Goal: Task Accomplishment & Management: Complete application form

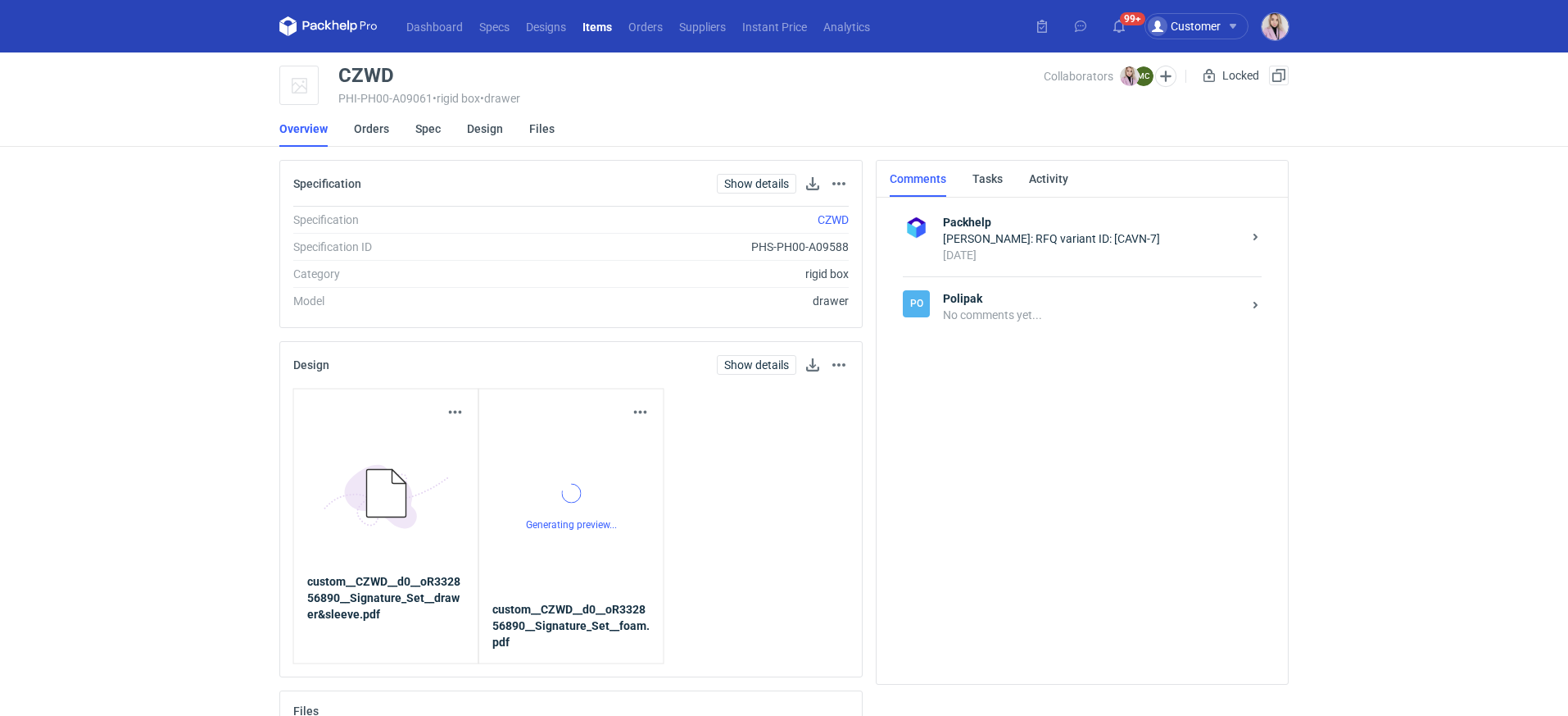
click at [349, 118] on li "Overview" at bounding box center [316, 129] width 75 height 36
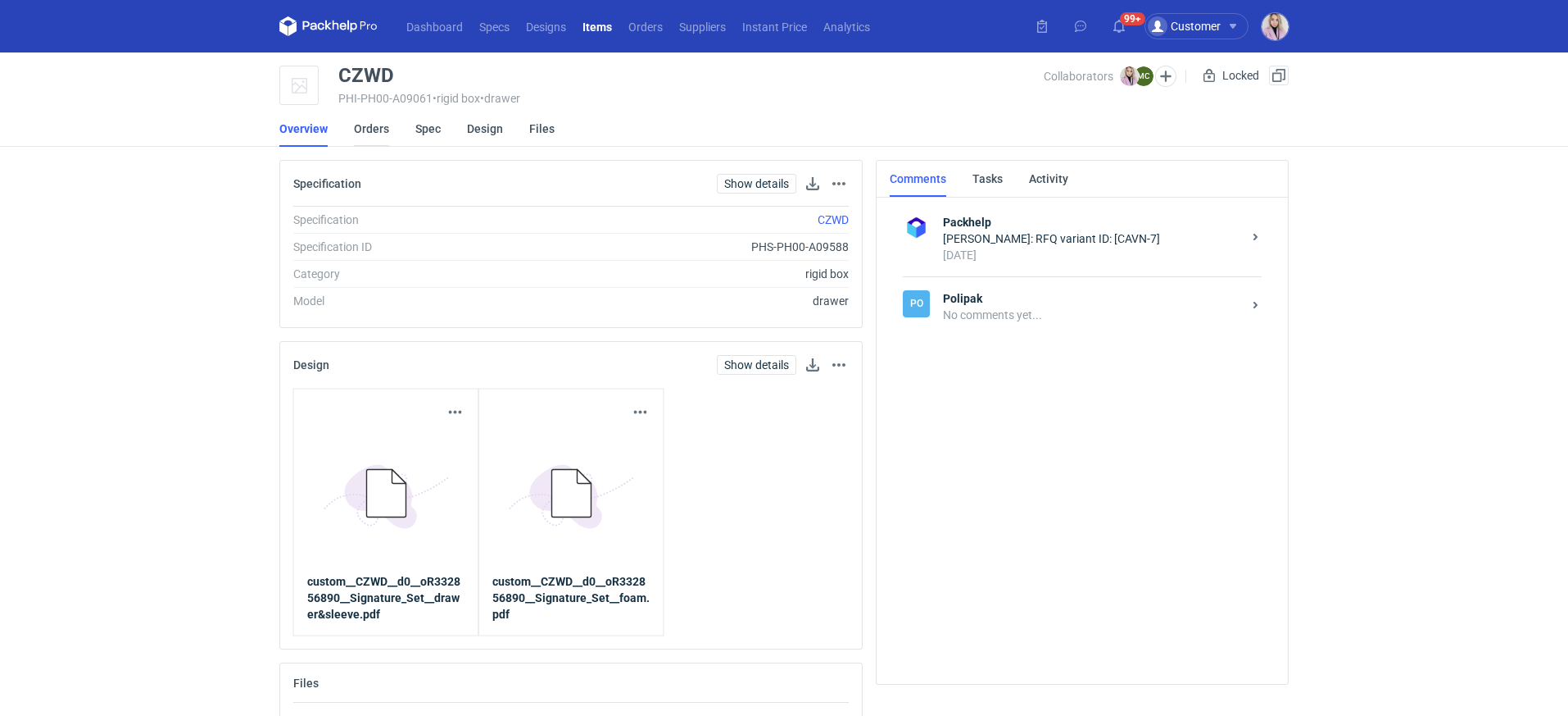
click at [375, 131] on link "Orders" at bounding box center [371, 129] width 35 height 36
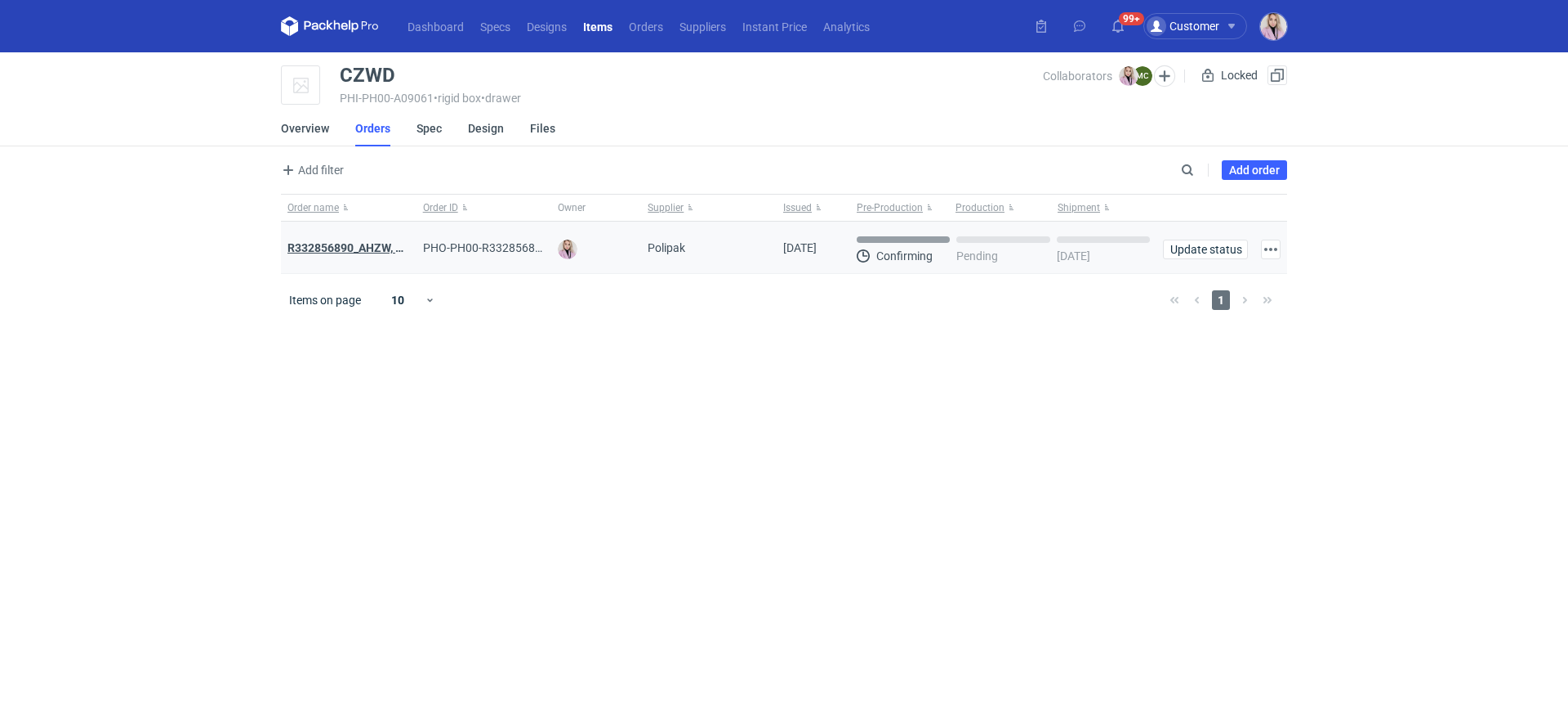
click at [348, 252] on strong "R332856890_AHZW, EFQW, CZWD" at bounding box center [374, 247] width 175 height 13
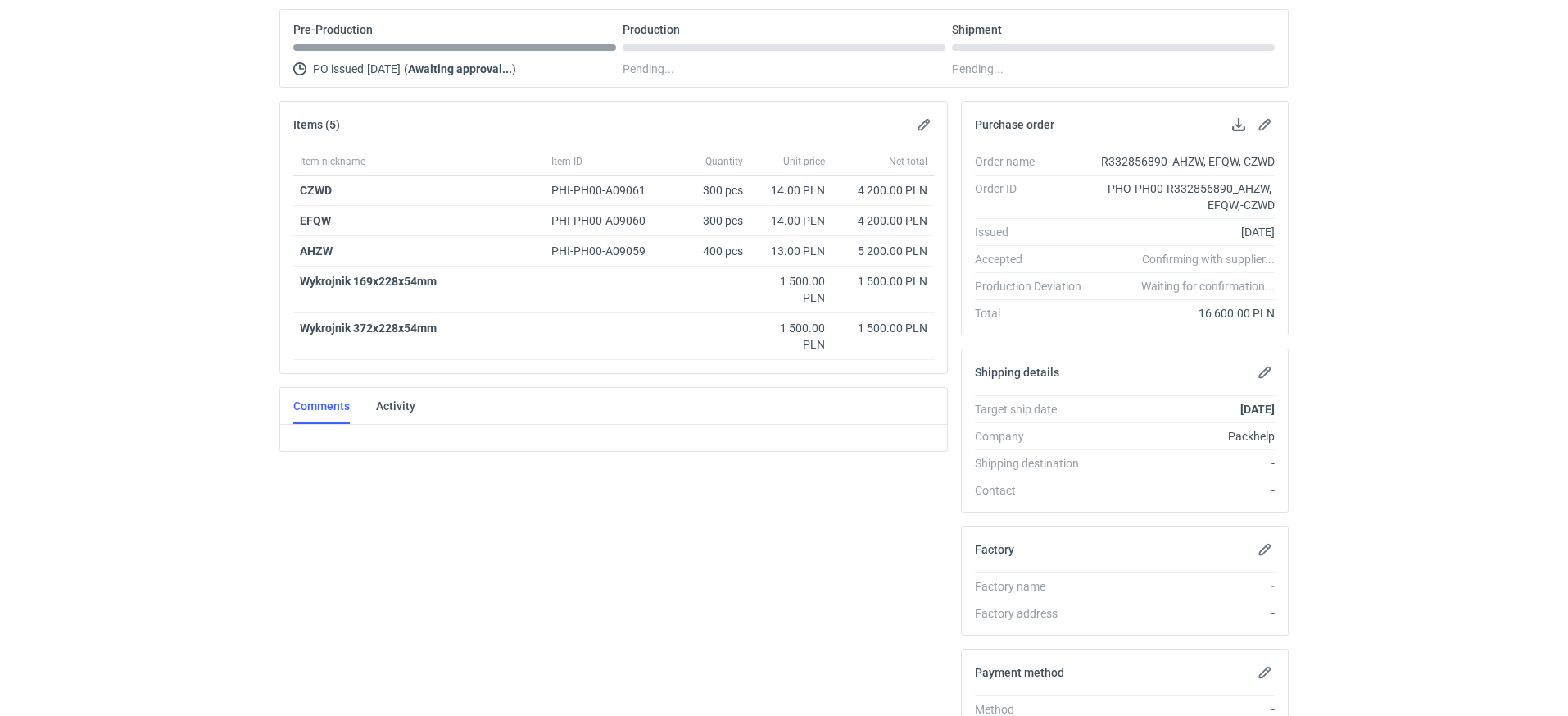
scroll to position [170, 0]
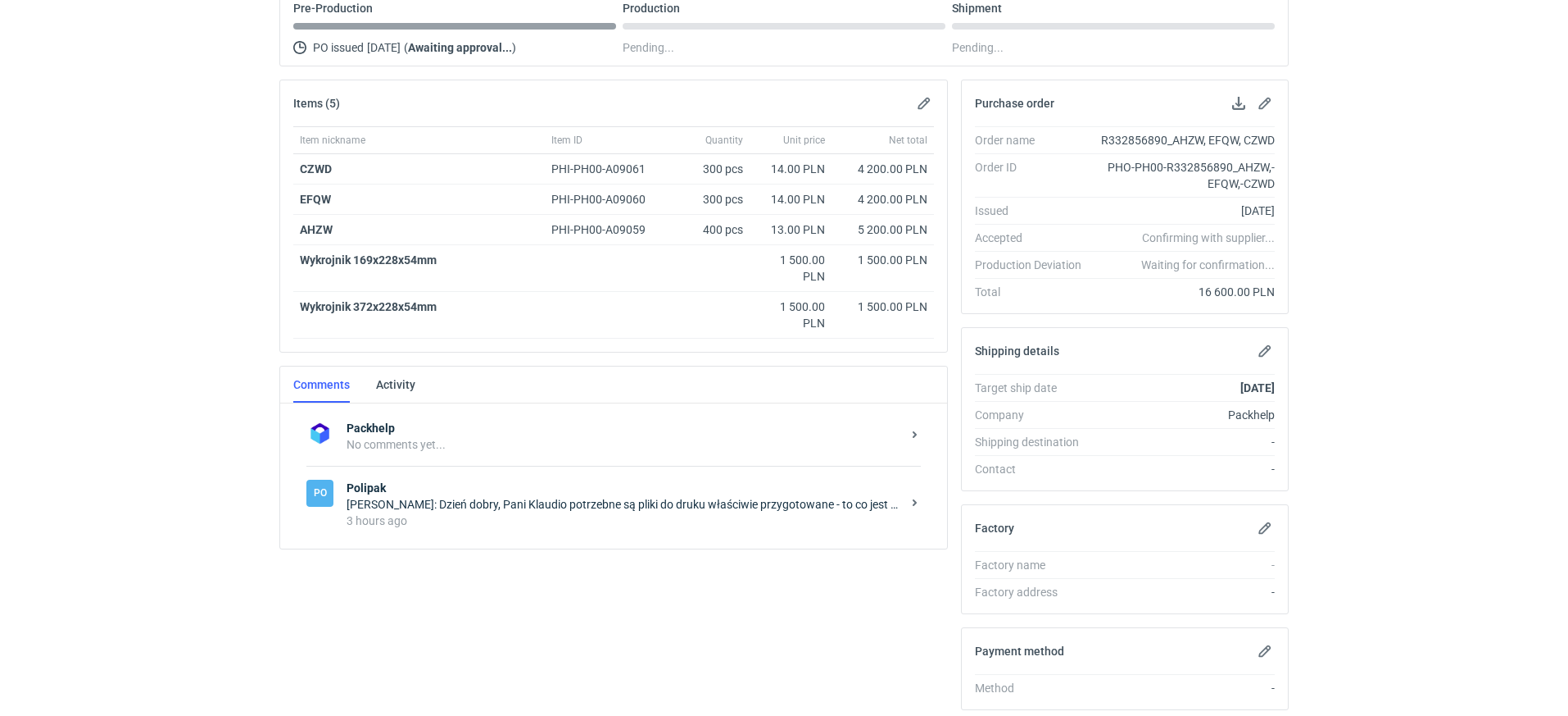
click at [402, 497] on div "Marcin Czarnecki: Dzień dobry, Pani Klaudio potrzebne są pliki do druku właściw…" at bounding box center [624, 504] width 554 height 16
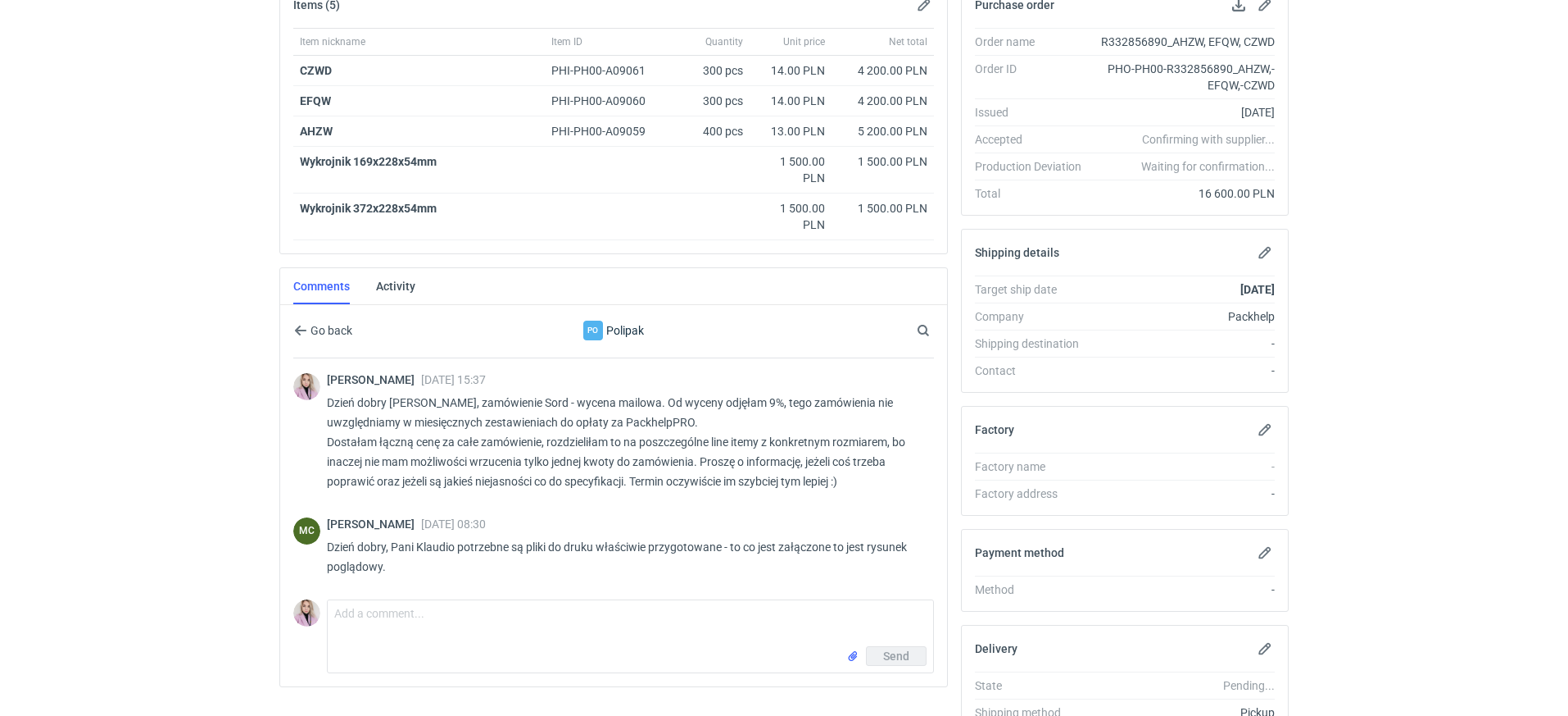
scroll to position [267, 0]
click at [365, 623] on textarea "Comment message" at bounding box center [630, 624] width 606 height 46
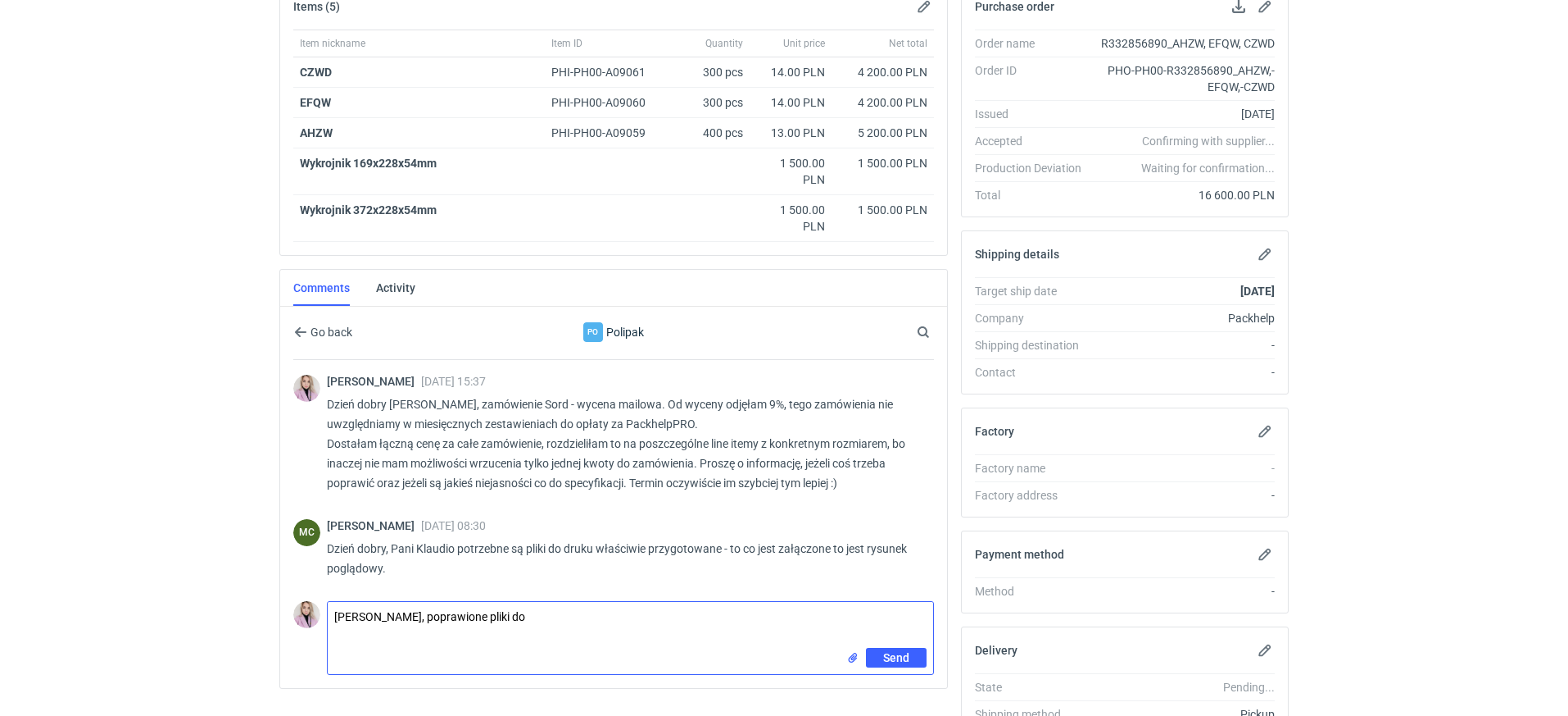
paste textarea "CZWD"
drag, startPoint x: 785, startPoint y: 614, endPoint x: 649, endPoint y: 614, distance: 136.0
click at [645, 614] on textarea "Panie Marcinie, poprawione pliki do CZWD -zostawiamy zadruk cmykiem tak jak" at bounding box center [630, 624] width 606 height 46
click at [850, 651] on input "file" at bounding box center [852, 657] width 14 height 17
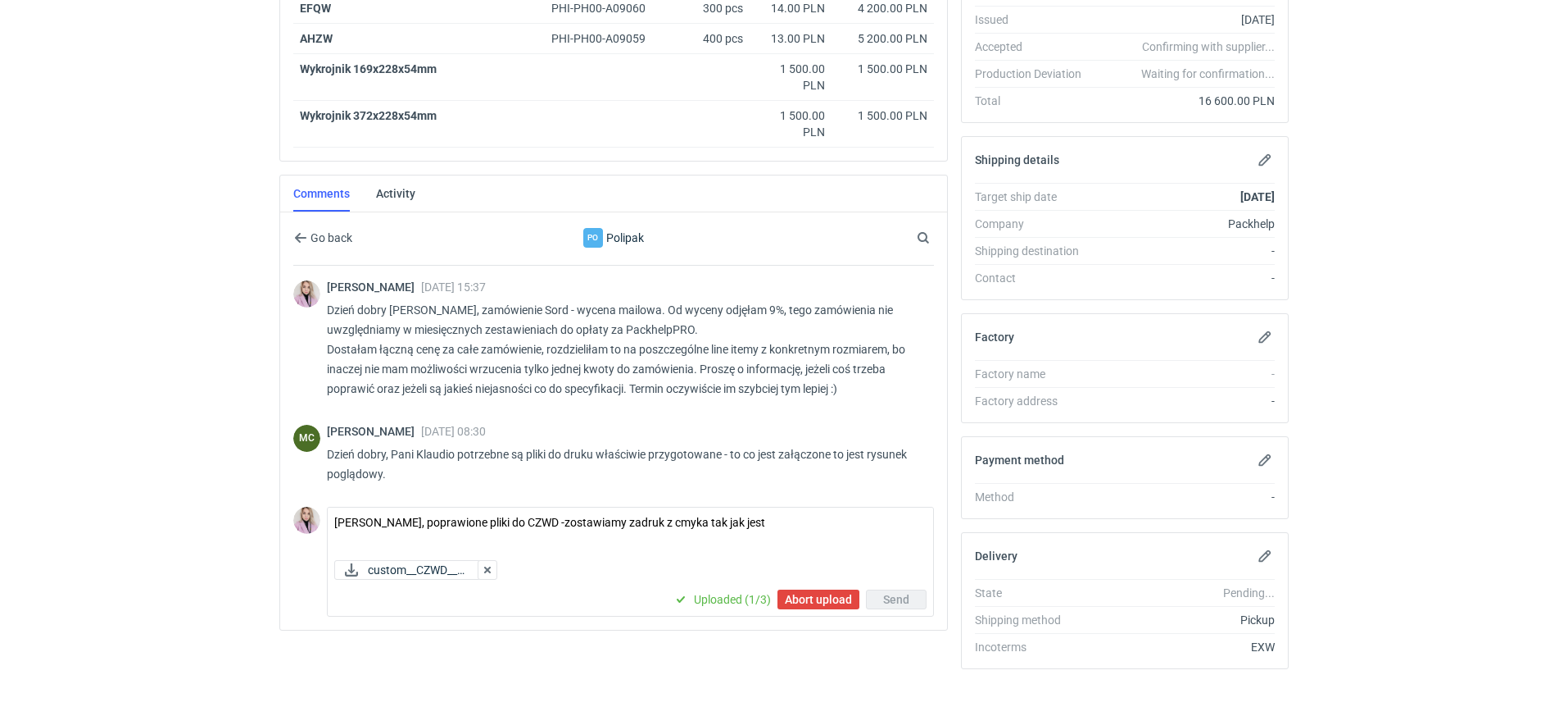
scroll to position [372, 0]
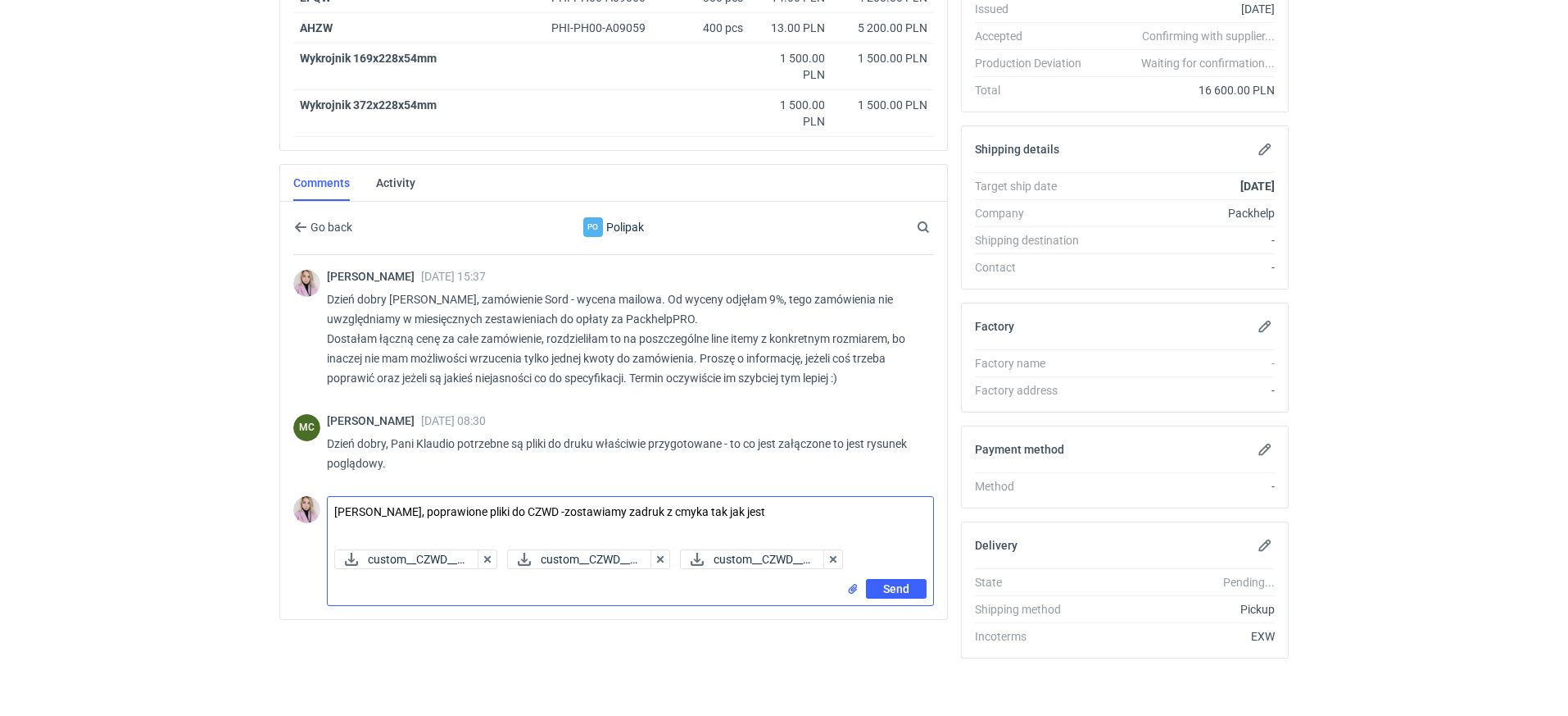
click at [813, 511] on textarea "Panie Marcinie, poprawione pliki do CZWD -zostawiamy zadruk z cmyka tak jak jest" at bounding box center [630, 520] width 606 height 46
click at [546, 508] on textarea "Panie Marcinie, poprawione pliki do CZWD -zostawiamy zadruk z cmyka tak jak jest" at bounding box center [630, 520] width 606 height 46
click at [831, 512] on textarea "Panie Marcinie, poprawione pliki do CZWD (300 szt) -zostawiamy zadruk z cmyka t…" at bounding box center [630, 520] width 606 height 46
type textarea "Panie Marcinie, poprawione pliki do CZWD (300 szt) -zostawiamy zadruk z cmyka t…"
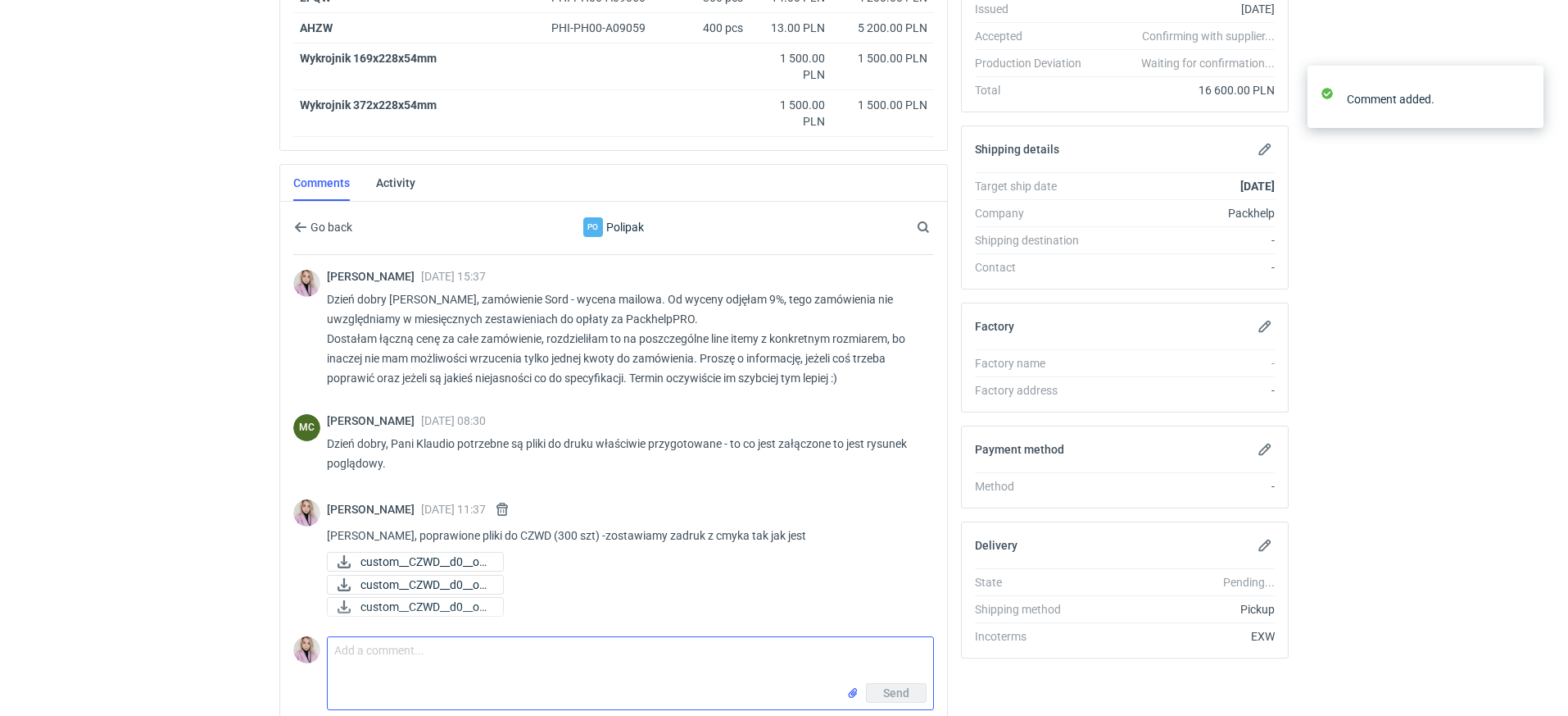
click at [454, 655] on textarea "Comment message" at bounding box center [630, 659] width 606 height 46
paste textarea "EFQW"
type textarea "pliki do EFQW (300 szt)"
click at [852, 684] on input "file" at bounding box center [852, 692] width 14 height 17
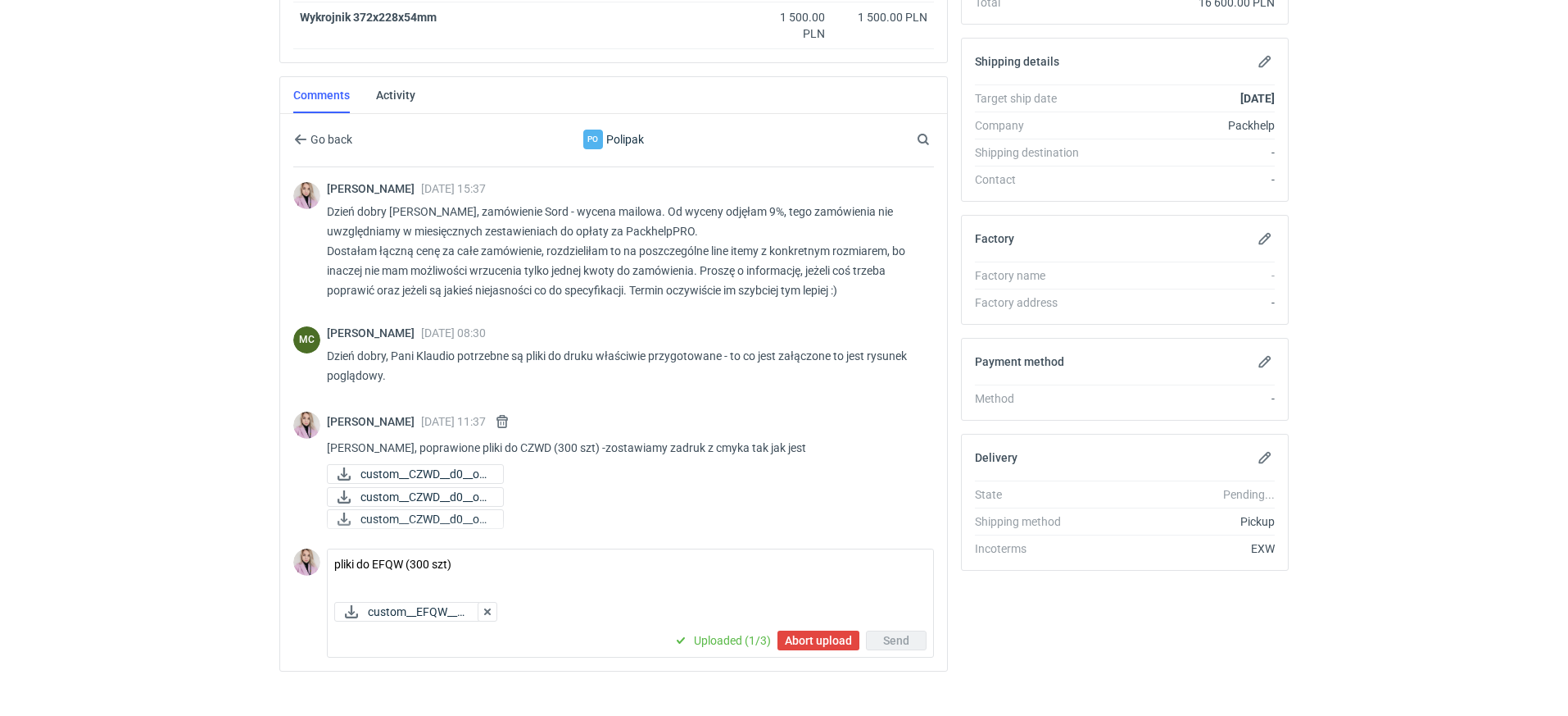
scroll to position [462, 0]
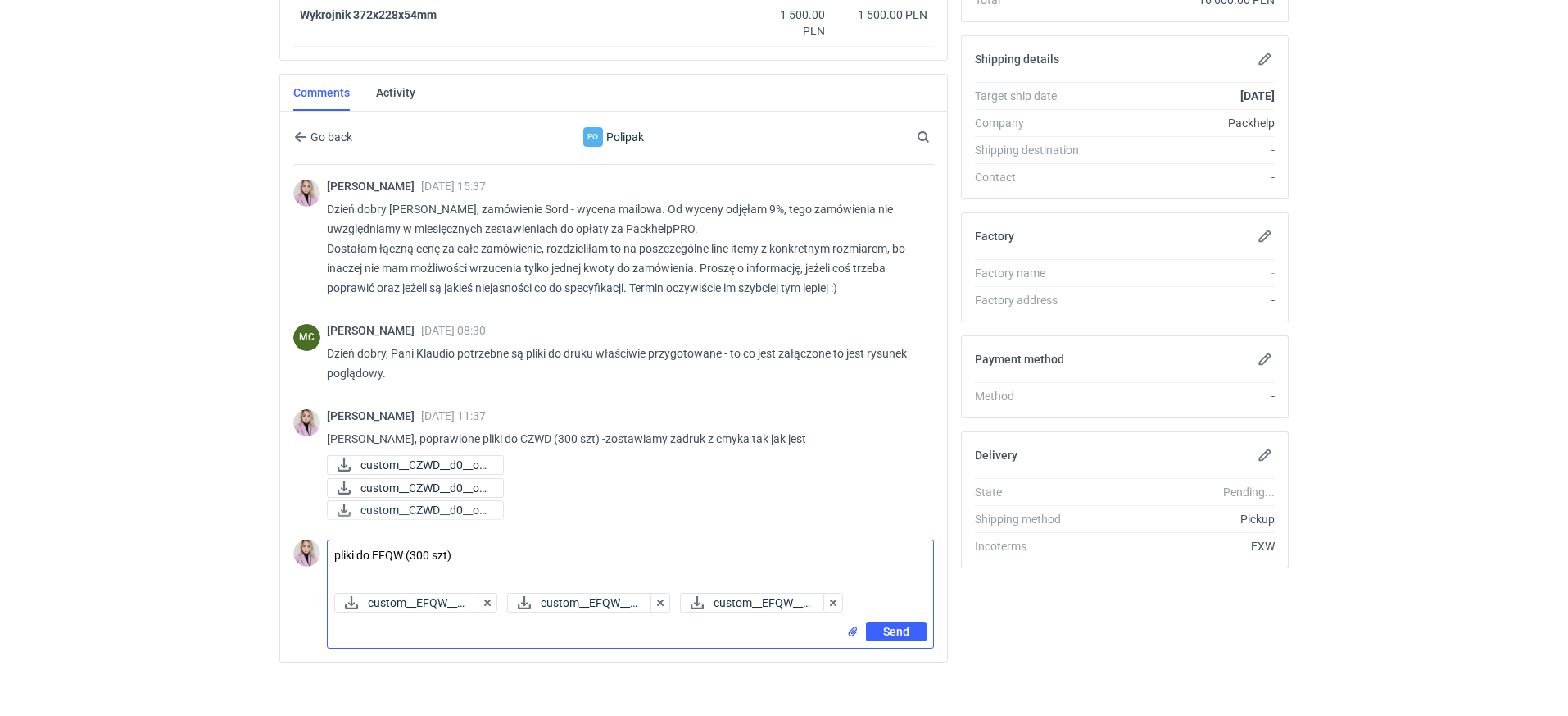
click at [689, 561] on textarea "pliki do EFQW (300 szt)" at bounding box center [630, 563] width 606 height 46
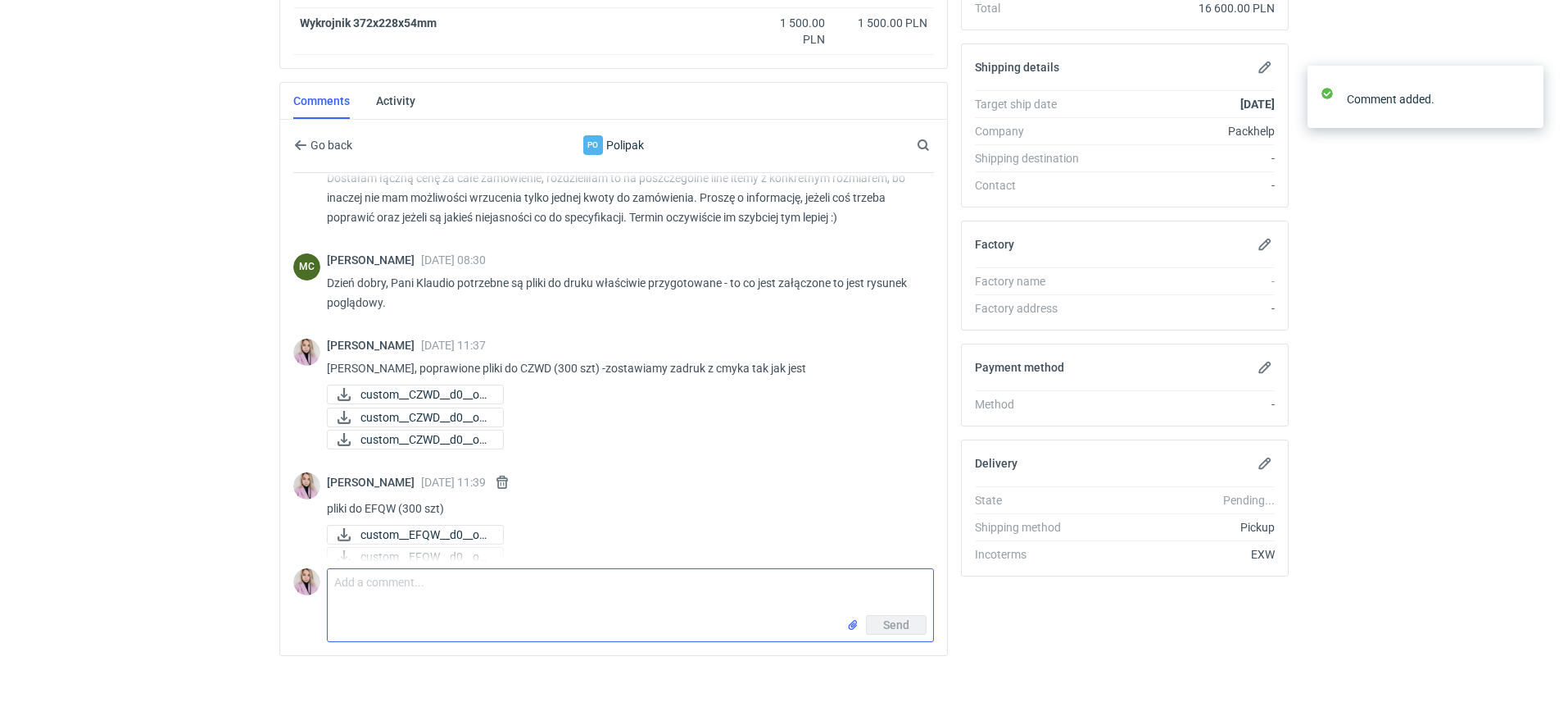
scroll to position [118, 0]
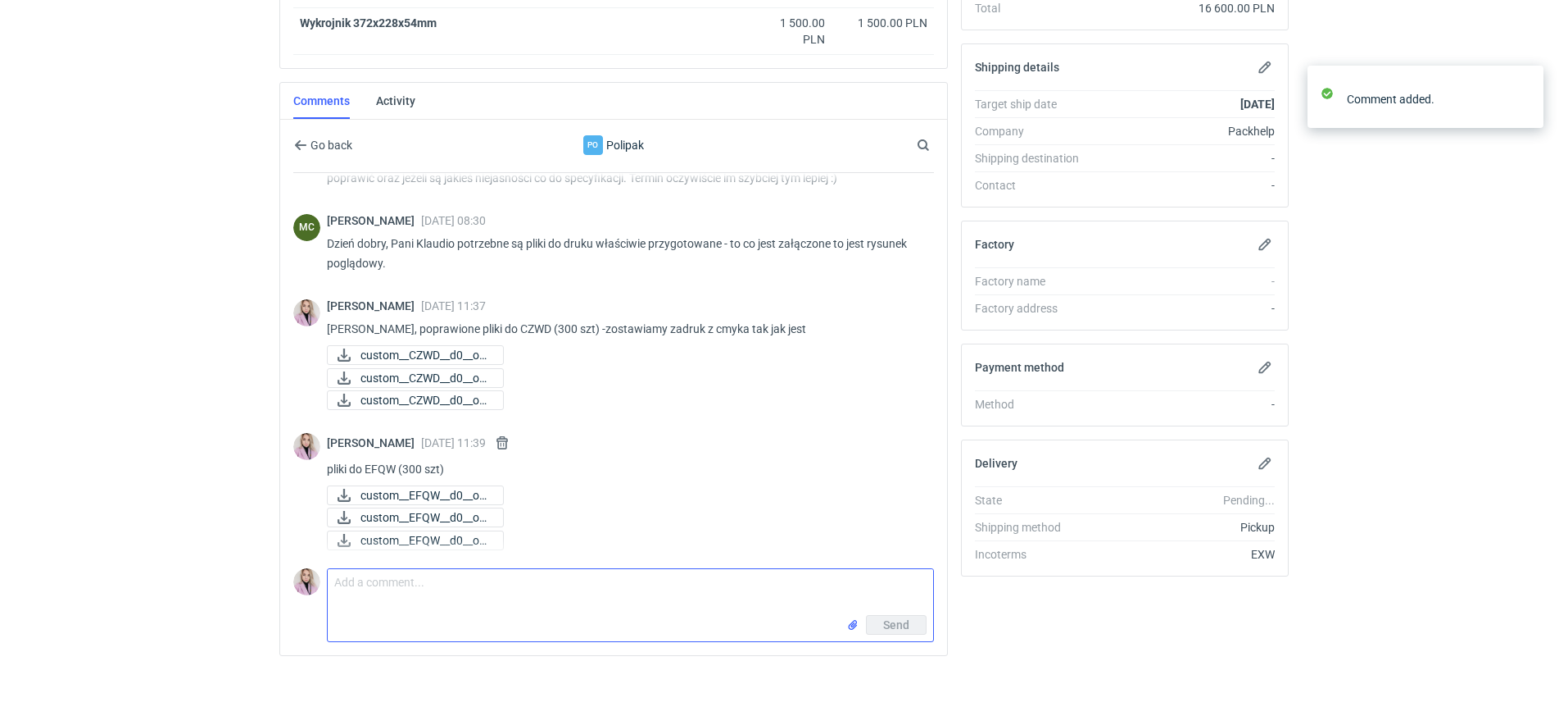
click at [402, 581] on textarea "Comment message" at bounding box center [630, 592] width 606 height 46
paste textarea "AHZW"
type textarea "pliki do AHZW (400 szt)"
click at [852, 621] on input "file" at bounding box center [852, 624] width 14 height 17
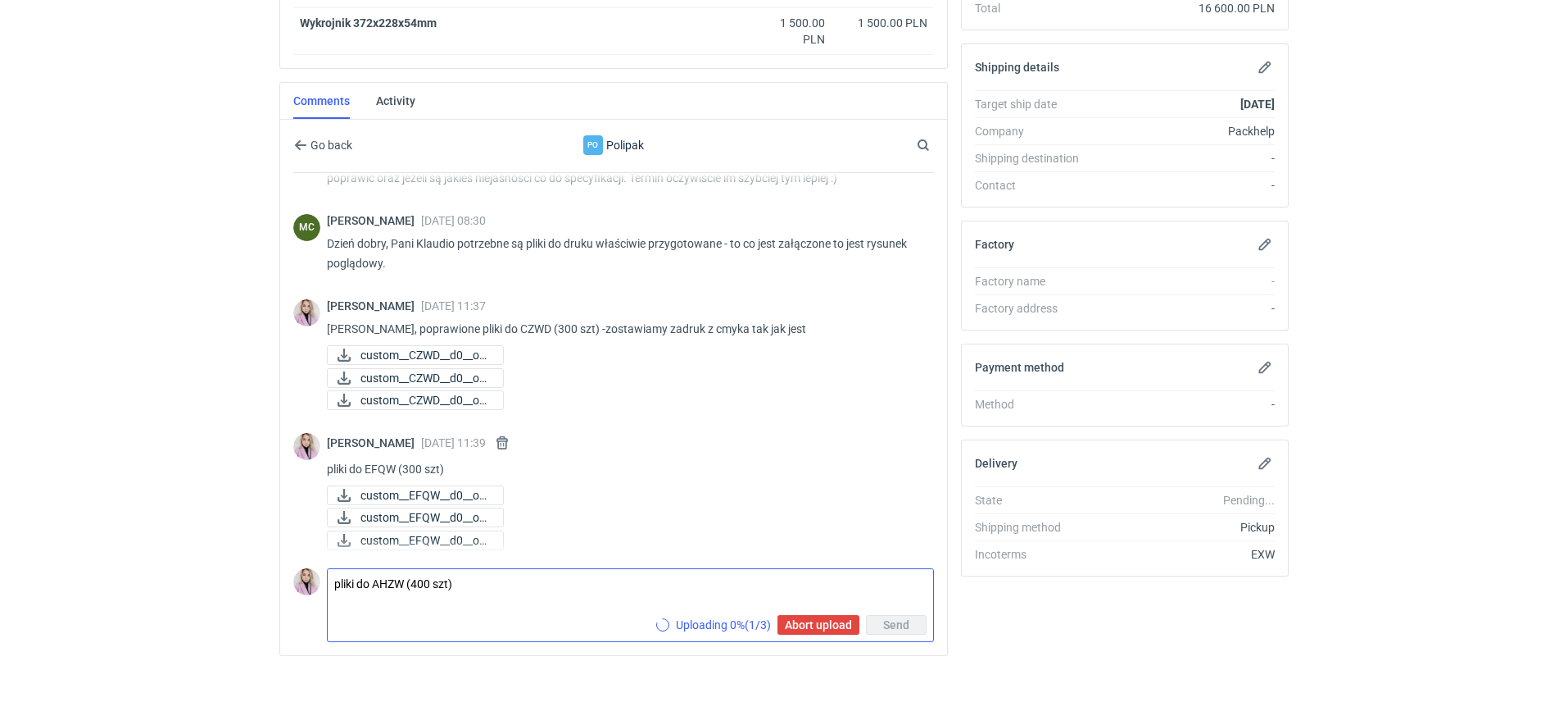
click at [561, 578] on textarea "pliki do AHZW (400 szt)" at bounding box center [630, 592] width 606 height 46
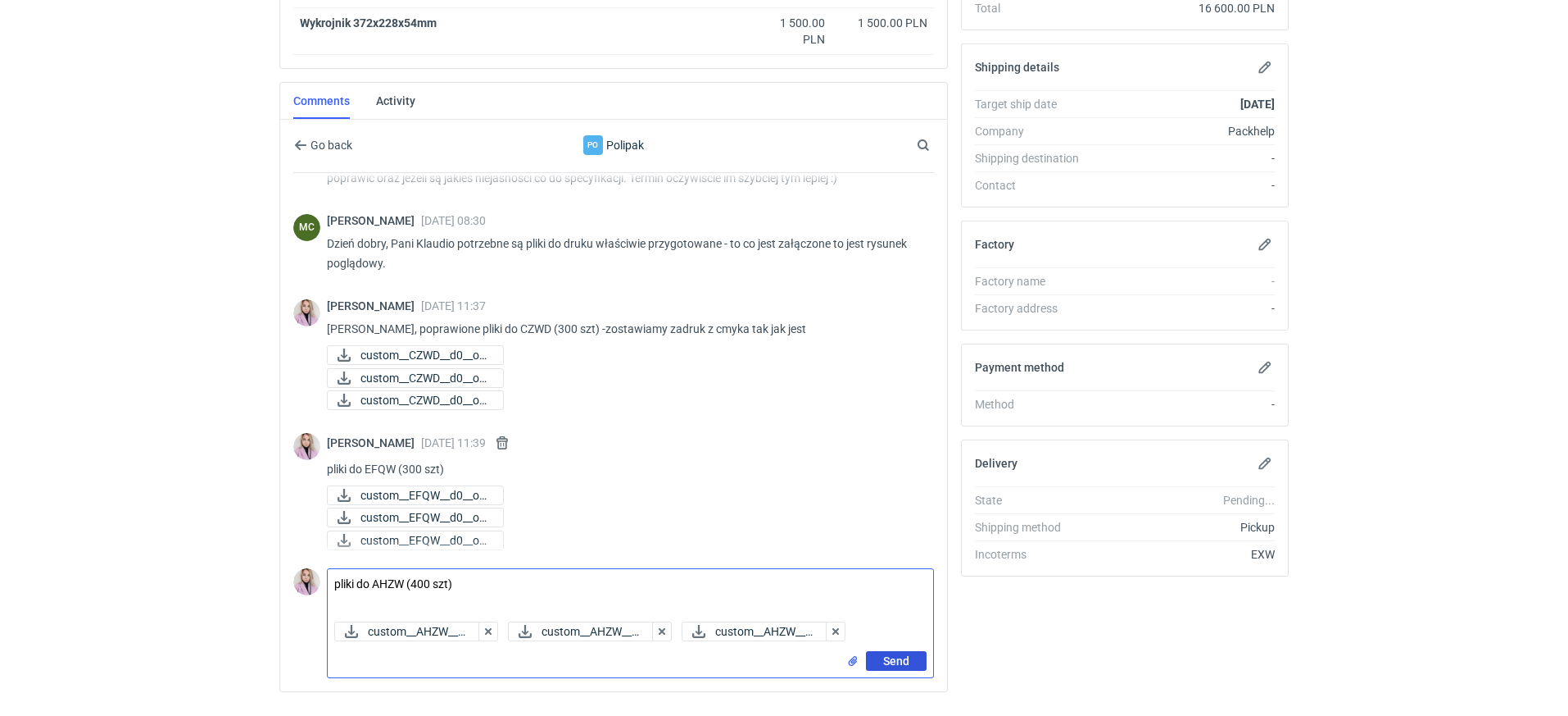
click at [904, 655] on span "Send" at bounding box center [896, 660] width 26 height 12
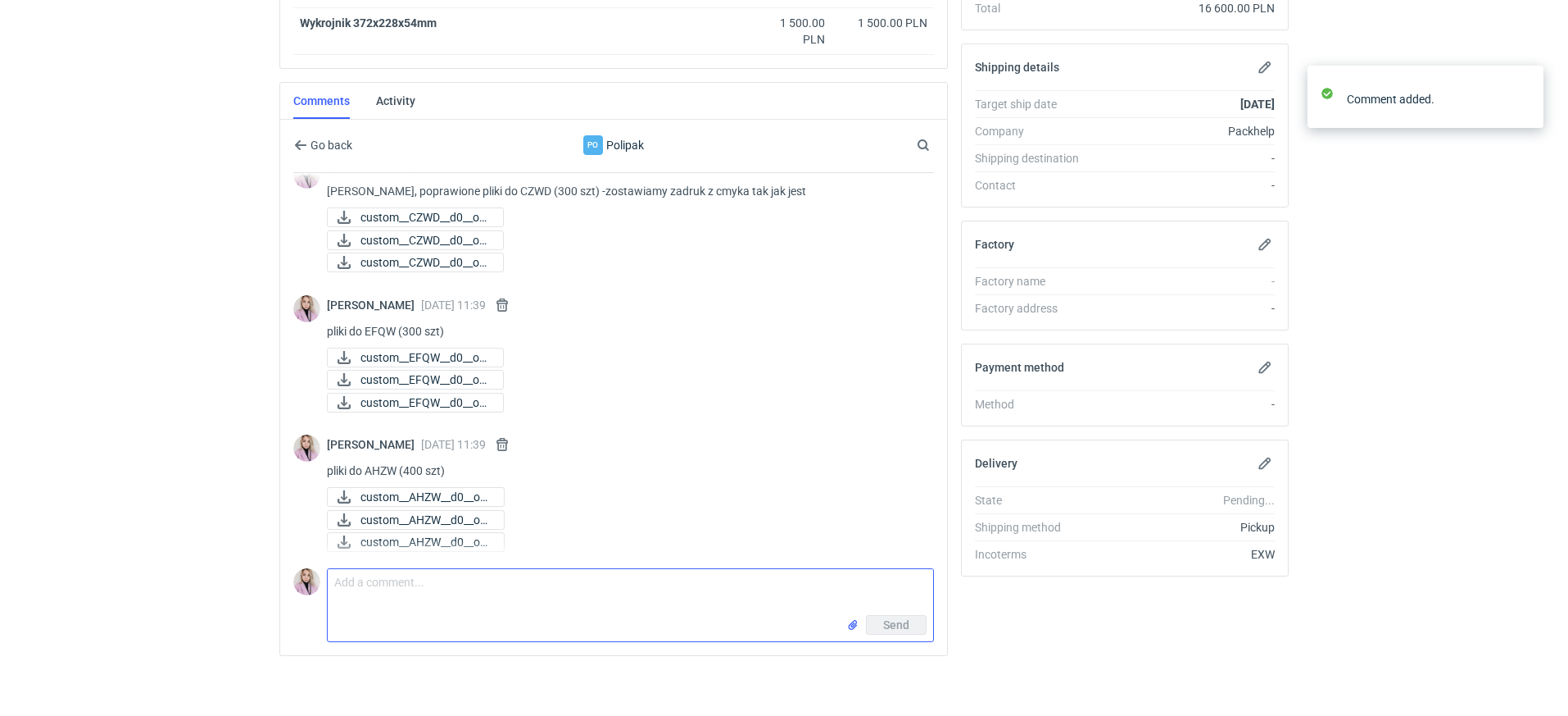
scroll to position [258, 0]
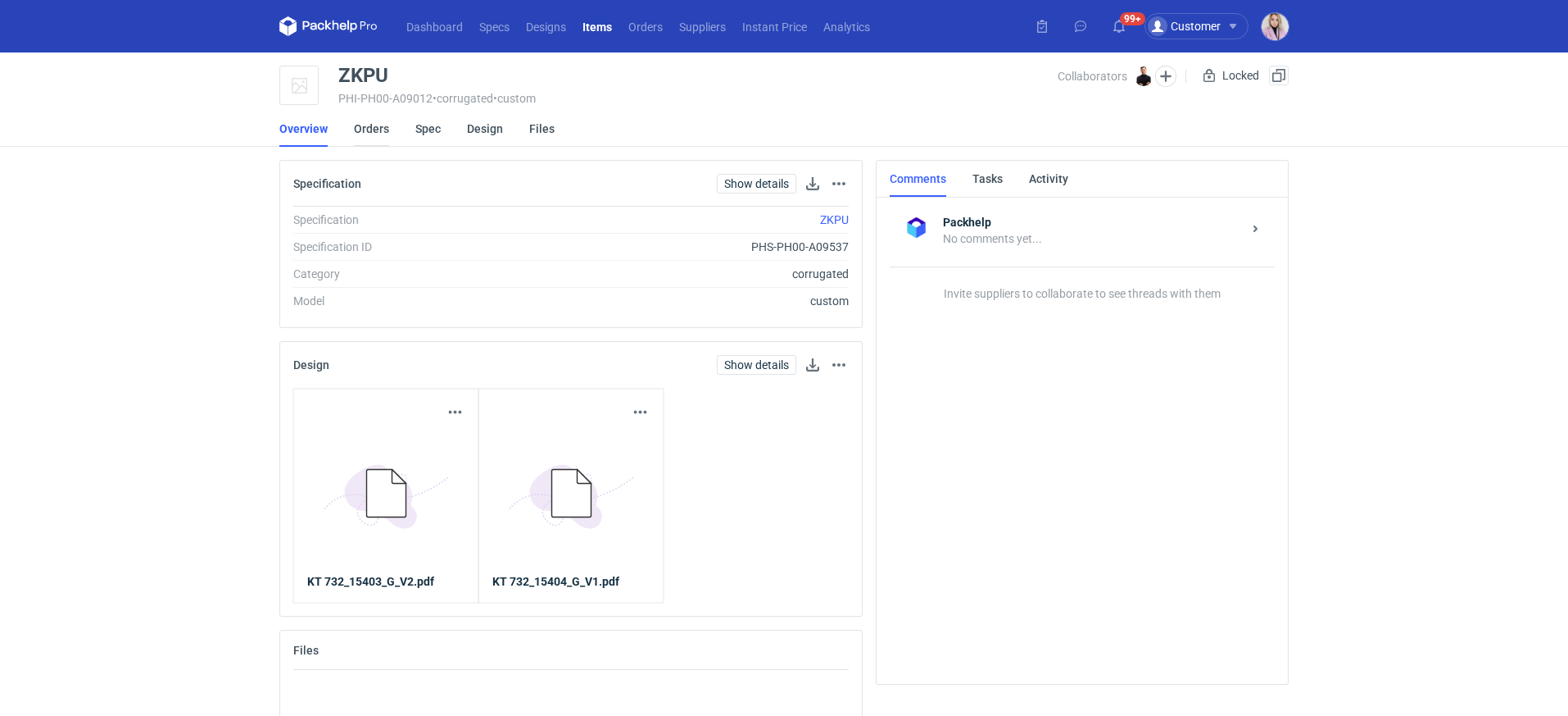
click at [371, 134] on link "Orders" at bounding box center [371, 129] width 35 height 36
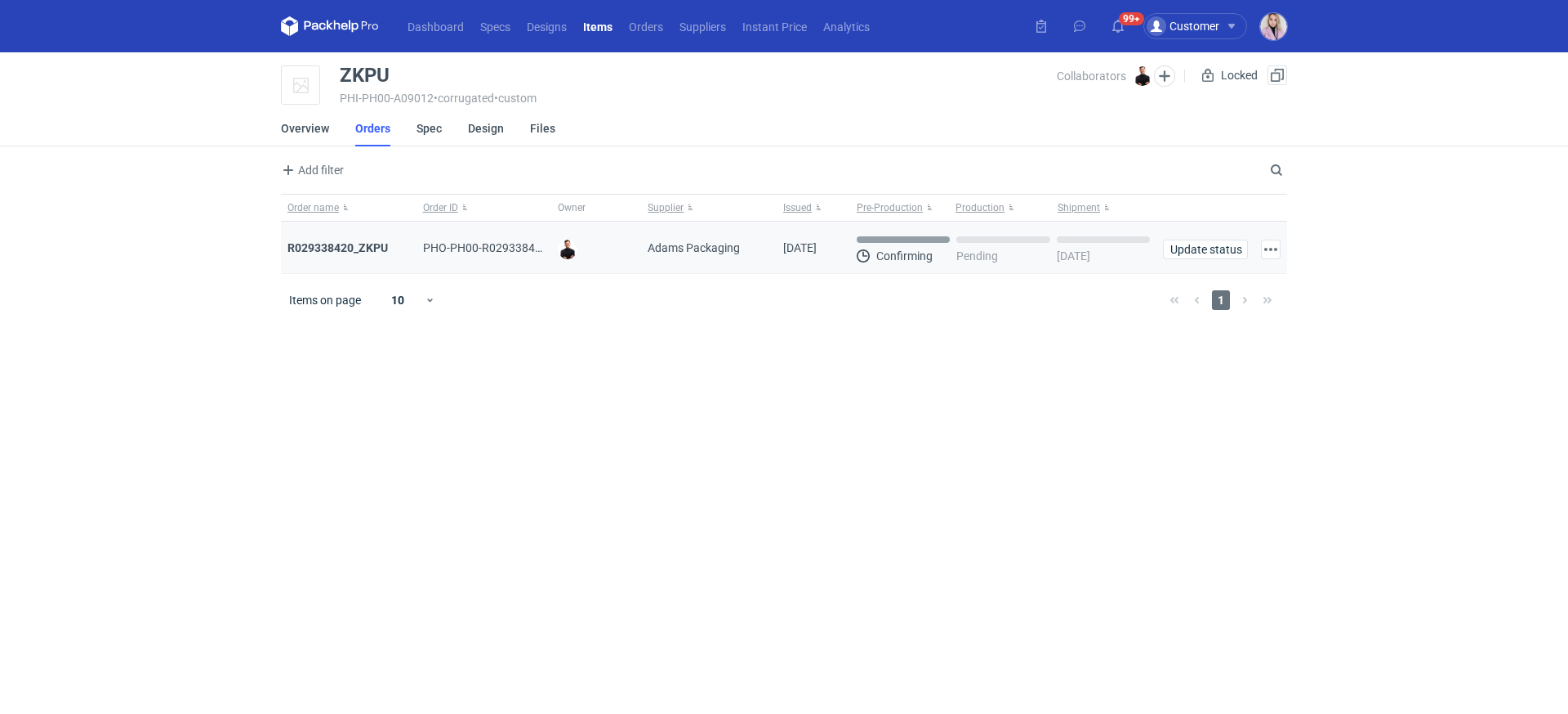
click at [364, 240] on div "R029338420_ZKPU" at bounding box center [348, 248] width 123 height 16
click at [357, 241] on strong "R029338420_ZKPU" at bounding box center [337, 247] width 101 height 13
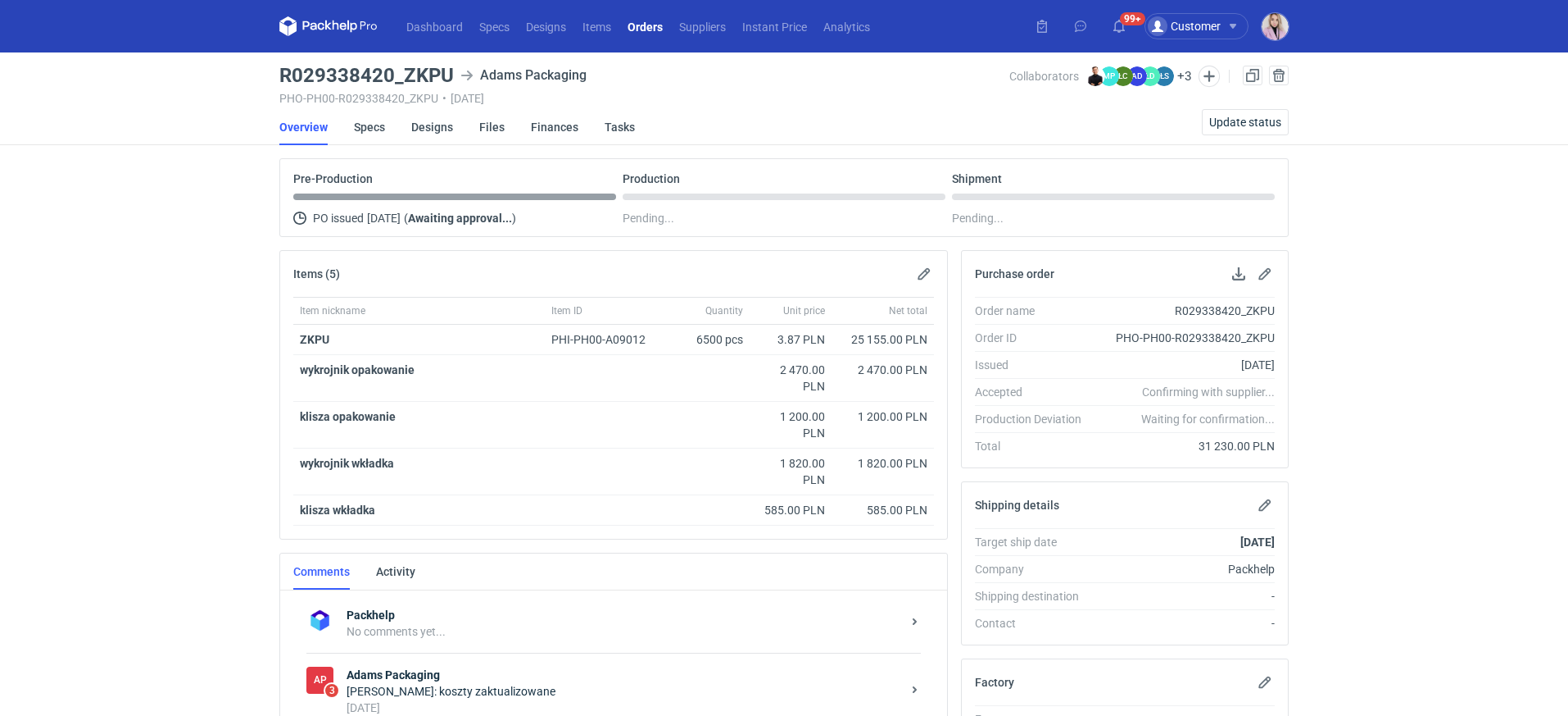
scroll to position [187, 0]
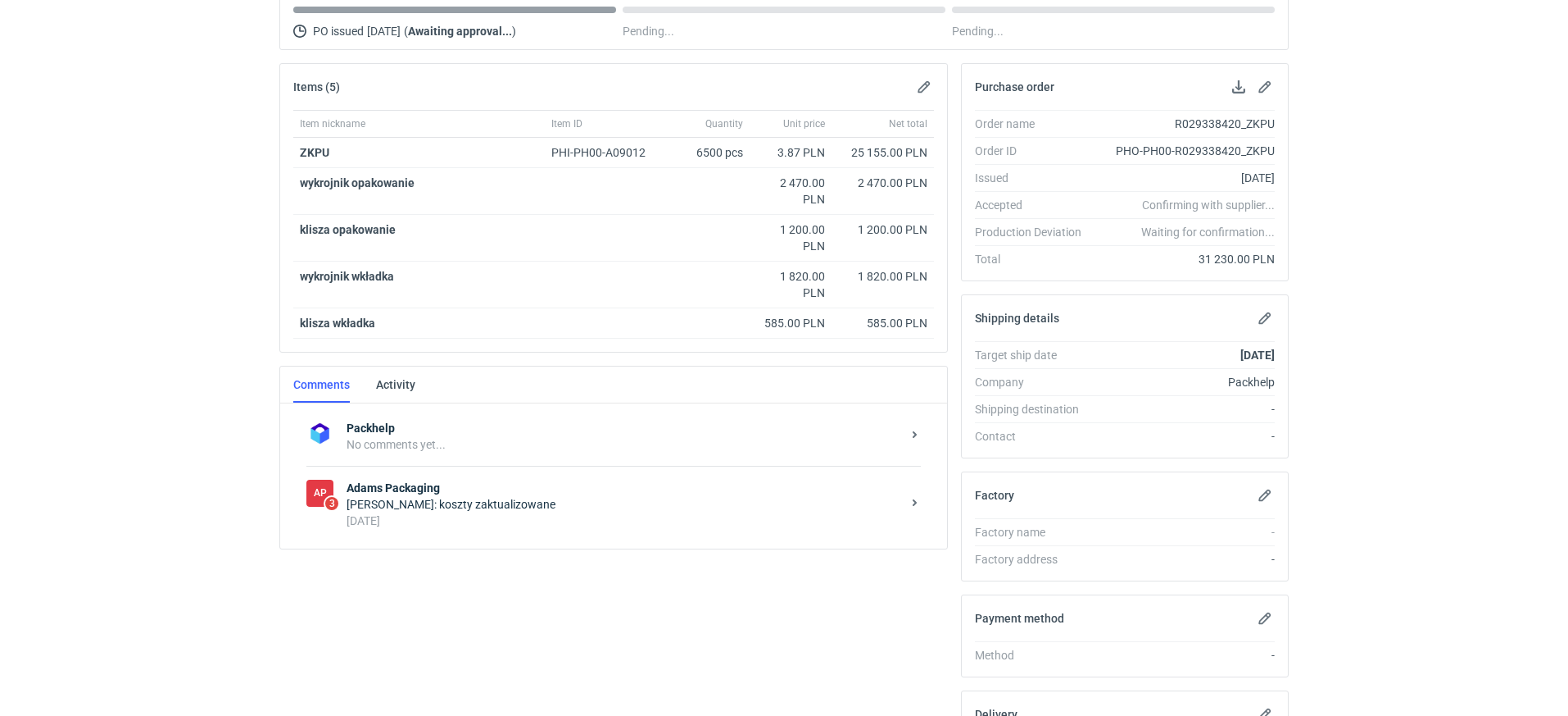
click at [542, 501] on div "Tomasz Kubiak: koszty zaktualizowane" at bounding box center [624, 504] width 554 height 16
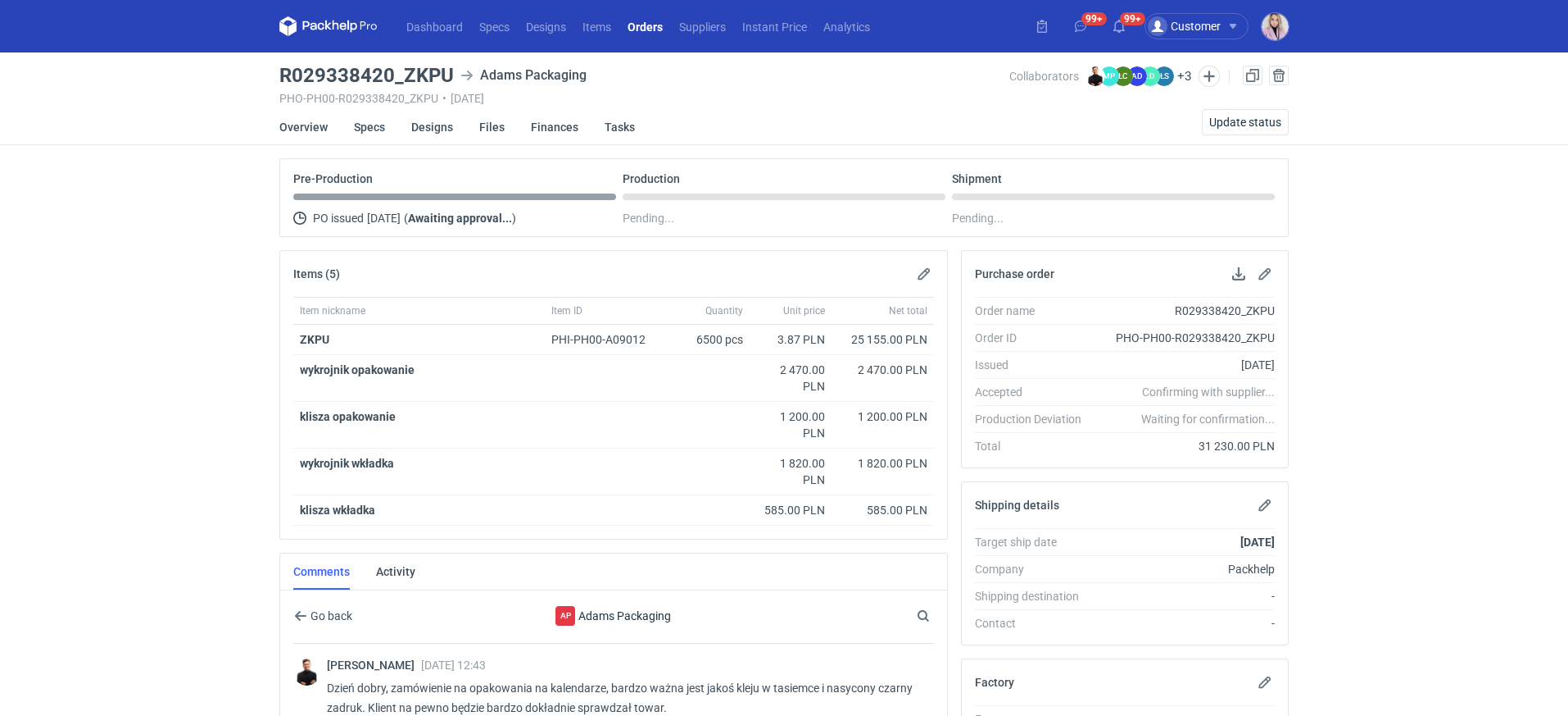
click at [636, 28] on link "Orders" at bounding box center [644, 26] width 51 height 20
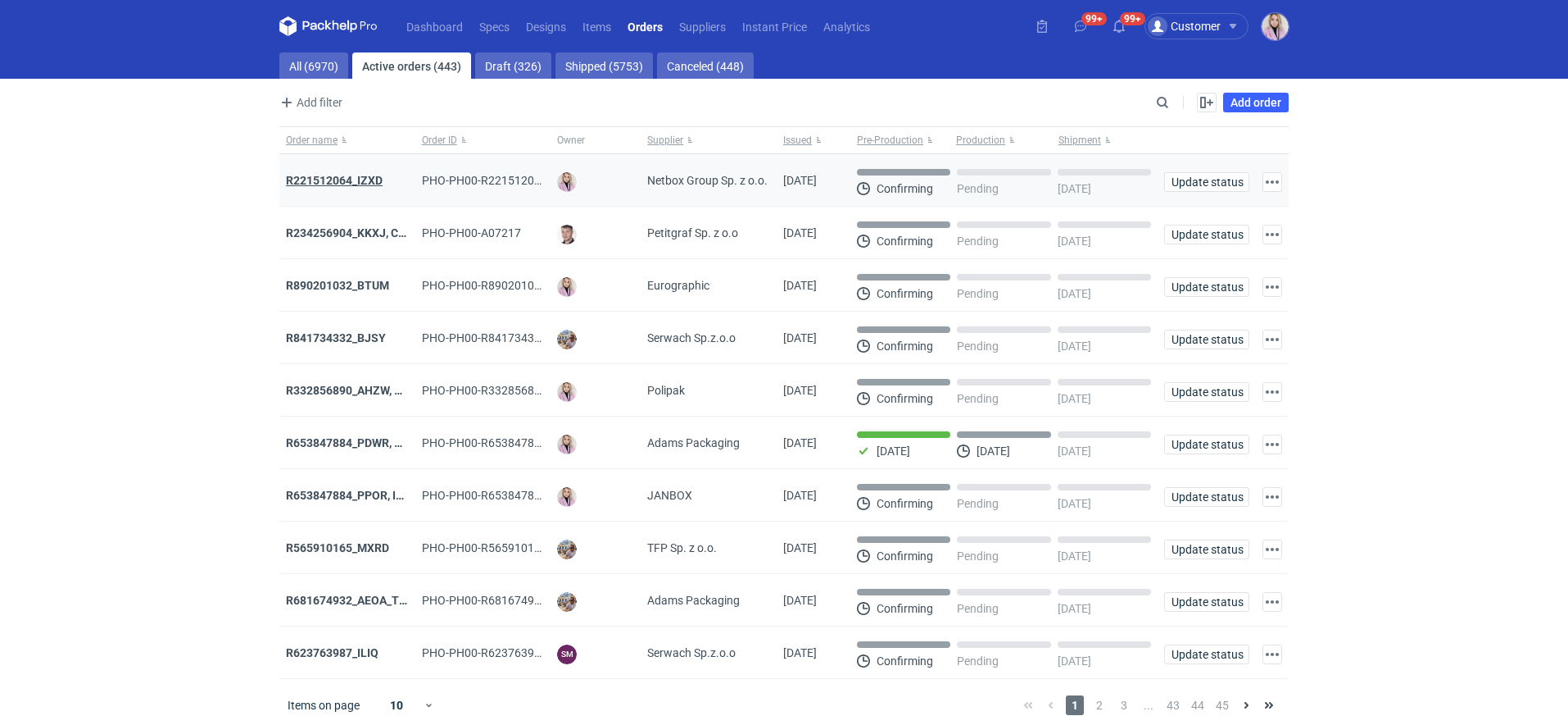
click at [334, 177] on strong "R221512064_IZXD" at bounding box center [334, 180] width 96 height 14
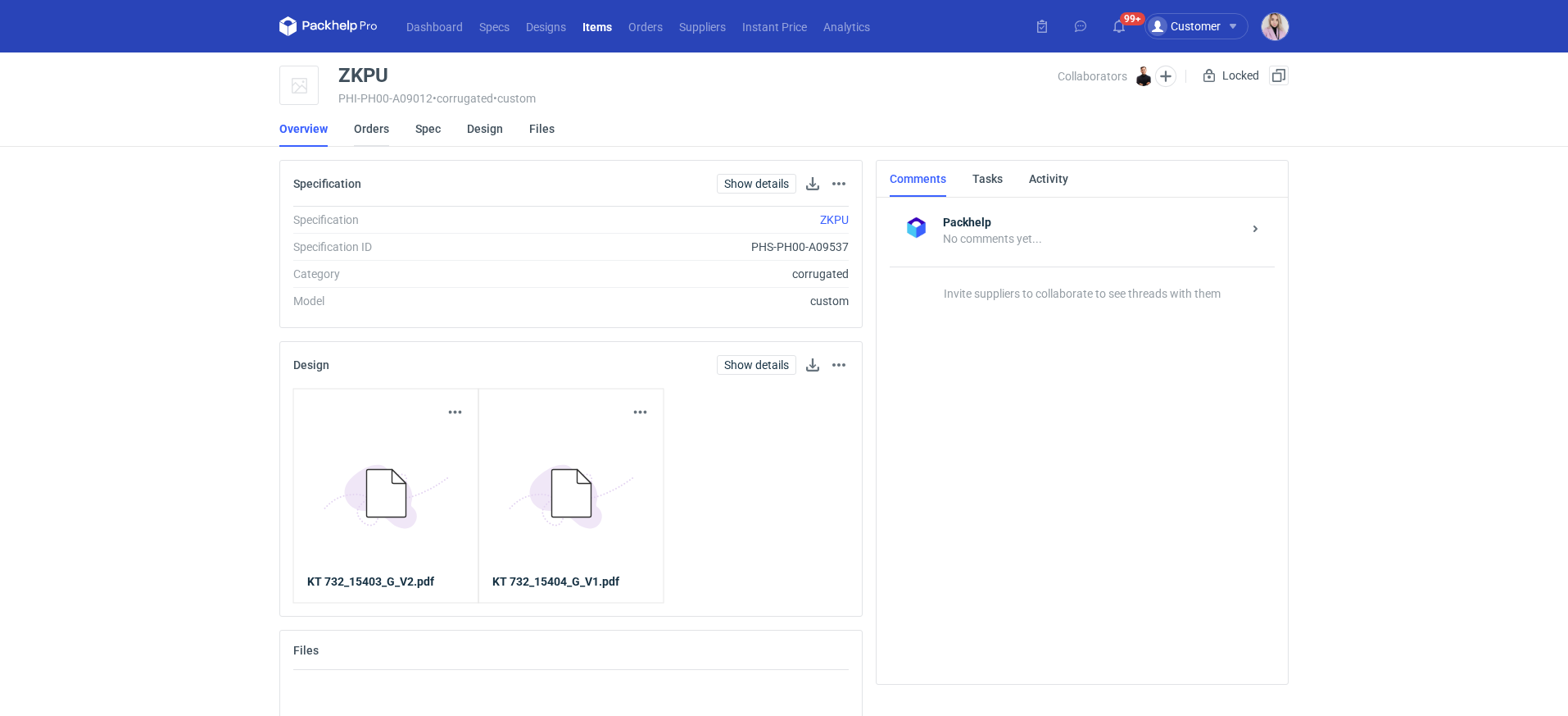
click at [361, 114] on link "Orders" at bounding box center [371, 129] width 35 height 36
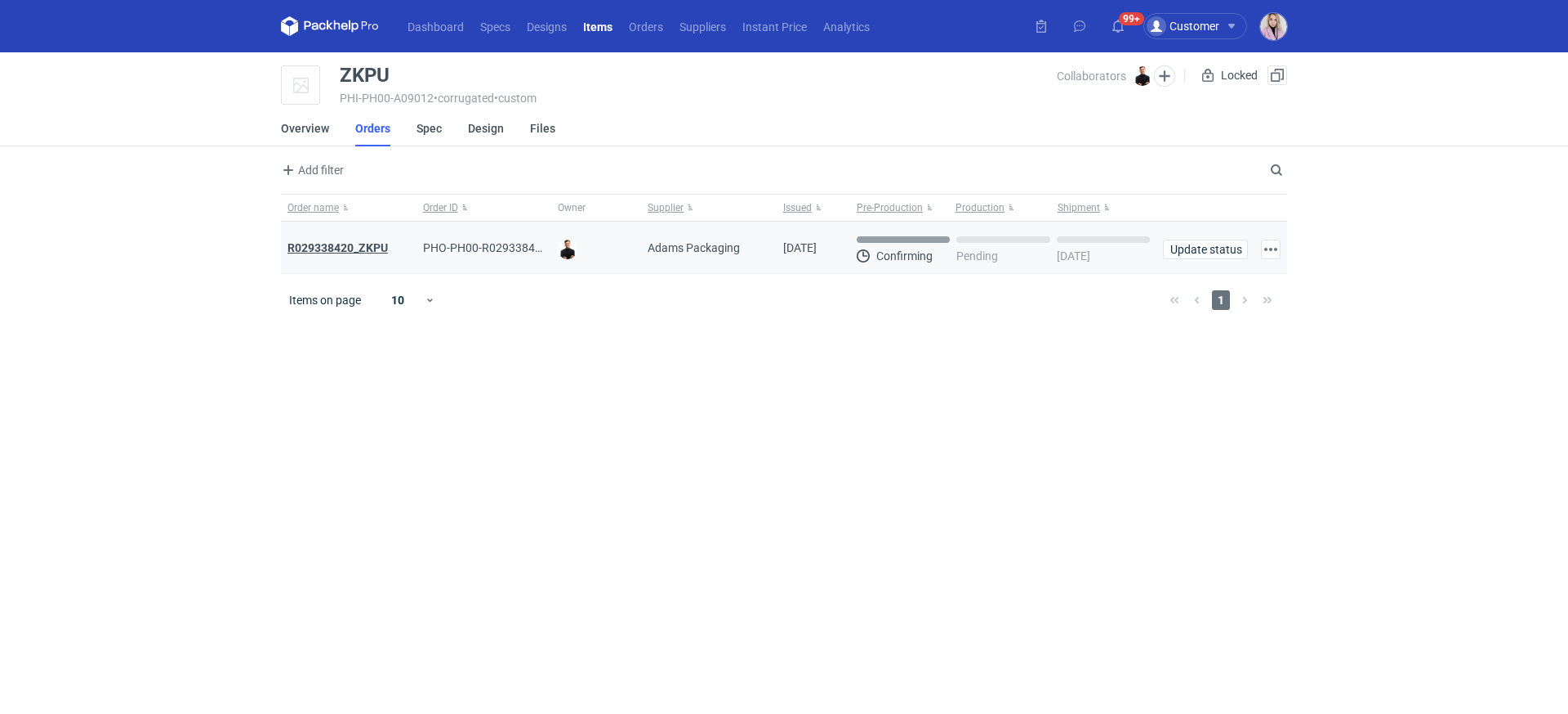
click at [318, 245] on strong "R029338420_ZKPU" at bounding box center [337, 247] width 101 height 13
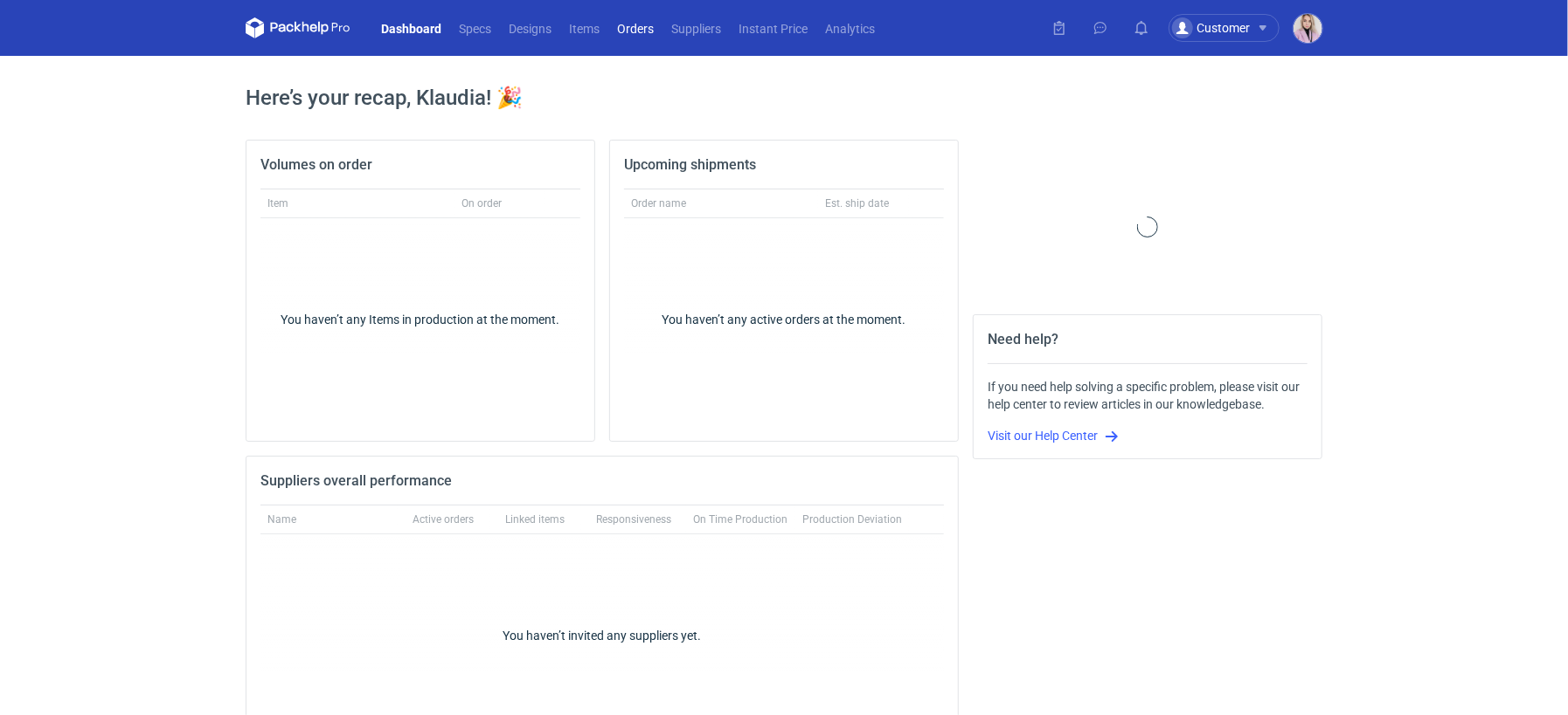
click at [625, 31] on link "Orders" at bounding box center [635, 28] width 54 height 21
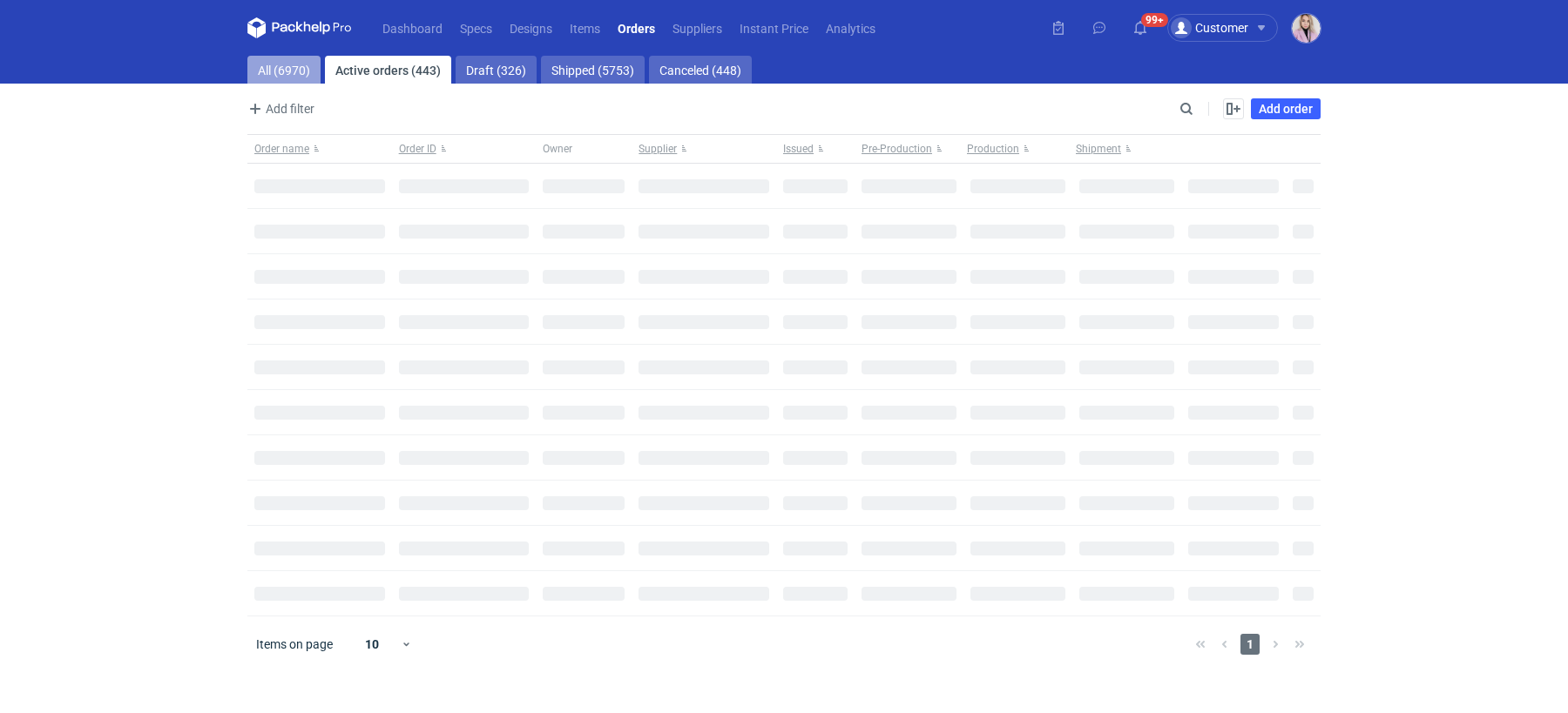
click at [279, 67] on link "All (6970)" at bounding box center [283, 69] width 73 height 28
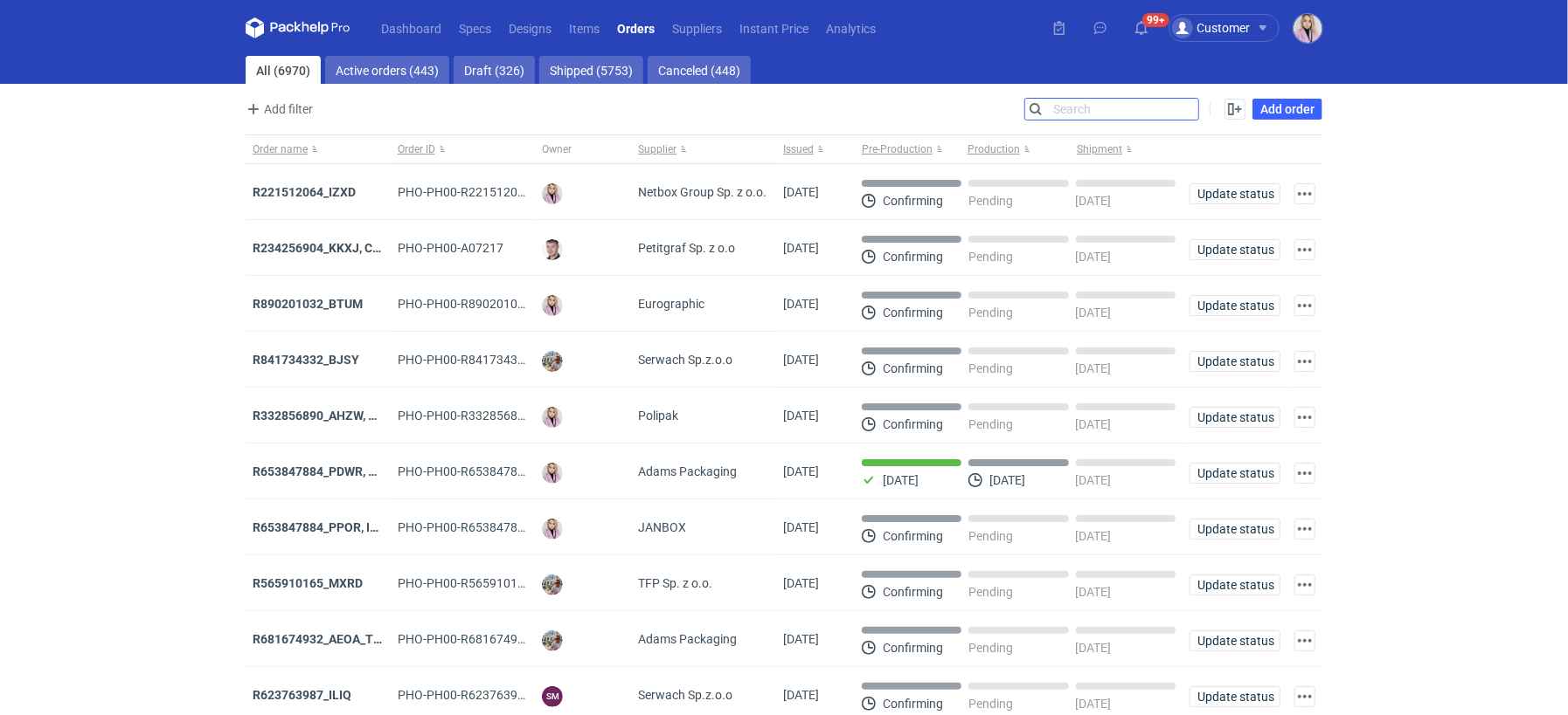
click at [1198, 106] on input "Search" at bounding box center [1112, 109] width 173 height 21
click at [1197, 107] on input "Search" at bounding box center [1112, 109] width 173 height 21
paste input "IZXD"
type input "IZXD"
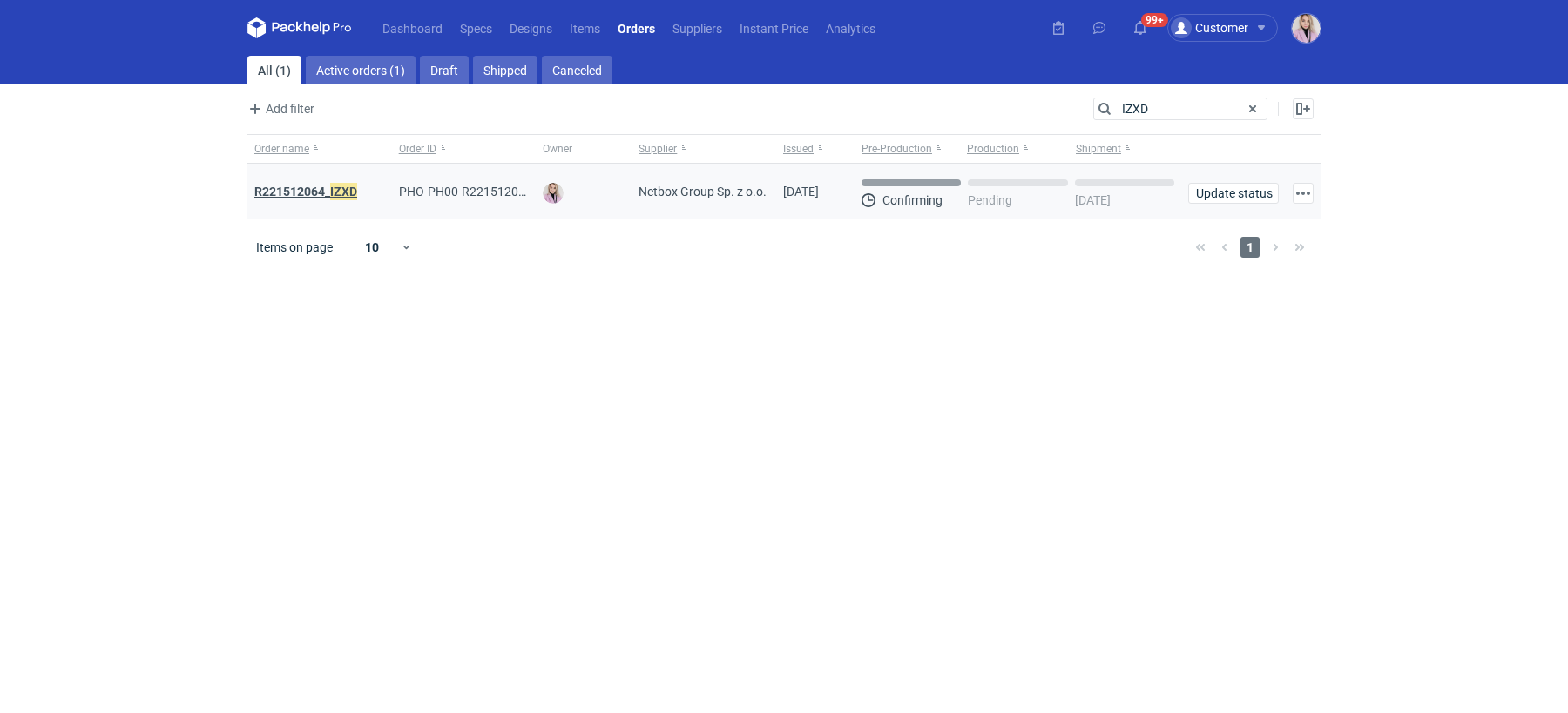
click at [297, 187] on strong "R221512064_ IZXD" at bounding box center [305, 191] width 102 height 19
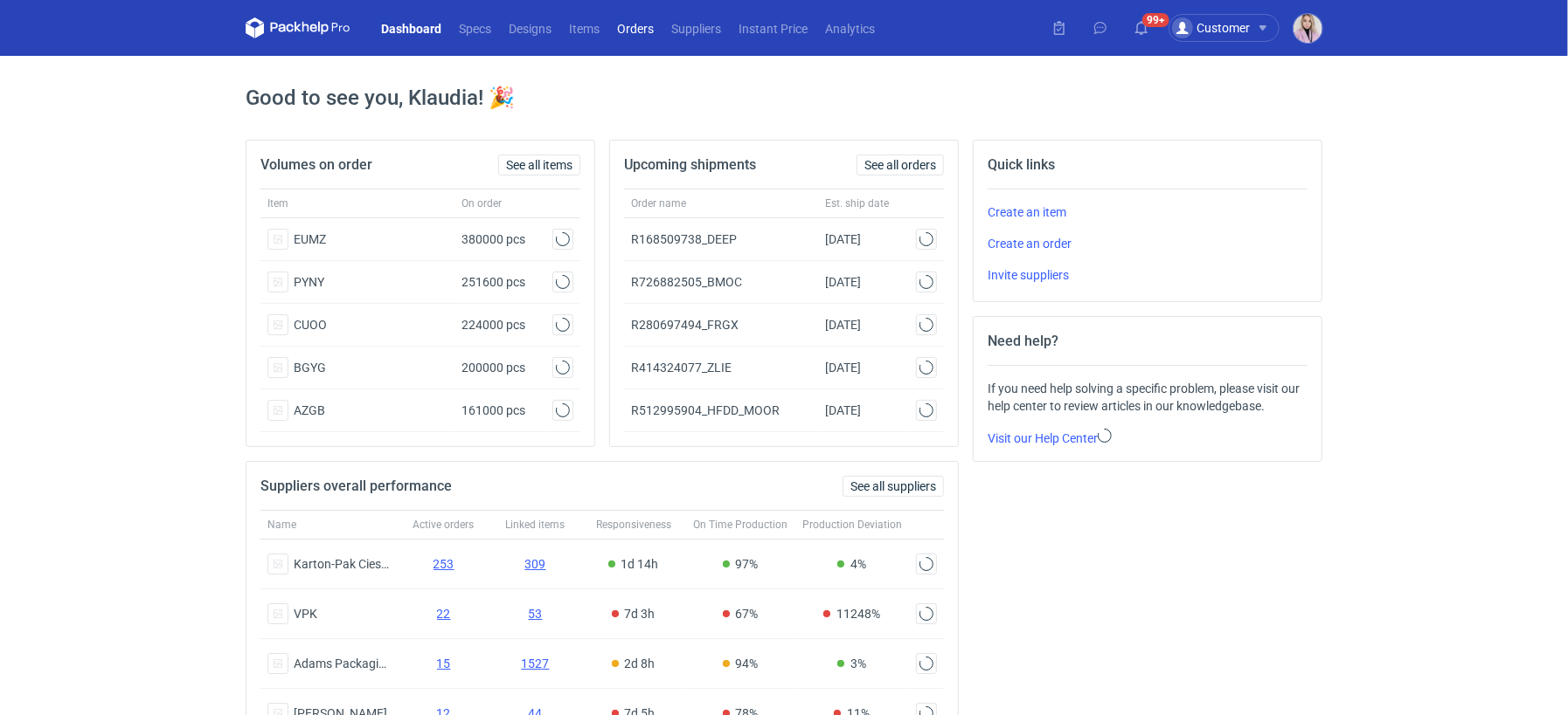
click at [640, 34] on link "Orders" at bounding box center [635, 28] width 54 height 21
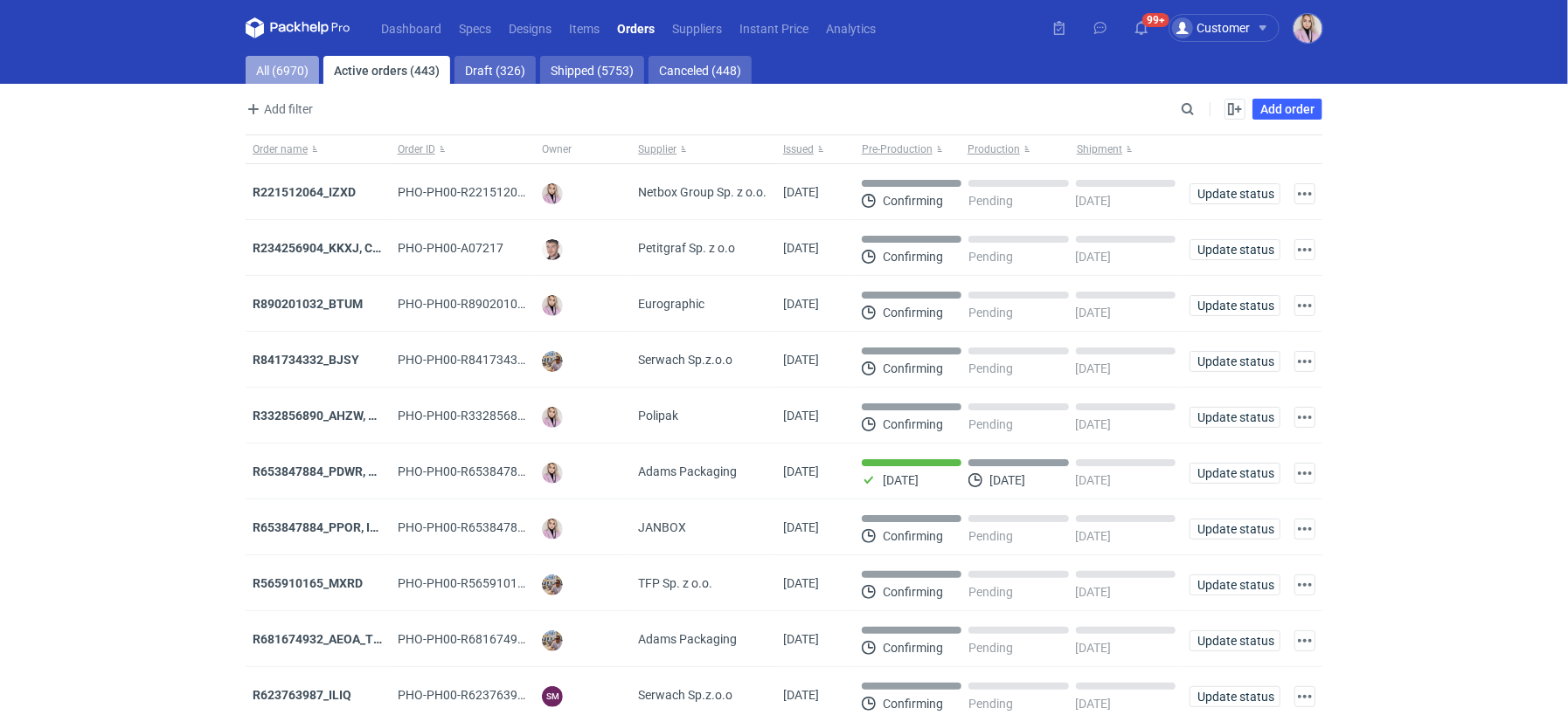
click at [279, 58] on link "All (6970)" at bounding box center [282, 69] width 73 height 28
click at [1204, 128] on div "Add filter Owner first name Owner last name Issued Supplier Search Enable all D…" at bounding box center [784, 116] width 1076 height 36
click at [1190, 119] on input "Search" at bounding box center [1112, 109] width 173 height 21
paste input "AQKP"
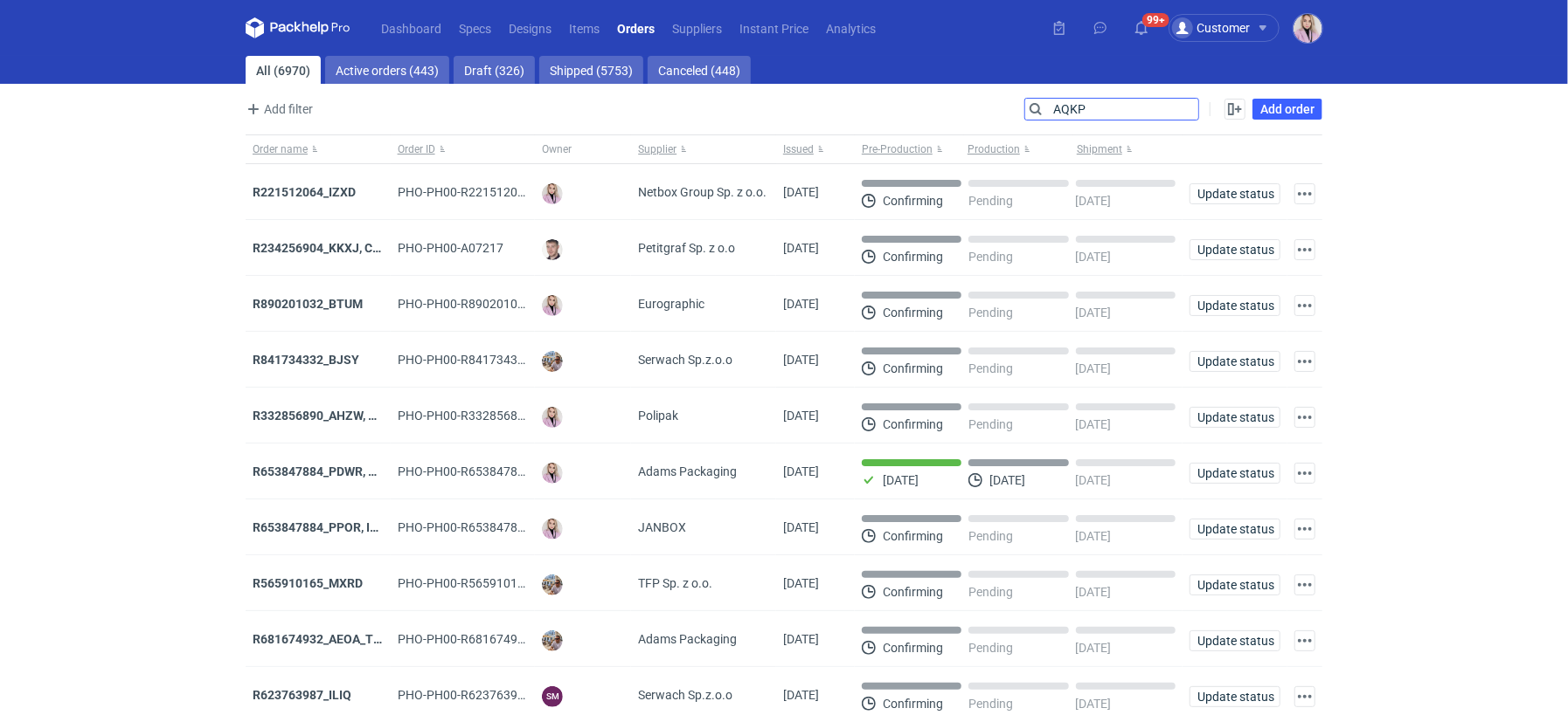
type input "AQKP"
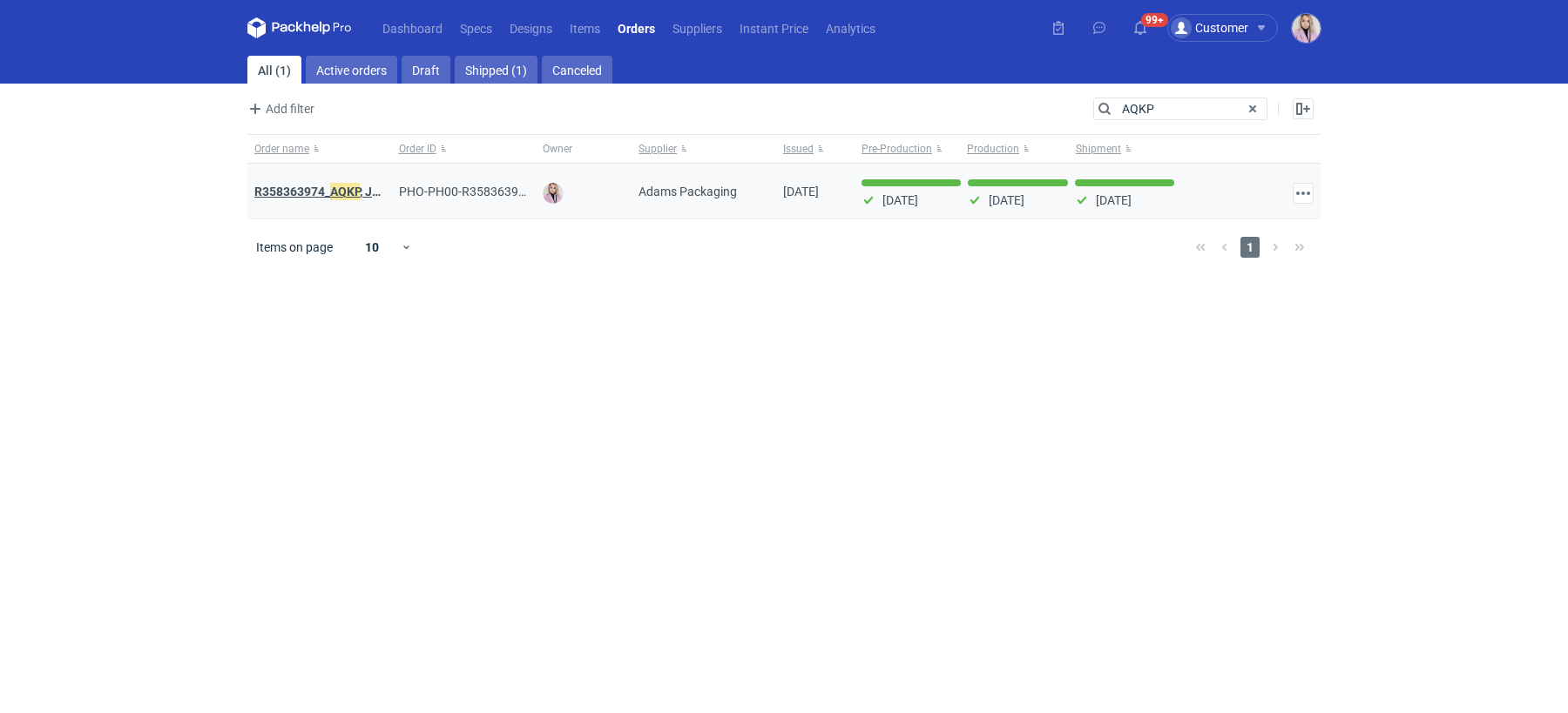
click at [316, 191] on strong "R358363974_ AQKP , JNJU" at bounding box center [325, 191] width 141 height 19
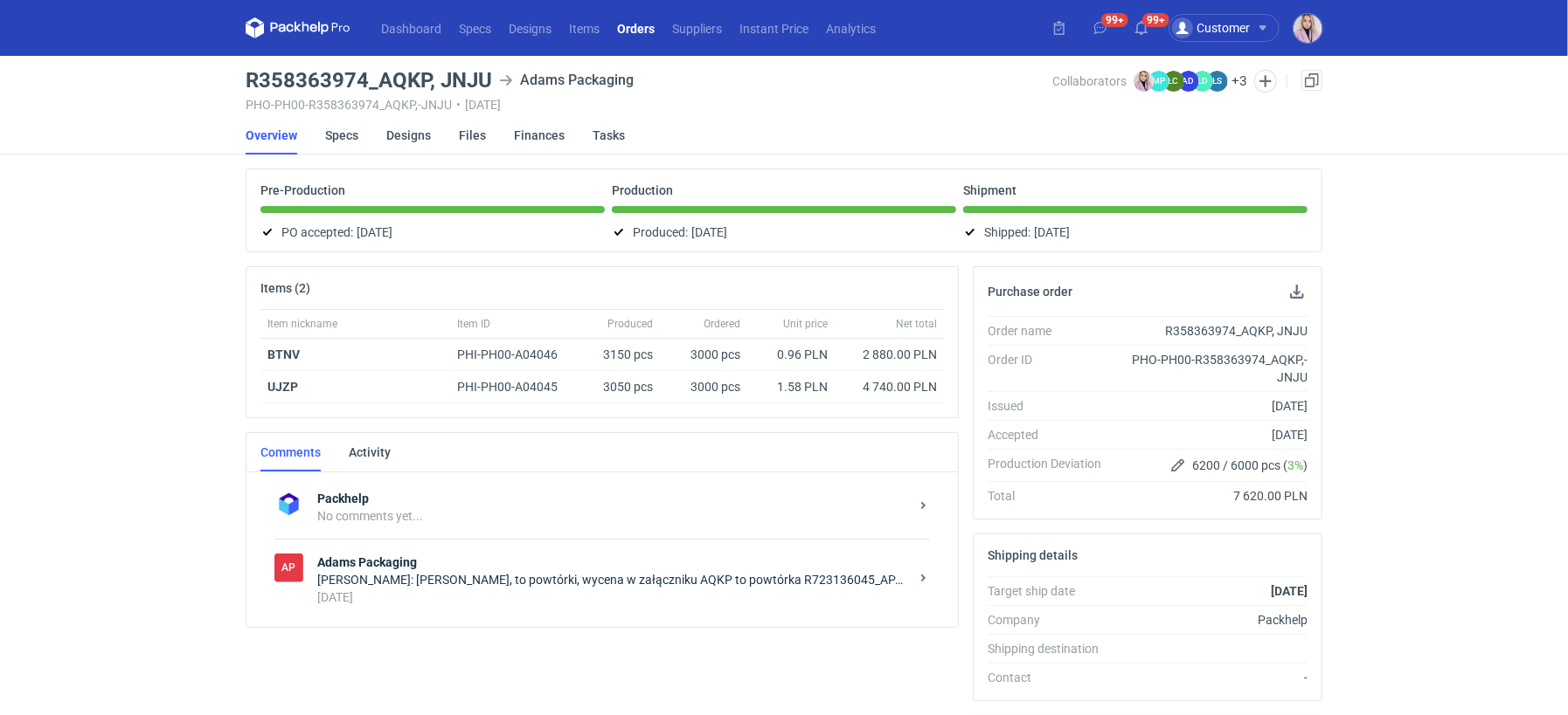
click at [553, 596] on div "[DATE]" at bounding box center [613, 597] width 591 height 17
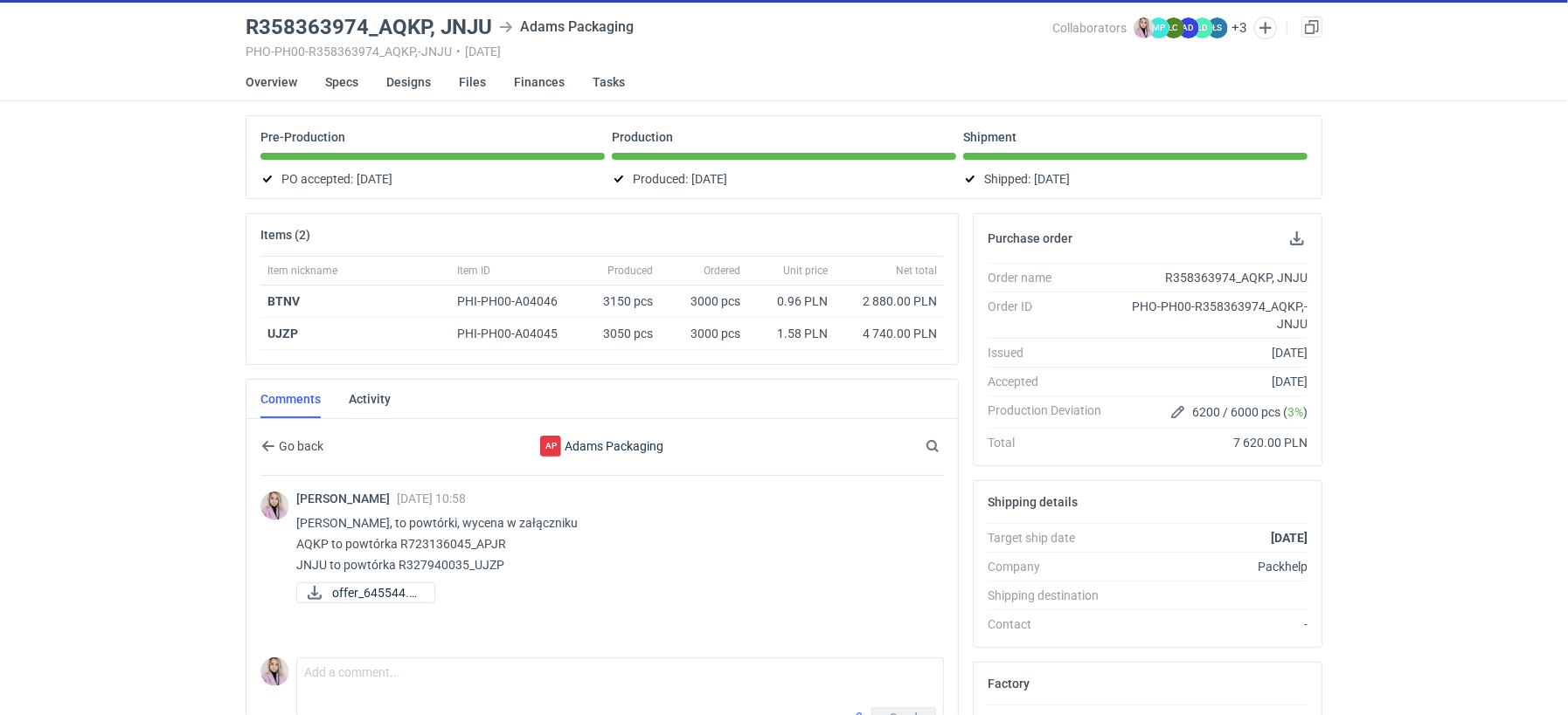
scroll to position [62, 0]
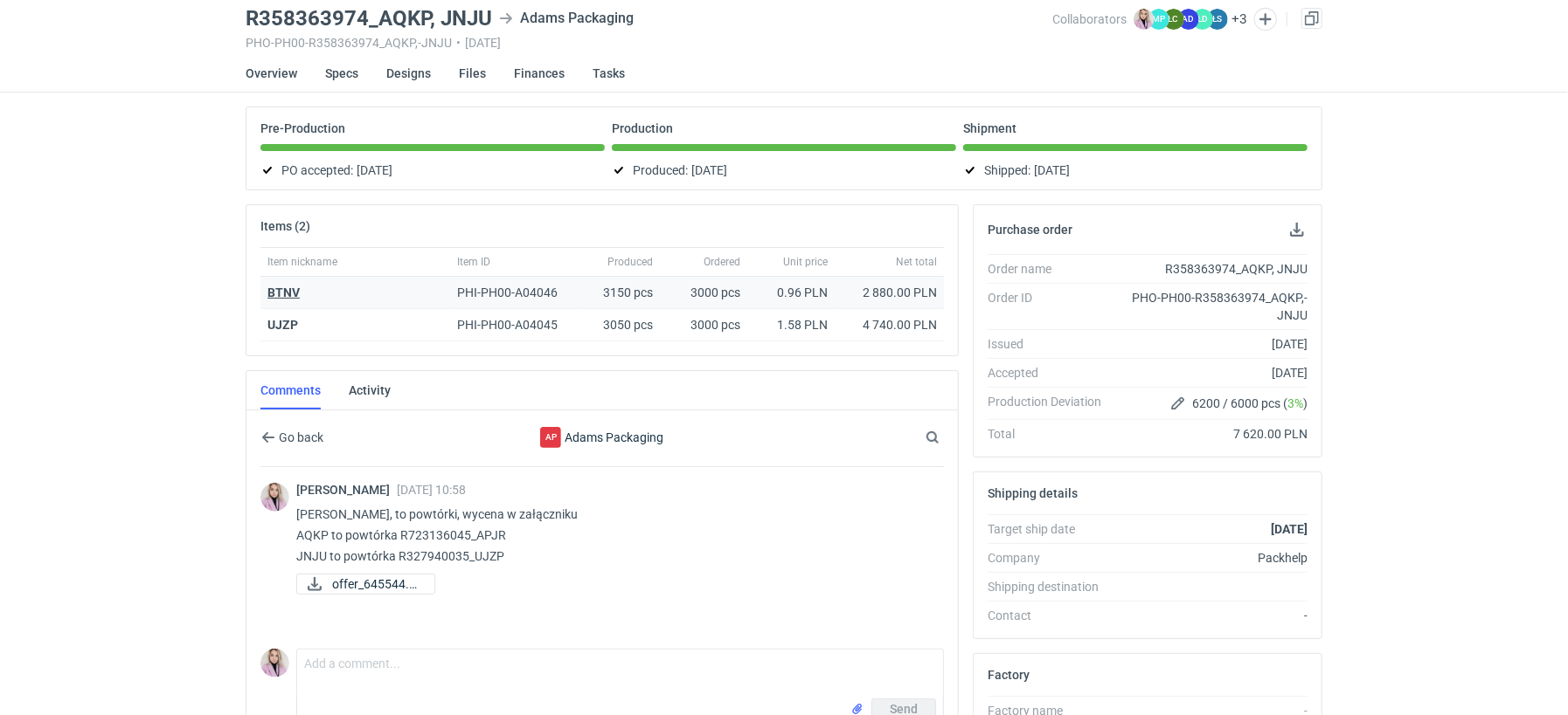
click at [277, 292] on strong "BTNV" at bounding box center [284, 293] width 33 height 14
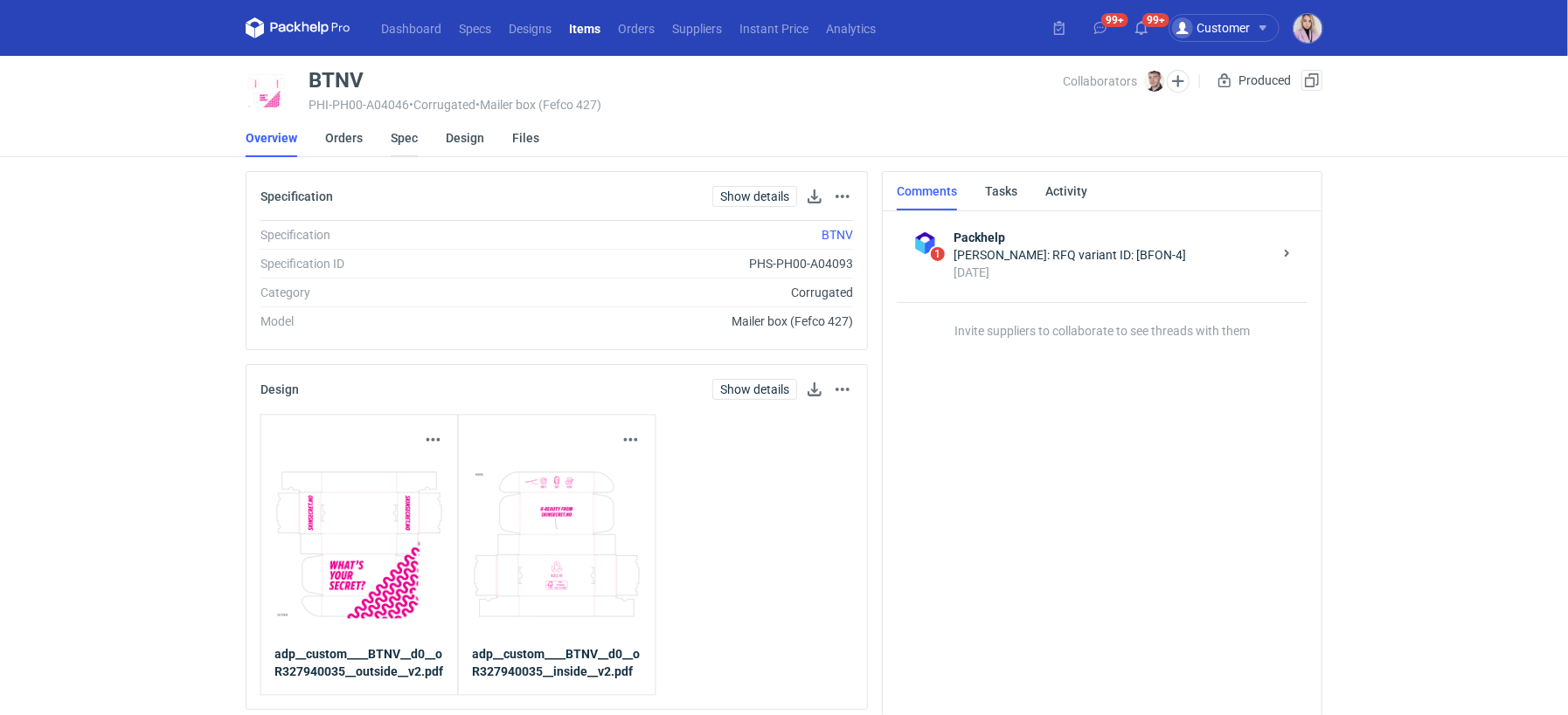
click at [399, 136] on link "Spec" at bounding box center [404, 138] width 27 height 38
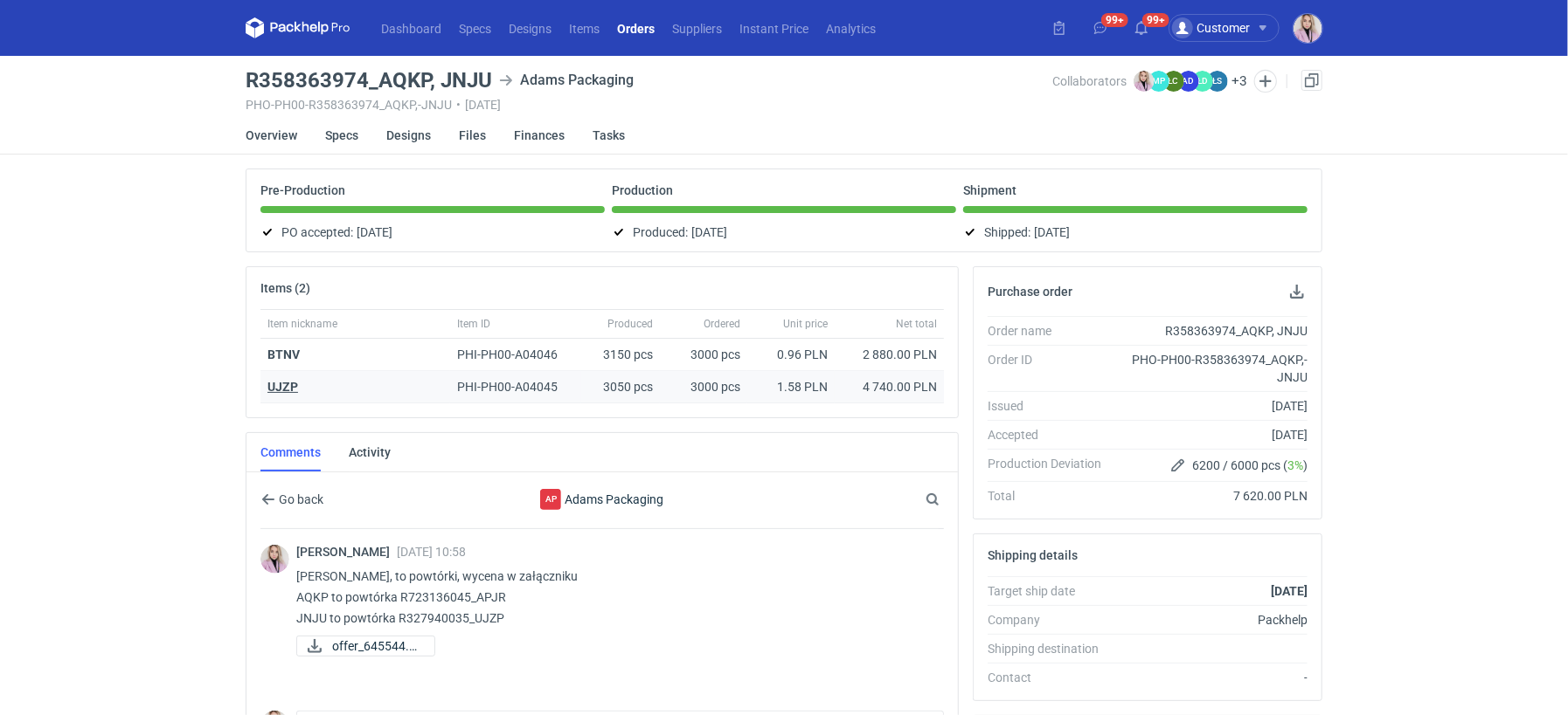
click at [280, 383] on strong "UJZP" at bounding box center [283, 387] width 31 height 14
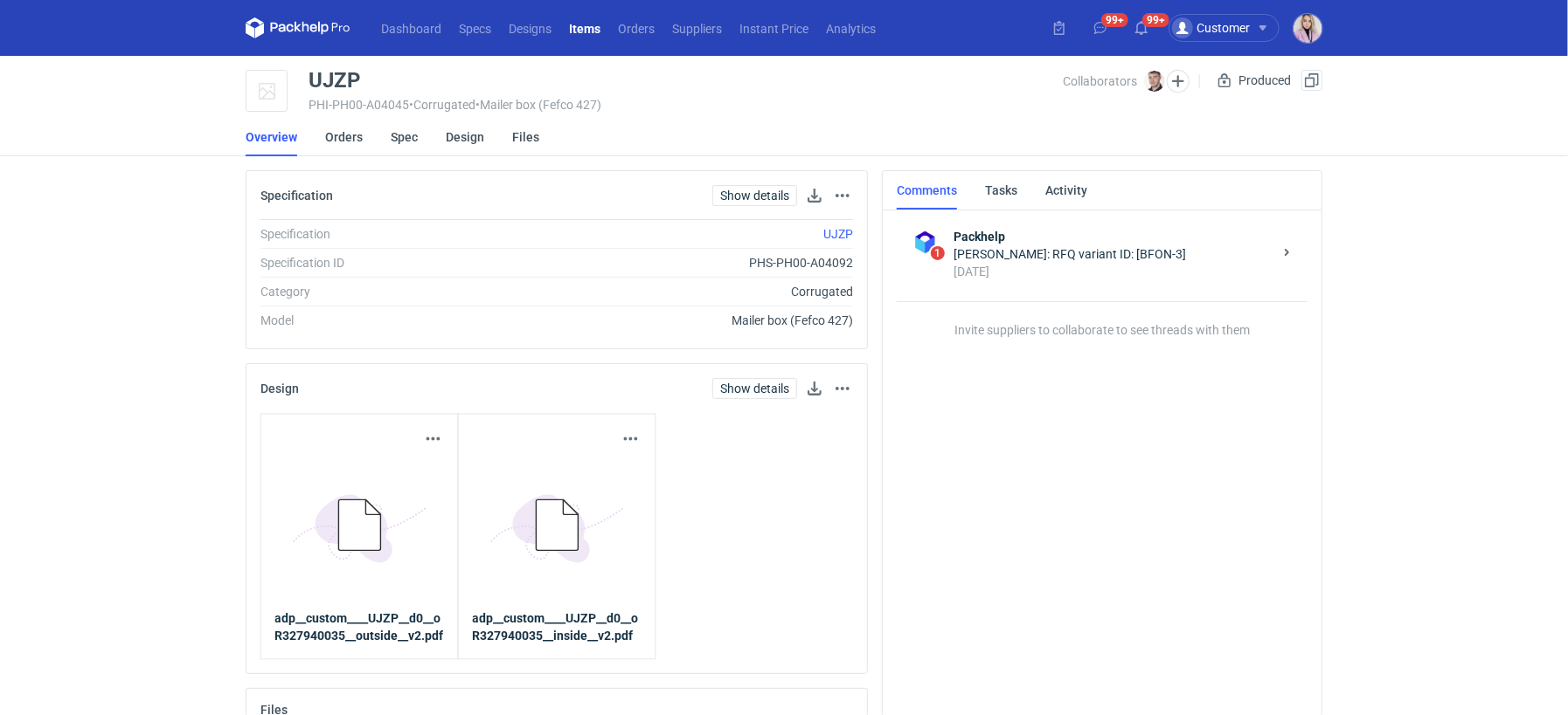
click at [423, 130] on li "Spec" at bounding box center [418, 137] width 55 height 38
click at [403, 136] on link "Spec" at bounding box center [404, 137] width 27 height 38
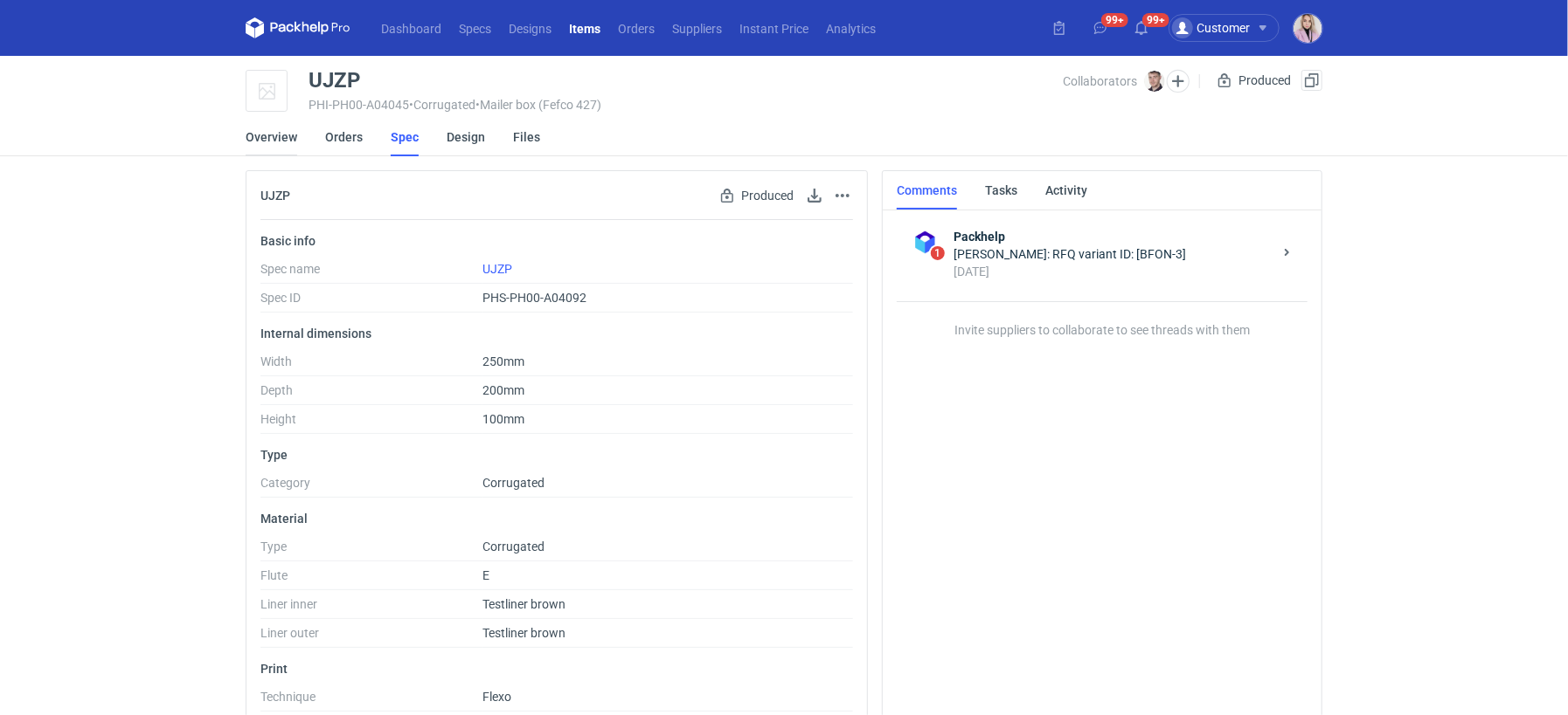
click at [260, 140] on link "Overview" at bounding box center [272, 137] width 52 height 38
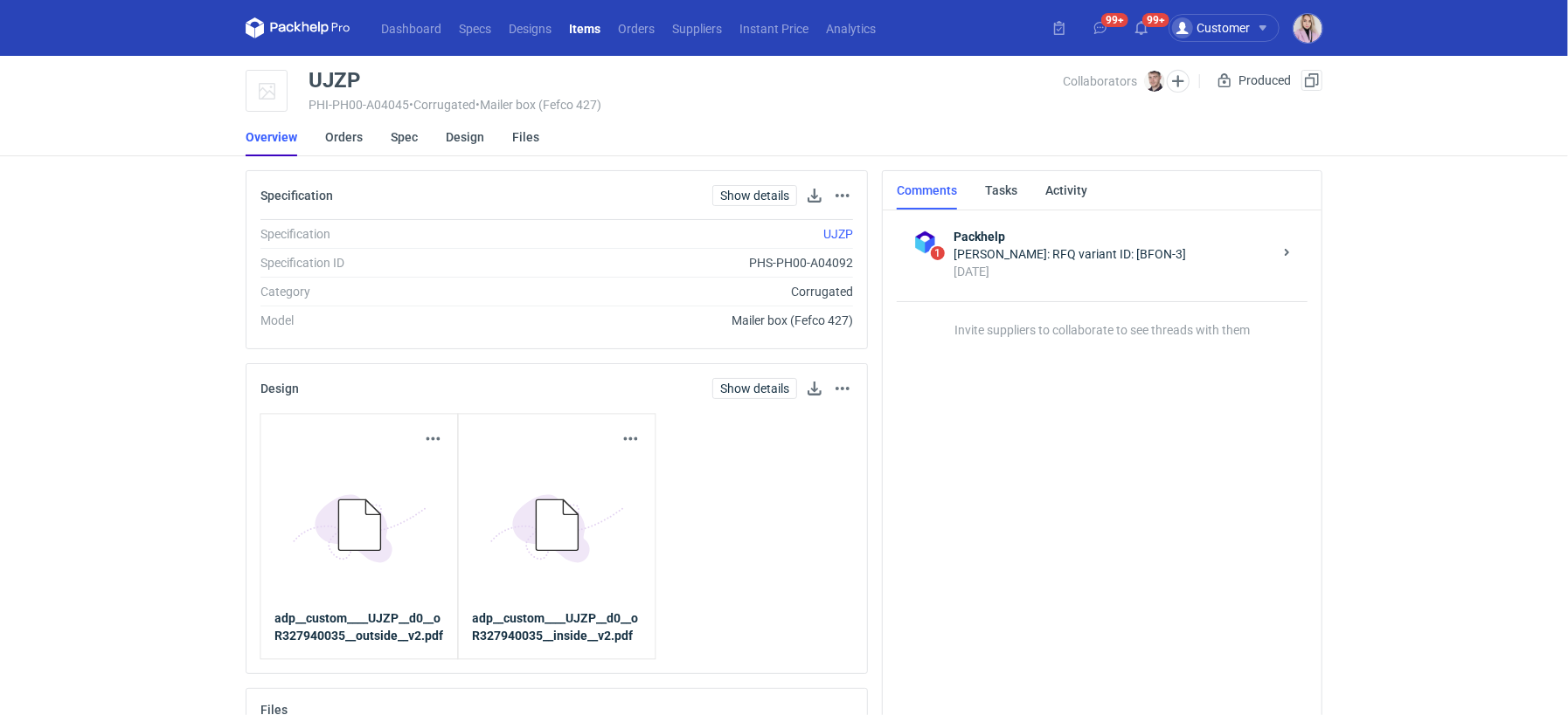
scroll to position [62, 0]
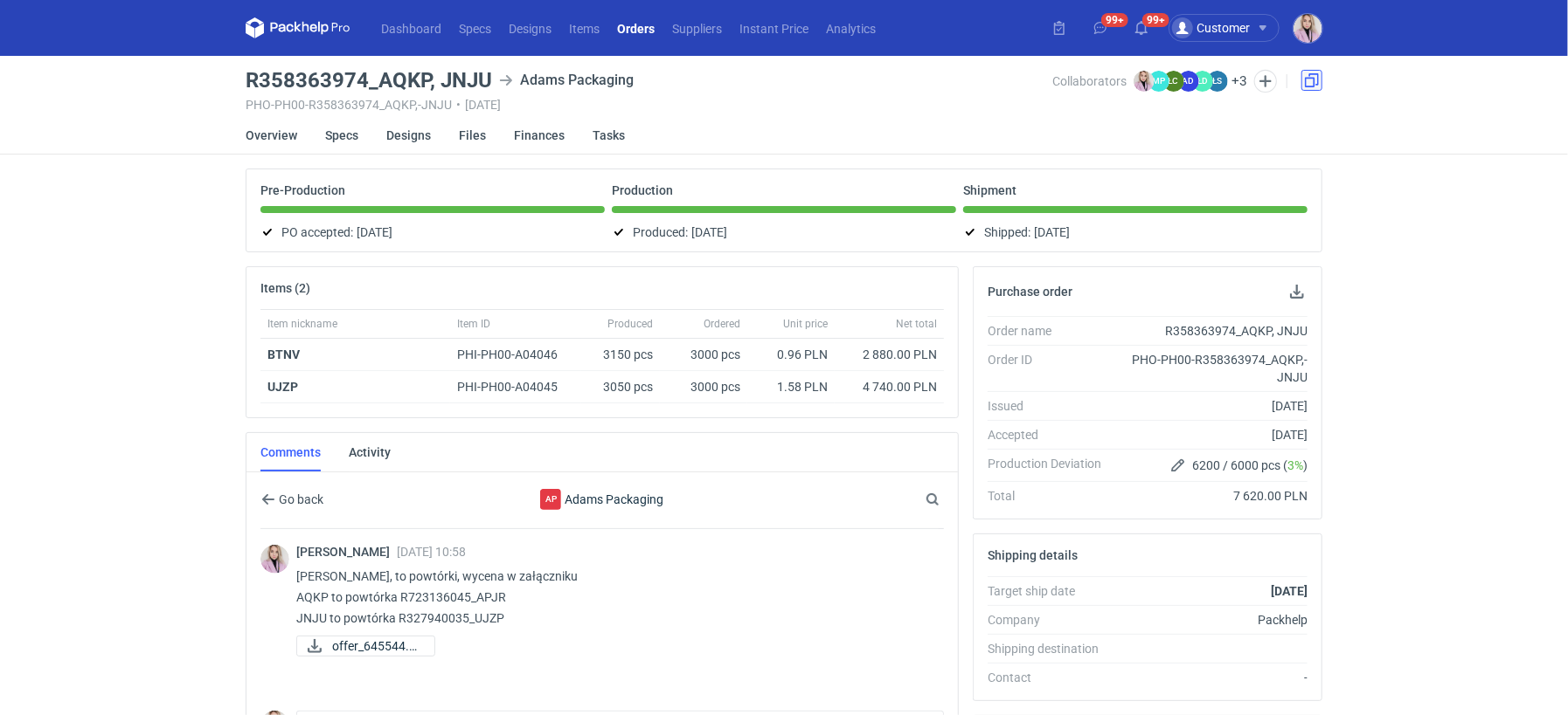
click at [1310, 82] on link at bounding box center [1312, 81] width 21 height 21
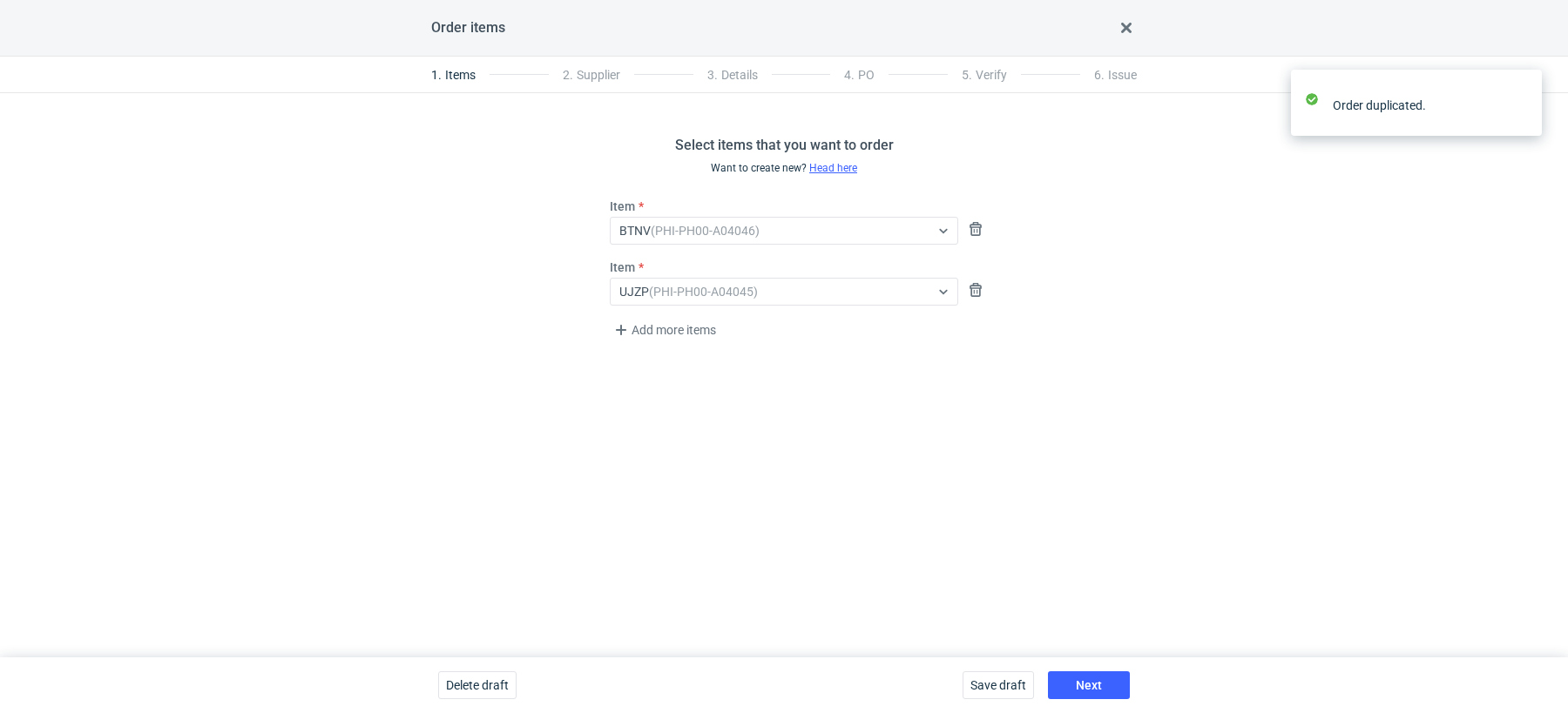
click at [671, 348] on div "Select items that you want to order Want to create new? Head here Item BTNV (PH…" at bounding box center [784, 375] width 1568 height 565
click at [673, 337] on span "Add more items" at bounding box center [664, 330] width 108 height 21
click at [661, 392] on span "Add more items" at bounding box center [664, 391] width 108 height 21
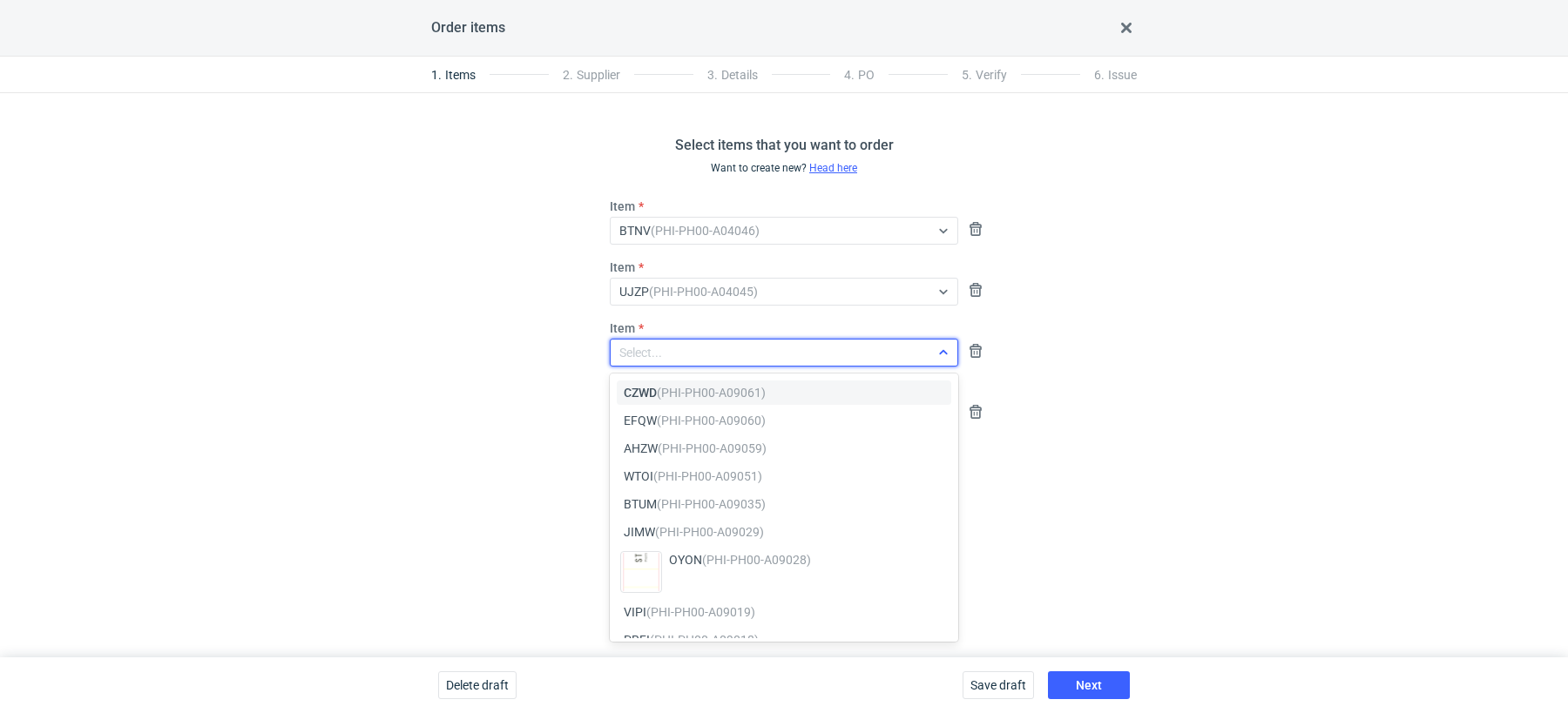
click at [634, 356] on div "Select..." at bounding box center [640, 353] width 43 height 17
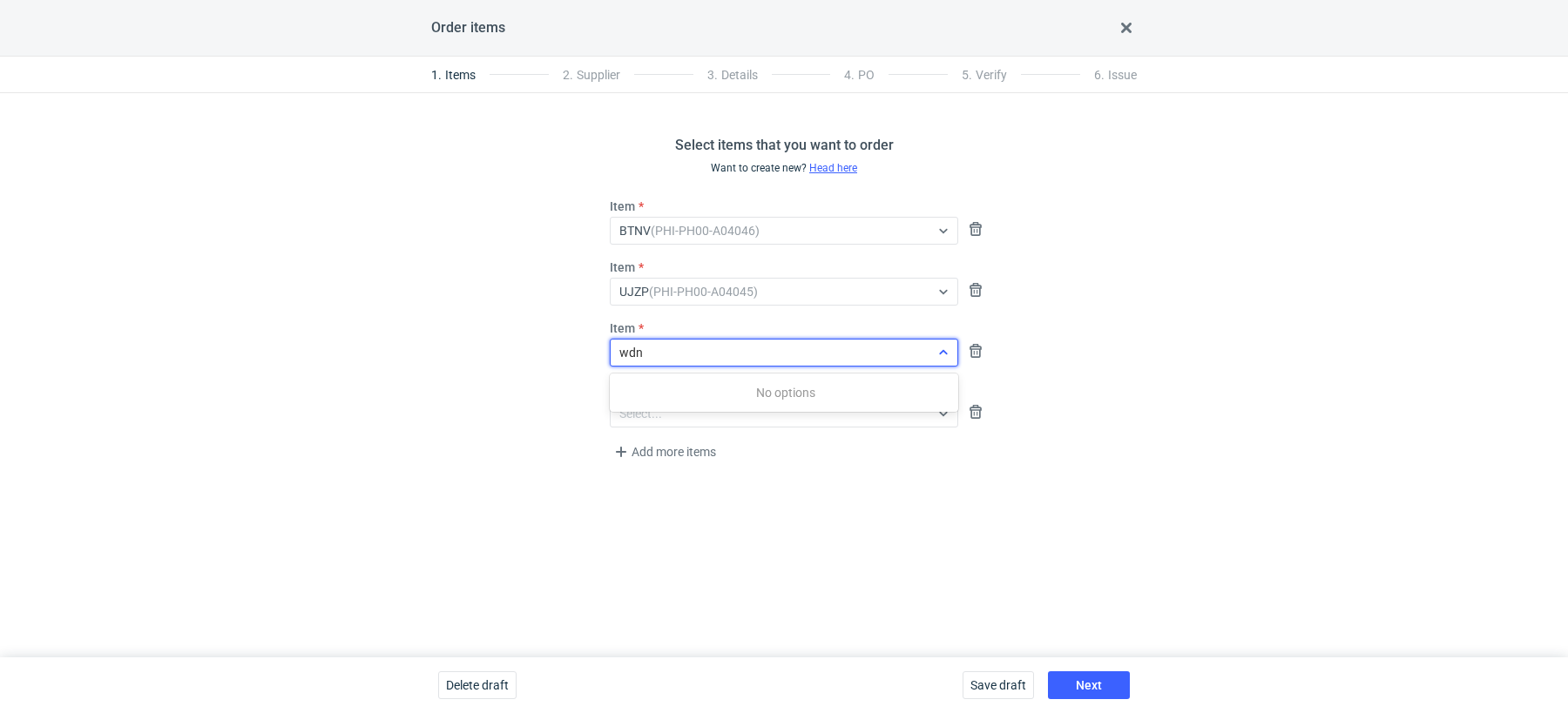
type input "wdnt"
click at [695, 409] on div "WDNT (PHI-PH00-A04044)" at bounding box center [784, 405] width 321 height 42
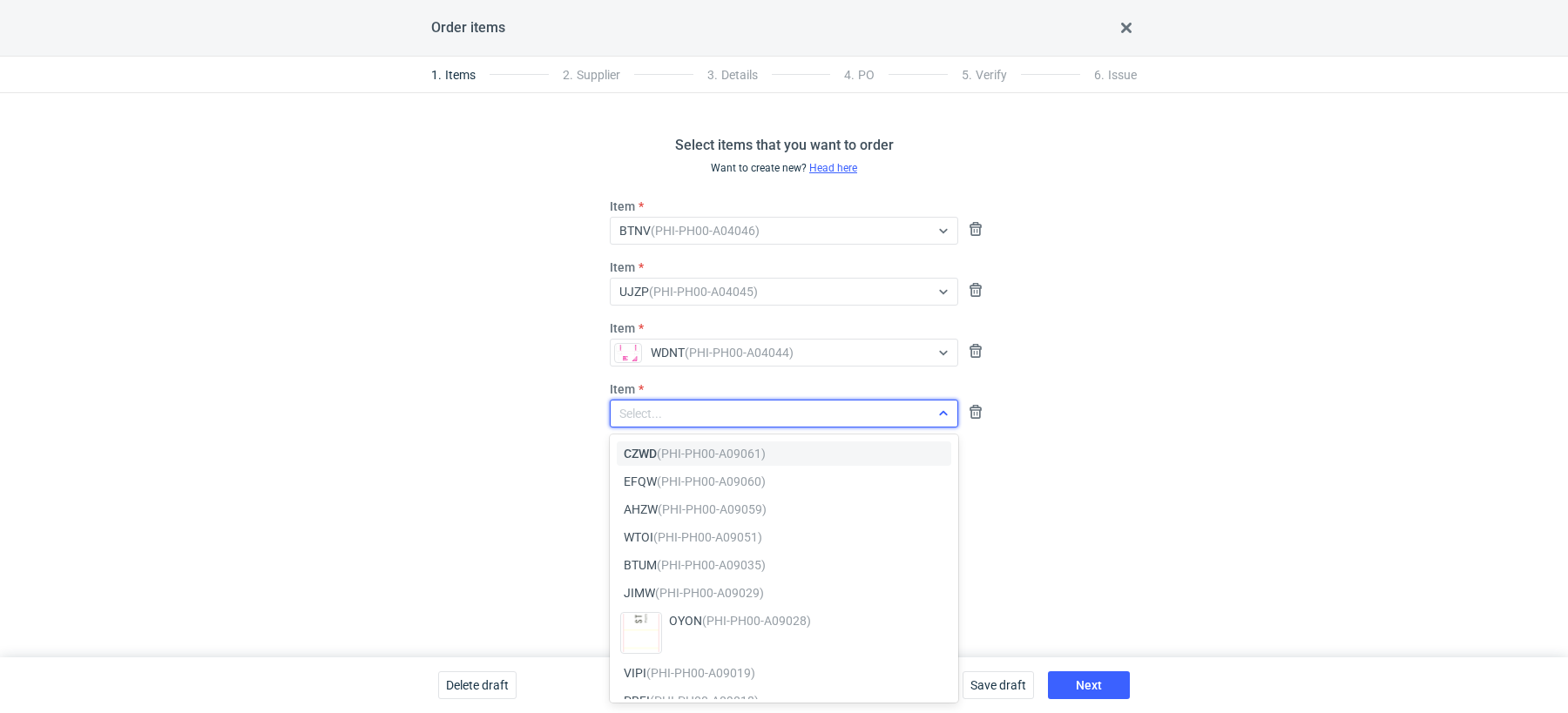
click at [674, 412] on div "Select..." at bounding box center [770, 413] width 319 height 24
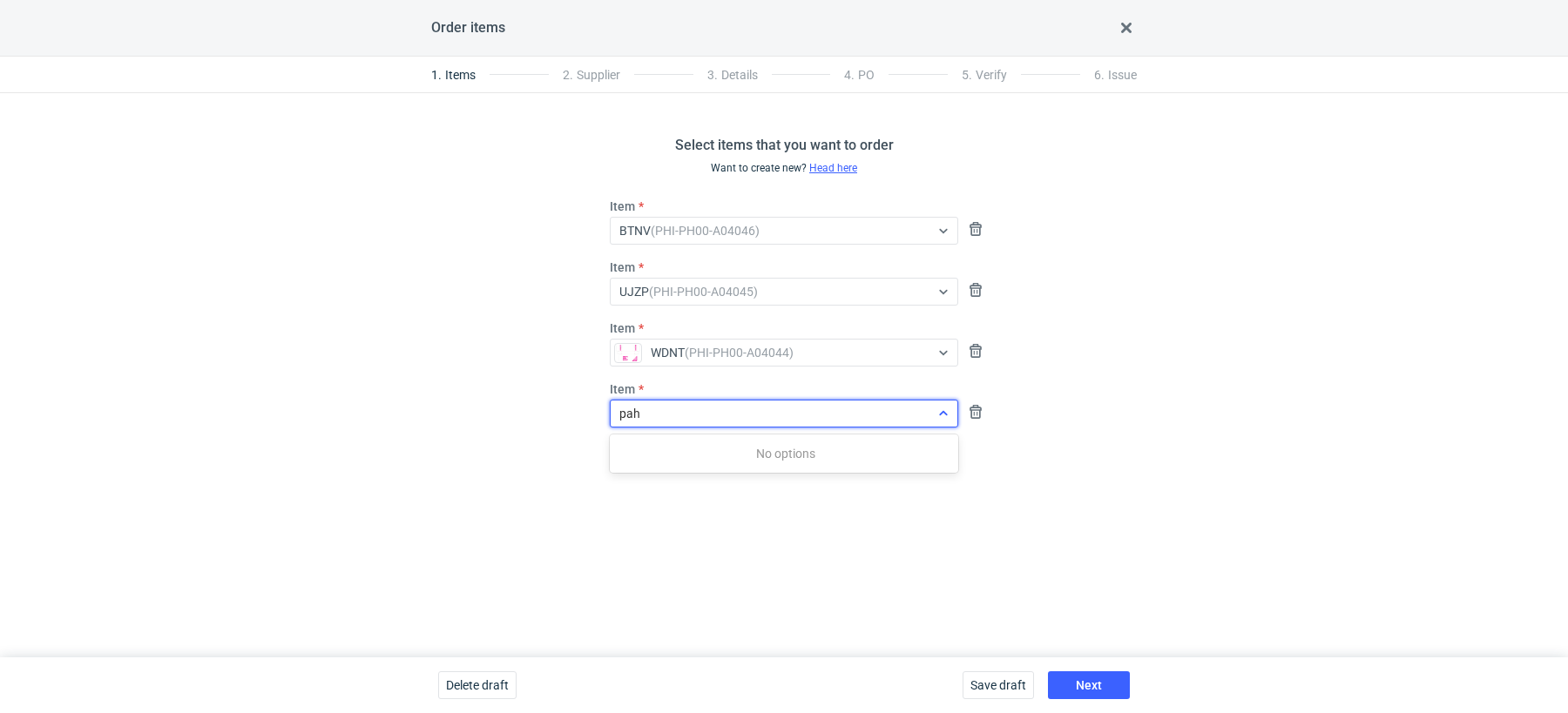
type input "pahj"
click at [736, 451] on em "(PHI-PH00-A03970)" at bounding box center [709, 454] width 109 height 14
click at [925, 522] on div "Select items that you want to order Want to create new? Head here Item BTNV (PH…" at bounding box center [784, 375] width 1568 height 565
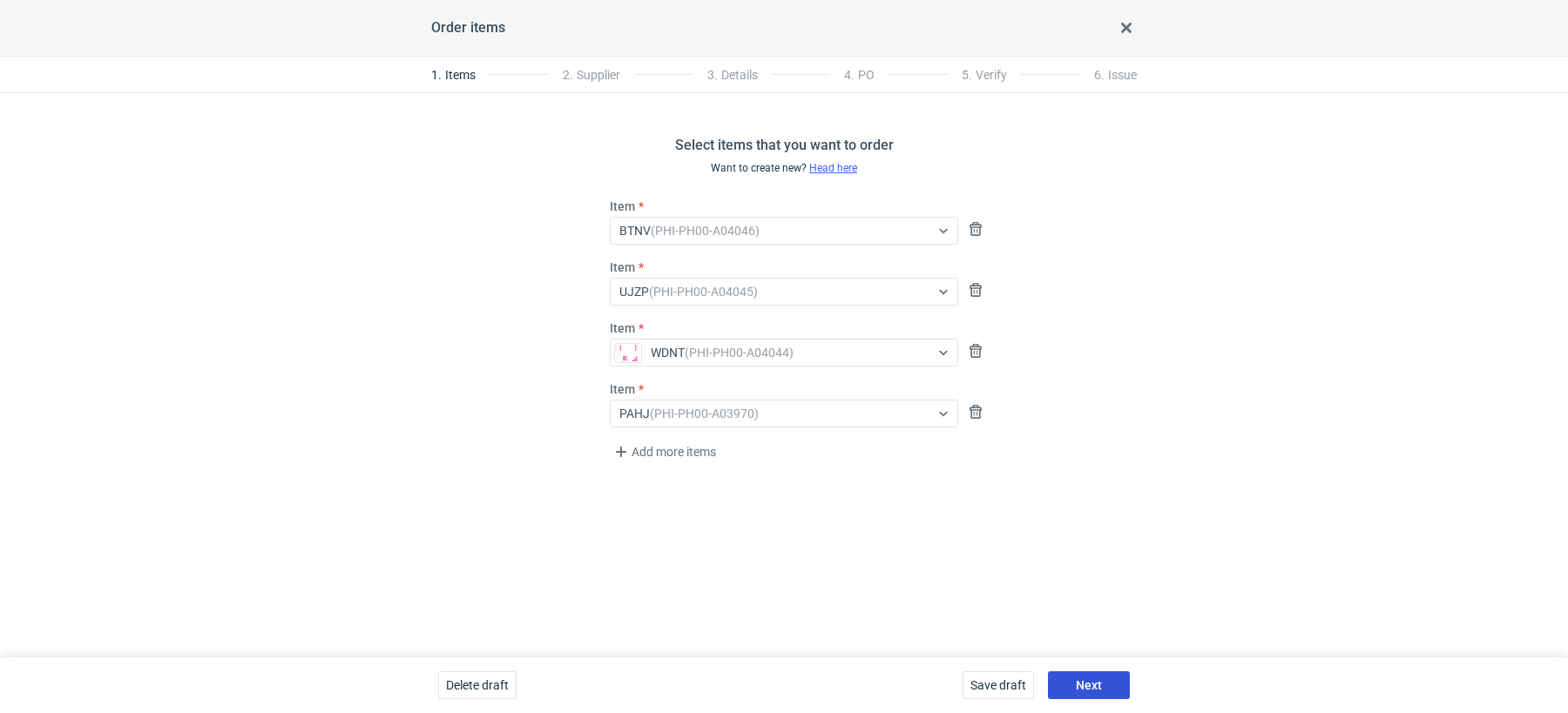
click at [1094, 682] on span "Next" at bounding box center [1088, 685] width 26 height 12
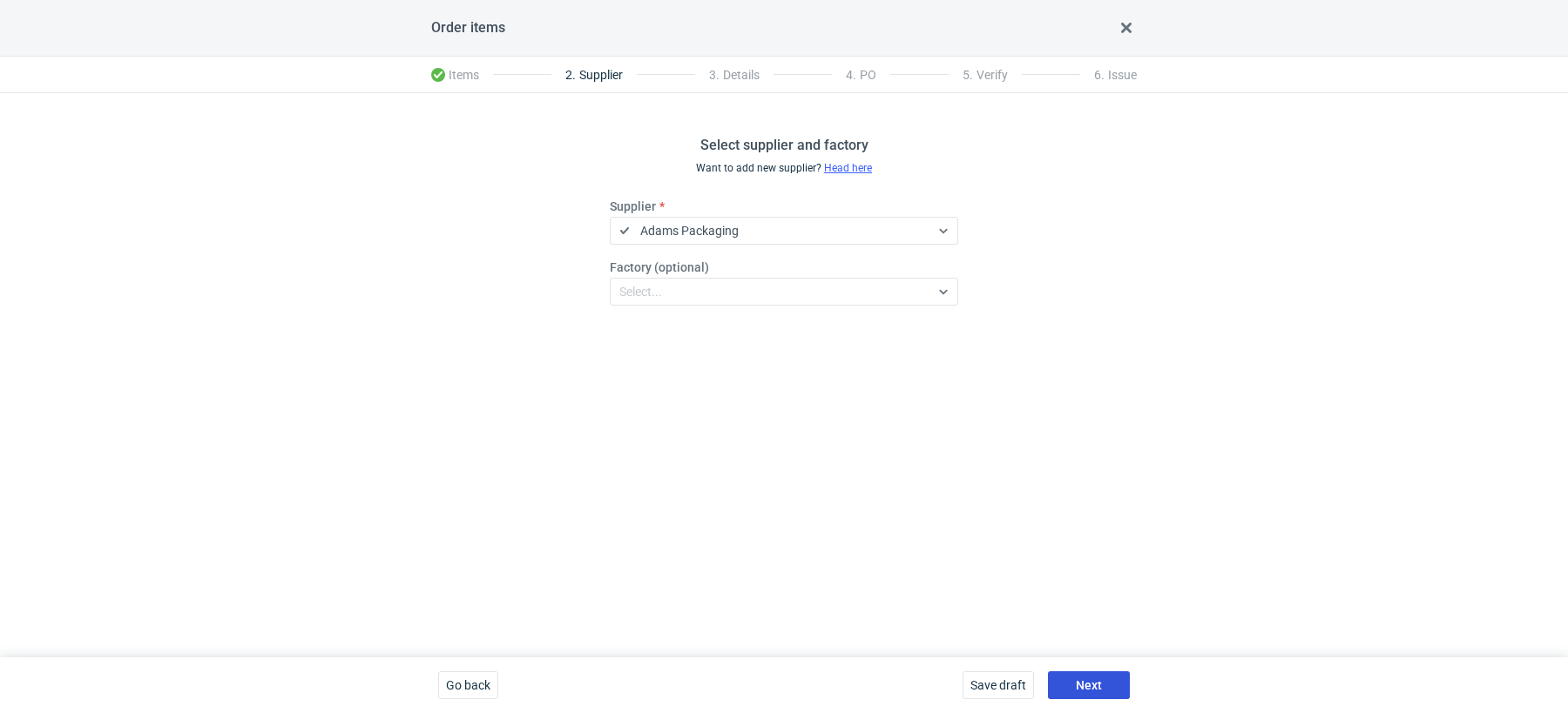
click at [1092, 699] on button "Next" at bounding box center [1089, 685] width 82 height 28
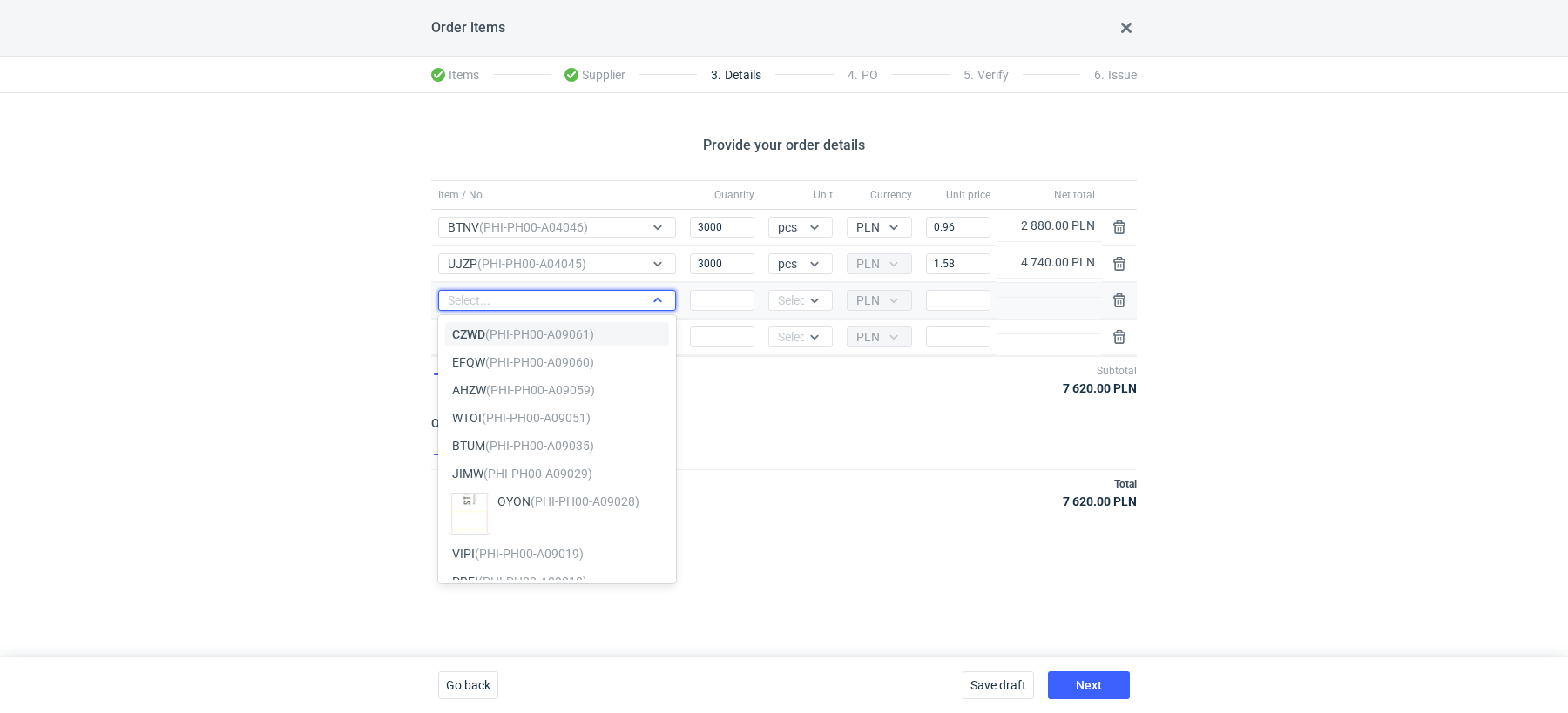
click at [559, 297] on div "Select..." at bounding box center [544, 301] width 209 height 17
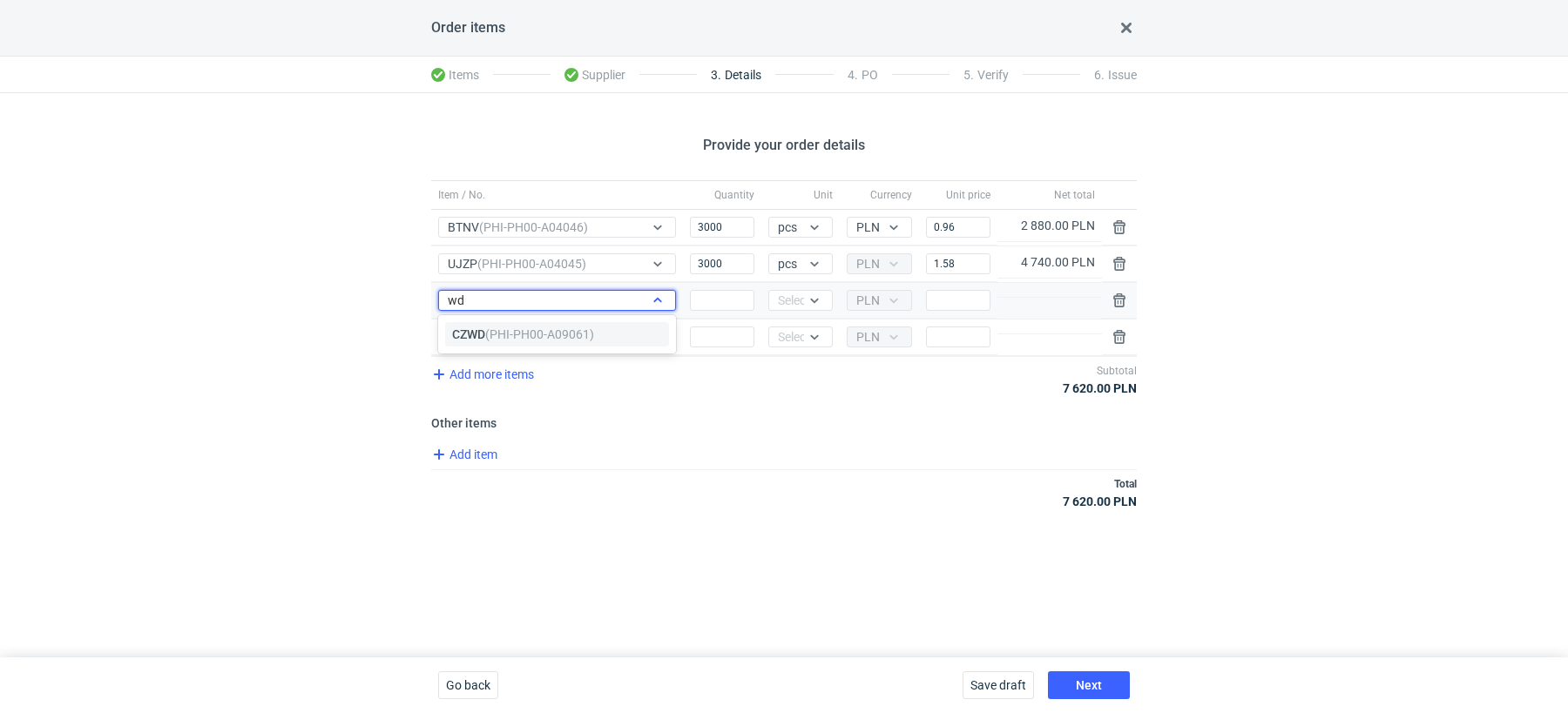
type input "wdn"
click at [568, 336] on em "(PHI-PH00-A04044)" at bounding box center [587, 335] width 109 height 14
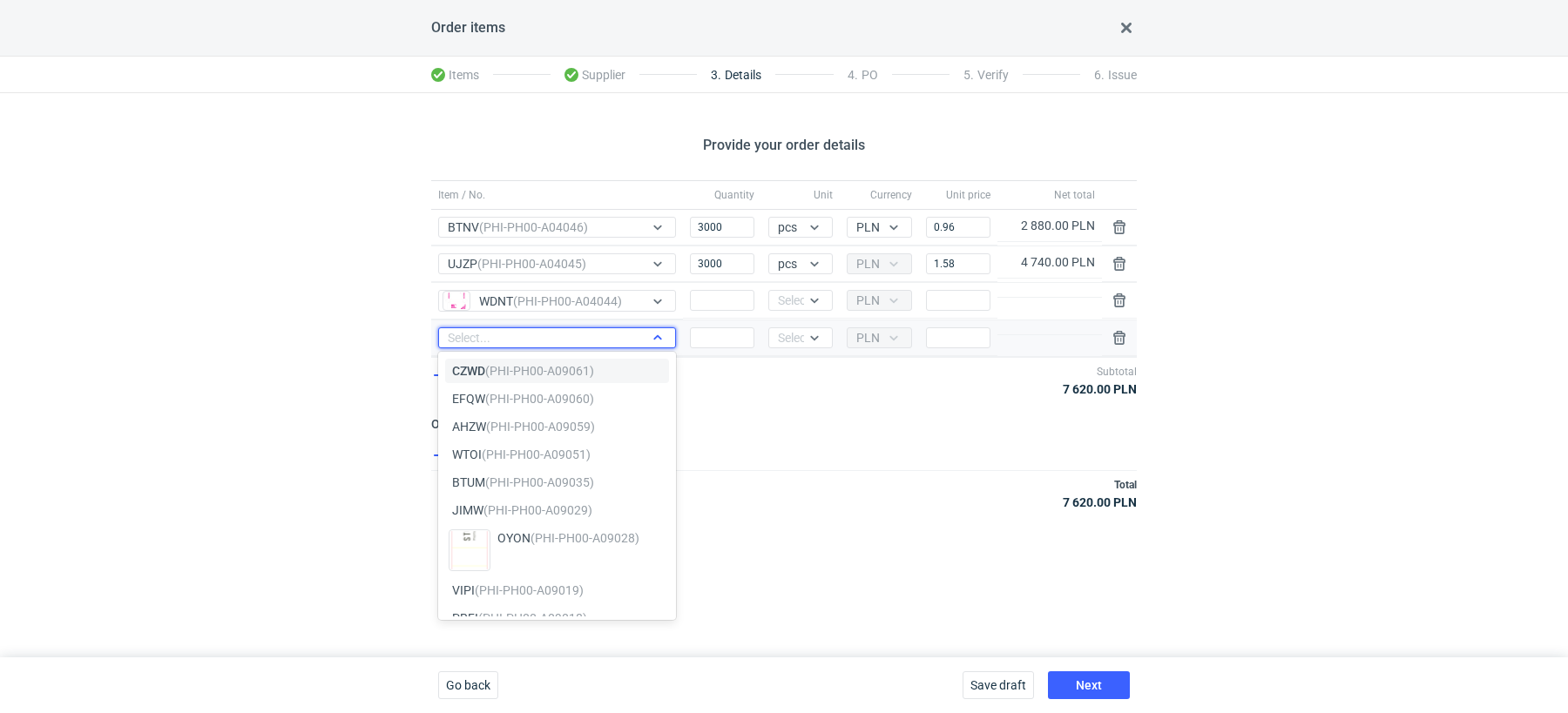
click at [536, 338] on div "Select..." at bounding box center [544, 338] width 209 height 17
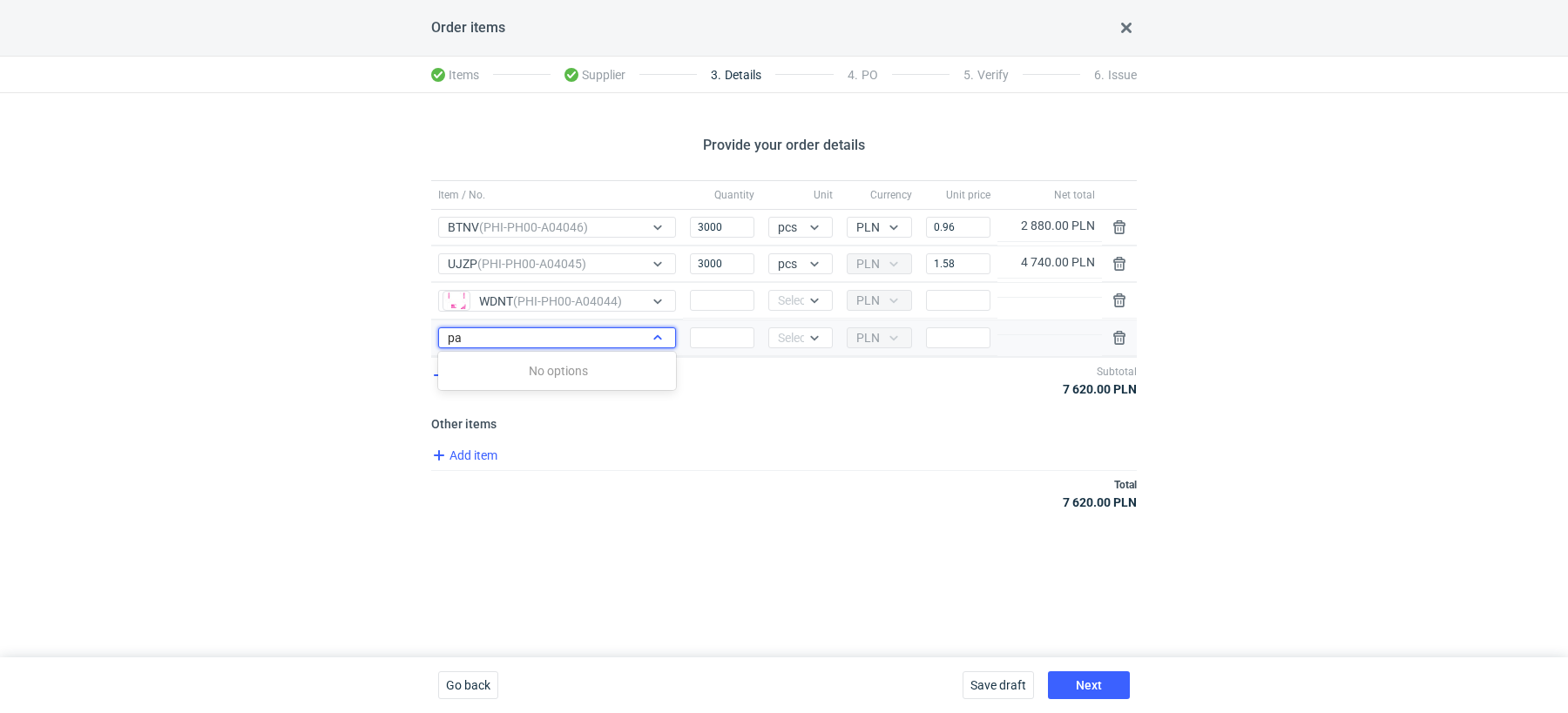
type input "pah"
click at [549, 398] on em "(PHI-PH00-A03970)" at bounding box center [537, 399] width 109 height 14
click at [703, 417] on h3 "Other items" at bounding box center [784, 424] width 706 height 14
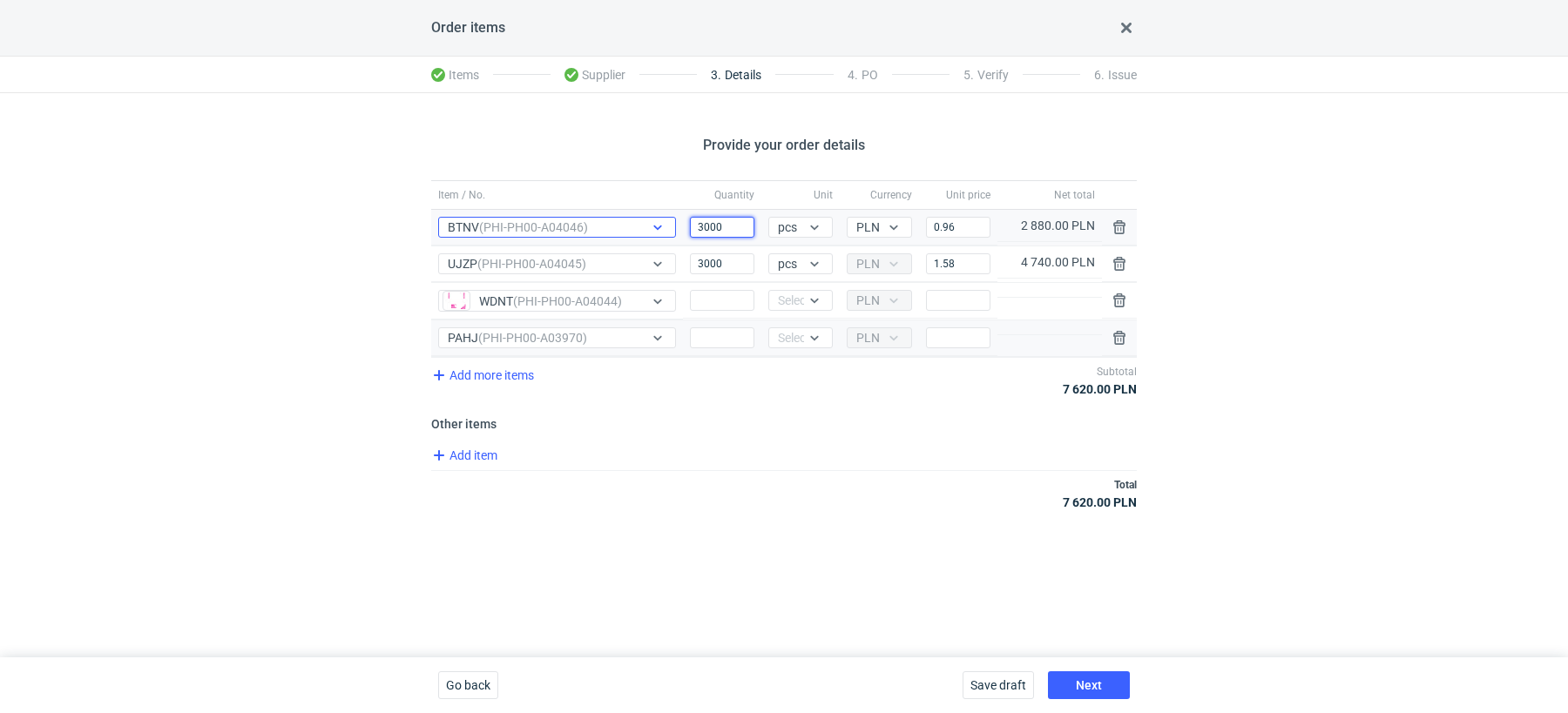
drag, startPoint x: 734, startPoint y: 235, endPoint x: 639, endPoint y: 234, distance: 95.0
click at [639, 234] on div "Item / No. BTNV (PHI-PH00-A04046) Quantity 3000 Unit pcs Currency PLN Price 0.9…" at bounding box center [784, 227] width 706 height 35
type input "300"
drag, startPoint x: 731, startPoint y: 258, endPoint x: 636, endPoint y: 258, distance: 95.0
click at [636, 258] on div "Item / No. UJZP (PHI-PH00-A04045) Quantity 3000 Unit pcs Currency PLN Price 1.5…" at bounding box center [784, 264] width 706 height 35
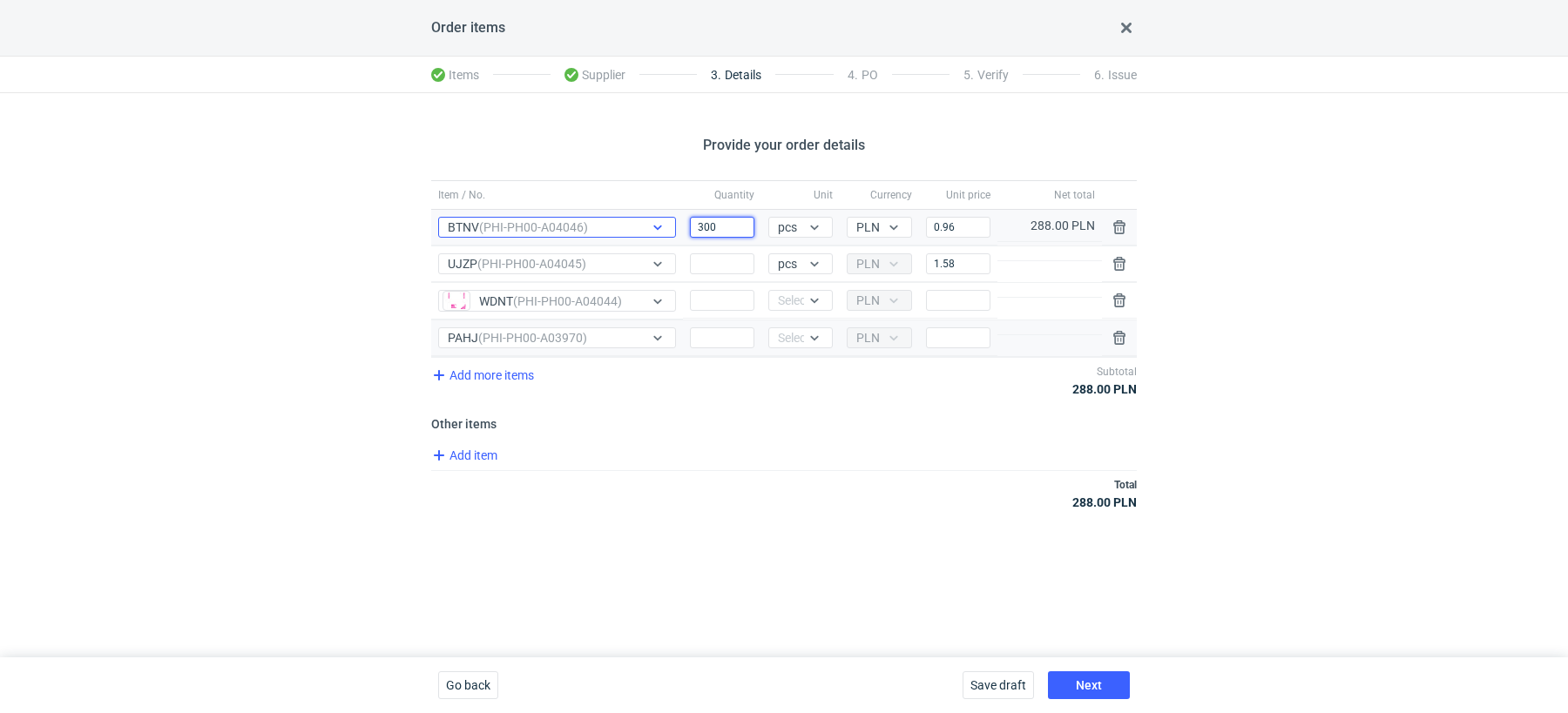
drag, startPoint x: 718, startPoint y: 222, endPoint x: 619, endPoint y: 222, distance: 99.0
click at [619, 222] on div "Item / No. BTNV (PHI-PH00-A04046) Quantity 300 Unit pcs Currency PLN Price 0.96…" at bounding box center [784, 227] width 706 height 35
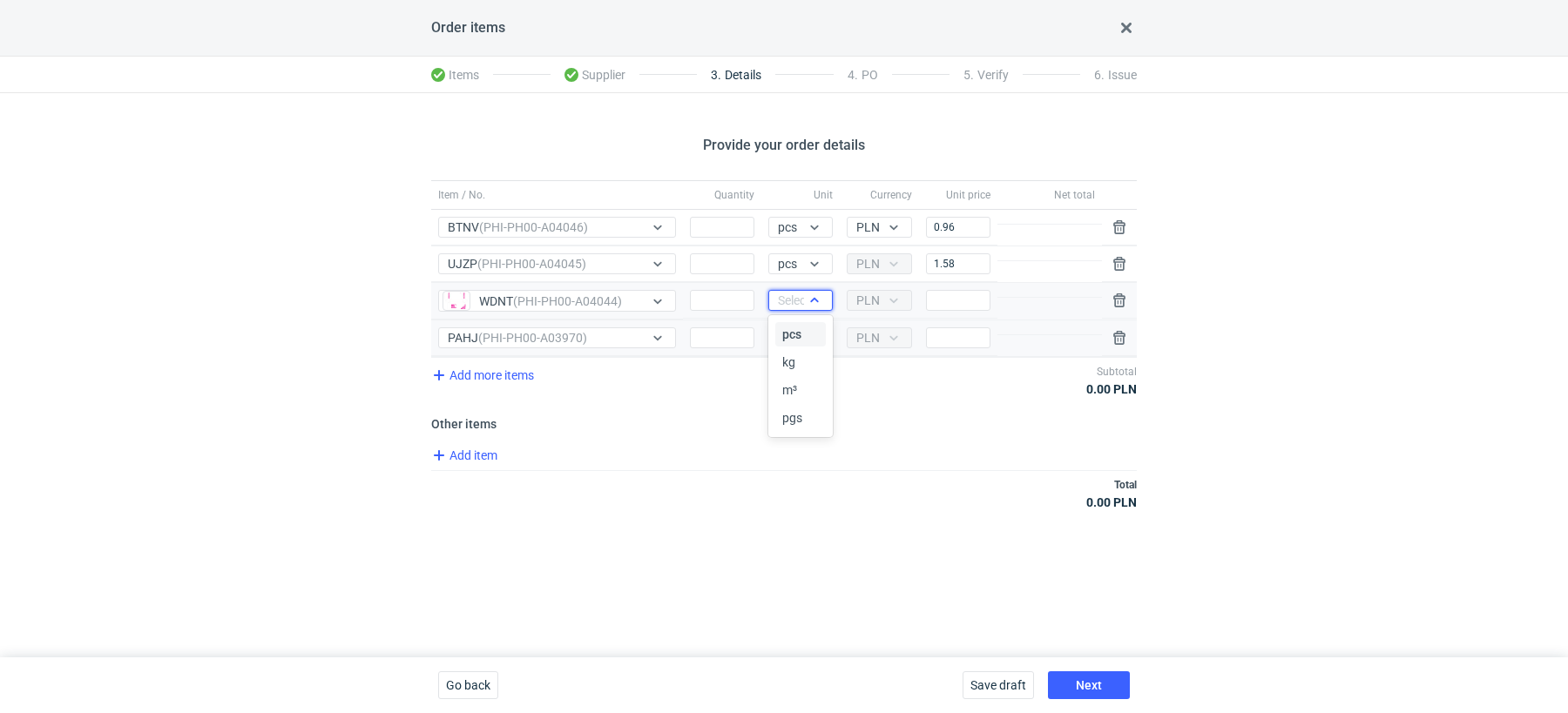
click at [808, 294] on div at bounding box center [815, 301] width 21 height 14
click at [805, 332] on div "pcs" at bounding box center [800, 334] width 36 height 17
click at [805, 341] on div at bounding box center [815, 338] width 21 height 14
click at [802, 375] on div "pcs" at bounding box center [800, 371] width 36 height 17
click at [732, 218] on input "Quantity" at bounding box center [722, 228] width 64 height 21
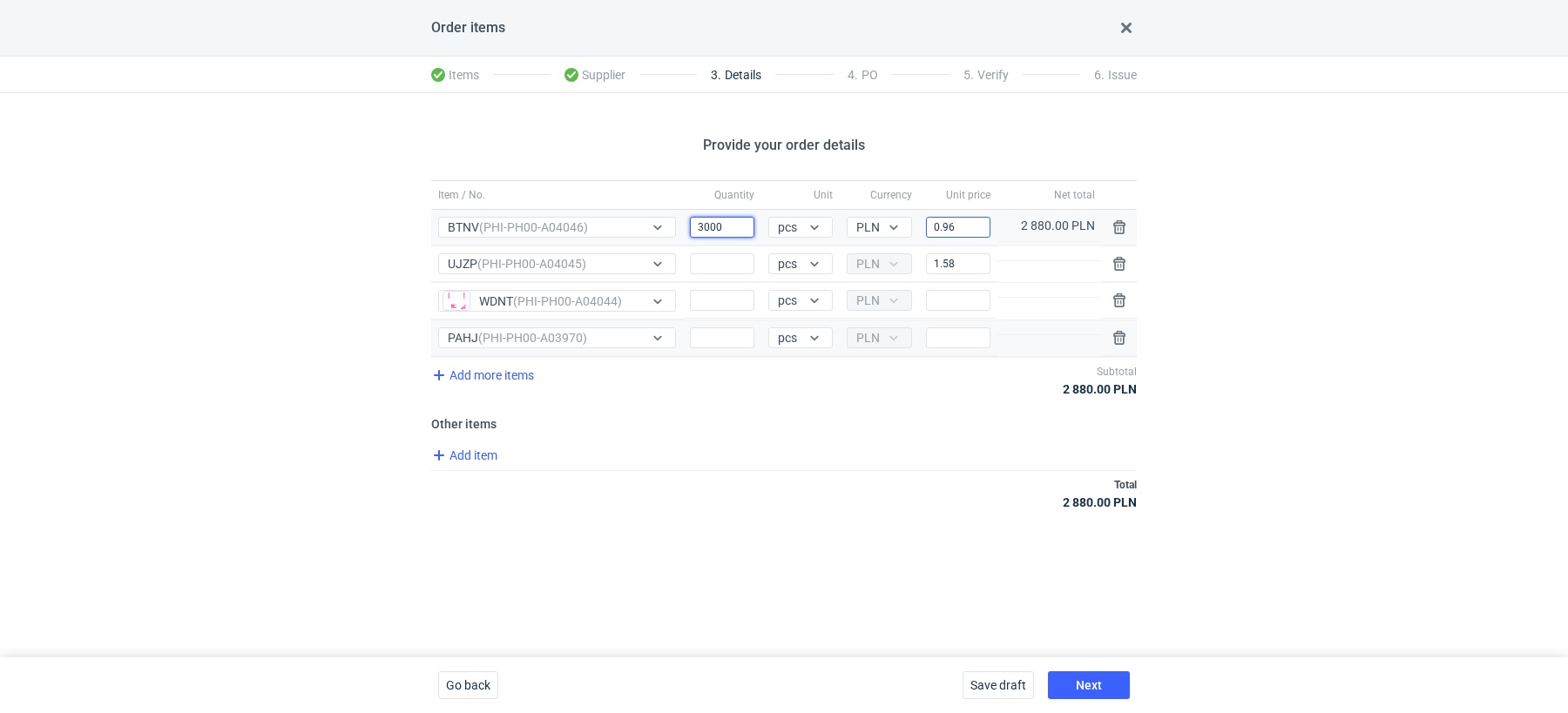
type input "3000"
click at [969, 230] on input "0.96" at bounding box center [957, 228] width 64 height 21
click at [742, 264] on input "Quantity" at bounding box center [722, 264] width 64 height 21
type input "4000"
click at [962, 262] on input "1.58" at bounding box center [957, 264] width 64 height 21
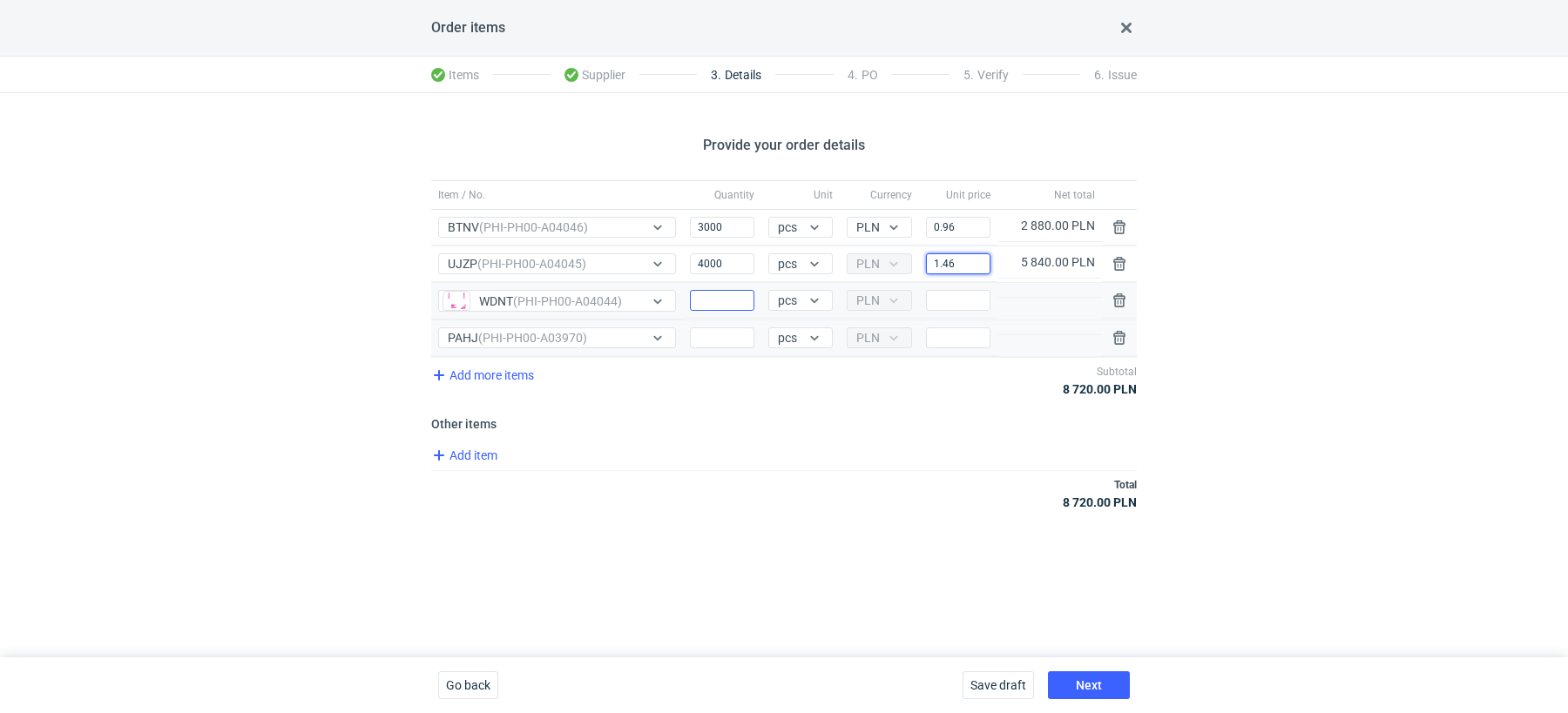
type input "1.46"
click at [712, 290] on input "Quantity" at bounding box center [722, 301] width 64 height 21
type input "12000"
click at [957, 299] on input "Price" at bounding box center [957, 301] width 64 height 21
type input "0"
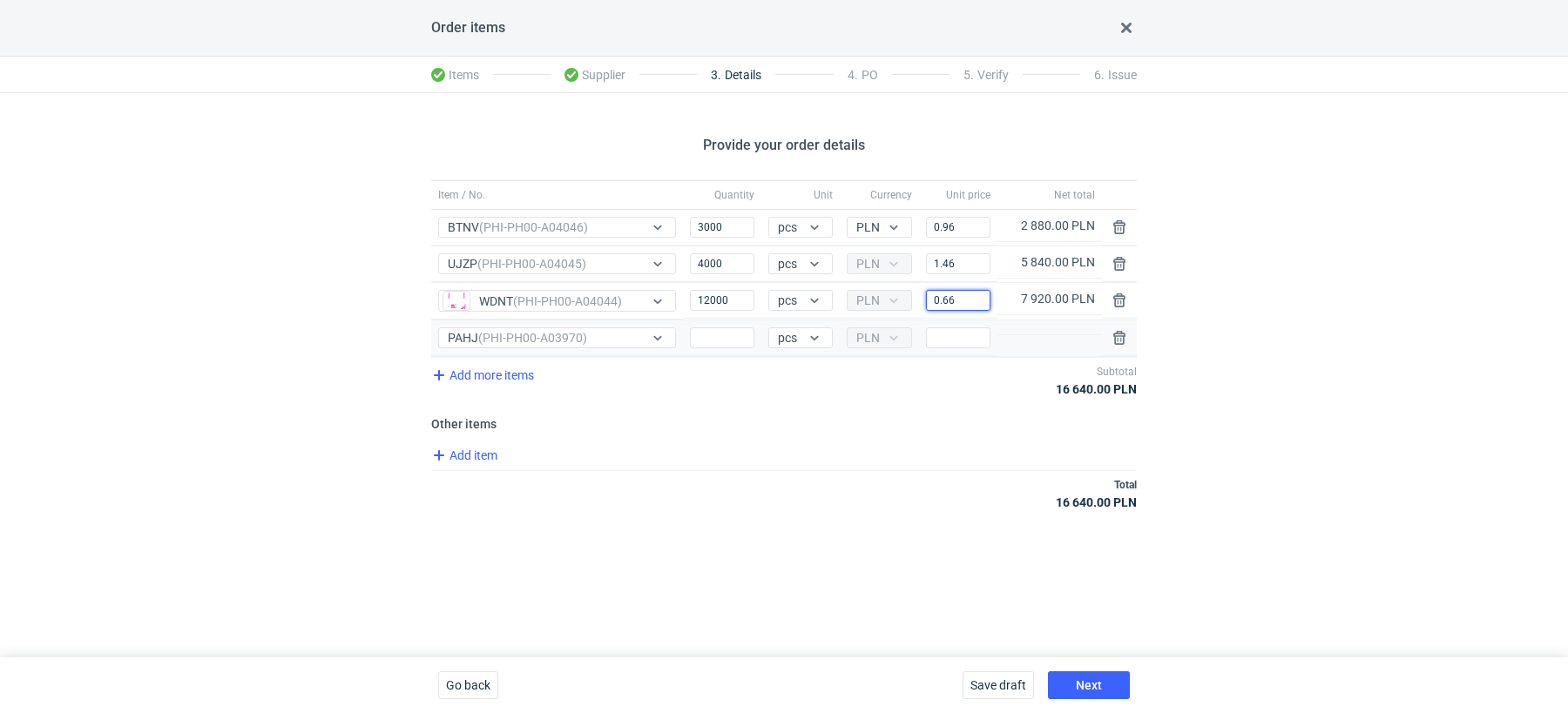
type input "0.66"
click at [803, 417] on h3 "Other items" at bounding box center [784, 424] width 706 height 14
click at [704, 334] on input "Quantity" at bounding box center [722, 338] width 64 height 21
type input "12000"
click at [945, 340] on input "Price" at bounding box center [957, 338] width 64 height 21
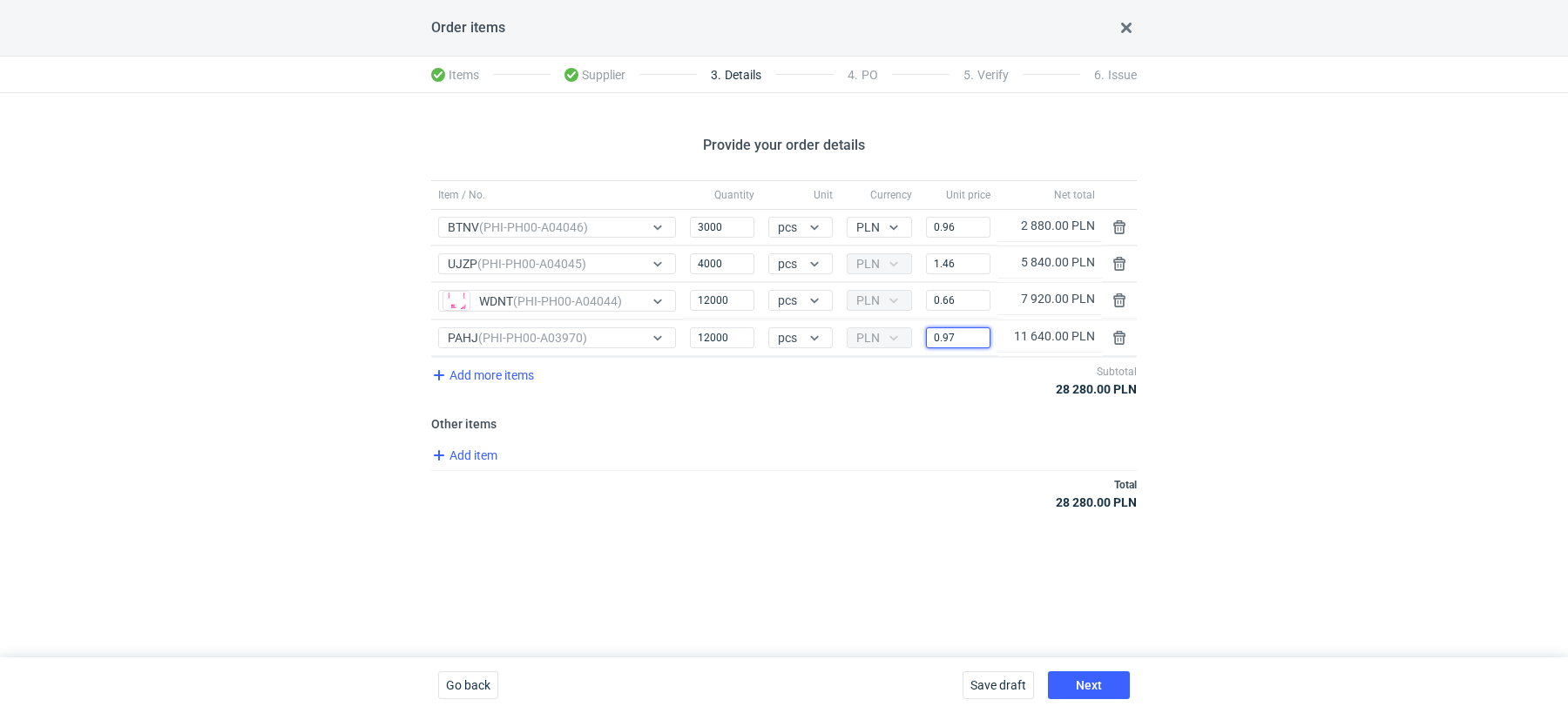
type input "0.97"
click at [867, 445] on div "Add item" at bounding box center [782, 457] width 709 height 25
click at [1086, 693] on button "Next" at bounding box center [1089, 685] width 82 height 28
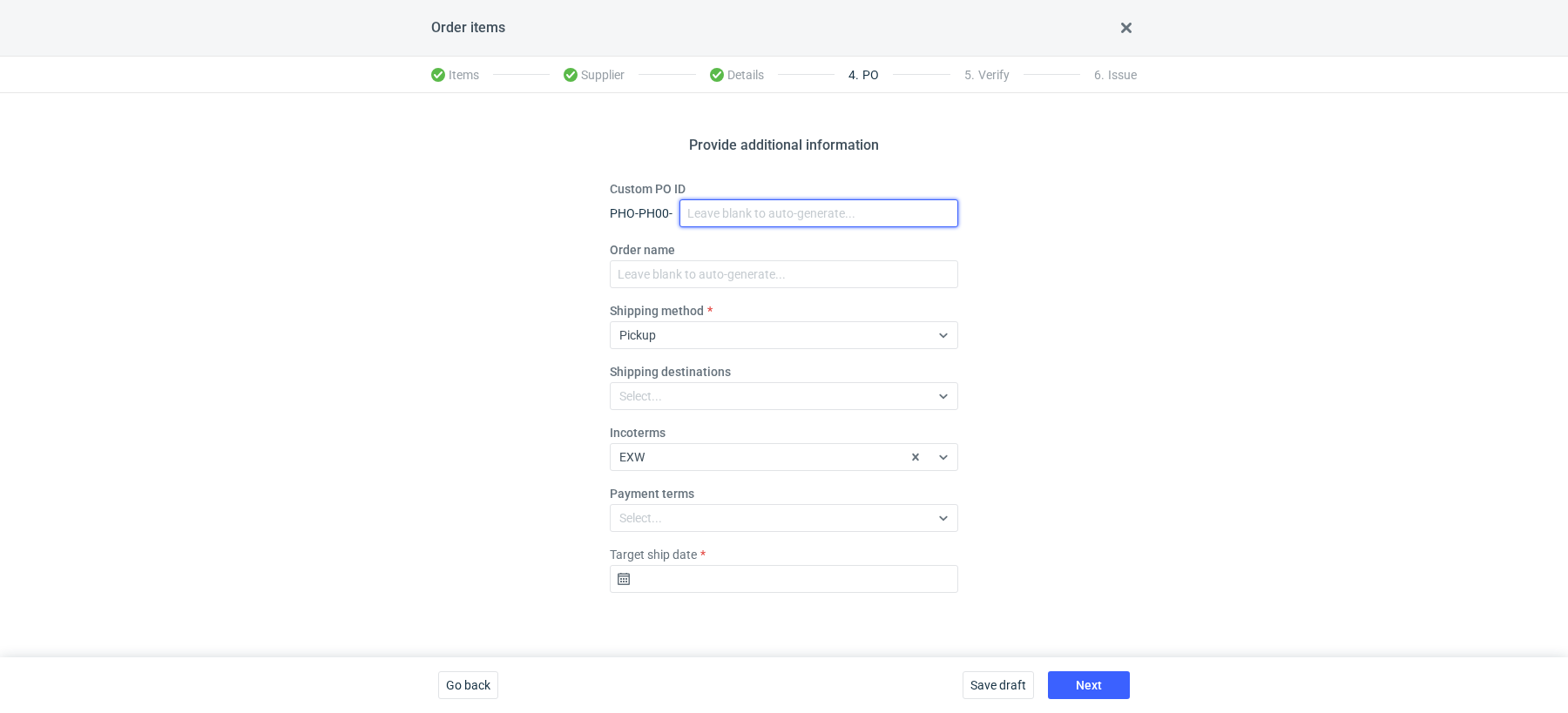
click at [727, 219] on input "Custom PO ID" at bounding box center [818, 212] width 279 height 28
paste input "R835714625_RKJF, IAVU, SFPF, TXLA"
type input "R835714625_RKJF, IAVU, SFPF, TXLA"
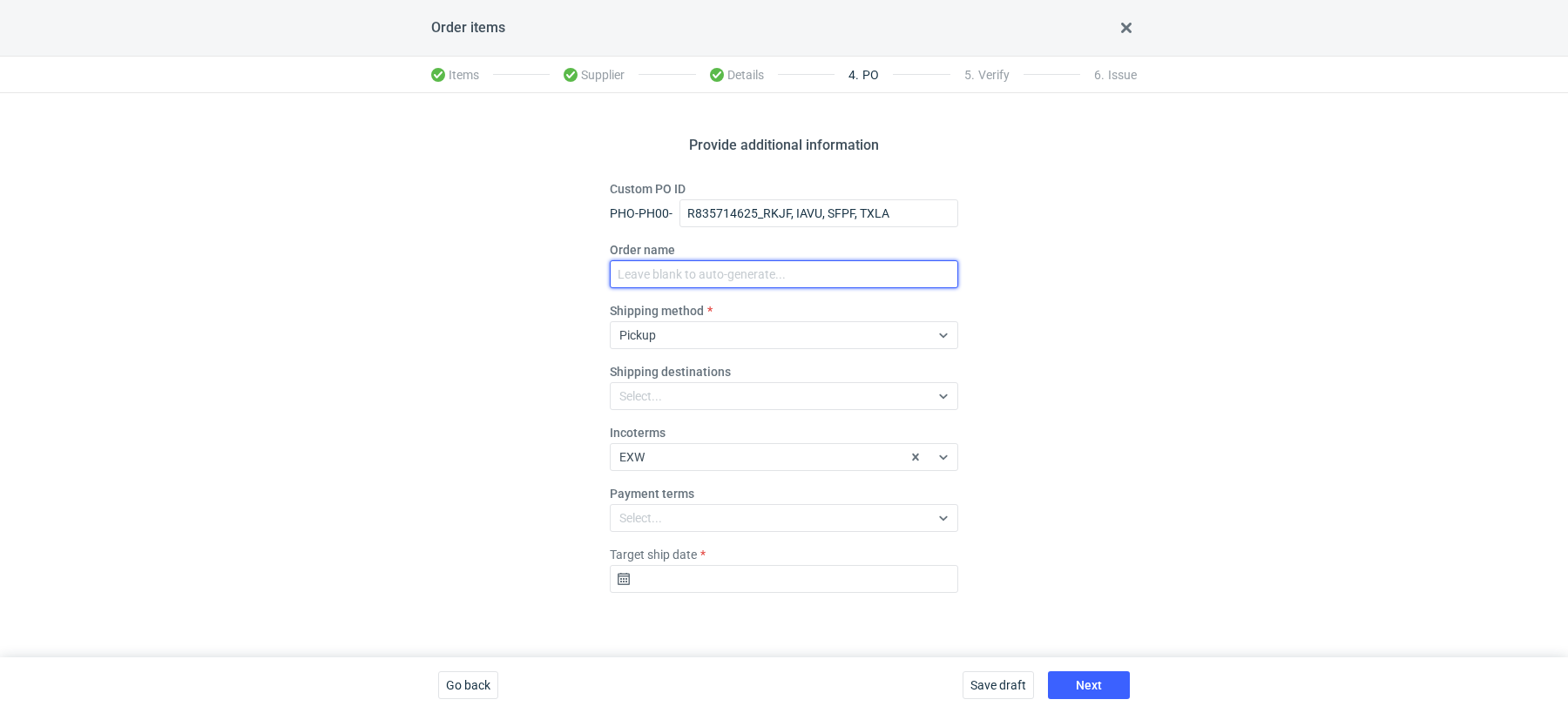
click at [688, 281] on input "Order name" at bounding box center [784, 274] width 348 height 28
paste input "R835714625_RKJF, IAVU, SFPF, TXLA"
type input "R835714625_RKJF, IAVU, SFPF, TXLA"
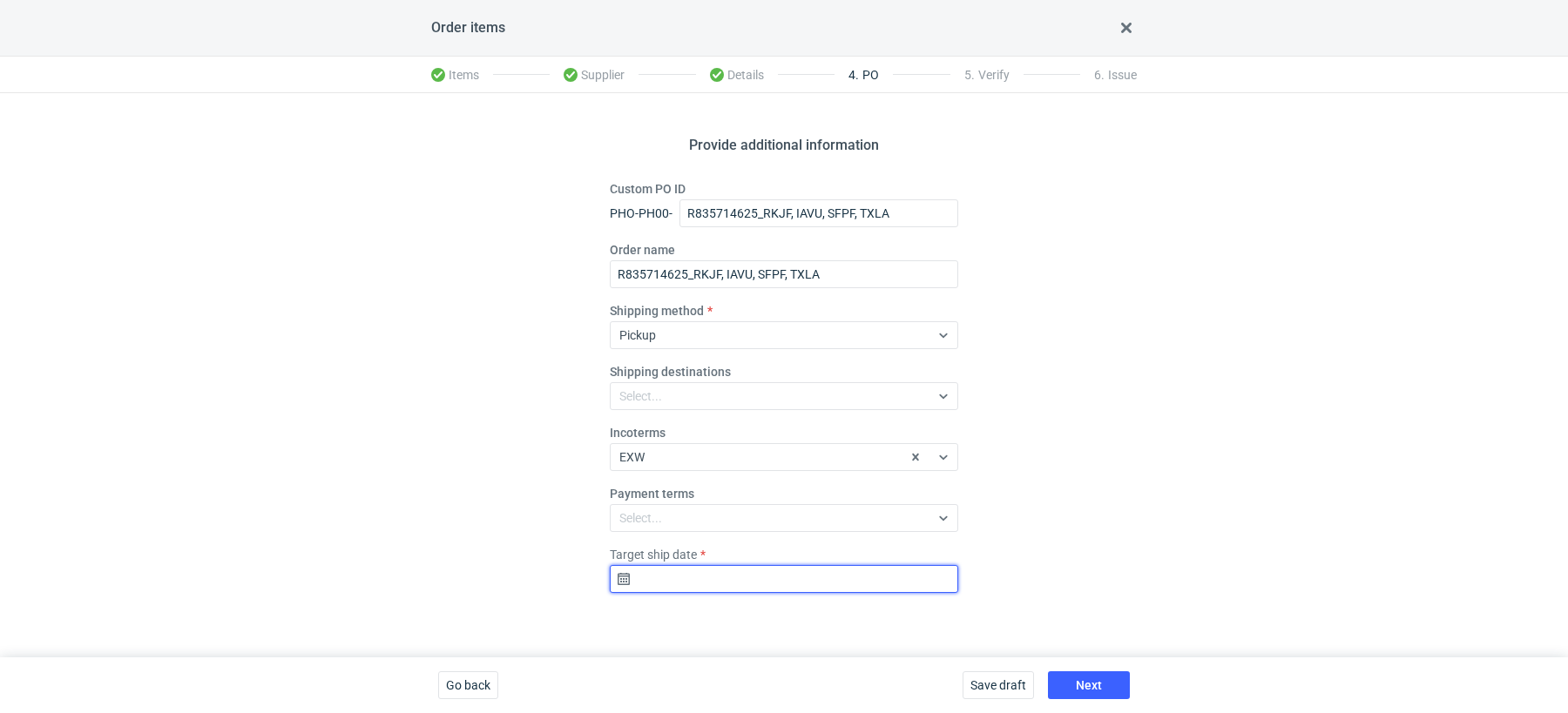
click at [671, 586] on input "Target ship date" at bounding box center [784, 579] width 348 height 28
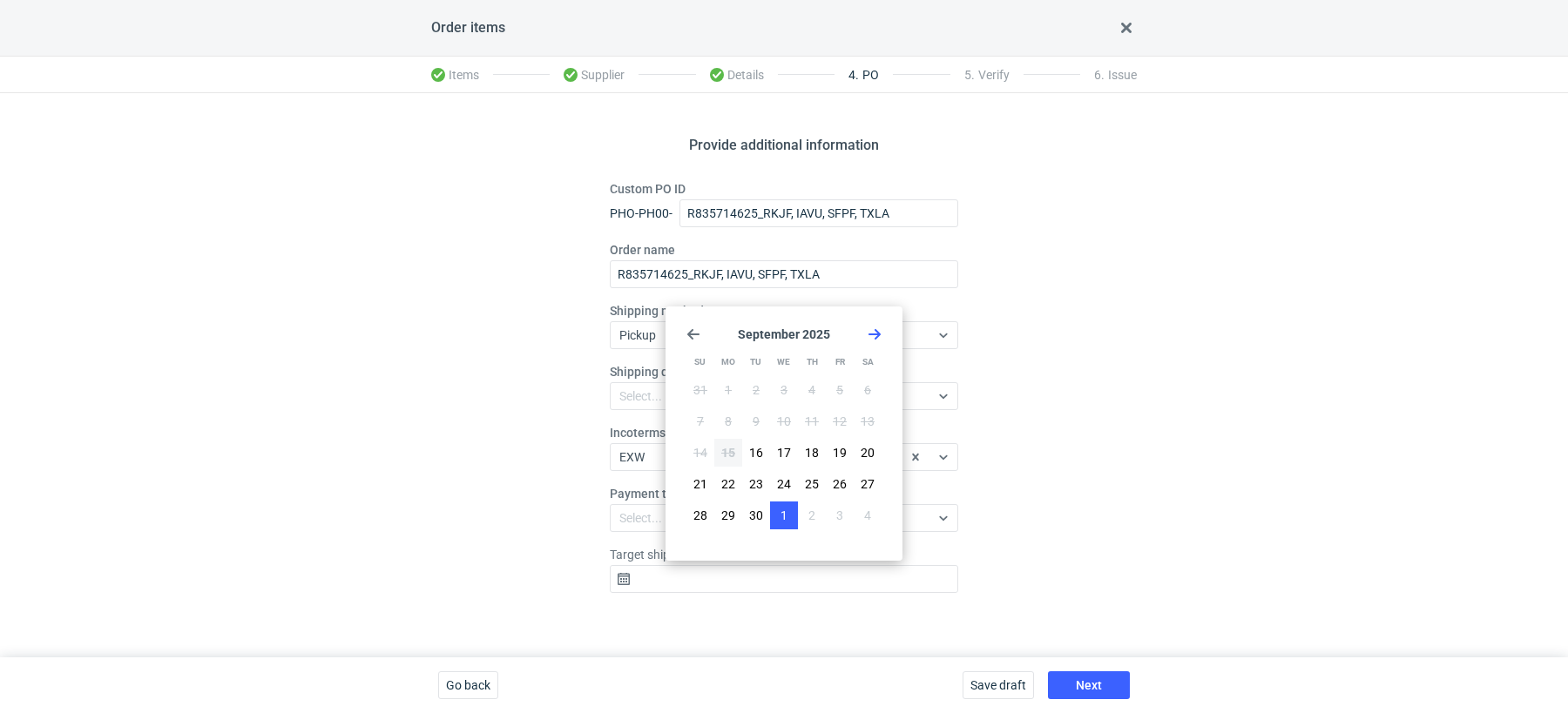
click at [774, 517] on button "1" at bounding box center [784, 515] width 28 height 28
type input "2025-10-01"
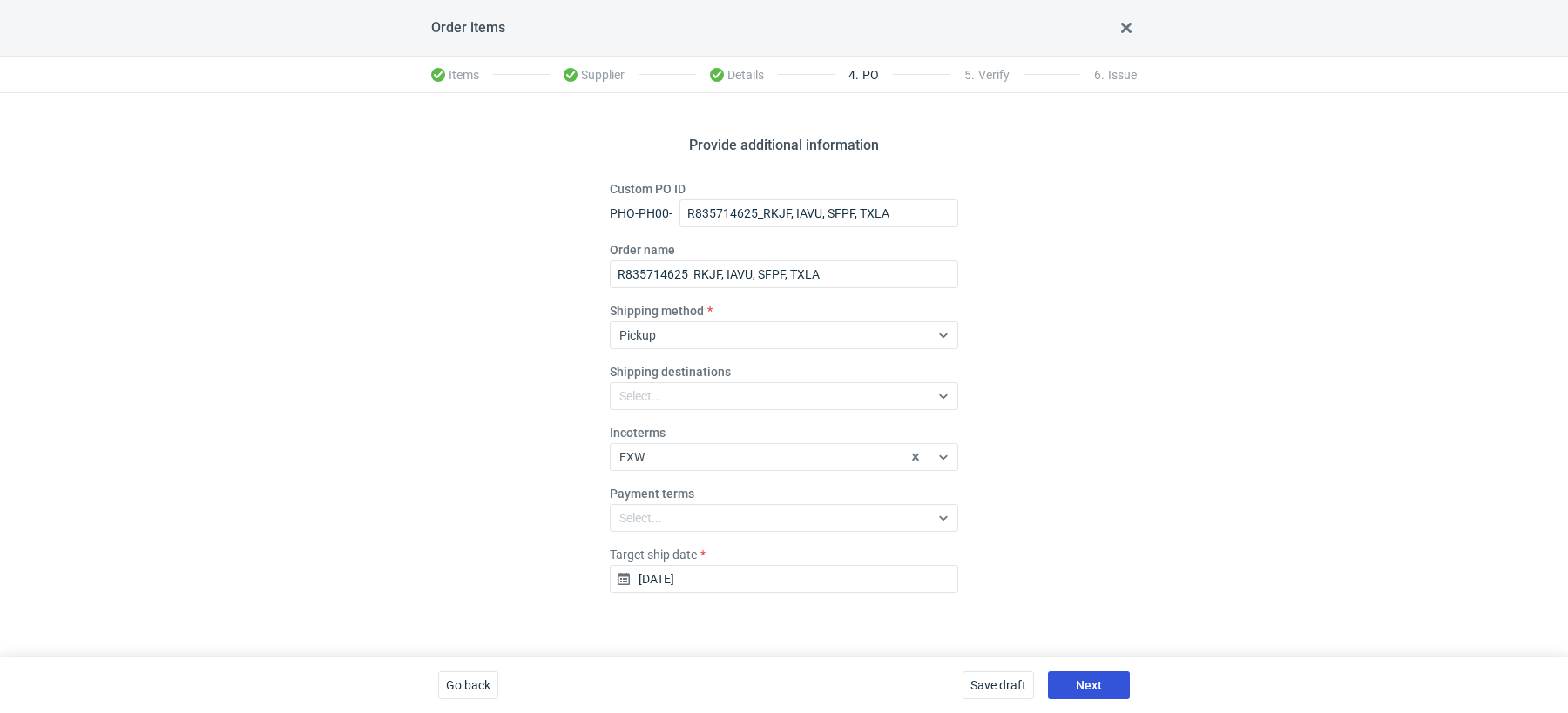
click at [1081, 686] on span "Next" at bounding box center [1088, 685] width 26 height 12
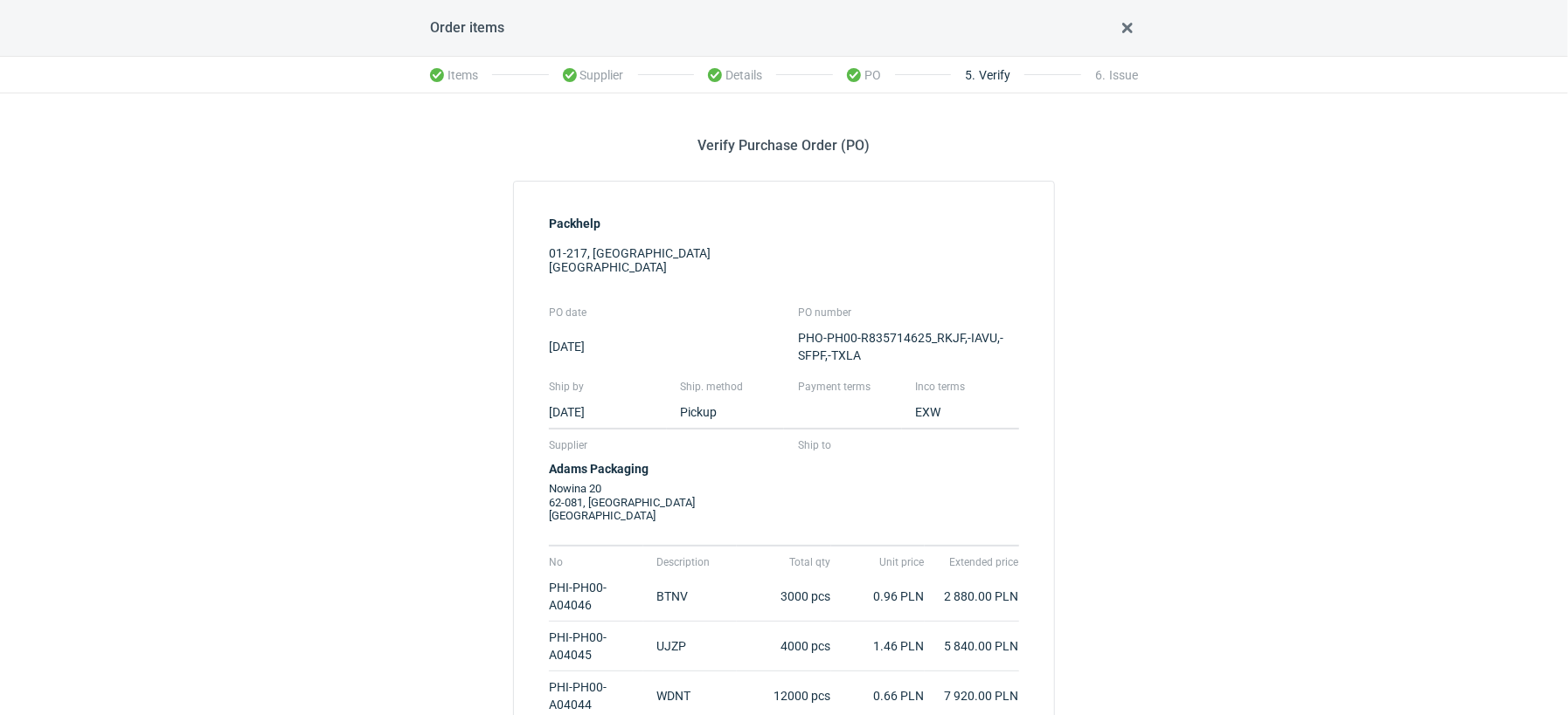
scroll to position [277, 0]
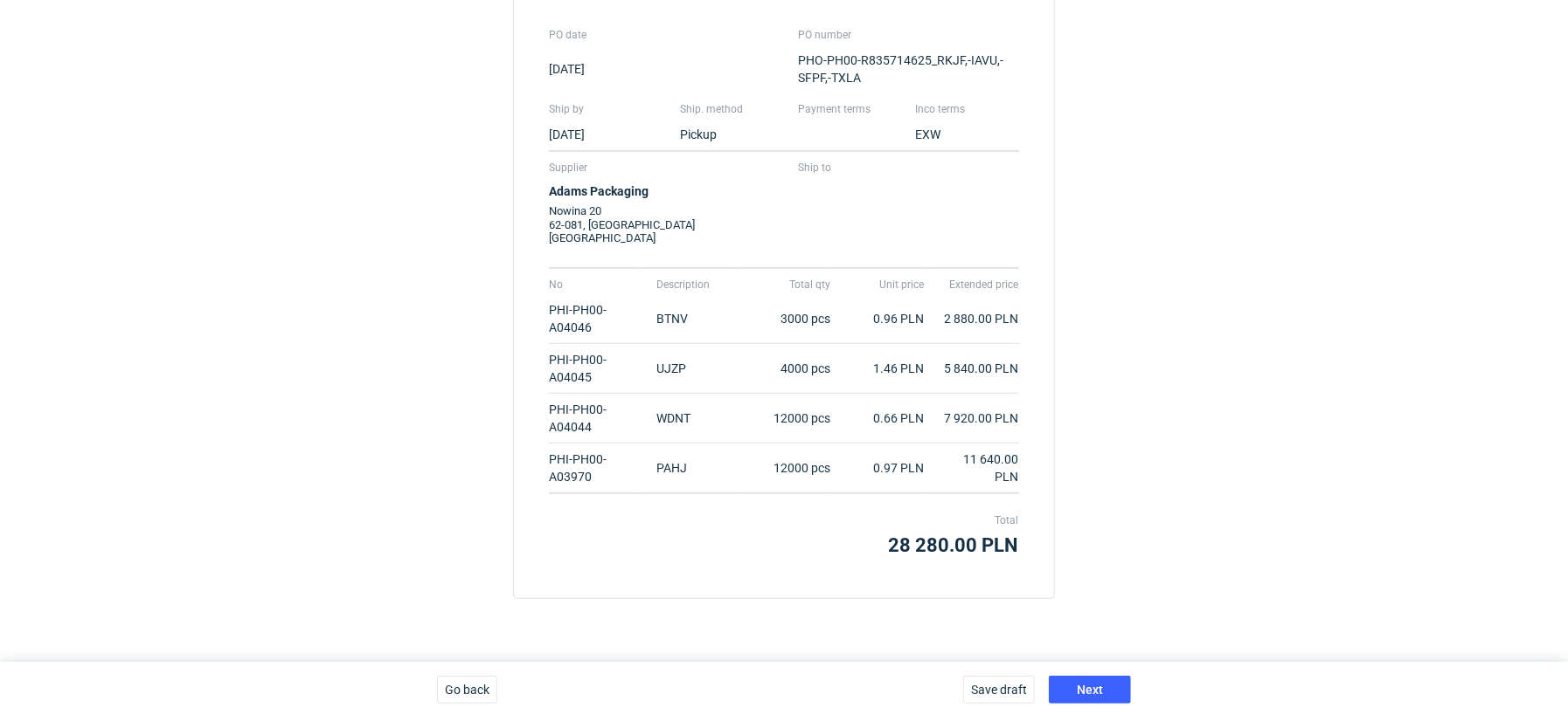
click at [1101, 708] on div "Save draft Next" at bounding box center [1047, 690] width 181 height 56
click at [1100, 694] on span "Next" at bounding box center [1089, 690] width 26 height 12
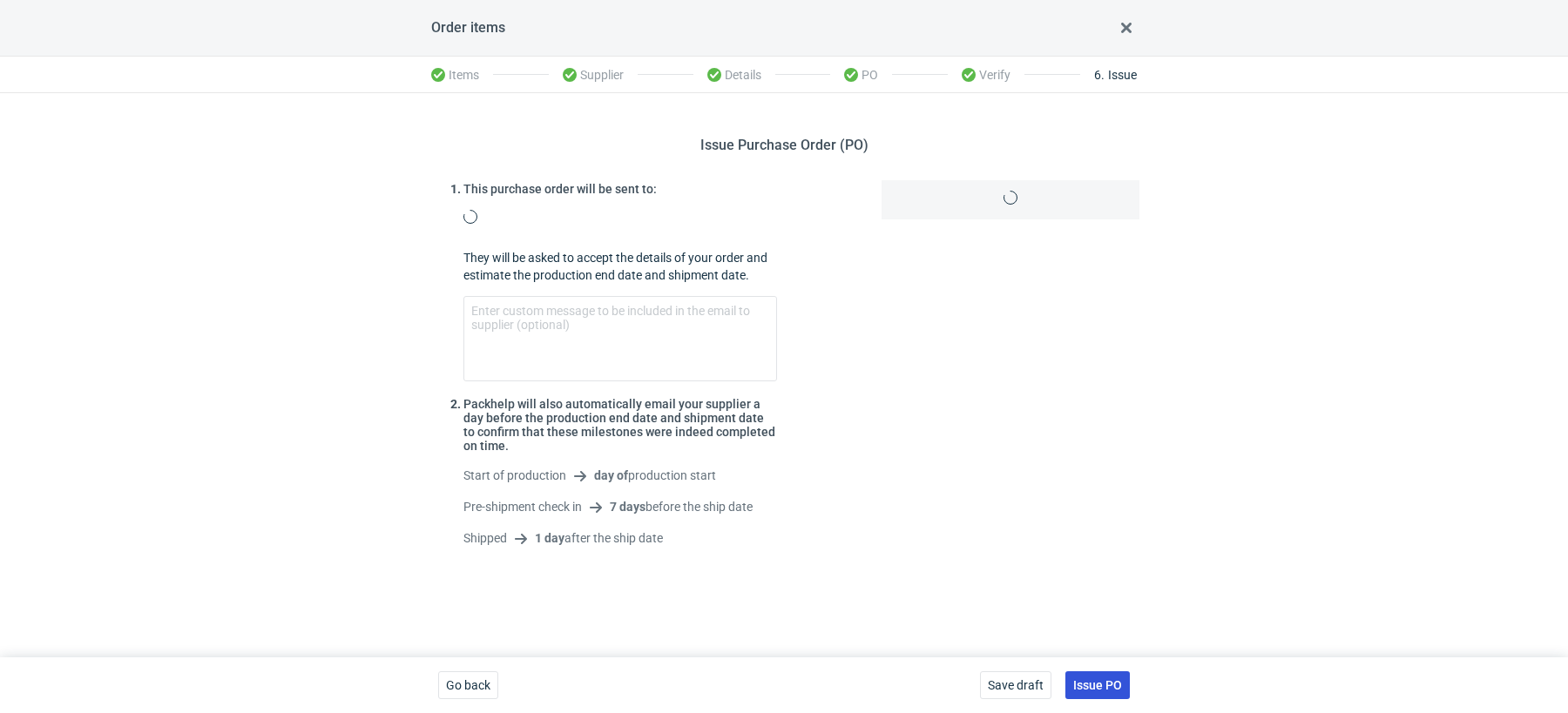
click at [1102, 680] on span "Issue PO" at bounding box center [1097, 685] width 49 height 12
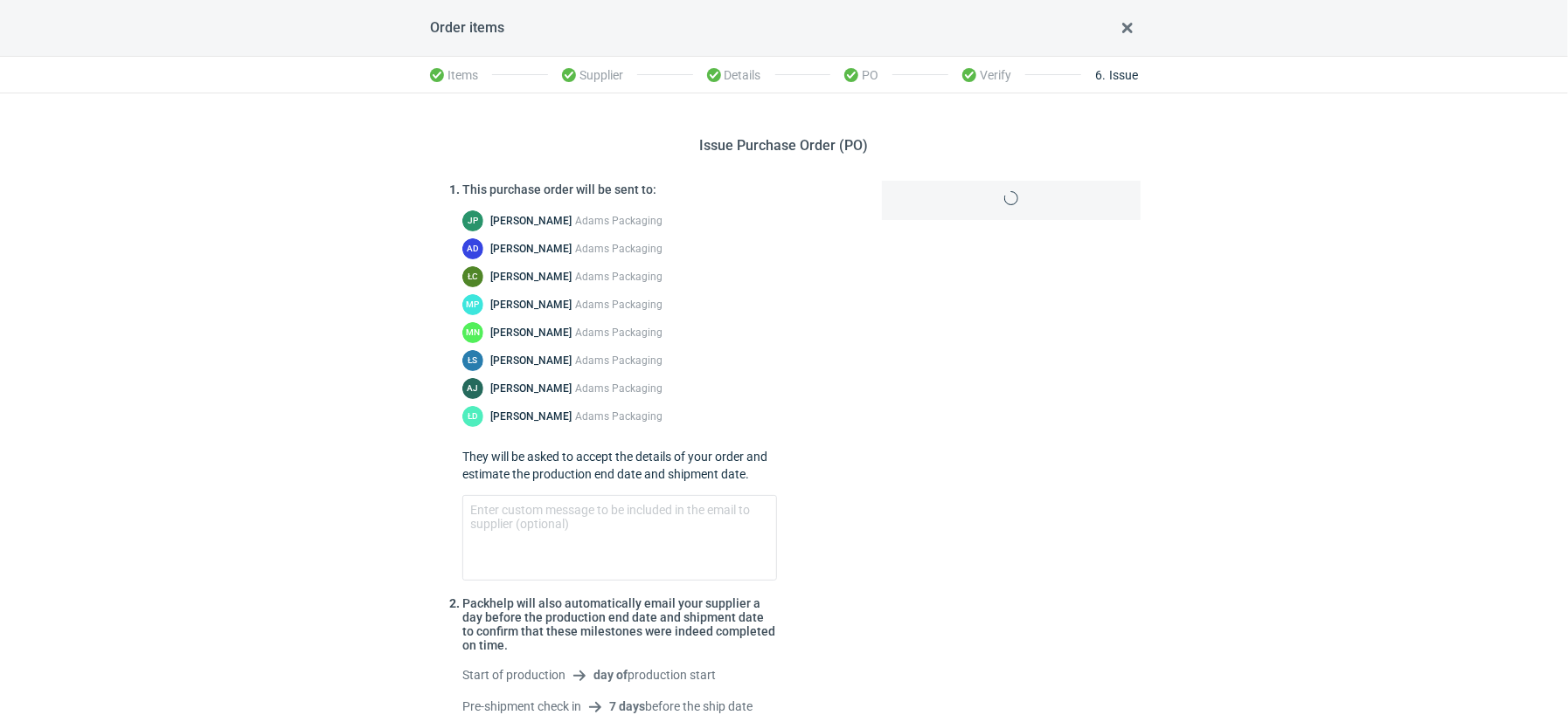
scroll to position [142, 0]
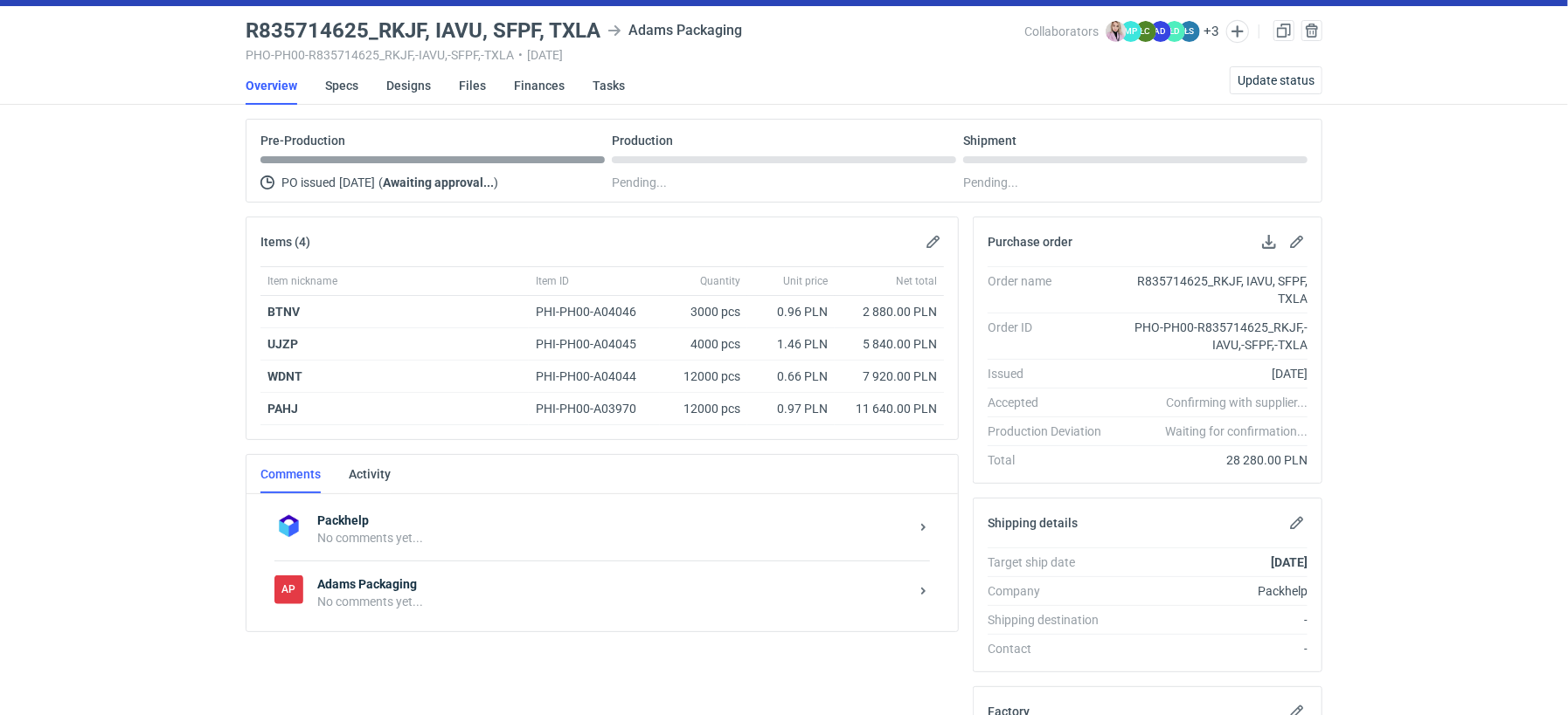
scroll to position [66, 0]
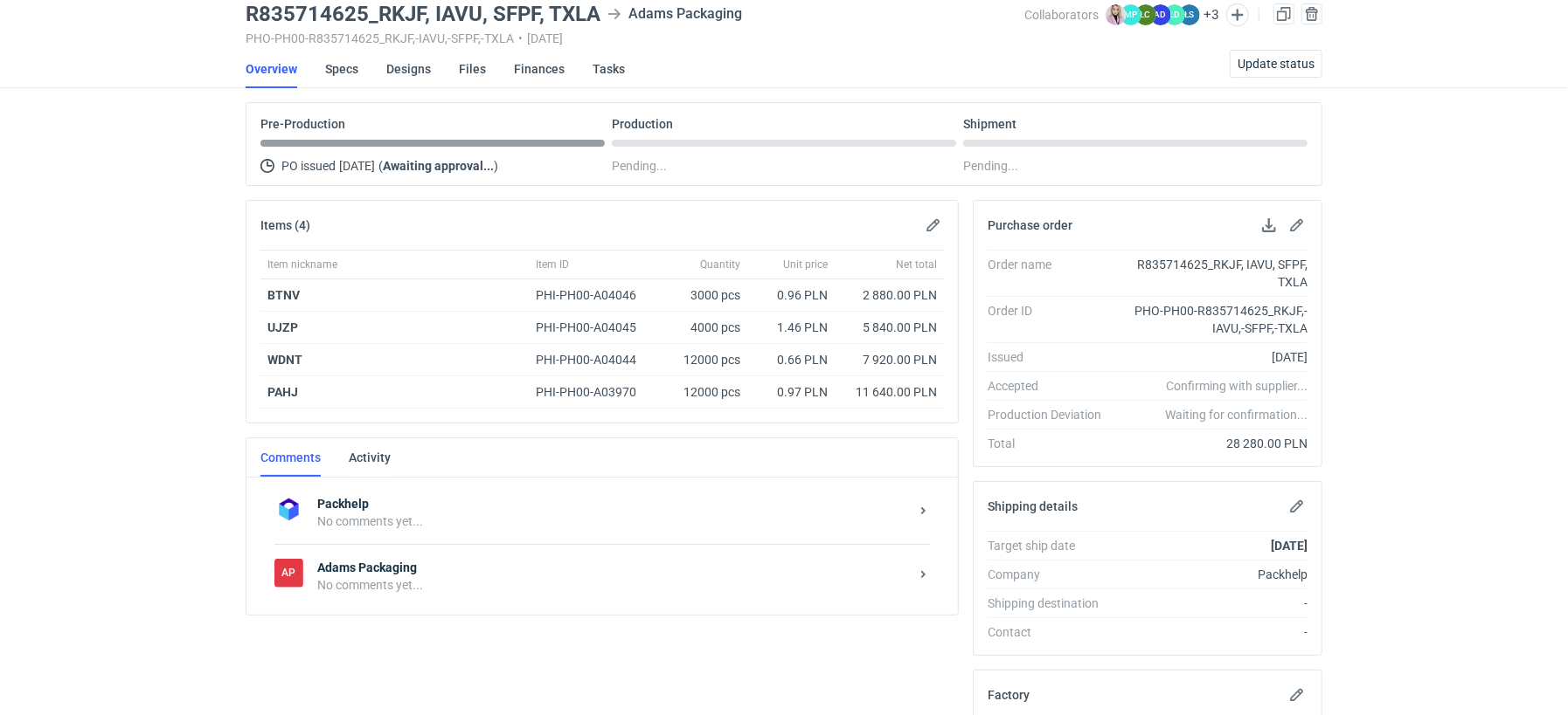
click at [434, 559] on strong "Adams Packaging" at bounding box center [613, 567] width 591 height 17
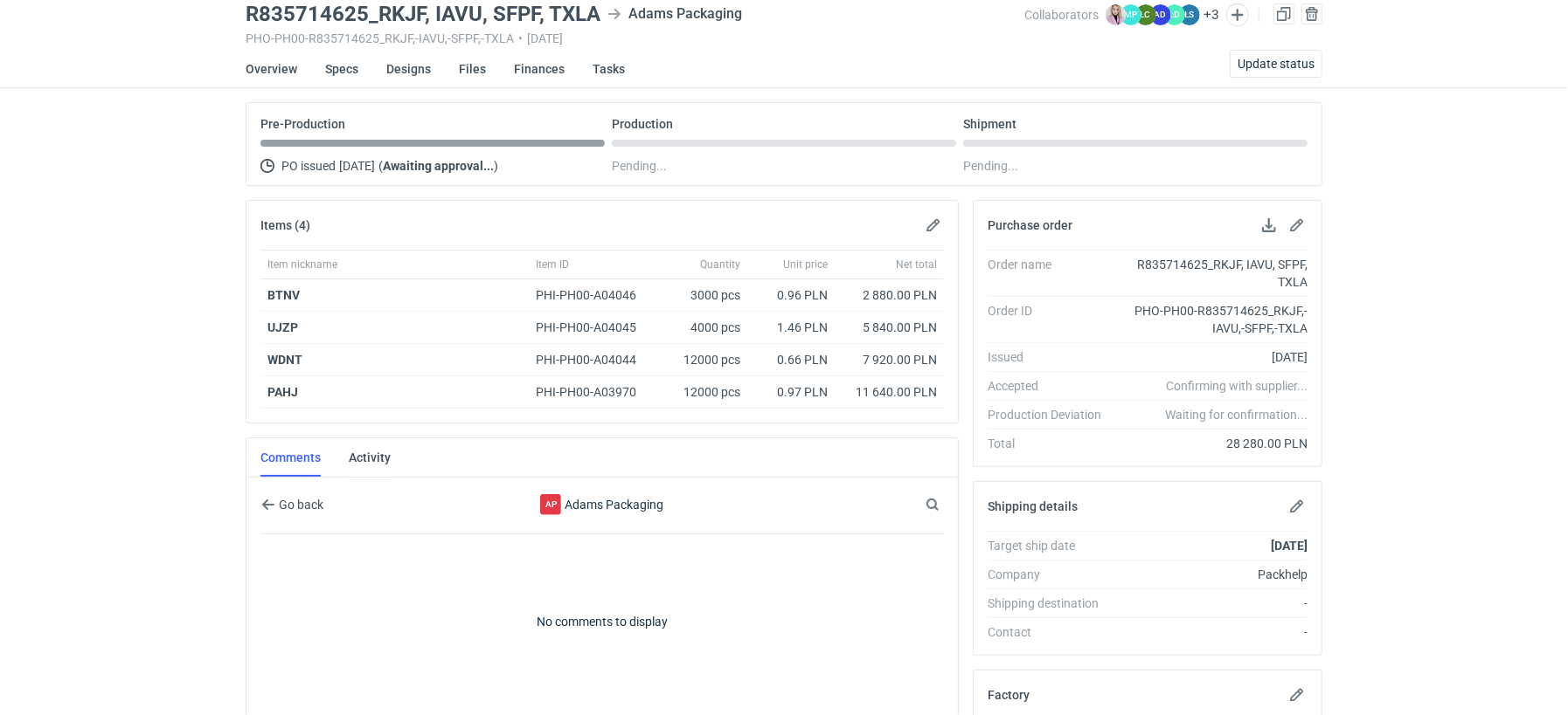
scroll to position [166, 0]
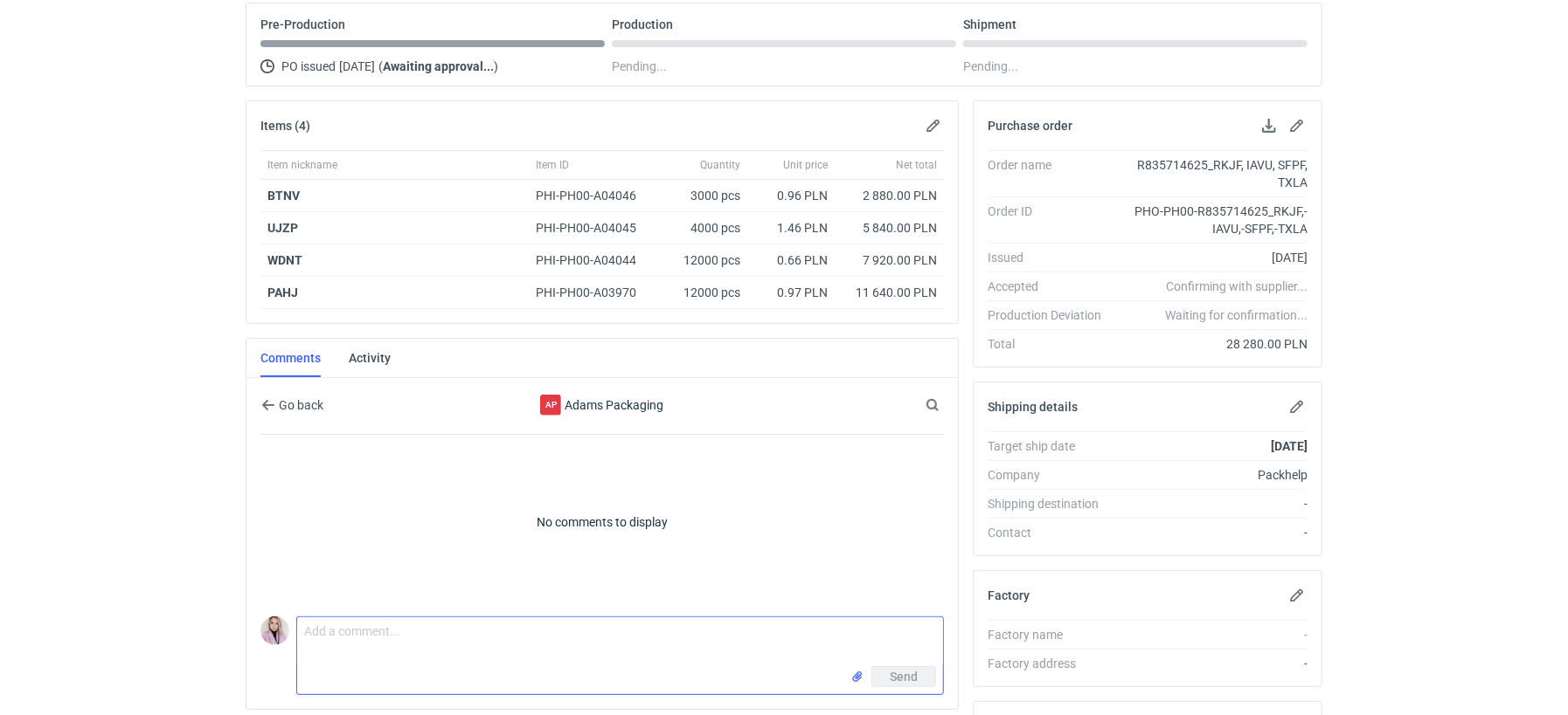
click at [355, 626] on textarea "Comment message" at bounding box center [619, 641] width 646 height 49
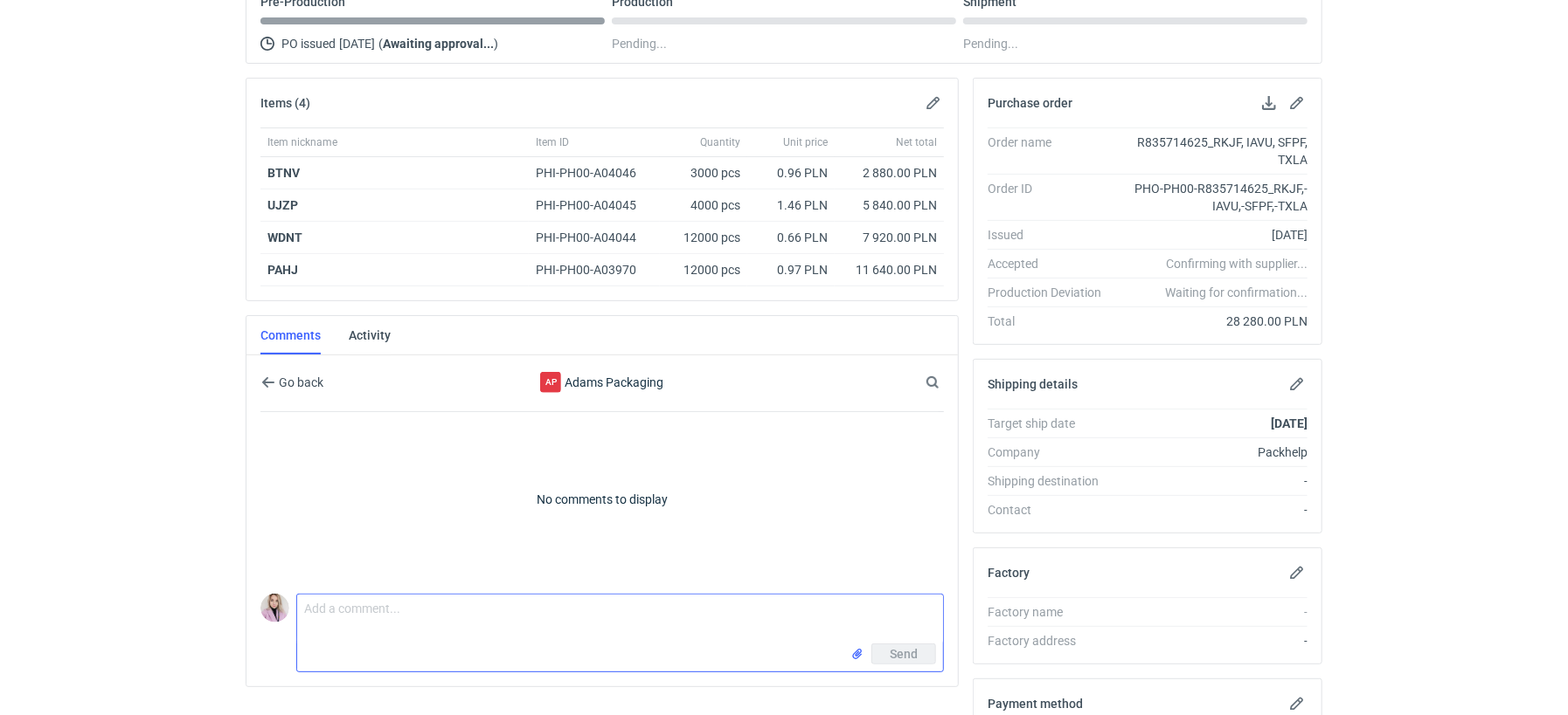
scroll to position [190, 0]
click at [336, 616] on textarea "Comment message" at bounding box center [619, 617] width 646 height 49
paste textarea "R722553191_RGDZ, KKHH"
paste textarea "R358363974_AQKP, JNJU"
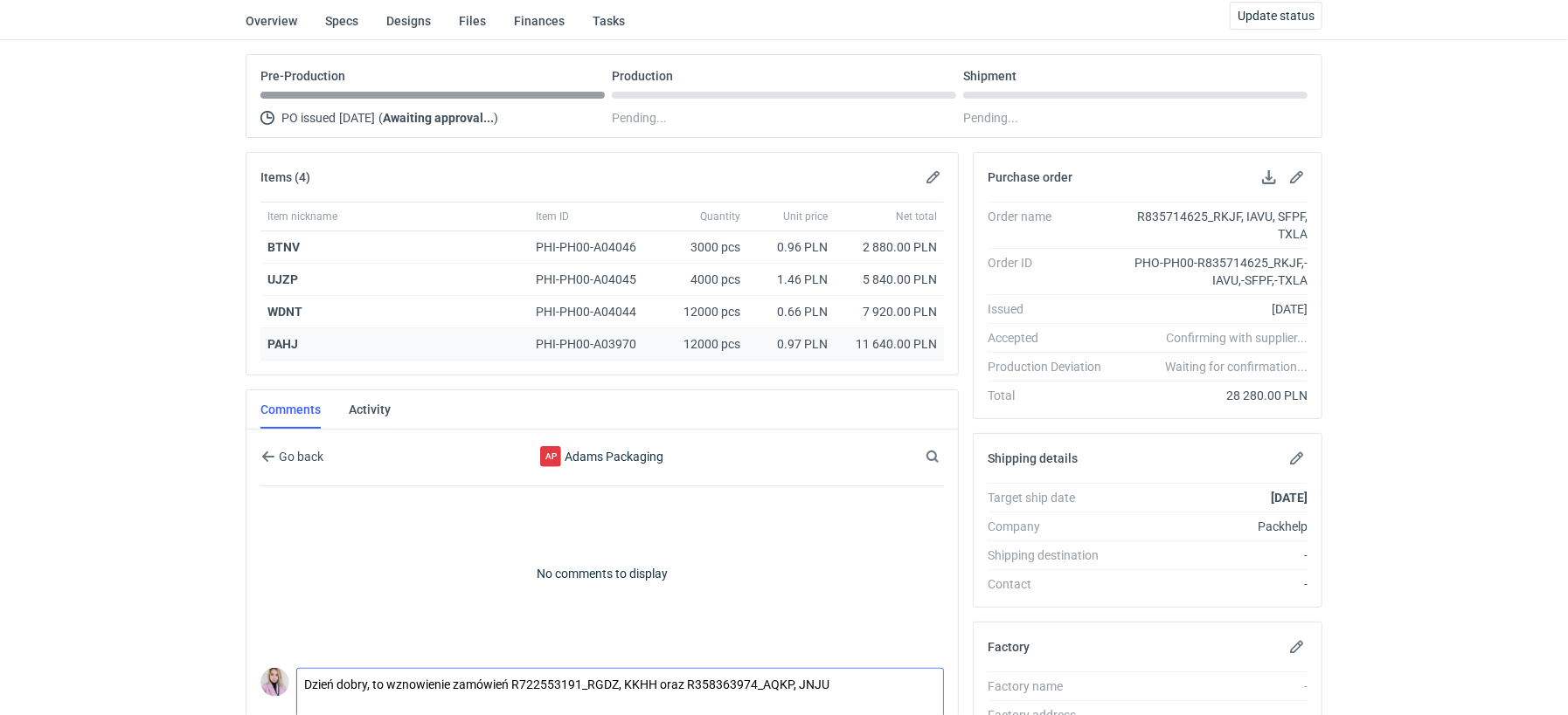
scroll to position [29, 0]
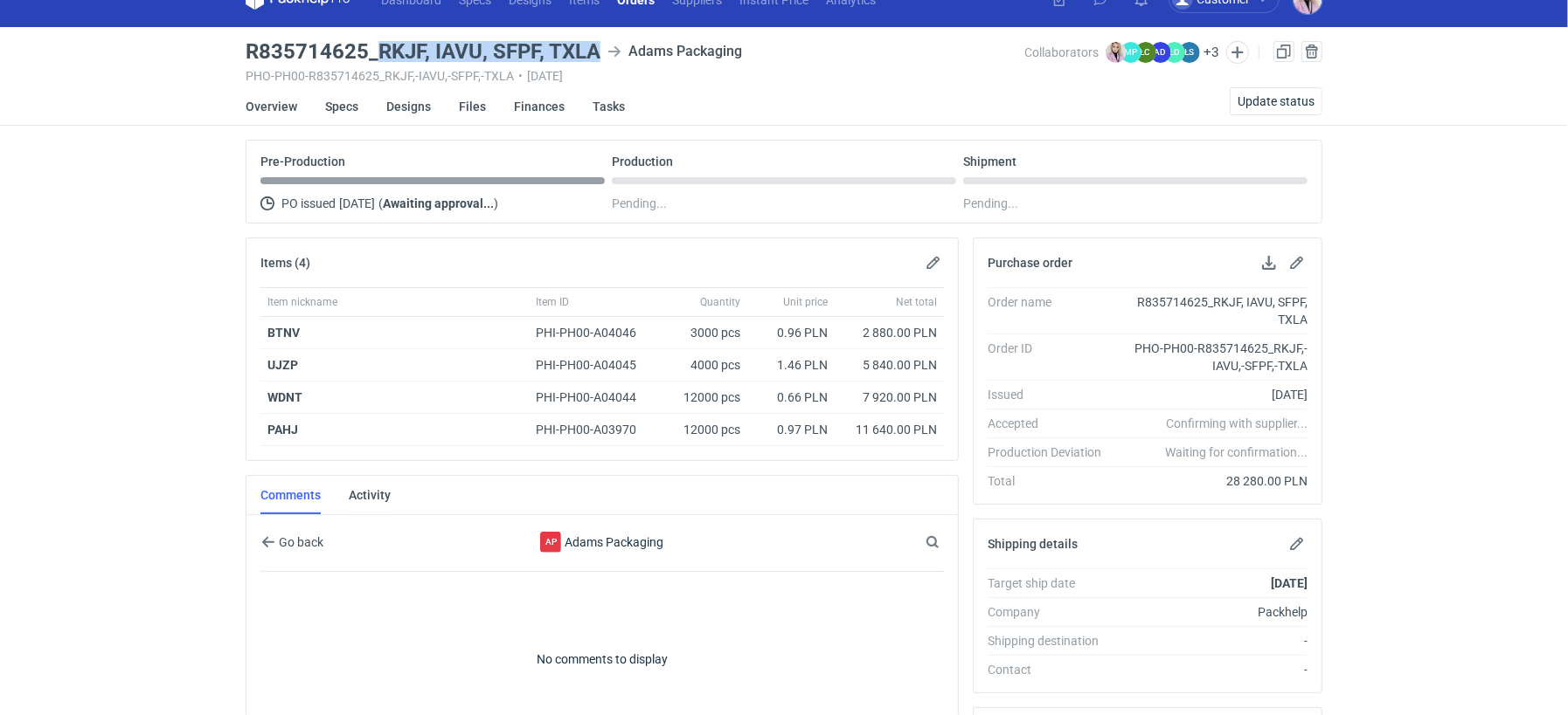
drag, startPoint x: 604, startPoint y: 48, endPoint x: 380, endPoint y: 54, distance: 224.1
click at [380, 54] on div "R835714625_RKJF, IAVU, SFPF, TXLA Adams Packaging" at bounding box center [635, 52] width 779 height 21
copy h3 "RKJF, IAVU, SFPF, TXLA"
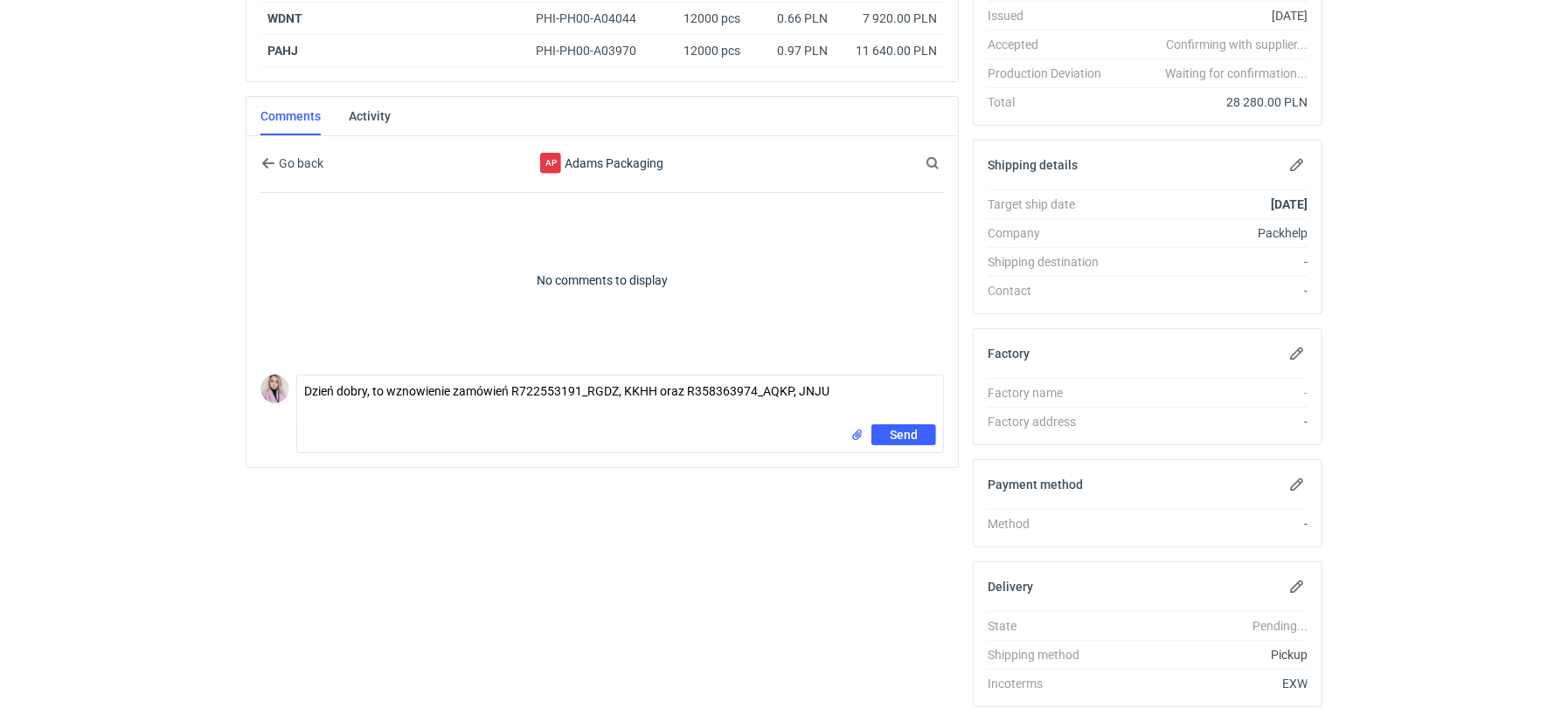
scroll to position [461, 0]
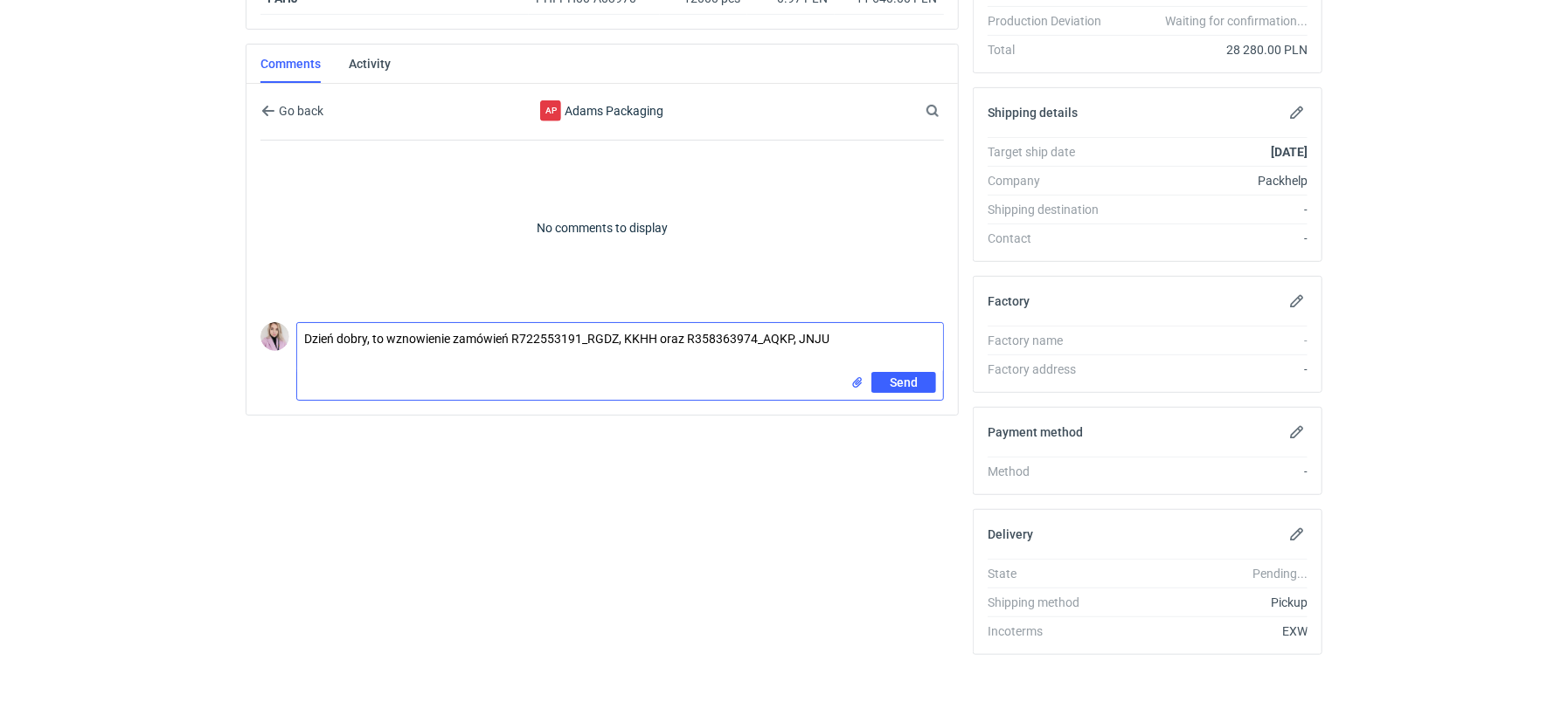
click at [316, 355] on textarea "Dzień dobry, to wznowienie zamówień R722553191_RGDZ, KKHH oraz R358363974_AQKP,…" at bounding box center [619, 347] width 646 height 49
paste textarea "RKJF, IAVU, SFPF, TXLA"
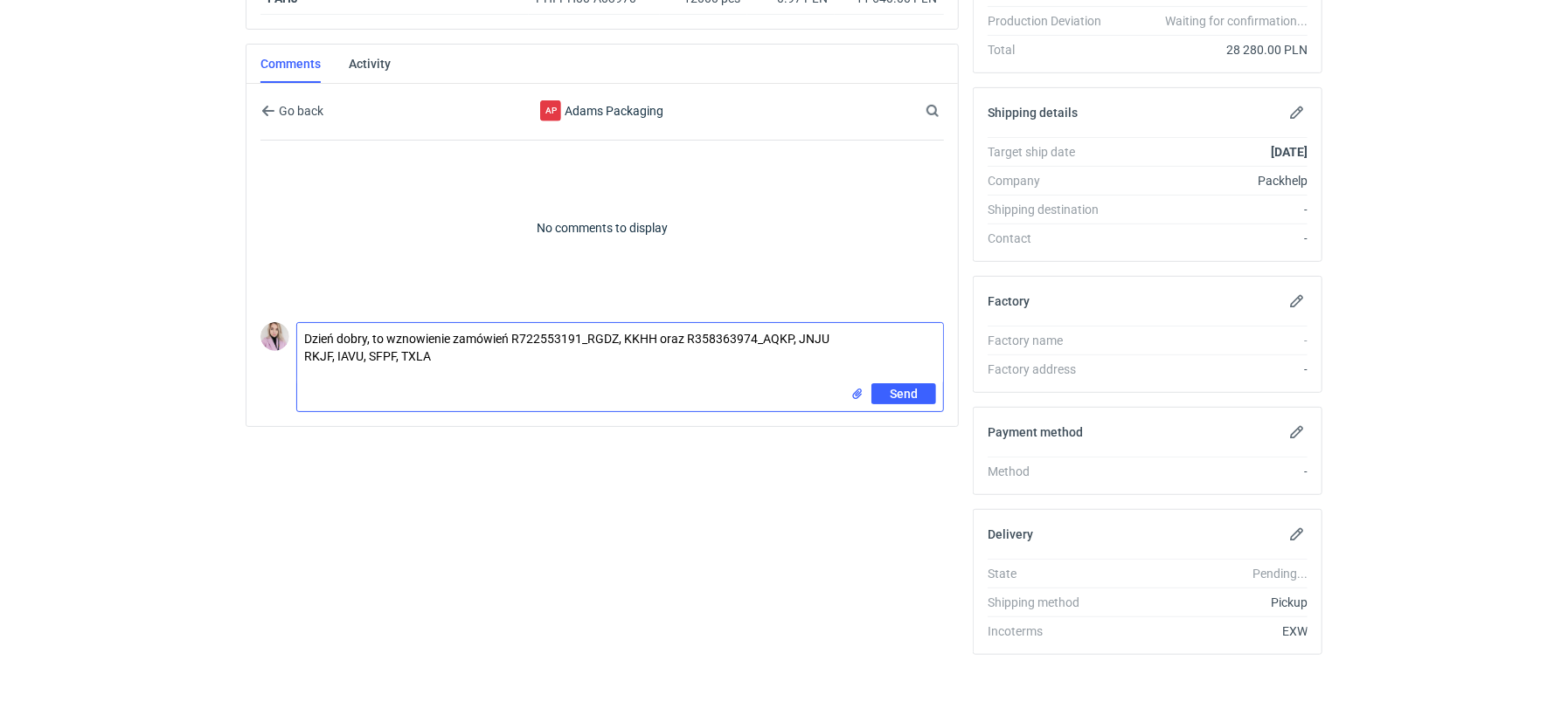
click at [339, 349] on textarea "Dzień dobry, to wznowienie zamówień R722553191_RGDZ, KKHH oraz R358363974_AQKP,…" at bounding box center [619, 353] width 646 height 60
click at [335, 369] on textarea "Dzień dobry, to wznowienie zamówień R722553191_RGDZ, KKHH oraz R358363974_AQKP,…" at bounding box center [619, 362] width 646 height 78
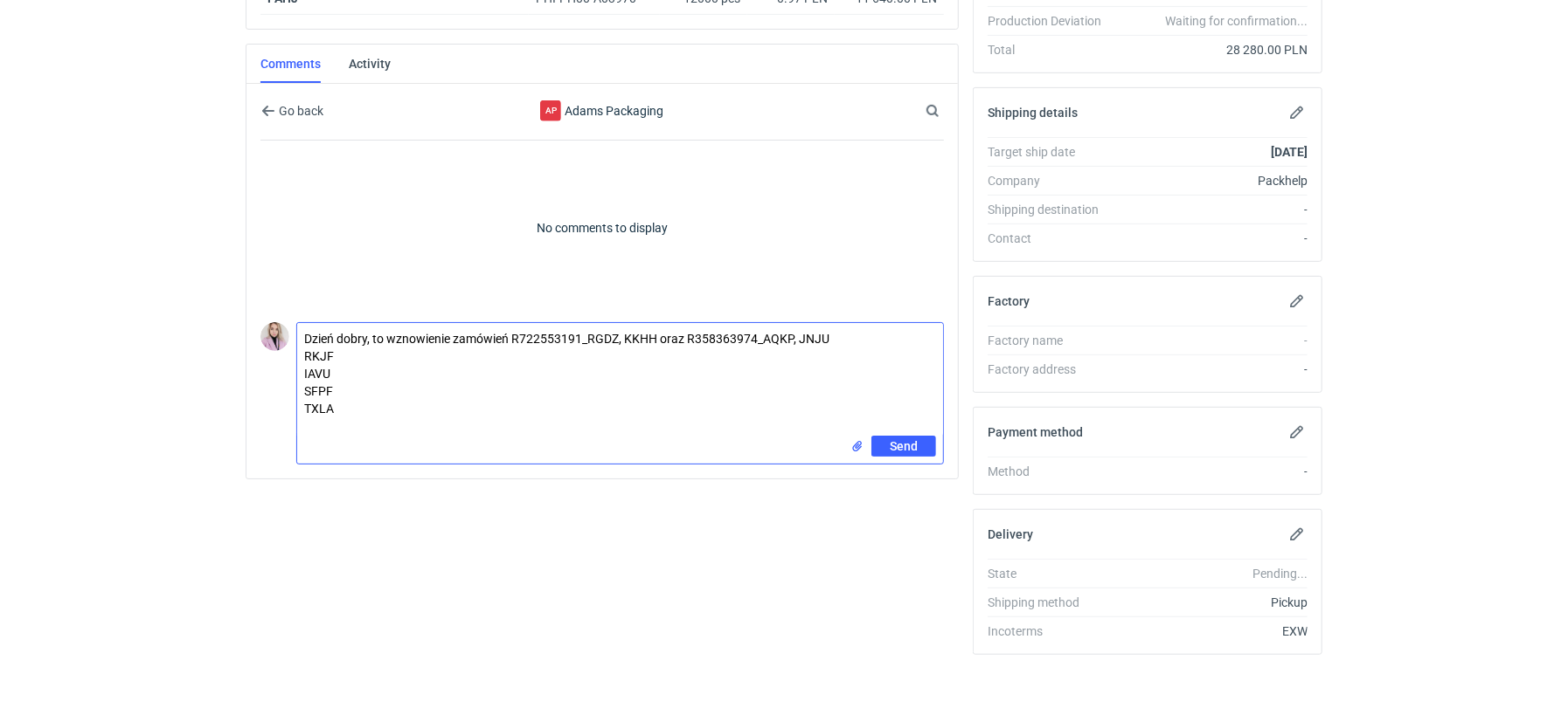
click at [351, 352] on textarea "Dzień dobry, to wznowienie zamówień R722553191_RGDZ, KKHH oraz R358363974_AQKP,…" at bounding box center [619, 379] width 646 height 112
click at [359, 376] on textarea "Dzień dobry, to wznowienie zamówień R722553191_RGDZ, KKHH oraz R358363974_AQKP,…" at bounding box center [619, 379] width 646 height 112
click at [353, 363] on textarea "Dzień dobry, to wznowienie zamówień R722553191_RGDZ, KKHH oraz R358363974_AQKP,…" at bounding box center [619, 379] width 646 height 112
click at [354, 389] on textarea "Dzień dobry, to wznowienie zamówień R722553191_RGDZ, KKHH oraz R358363974_AQKP,…" at bounding box center [619, 379] width 646 height 112
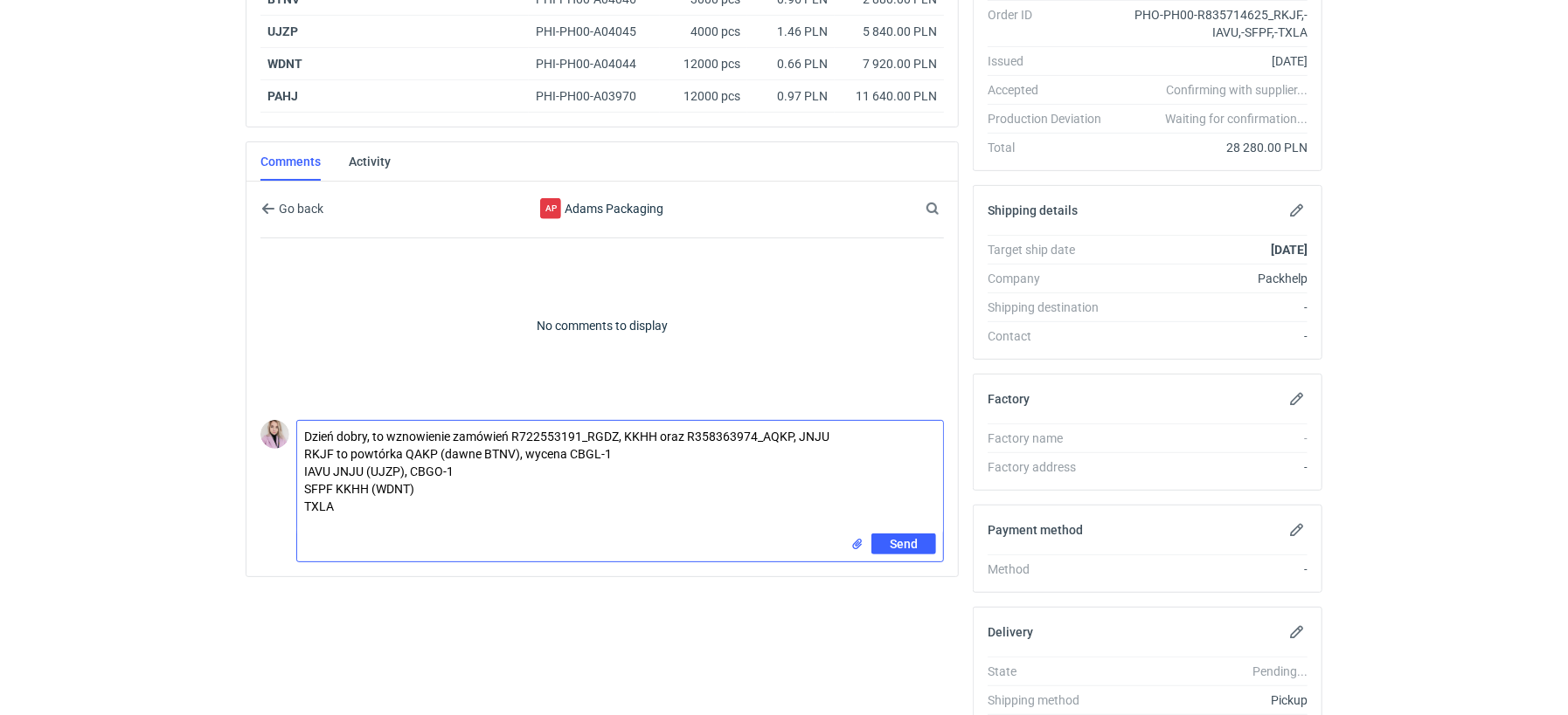
scroll to position [439, 0]
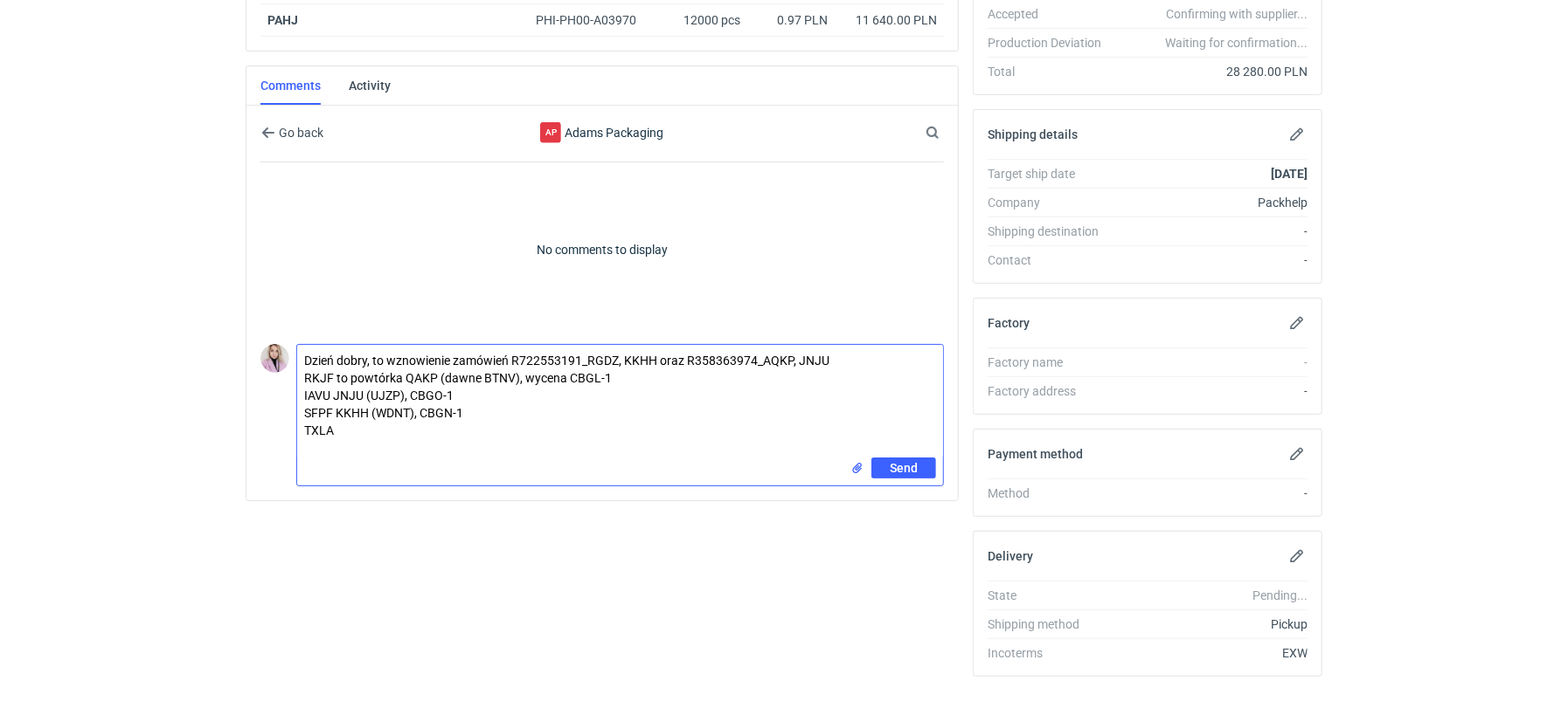
click at [344, 421] on textarea "Dzień dobry, to wznowienie zamówień R722553191_RGDZ, KKHH oraz R358363974_AQKP,…" at bounding box center [619, 401] width 646 height 112
click at [337, 390] on textarea "Dzień dobry, to wznowienie zamówień R722553191_RGDZ, KKHH oraz R358363974_AQKP,…" at bounding box center [619, 401] width 646 height 112
click at [657, 424] on textarea "Dzień dobry, to wznowienie zamówień R722553191_RGDZ, KKHH oraz R358363974_AQKP,…" at bounding box center [619, 401] width 646 height 112
type textarea "Dzień dobry, to wznowienie zamówień R722553191_RGDZ, KKHH oraz R358363974_AQKP,…"
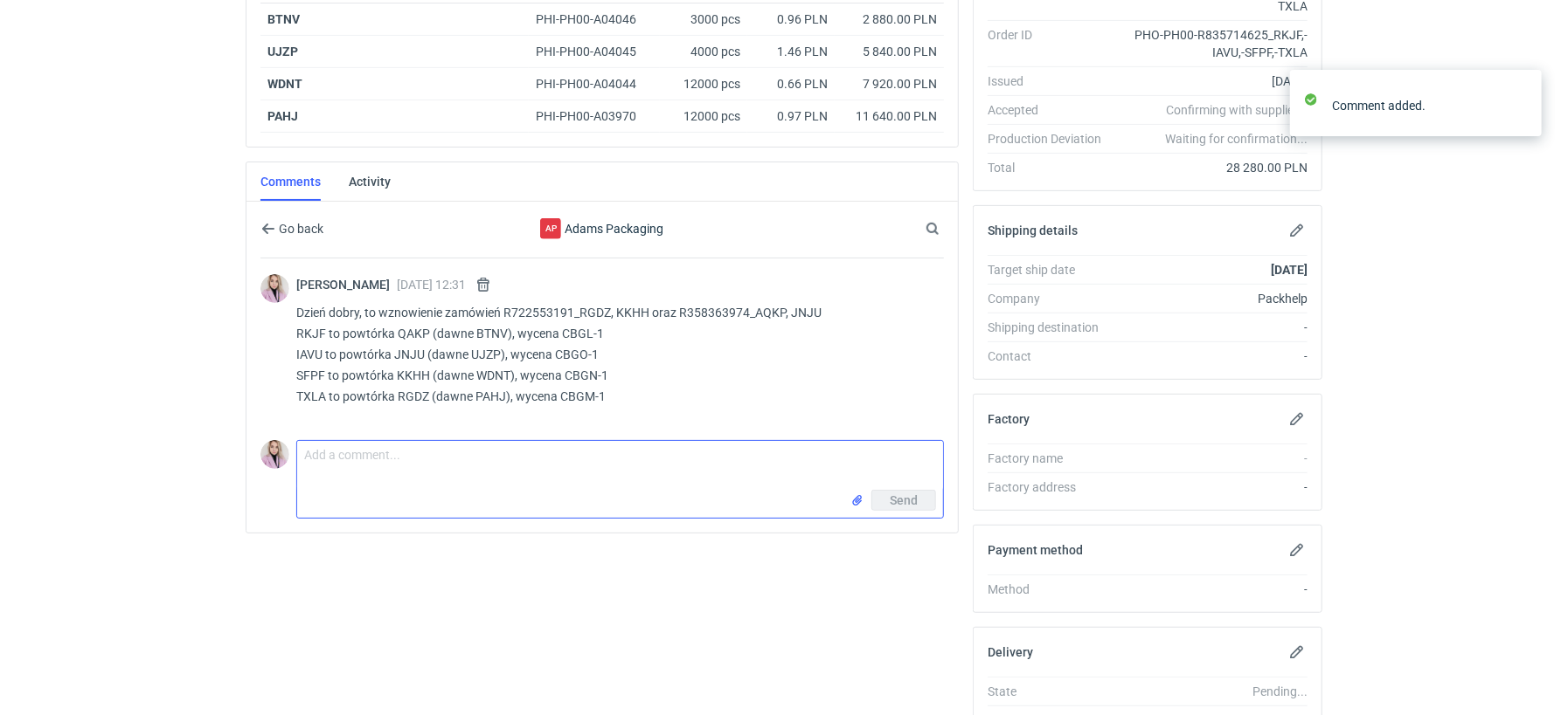
scroll to position [319, 0]
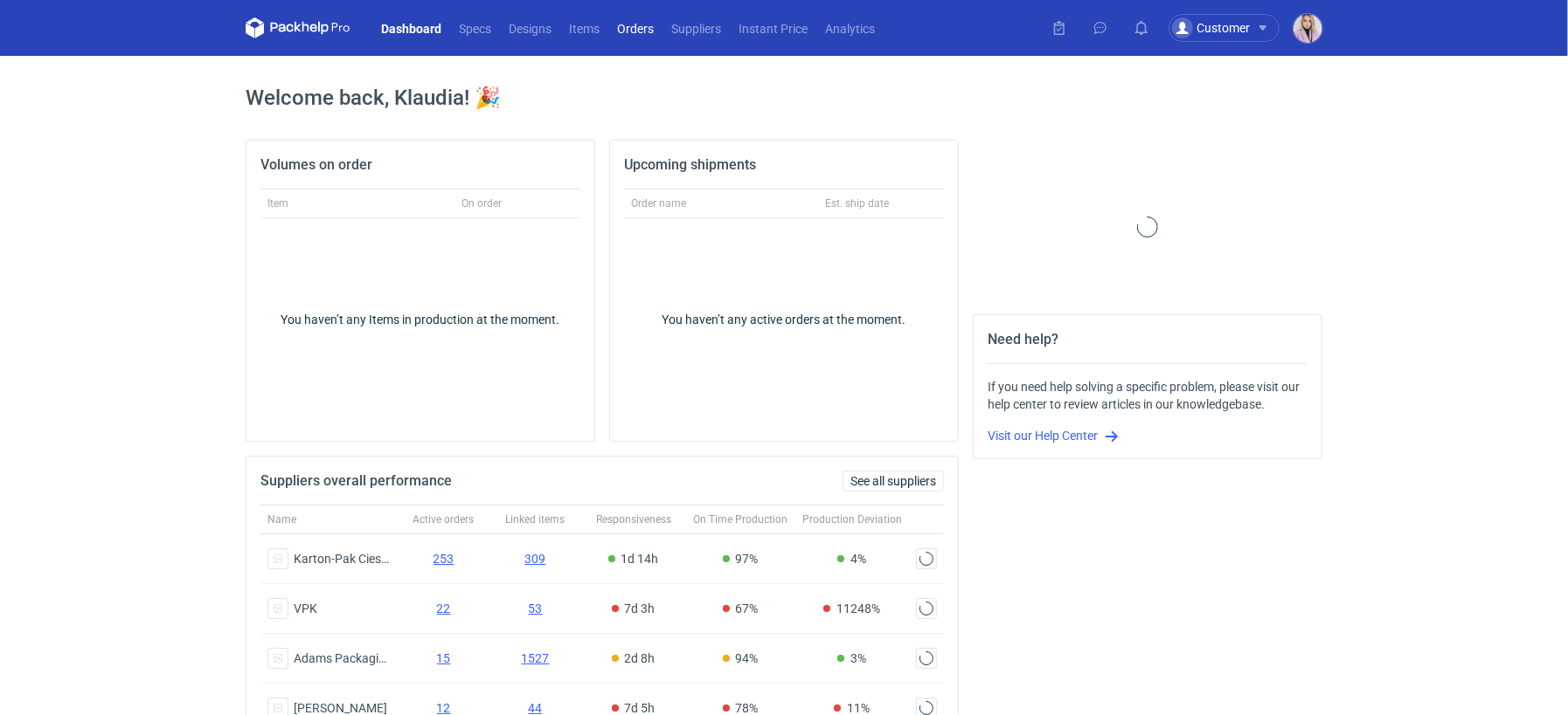
click at [626, 32] on link "Orders" at bounding box center [635, 28] width 54 height 21
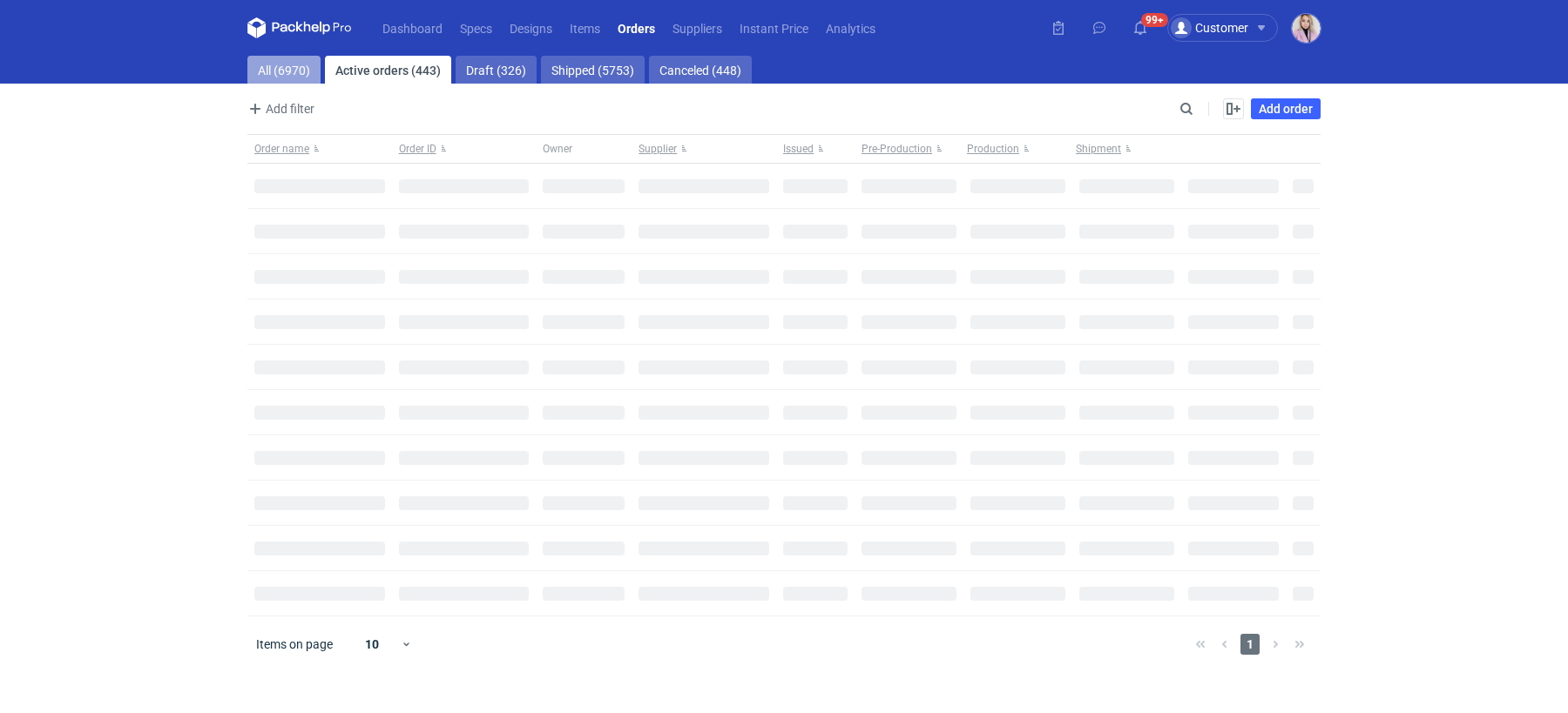
click at [275, 62] on link "All (6970)" at bounding box center [283, 69] width 73 height 28
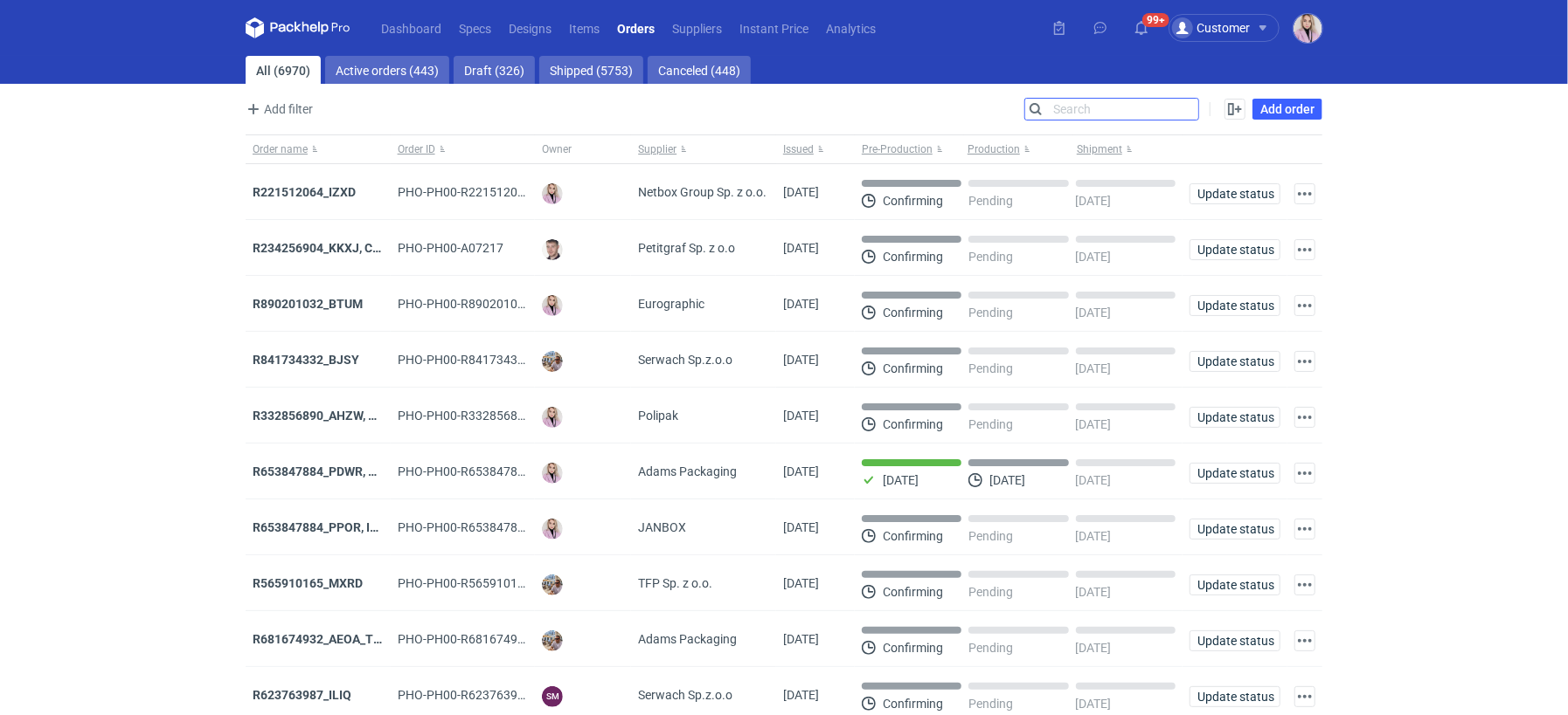
click at [1190, 111] on input "Search" at bounding box center [1112, 109] width 173 height 21
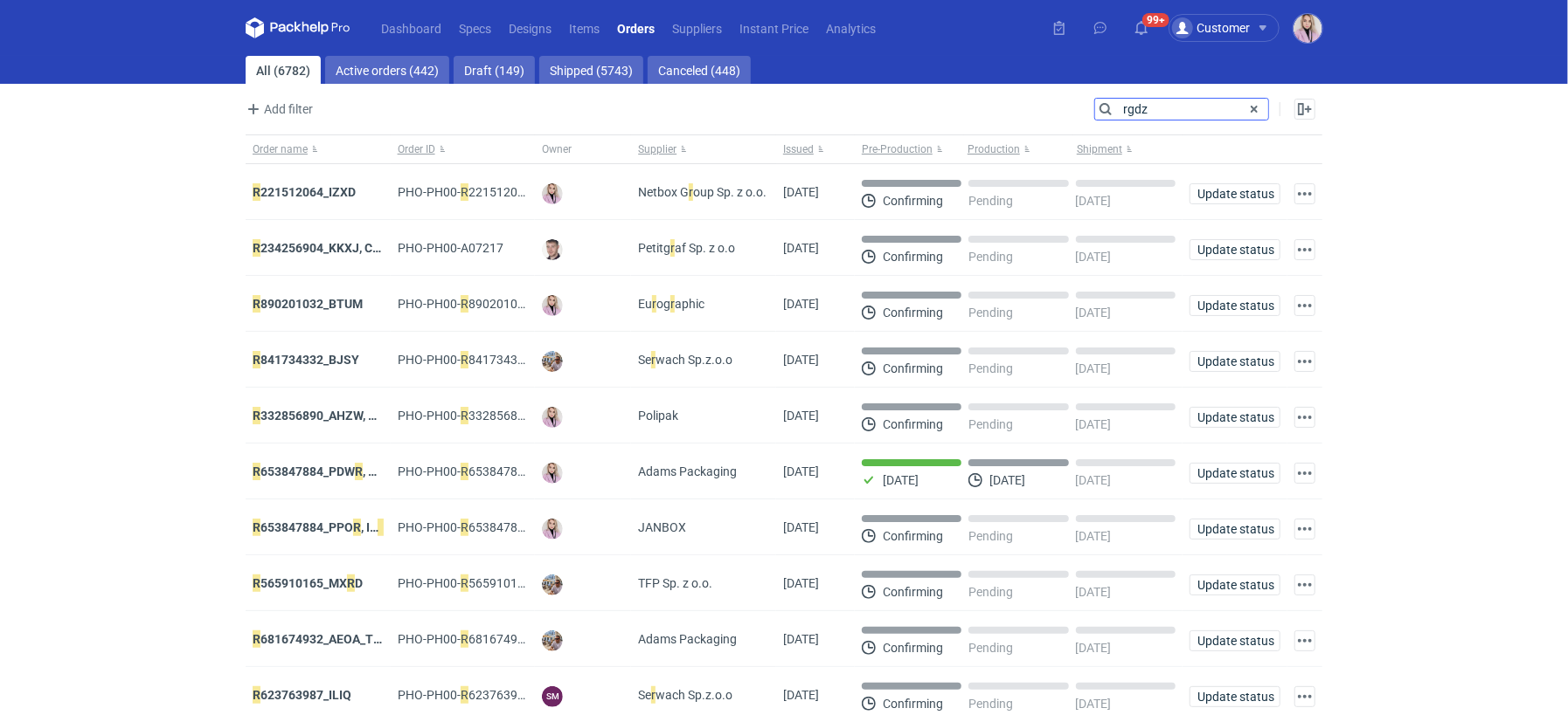
type input "rgdz"
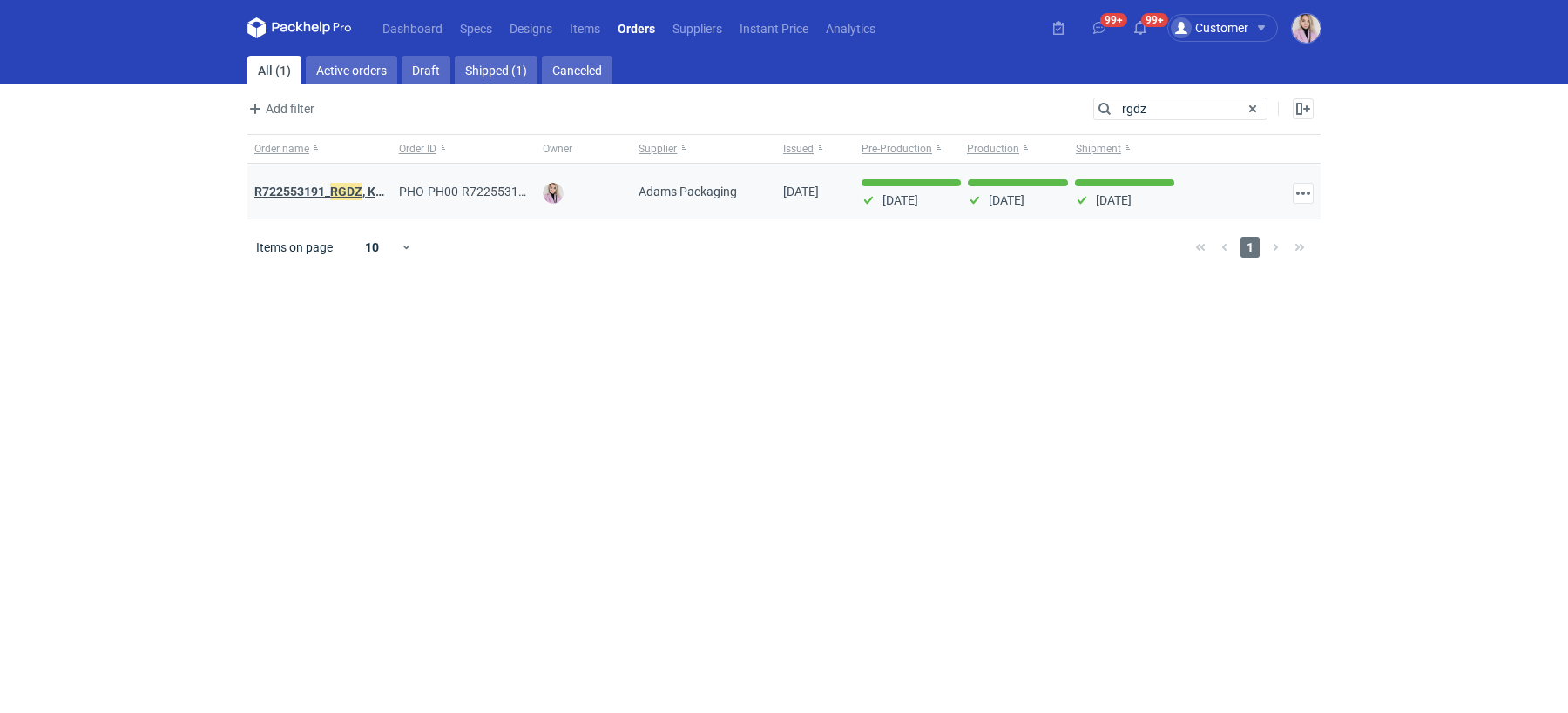
click at [301, 188] on strong "R722553191_ RGDZ , KKHH" at bounding box center [327, 191] width 146 height 19
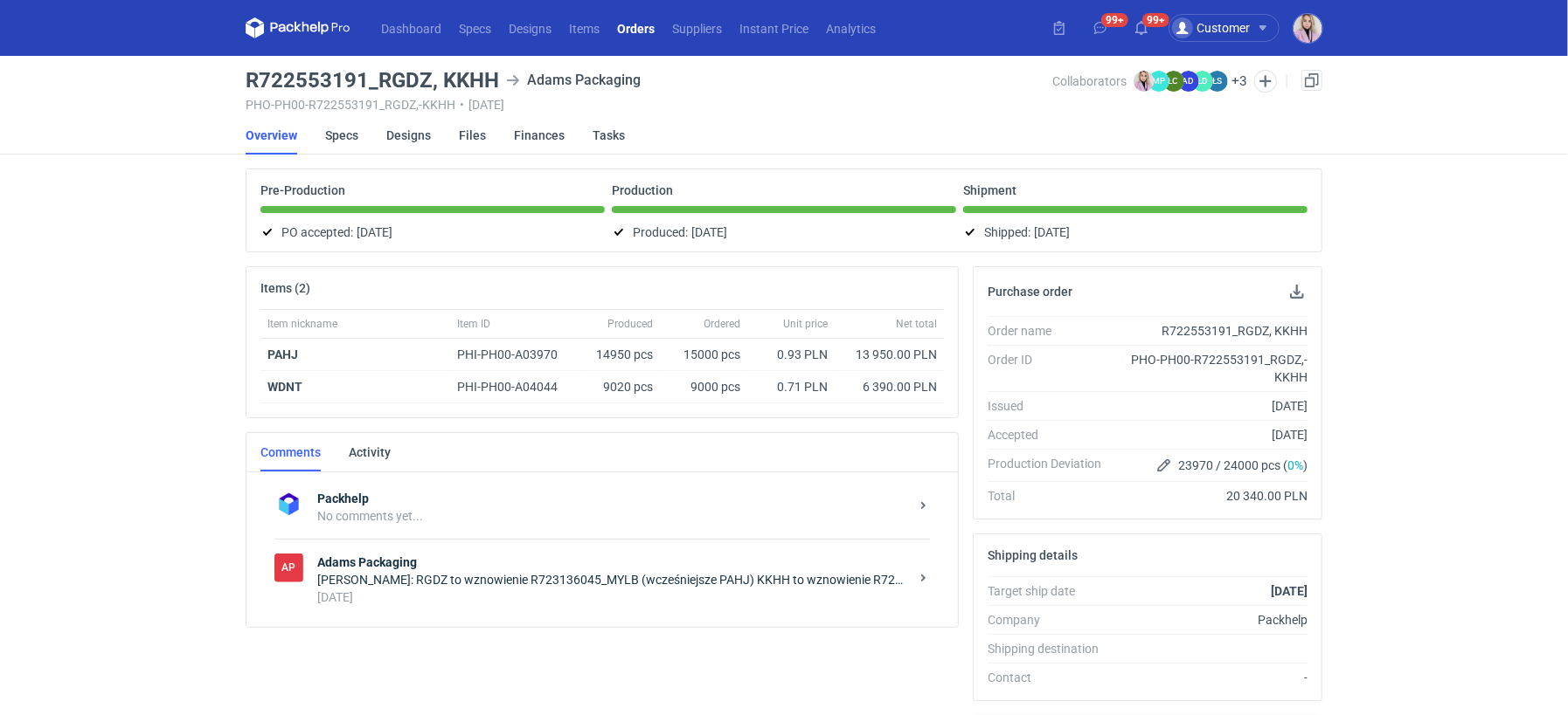
click at [511, 571] on div "Klaudia Wiśniewska: RGDZ to wznowienie R723136045_MYLB (wcześniejsze PAHJ) KKHH…" at bounding box center [613, 580] width 591 height 17
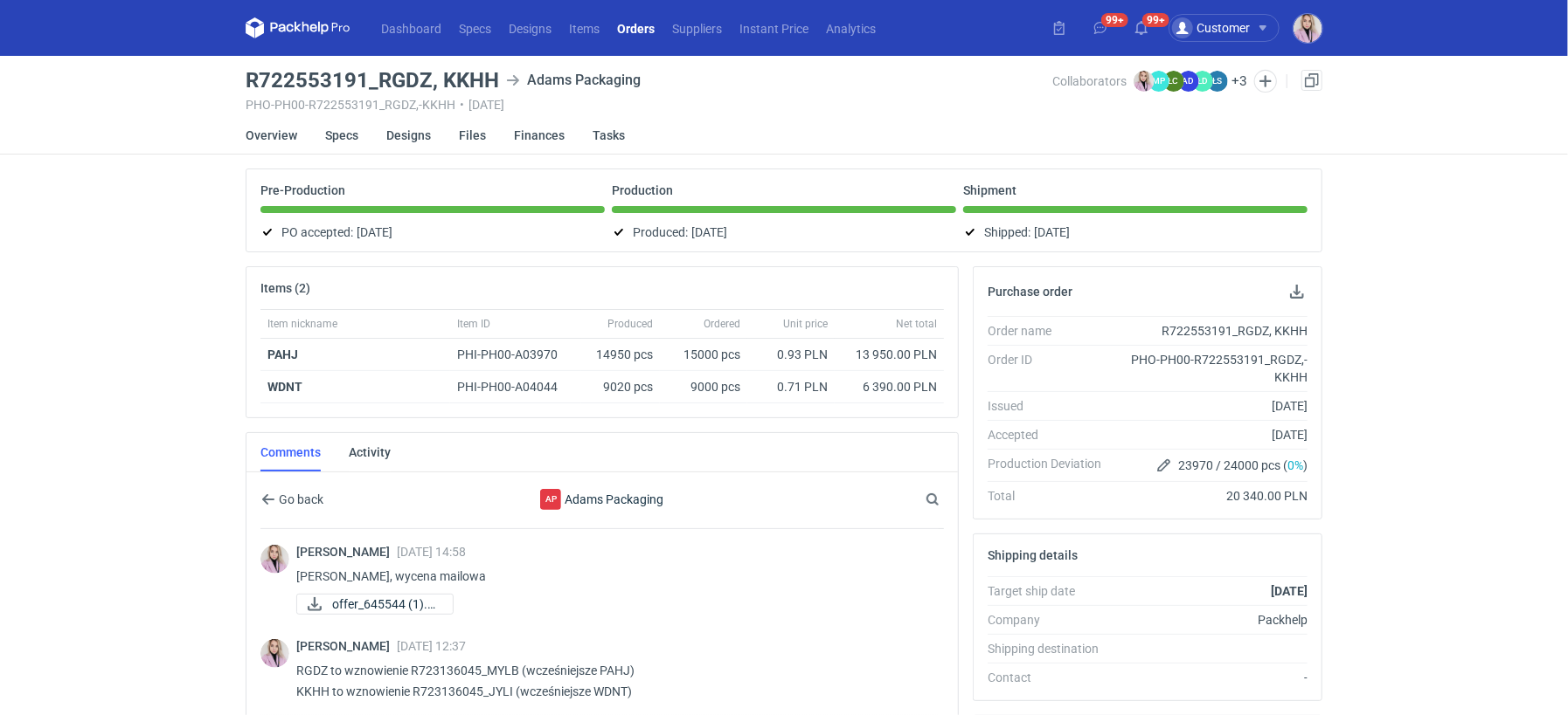
click at [238, 490] on div "Items (2) Item nickname Item ID Produced Ordered Unit price Net total PAHJ PHI-…" at bounding box center [601, 678] width 727 height 822
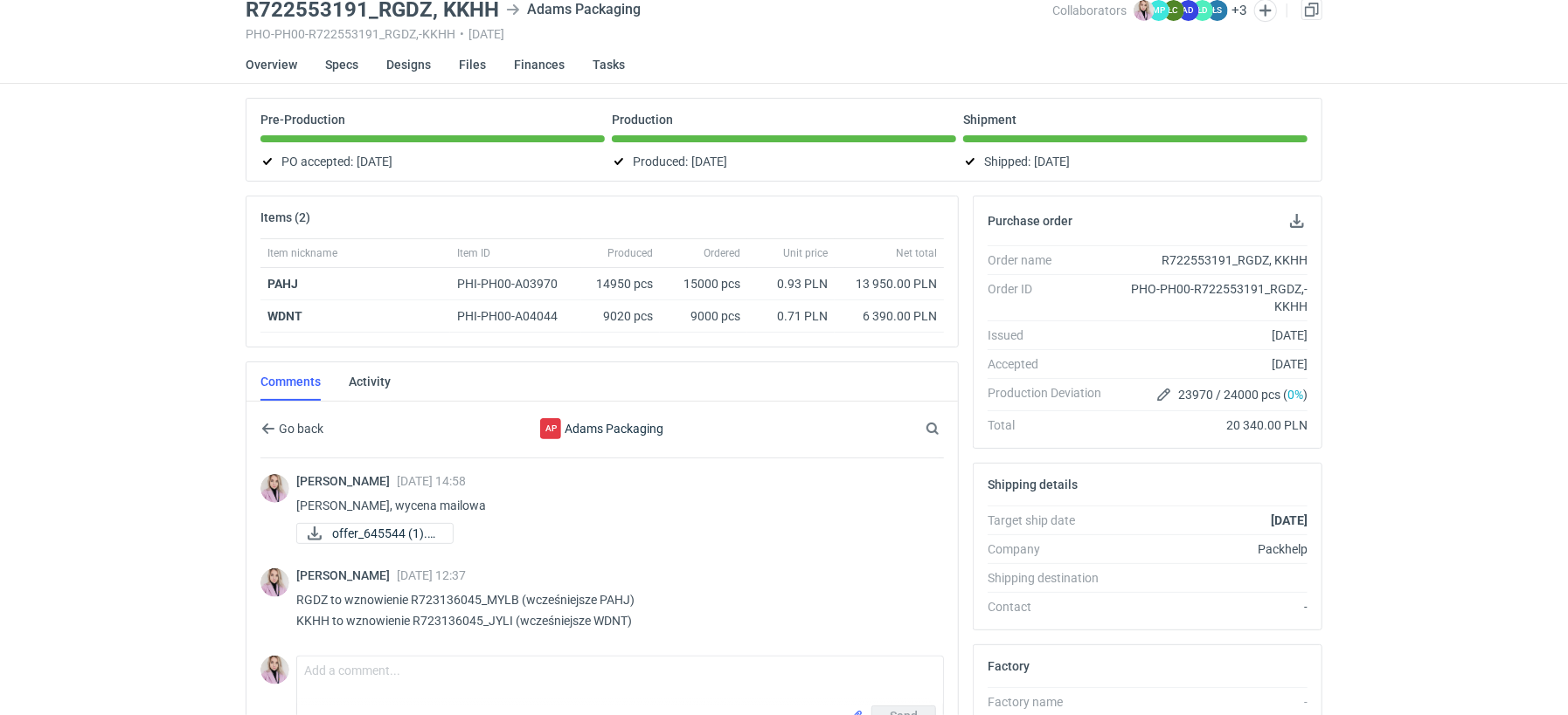
scroll to position [89, 0]
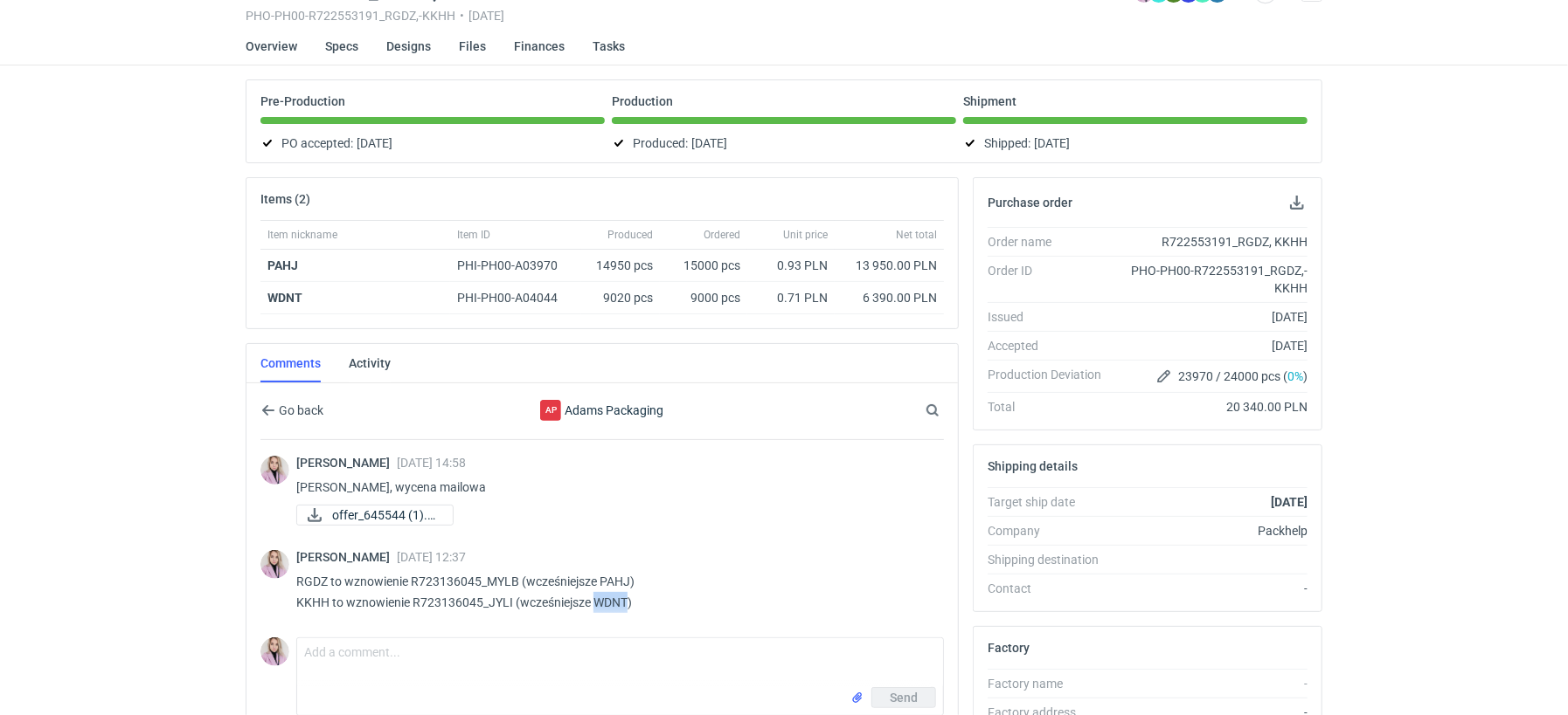
drag, startPoint x: 597, startPoint y: 596, endPoint x: 630, endPoint y: 596, distance: 33.0
click at [630, 596] on p "RGDZ to wznowienie R723136045_MYLB (wcześniejsze PAHJ) KKHH to wznowienie R7231…" at bounding box center [614, 592] width 634 height 42
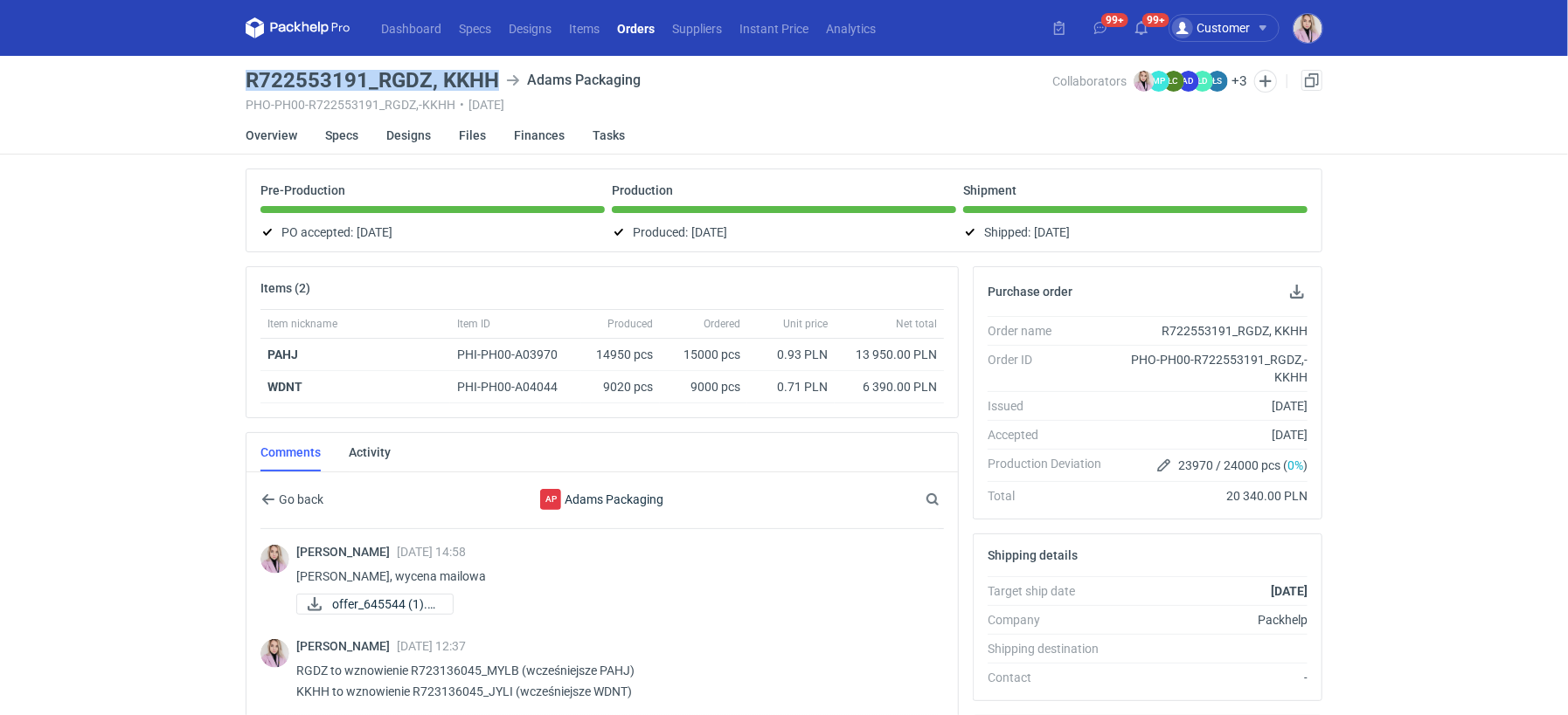
drag, startPoint x: 242, startPoint y: 74, endPoint x: 492, endPoint y: 81, distance: 250.1
click at [492, 83] on main "R722553191_RGDZ, KKHH Adams Packaging PHO-PH00-R722553191_RGDZ,-KKHH • 27/02/20…" at bounding box center [784, 599] width 1091 height 1087
copy h3 "R722553191_RGDZ, KKHH"
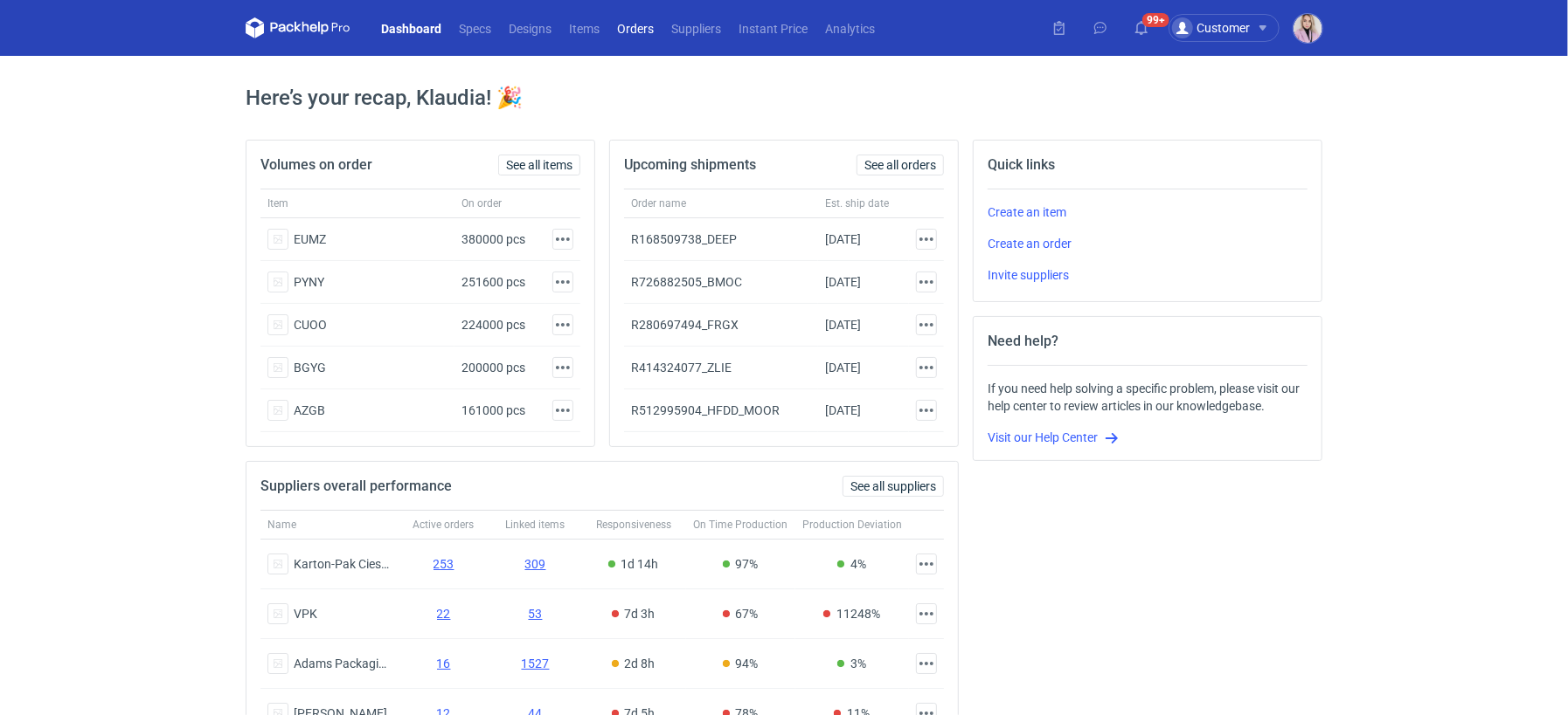
click at [646, 30] on link "Orders" at bounding box center [635, 28] width 54 height 21
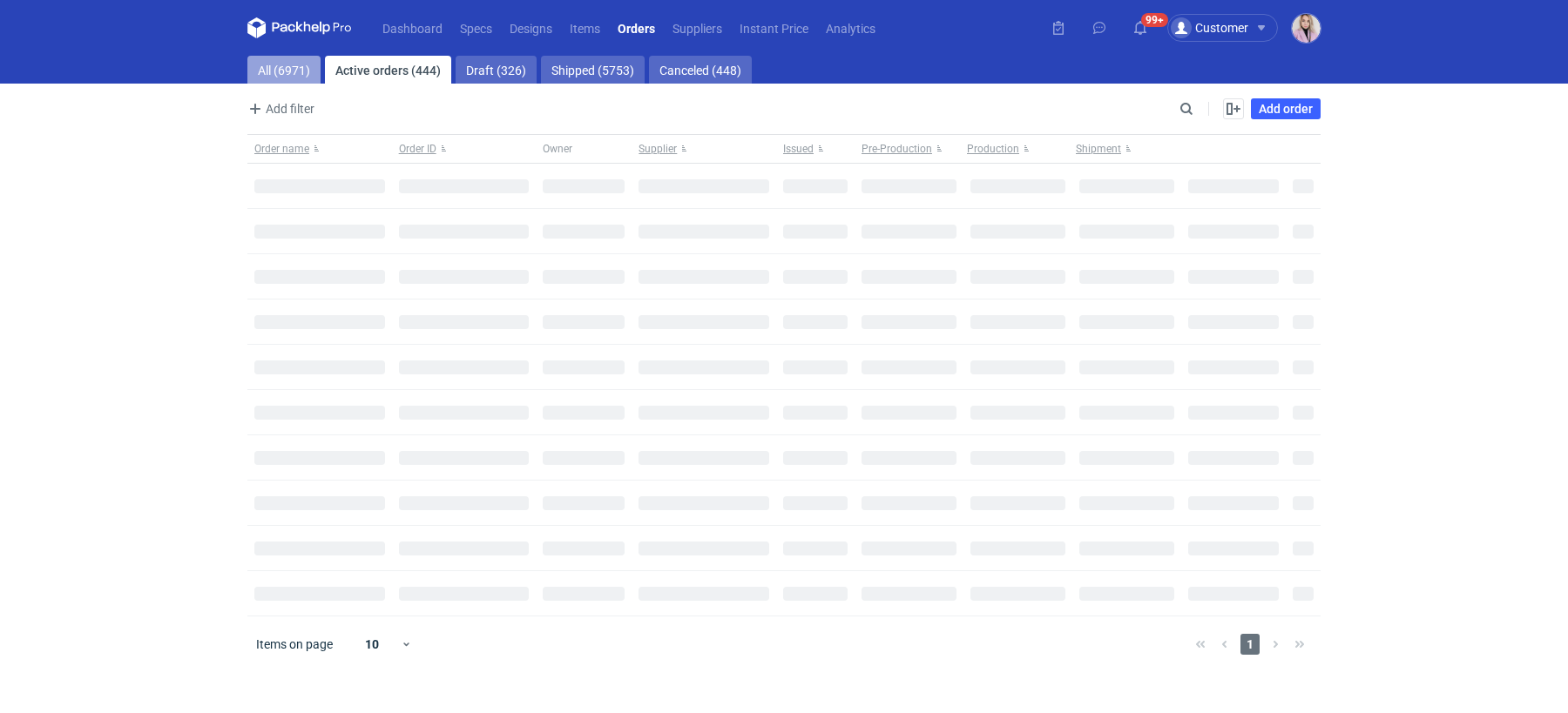
click at [290, 68] on link "All (6971)" at bounding box center [283, 69] width 73 height 28
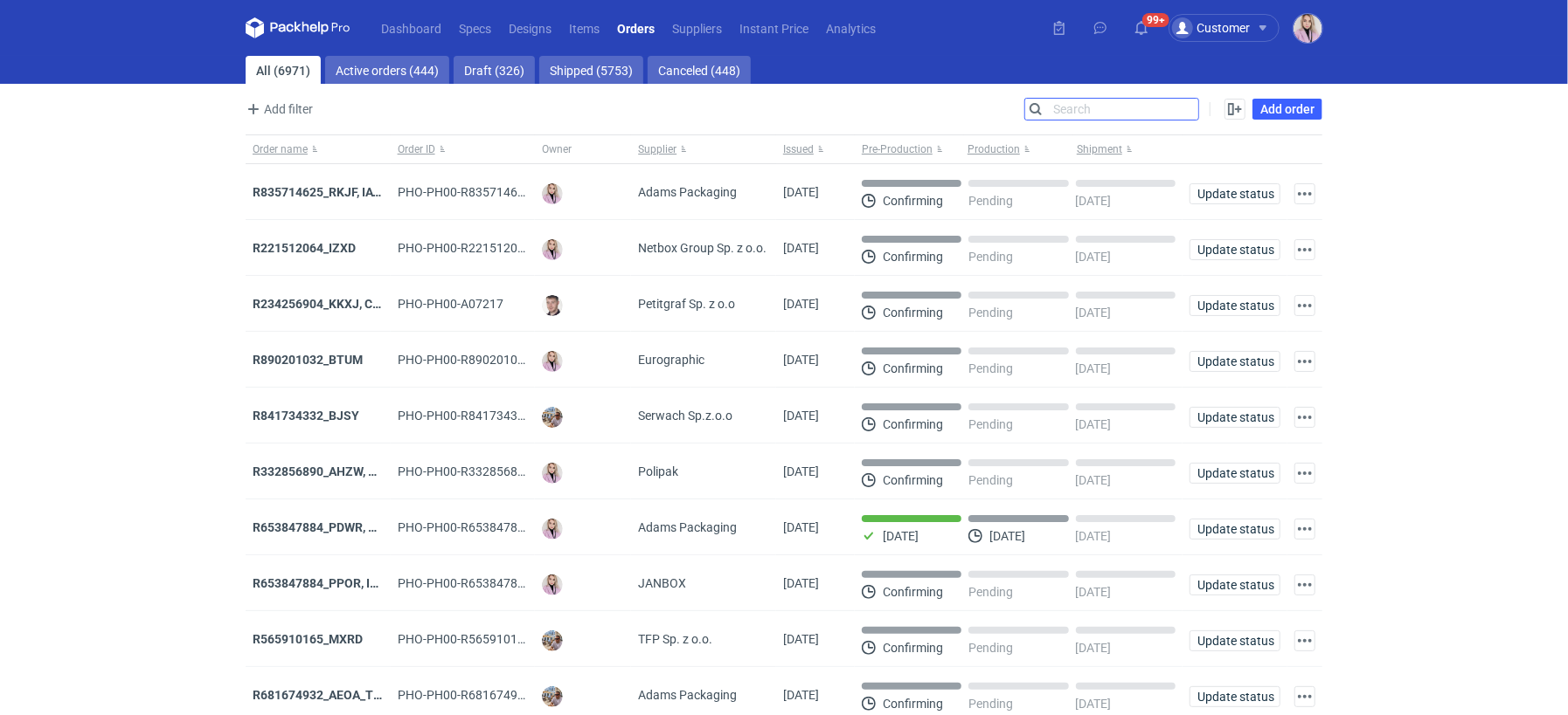
click at [1189, 107] on input "Search" at bounding box center [1112, 109] width 173 height 21
click at [1189, 109] on input "Search" at bounding box center [1112, 109] width 173 height 21
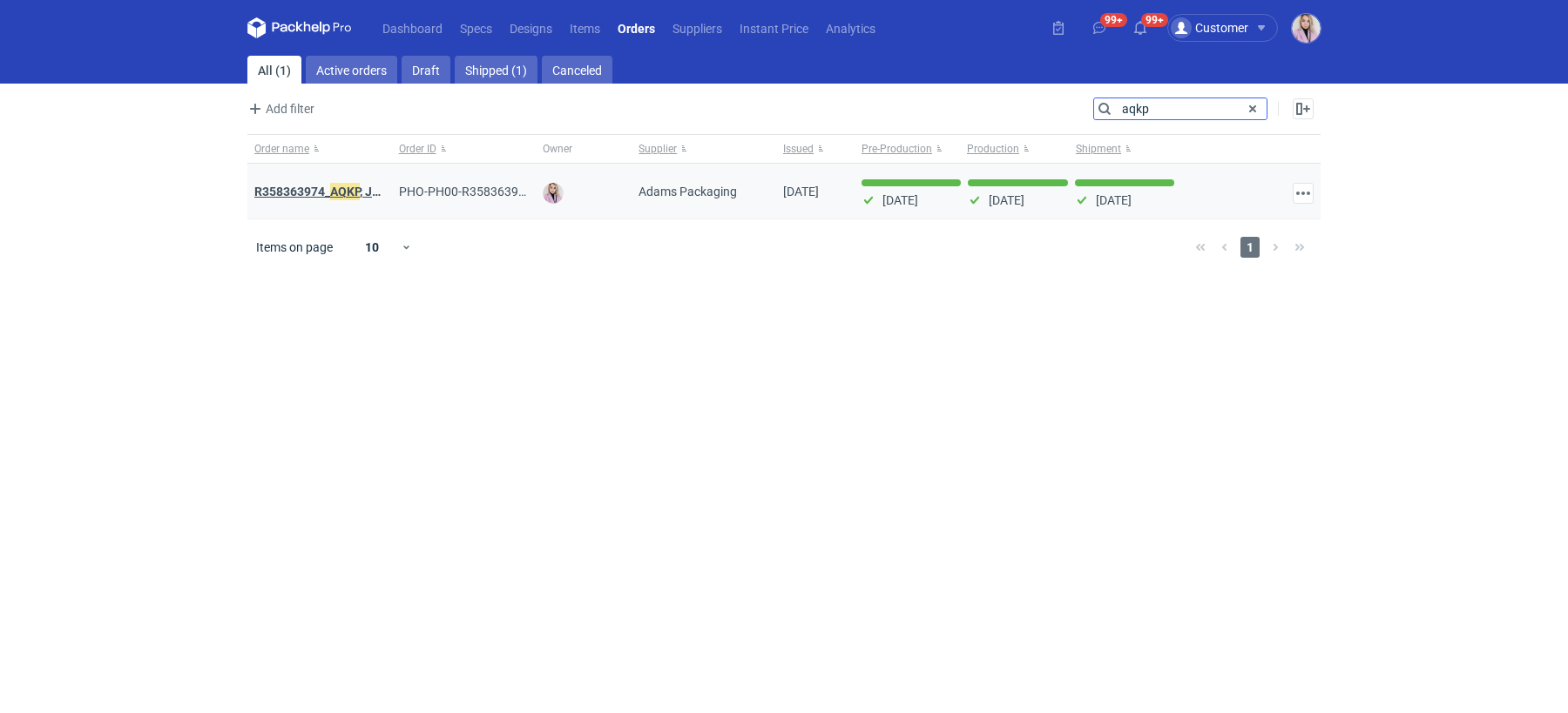
type input "aqkp"
click at [328, 187] on strong "R358363974_ AQKP , JNJU" at bounding box center [325, 191] width 141 height 19
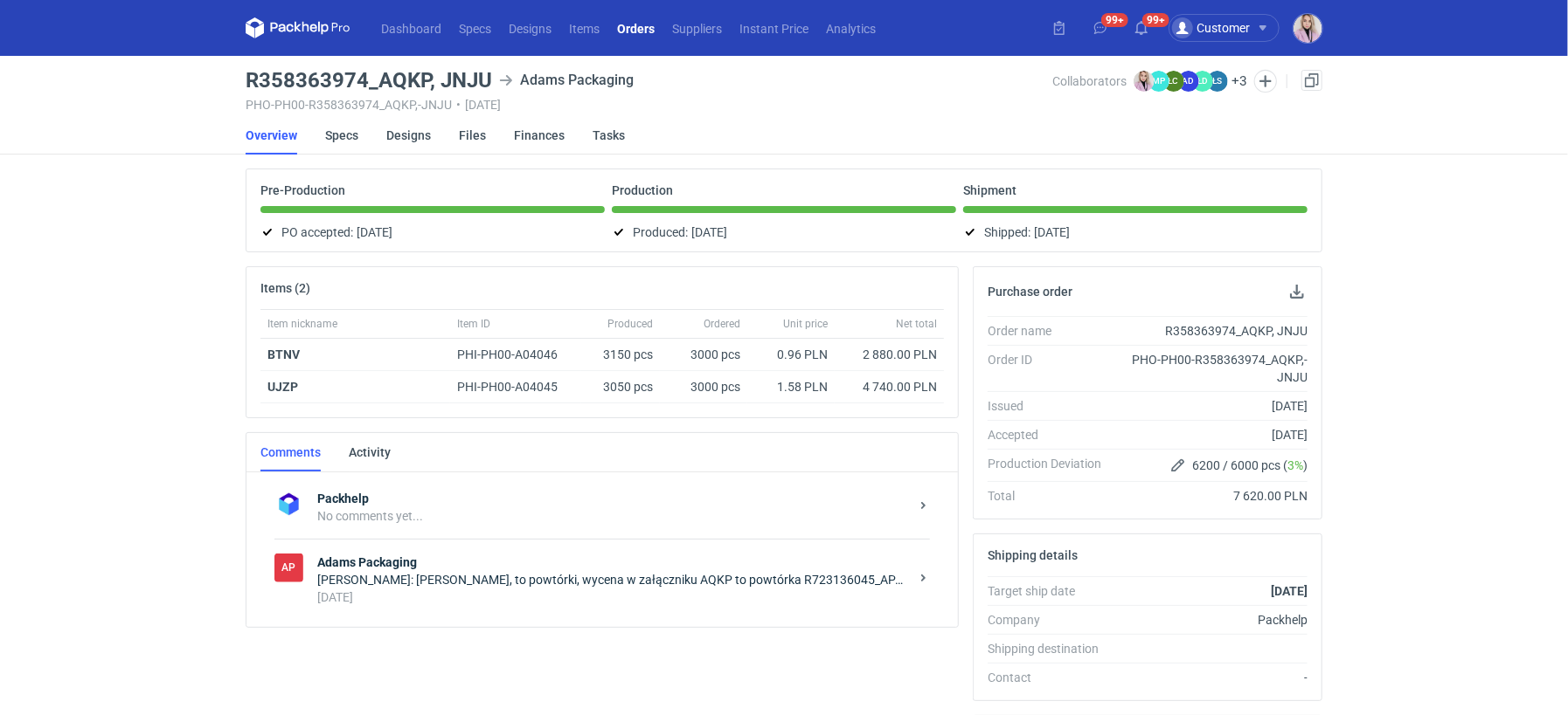
click at [295, 73] on h3 "R358363974_AQKP, JNJU" at bounding box center [369, 81] width 247 height 21
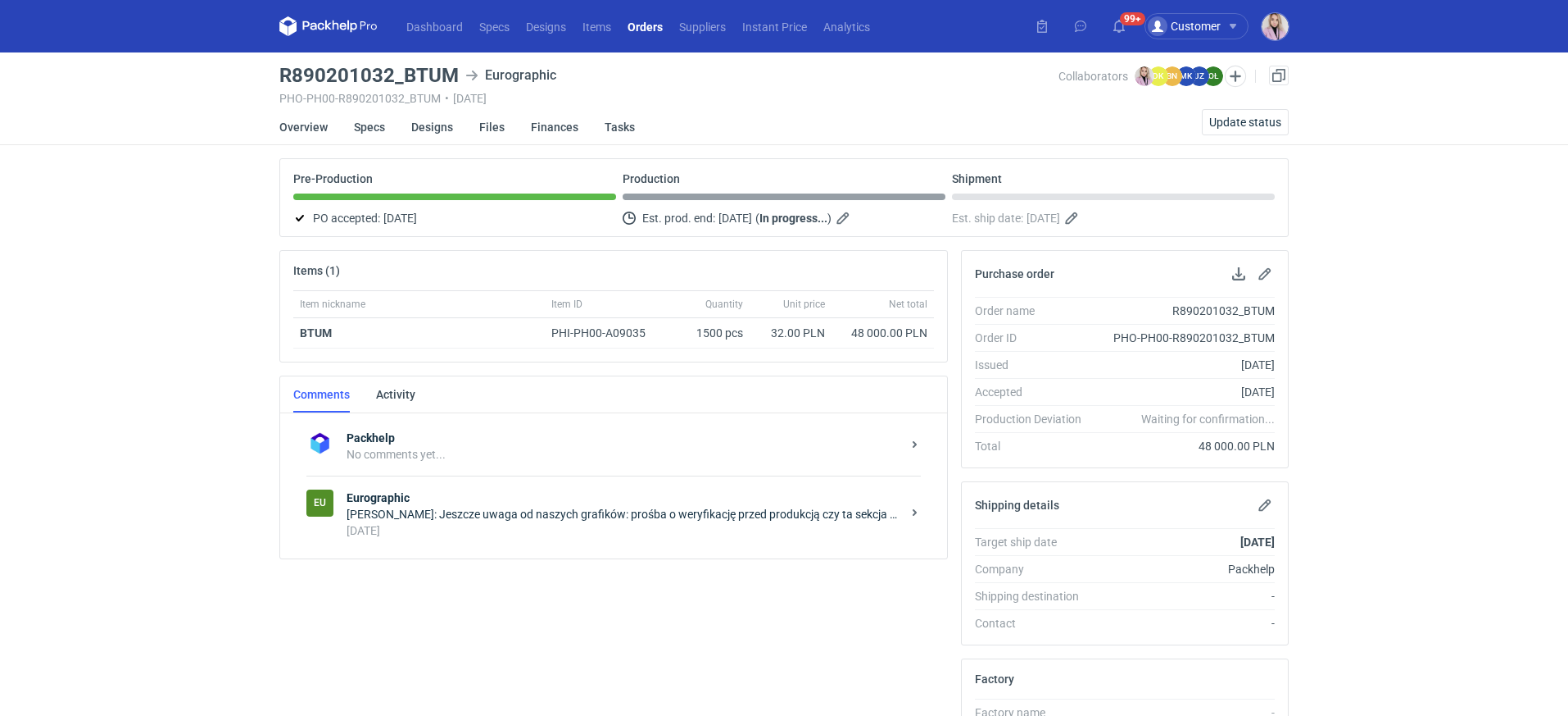
click at [406, 60] on main "R890201032_BTUM Eurographic PHO-PH00-R890201032_BTUM • [DATE] Collaborators [PE…" at bounding box center [784, 562] width 1023 height 1020
drag, startPoint x: 406, startPoint y: 70, endPoint x: 453, endPoint y: 73, distance: 47.1
click at [453, 73] on h3 "R890201032_BTUM" at bounding box center [368, 76] width 179 height 20
copy h3 "BTUM"
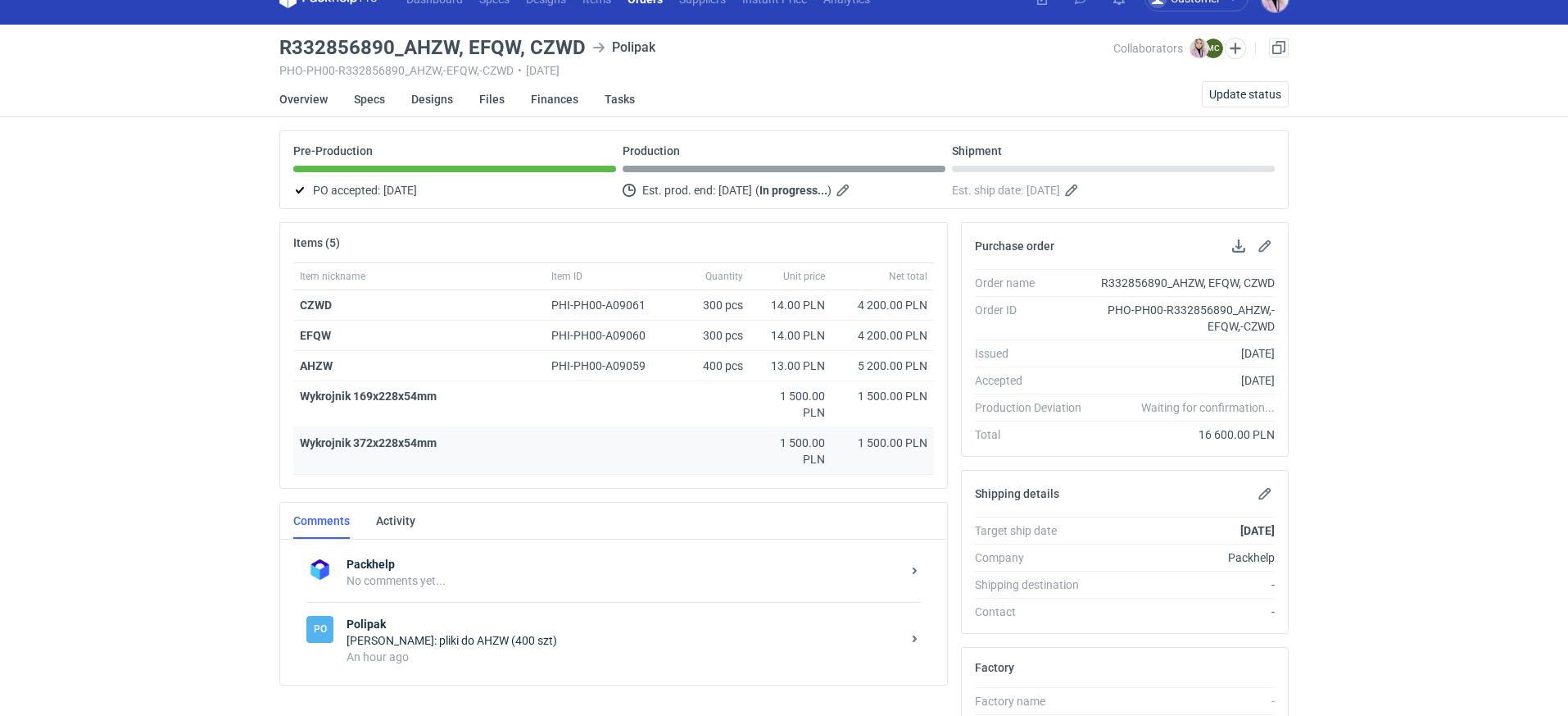
scroll to position [17, 0]
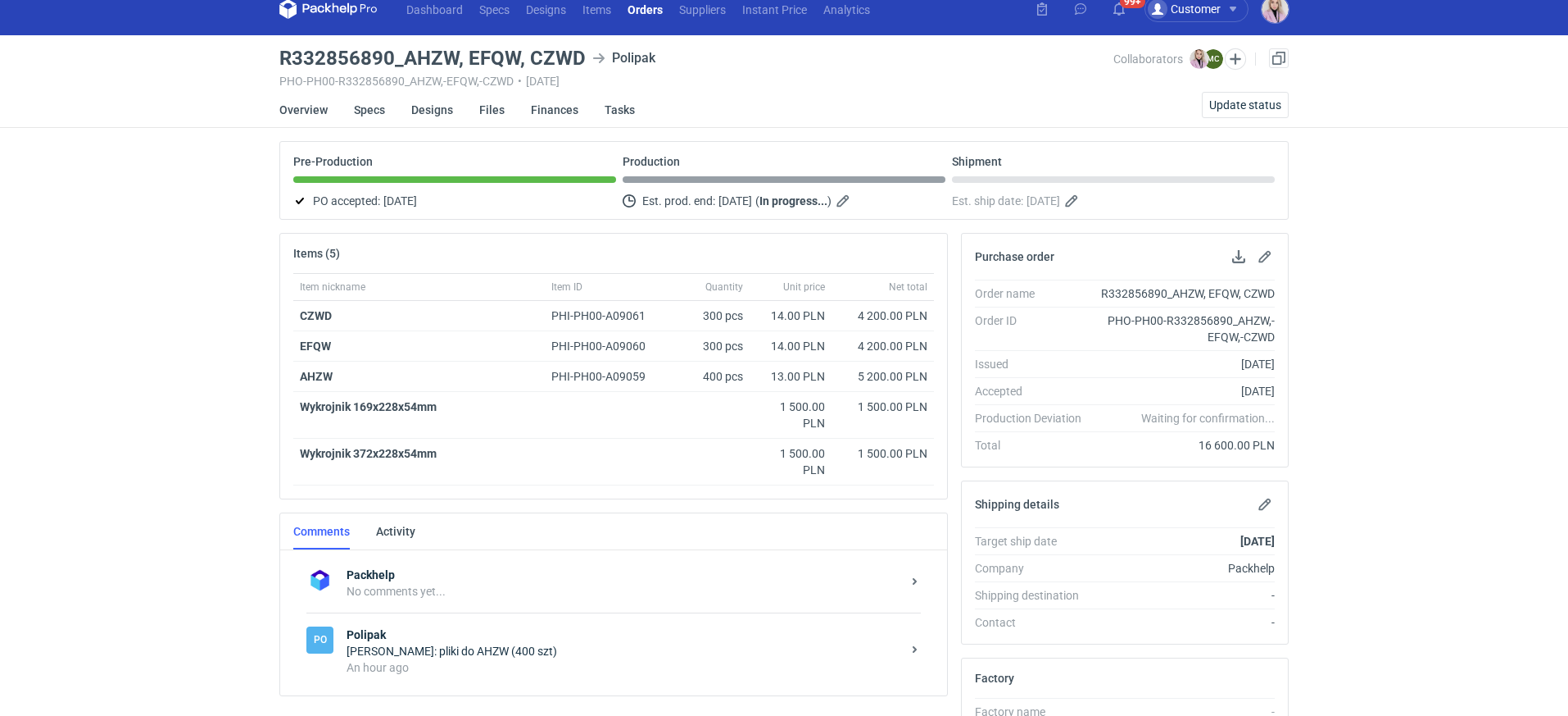
click at [552, 50] on h3 "R332856890_AHZW, EFQW, CZWD" at bounding box center [432, 59] width 306 height 20
copy h3 "CZWD"
click at [224, 241] on div "Dashboard Specs Designs Items Orders Suppliers Instant Price Analytics 99+ 99+ …" at bounding box center [784, 340] width 1568 height 716
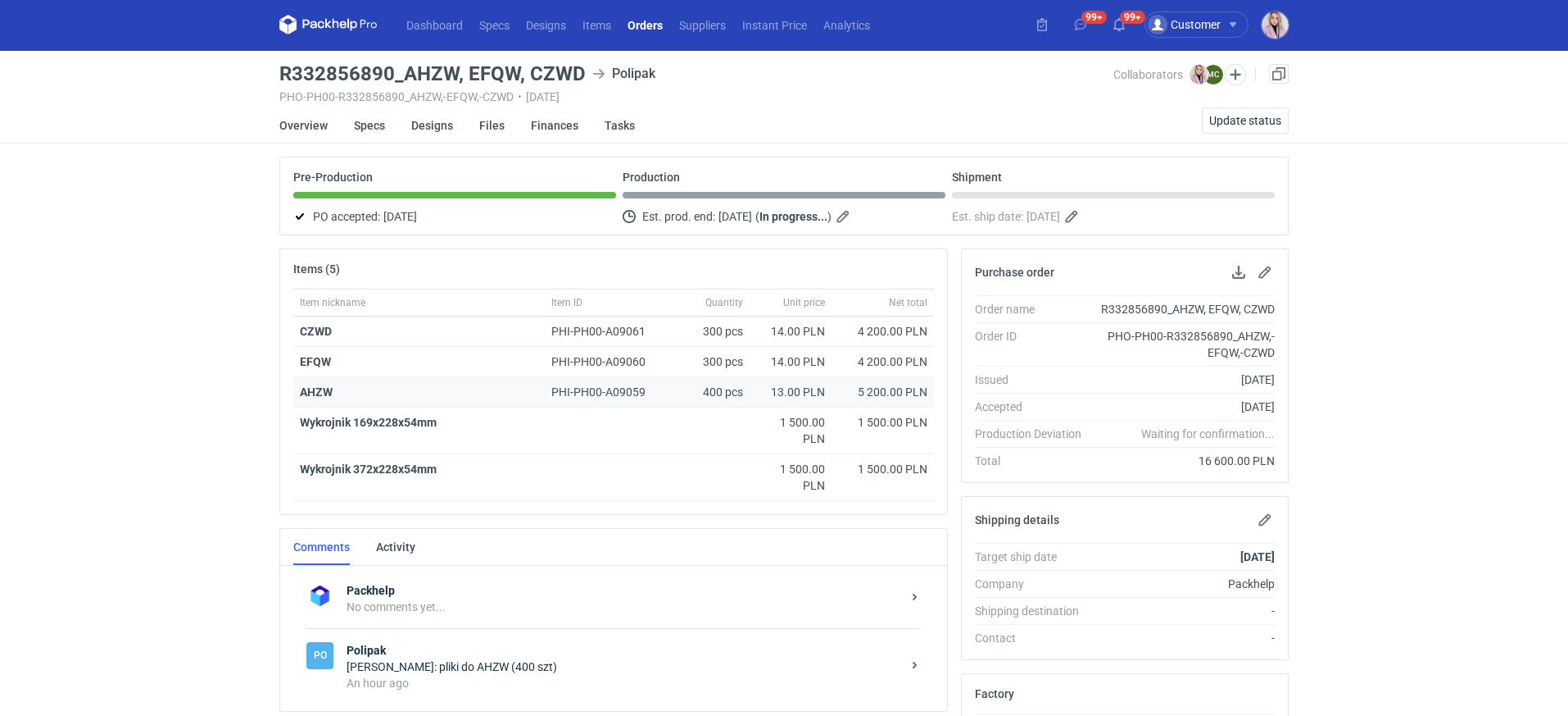
scroll to position [0, 0]
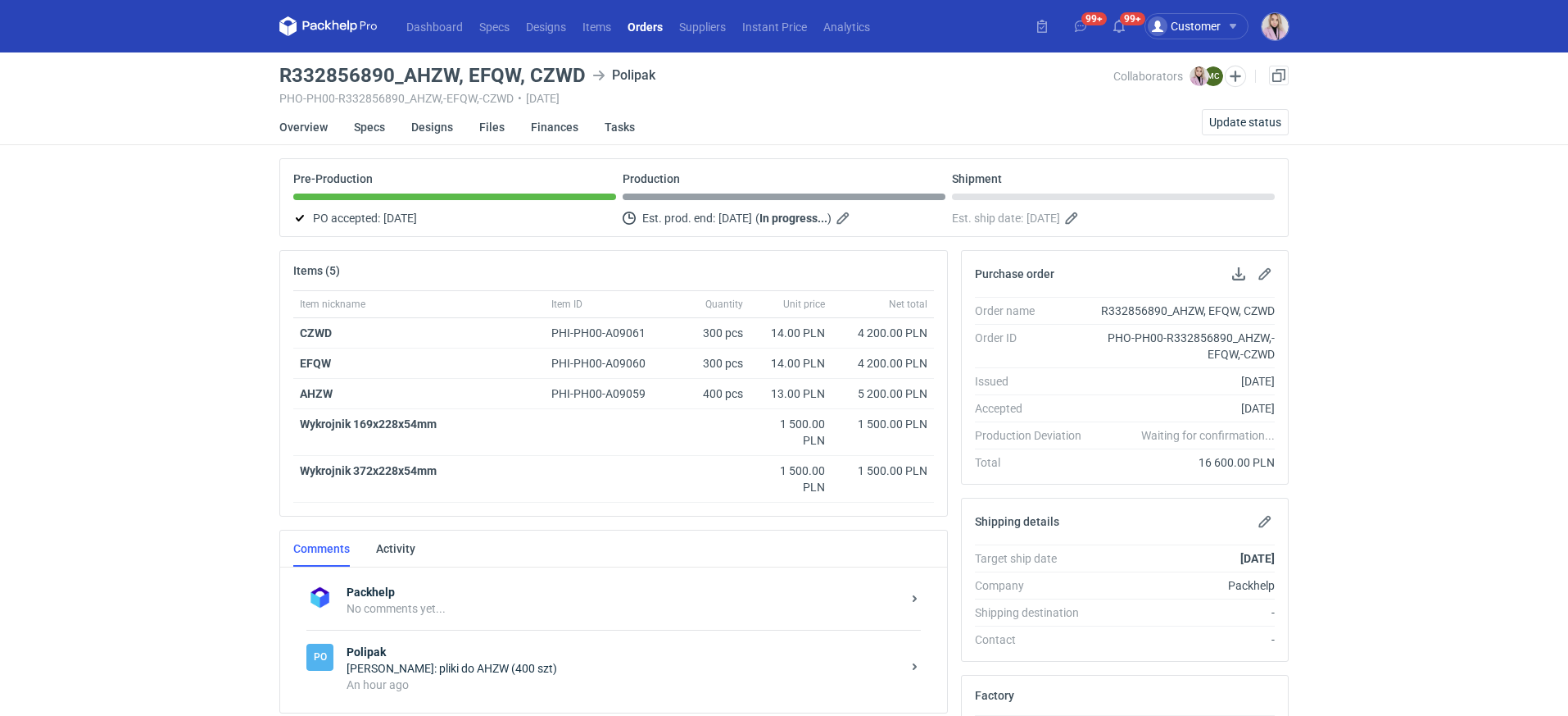
click at [203, 260] on div "Dashboard Specs Designs Items Orders Suppliers Instant Price Analytics 99+ 99+ …" at bounding box center [784, 358] width 1568 height 716
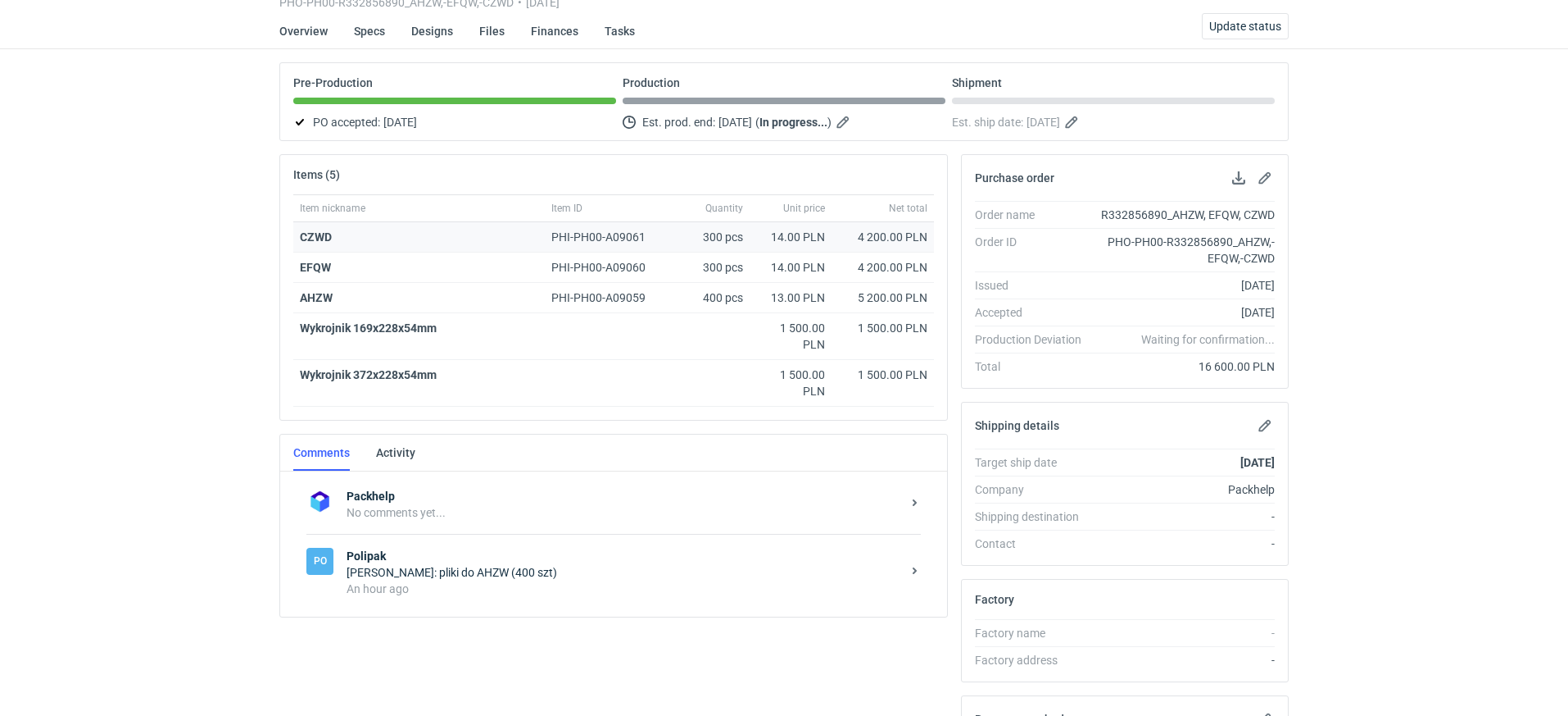
scroll to position [94, 0]
click at [229, 268] on div "Dashboard Specs Designs Items Orders Suppliers Instant Price Analytics 99+ 99+ …" at bounding box center [784, 264] width 1568 height 716
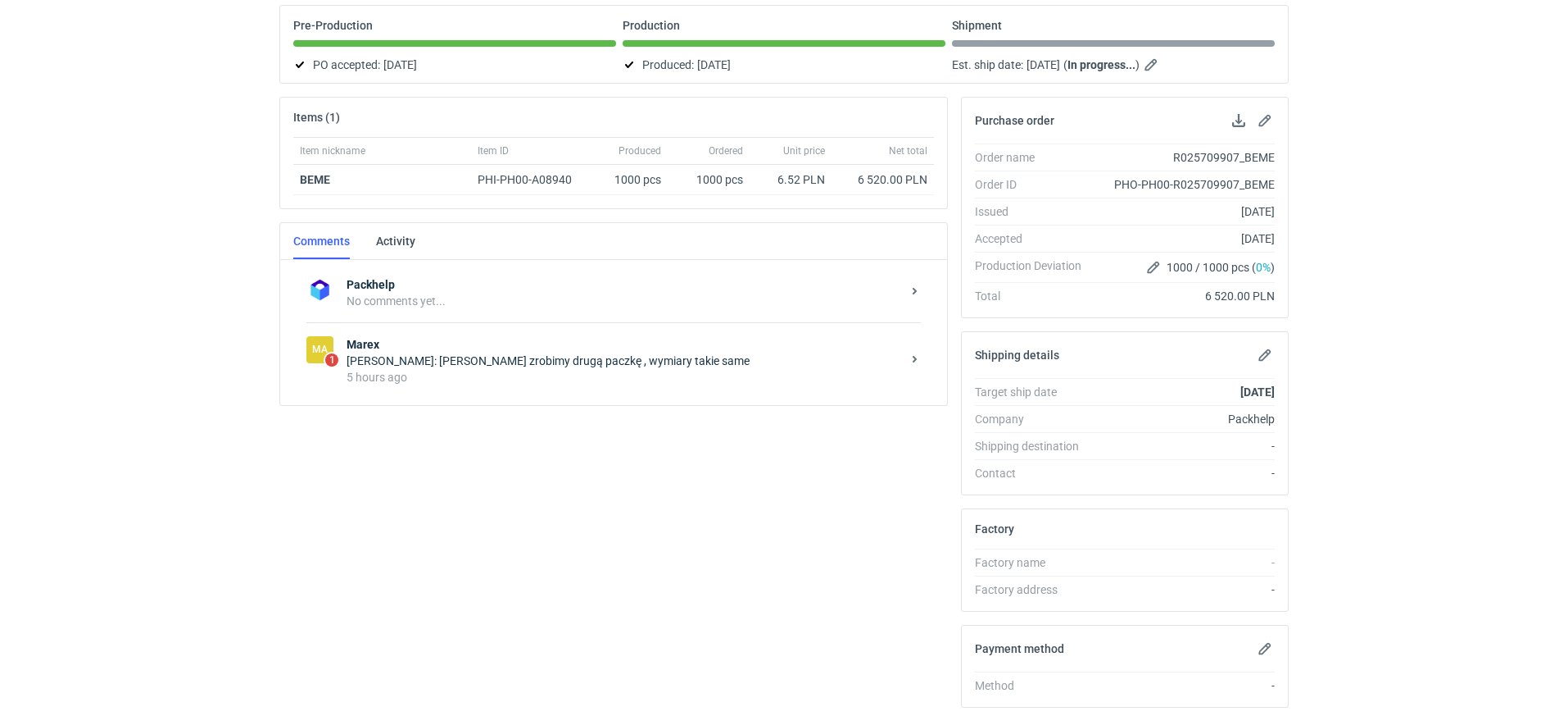
scroll to position [232, 0]
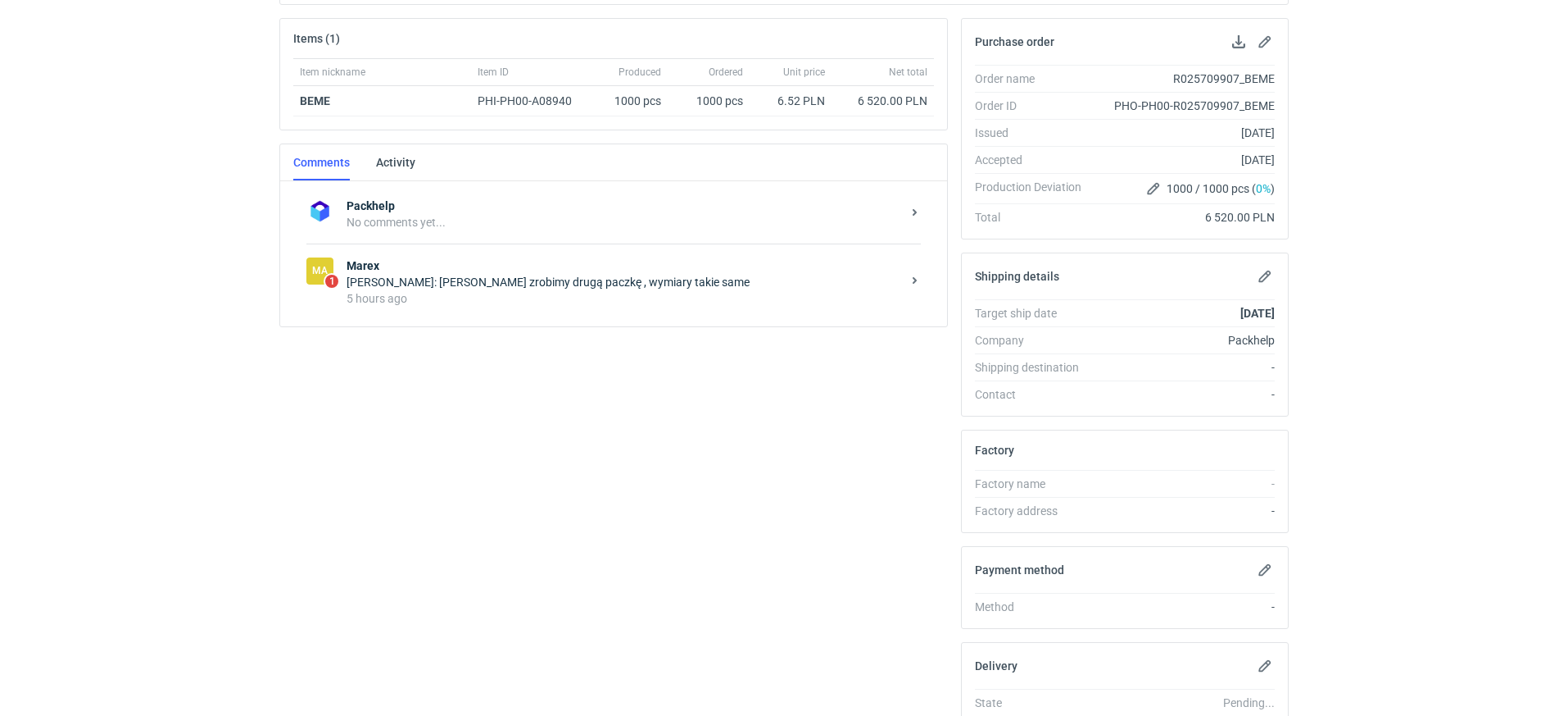
click at [514, 313] on div "Ma 1 [PERSON_NAME]: [PERSON_NAME] zrobimy drugą paczkę , wymiary takie same 5 h…" at bounding box center [613, 281] width 615 height 77
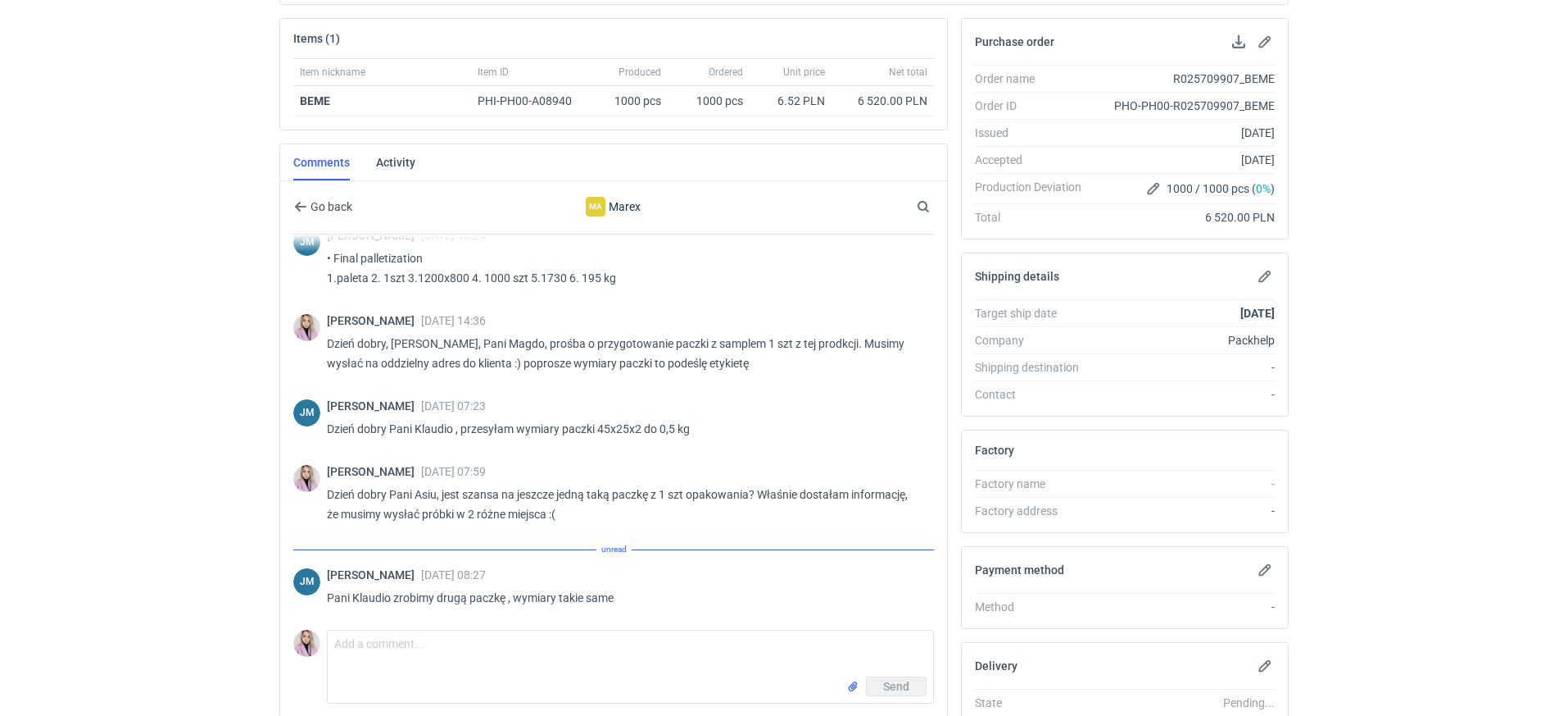
scroll to position [352, 0]
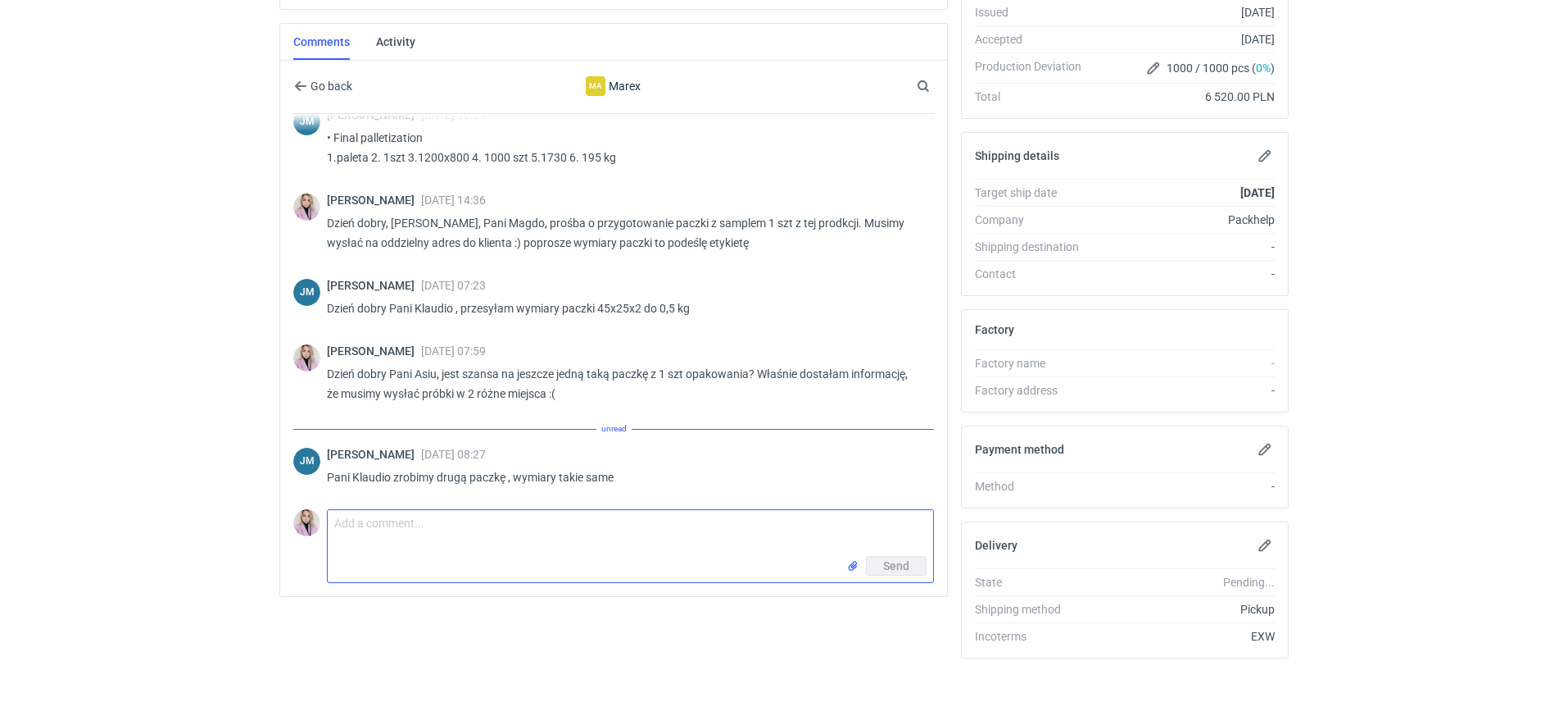
click at [415, 539] on textarea "Comment message" at bounding box center [630, 532] width 606 height 46
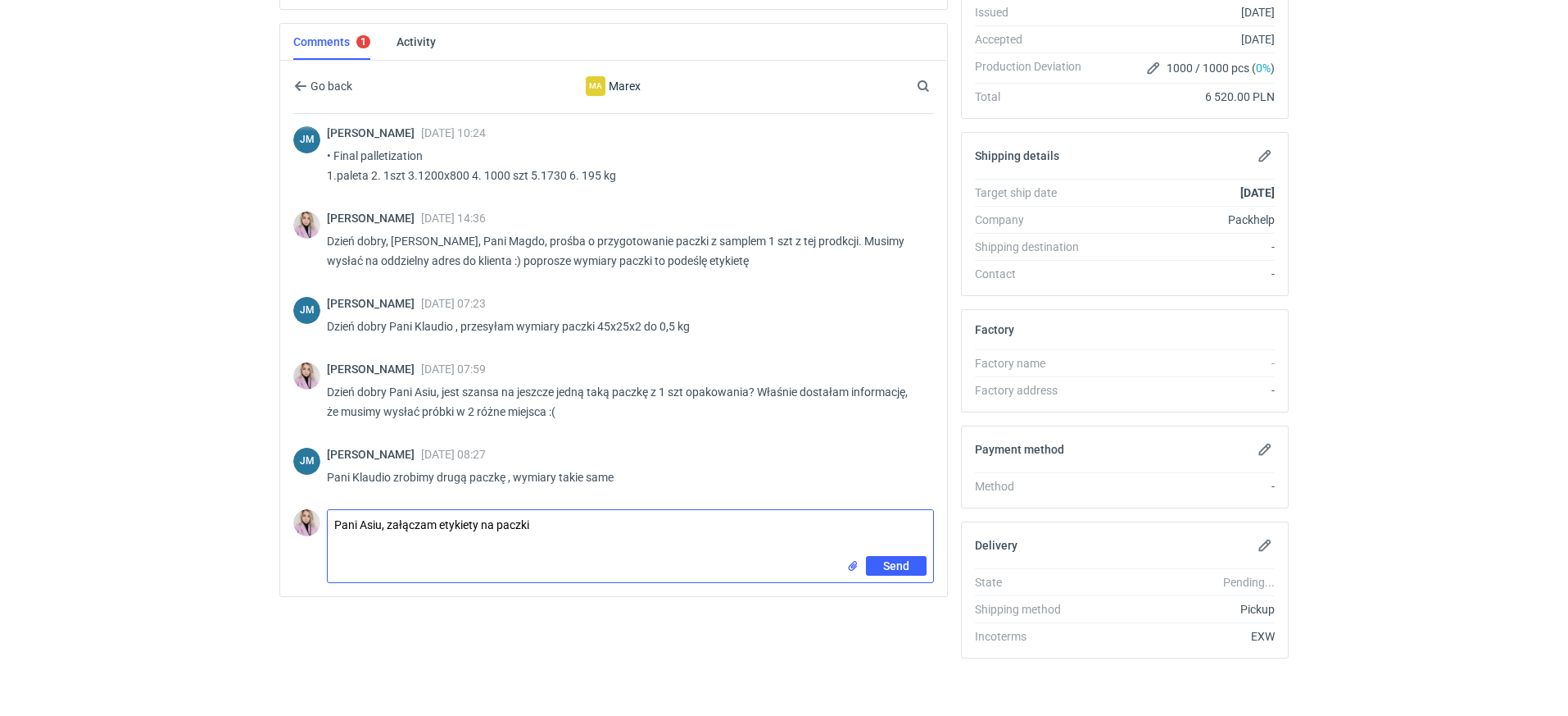
type textarea "Pani Asiu, załączam etykiety na paczki"
click at [852, 564] on input "file" at bounding box center [852, 566] width 14 height 17
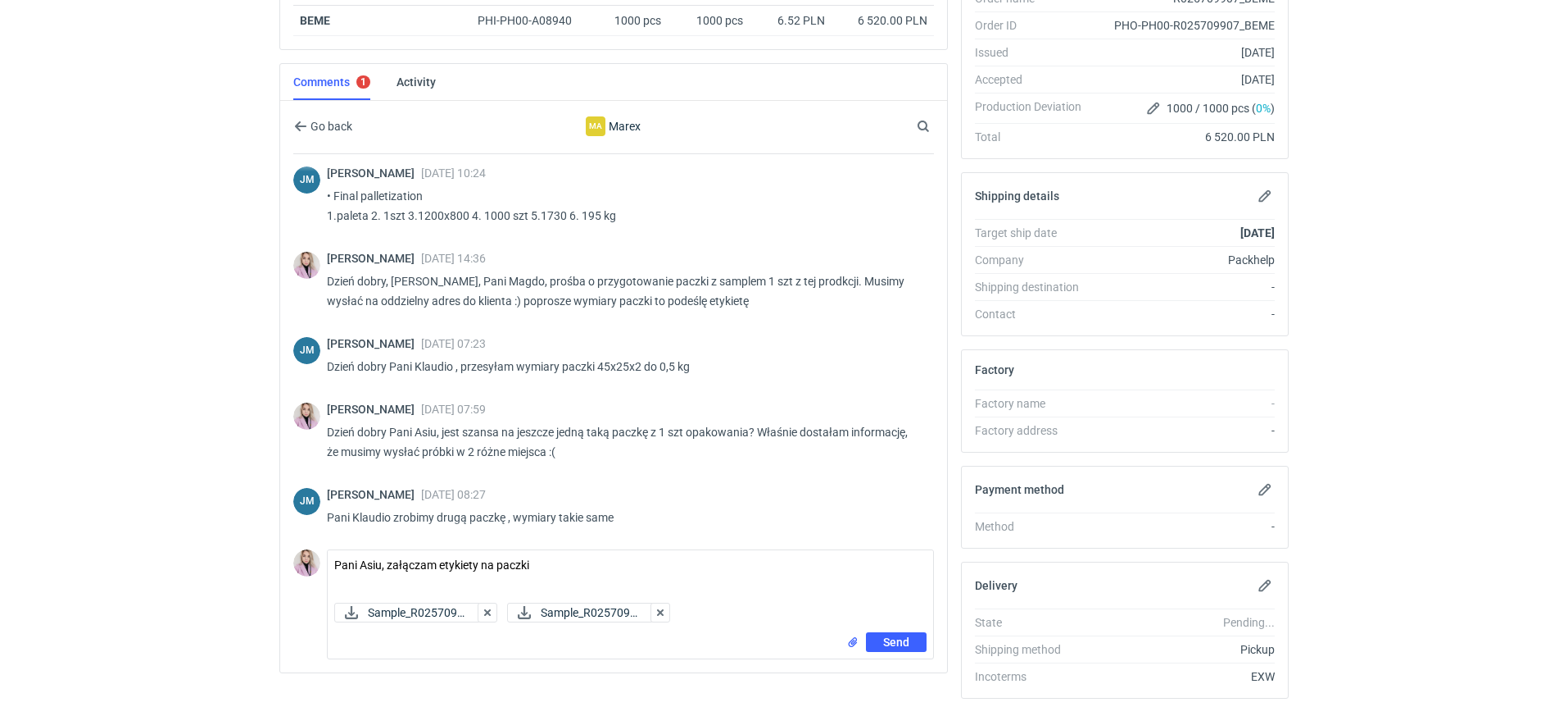
scroll to position [352, 0]
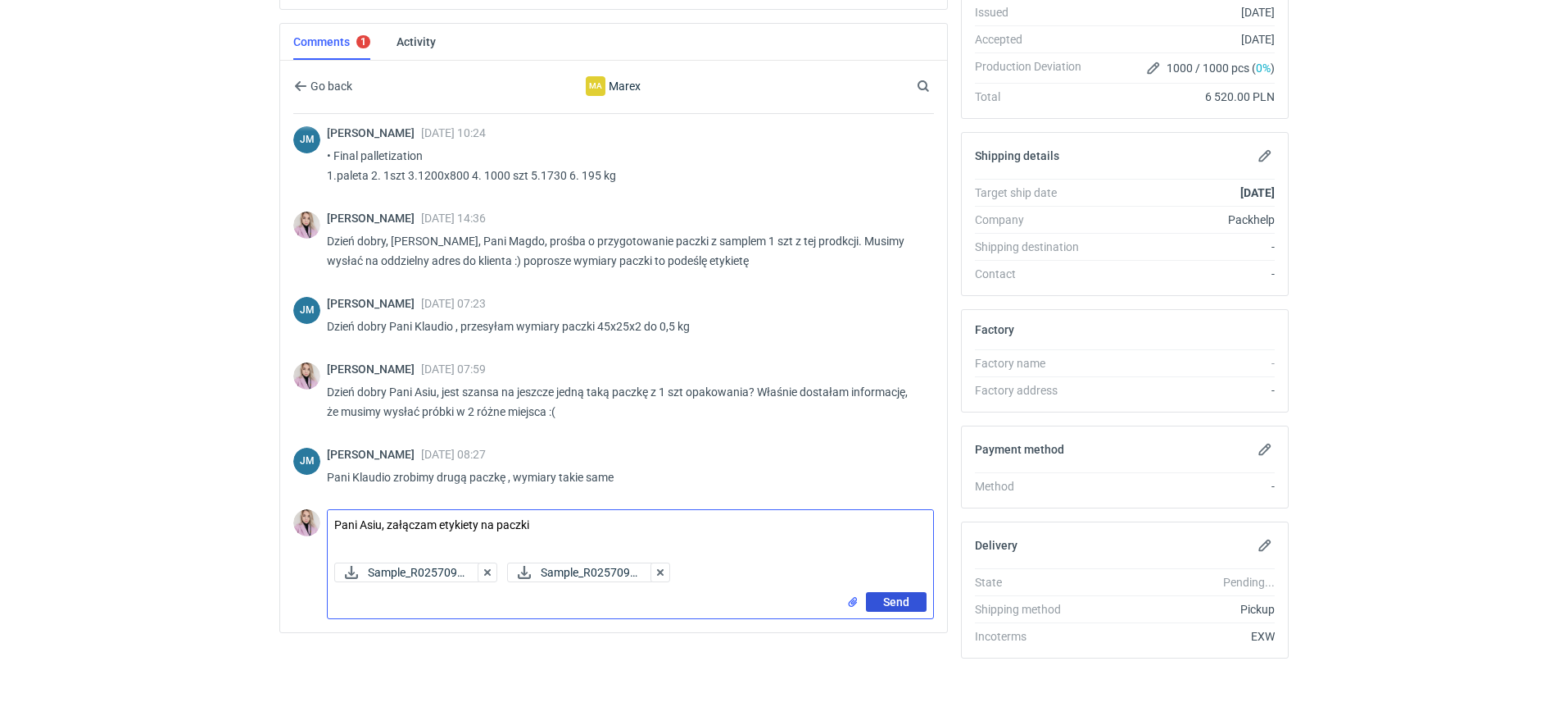
click at [908, 597] on span "Send" at bounding box center [896, 602] width 26 height 12
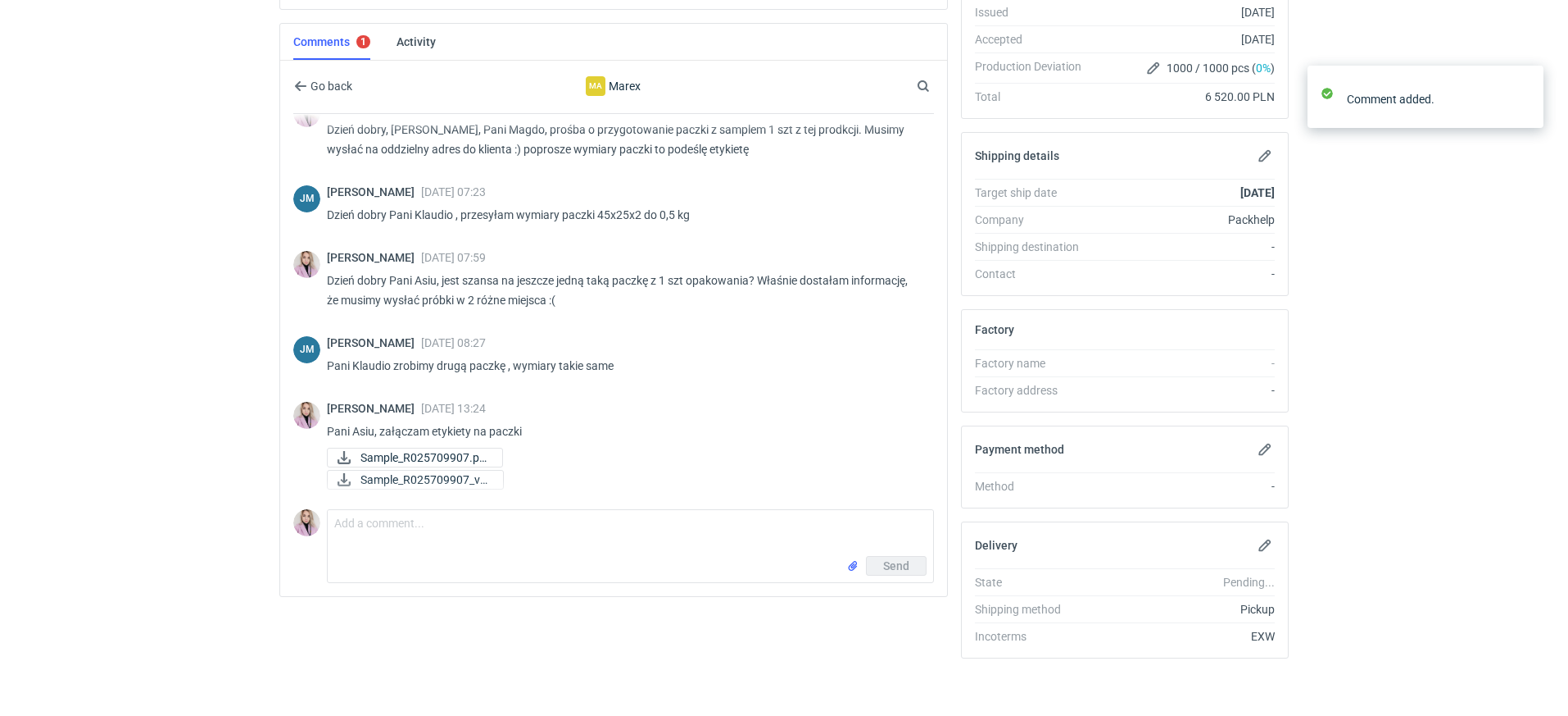
scroll to position [608, 0]
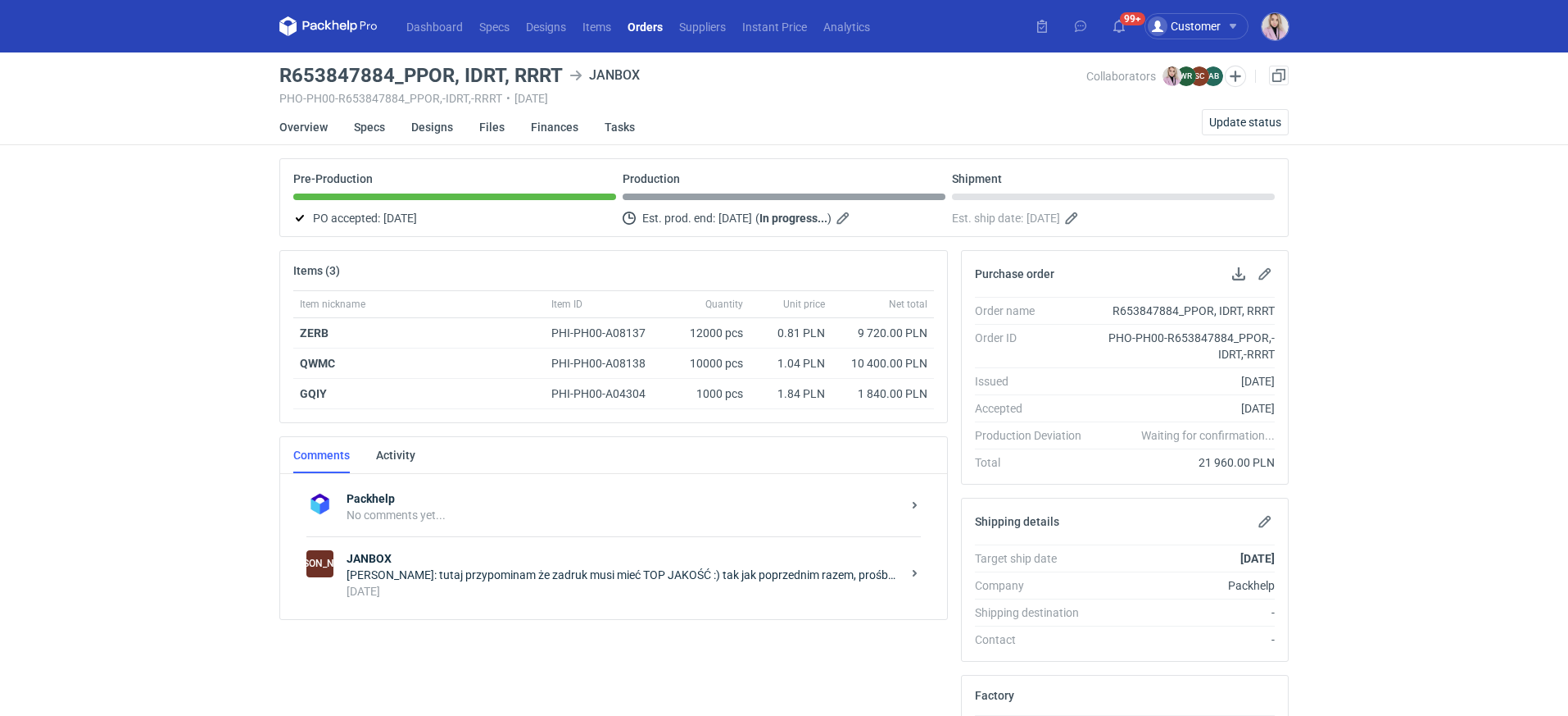
click at [541, 73] on h3 "R653847884_PPOR, IDRT, RRRT" at bounding box center [420, 76] width 284 height 20
click at [542, 73] on h3 "R653847884_PPOR, IDRT, RRRT" at bounding box center [420, 76] width 284 height 20
copy h3 "RRRT"
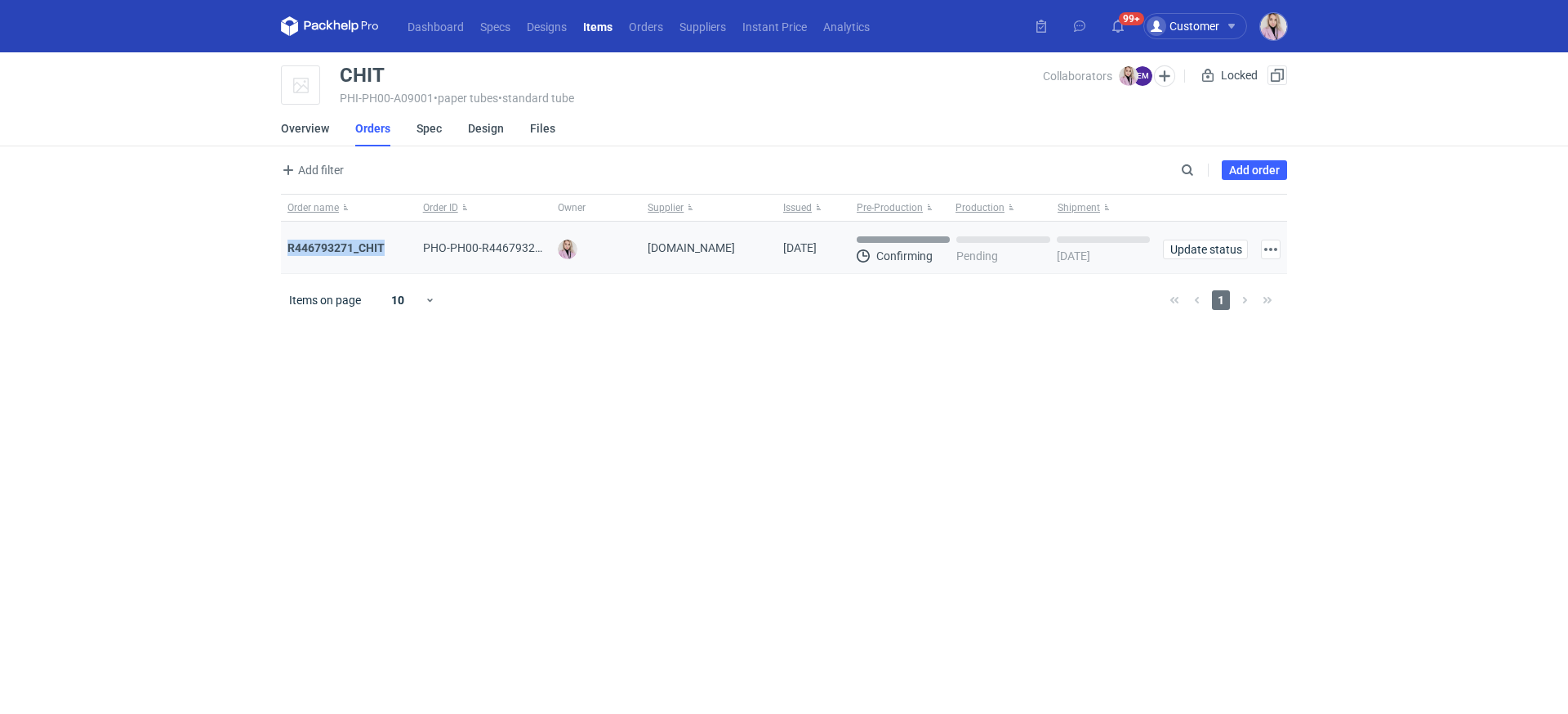
drag, startPoint x: 391, startPoint y: 251, endPoint x: 283, endPoint y: 251, distance: 108.0
click at [281, 253] on div "R446793271_CHIT" at bounding box center [348, 248] width 136 height 52
copy strong "R446793271_CHIT"
click at [341, 235] on div "R446793271_CHIT" at bounding box center [348, 248] width 136 height 52
click at [341, 252] on strong "R446793271_CHIT" at bounding box center [336, 247] width 97 height 13
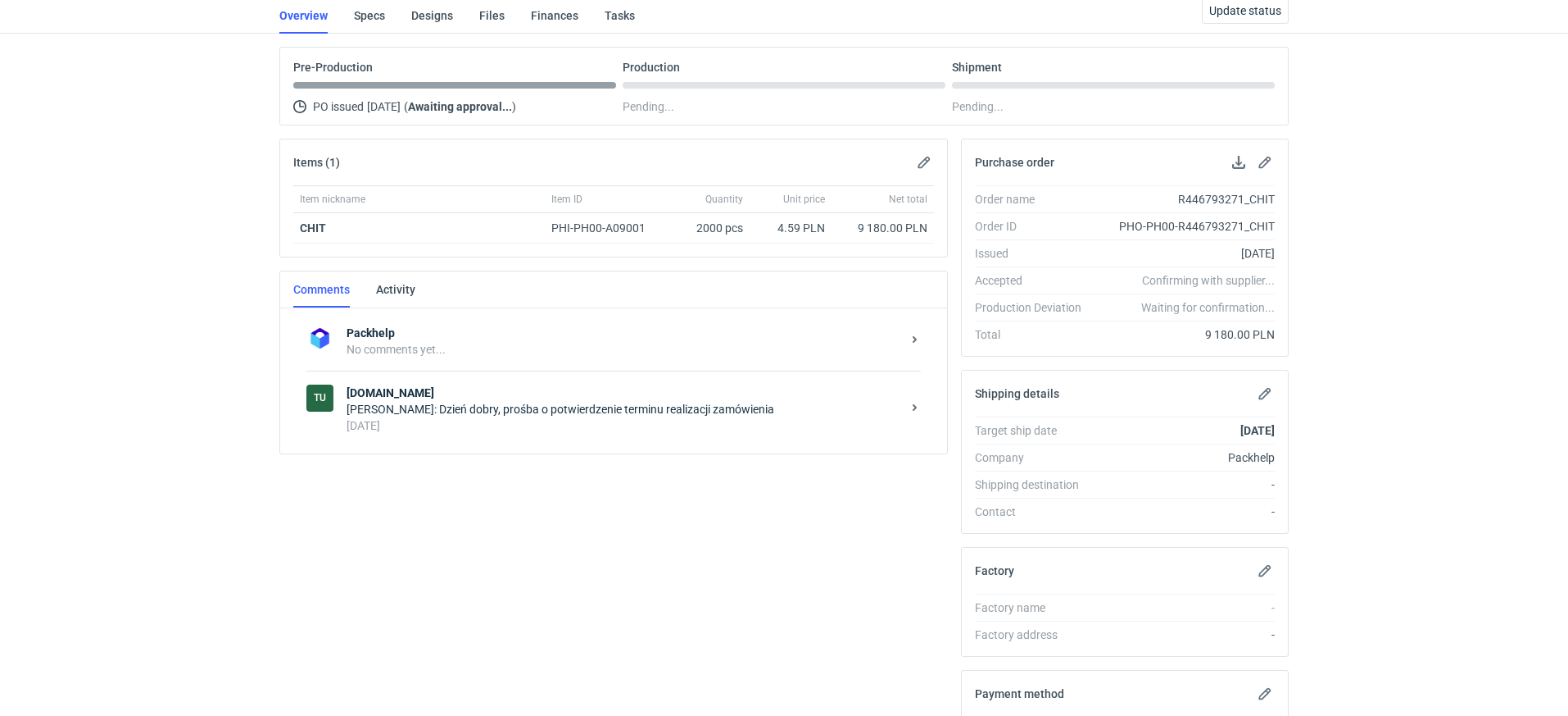
scroll to position [136, 0]
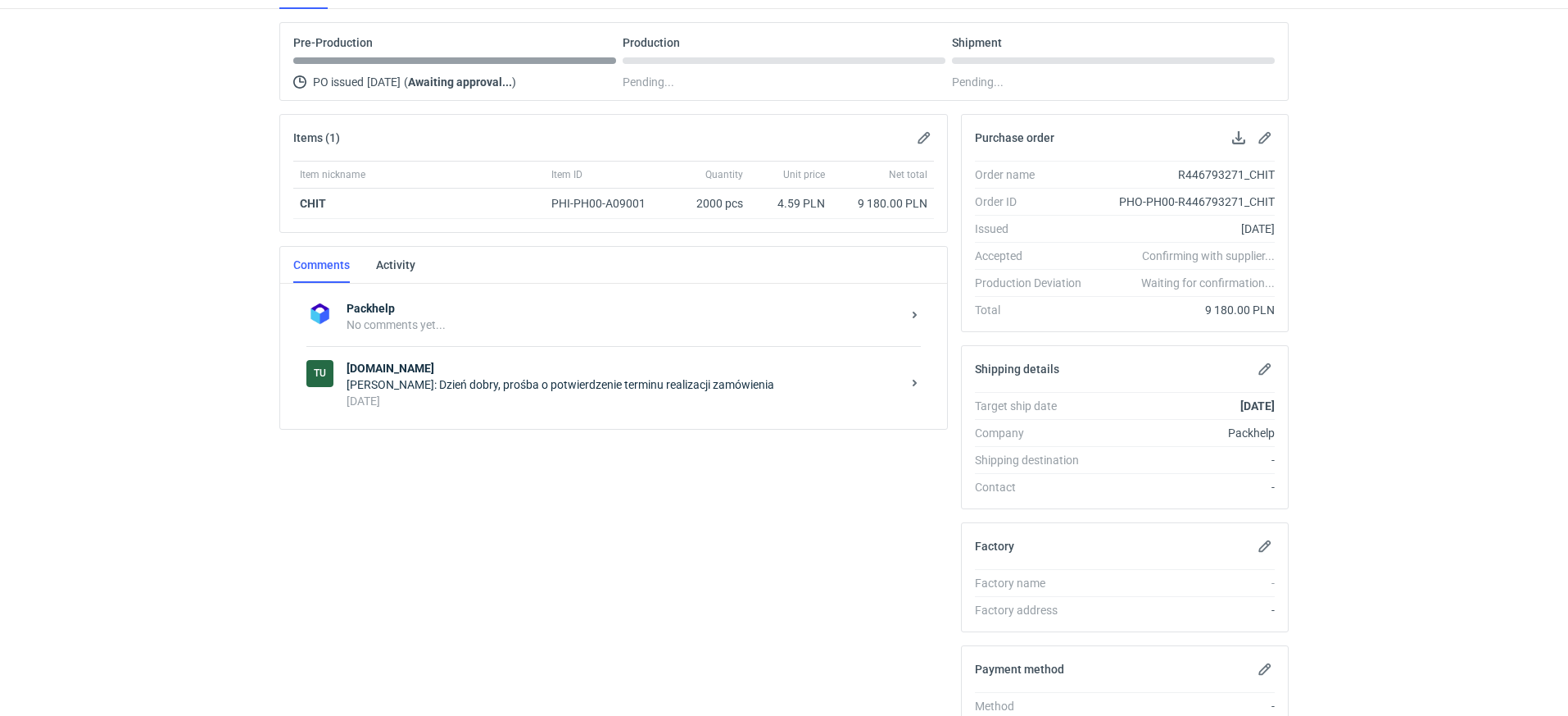
click at [584, 396] on div "6 days ago" at bounding box center [624, 401] width 554 height 16
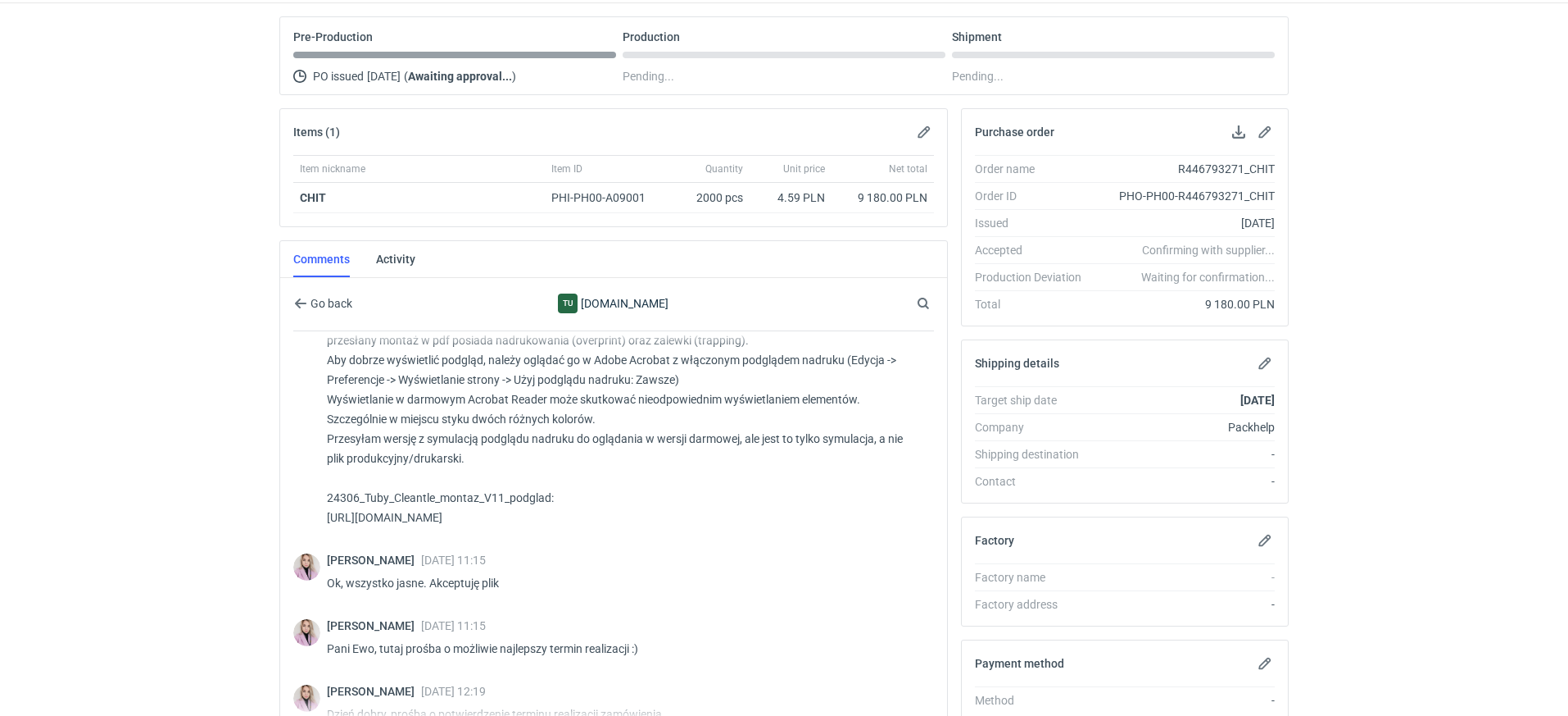
scroll to position [772, 0]
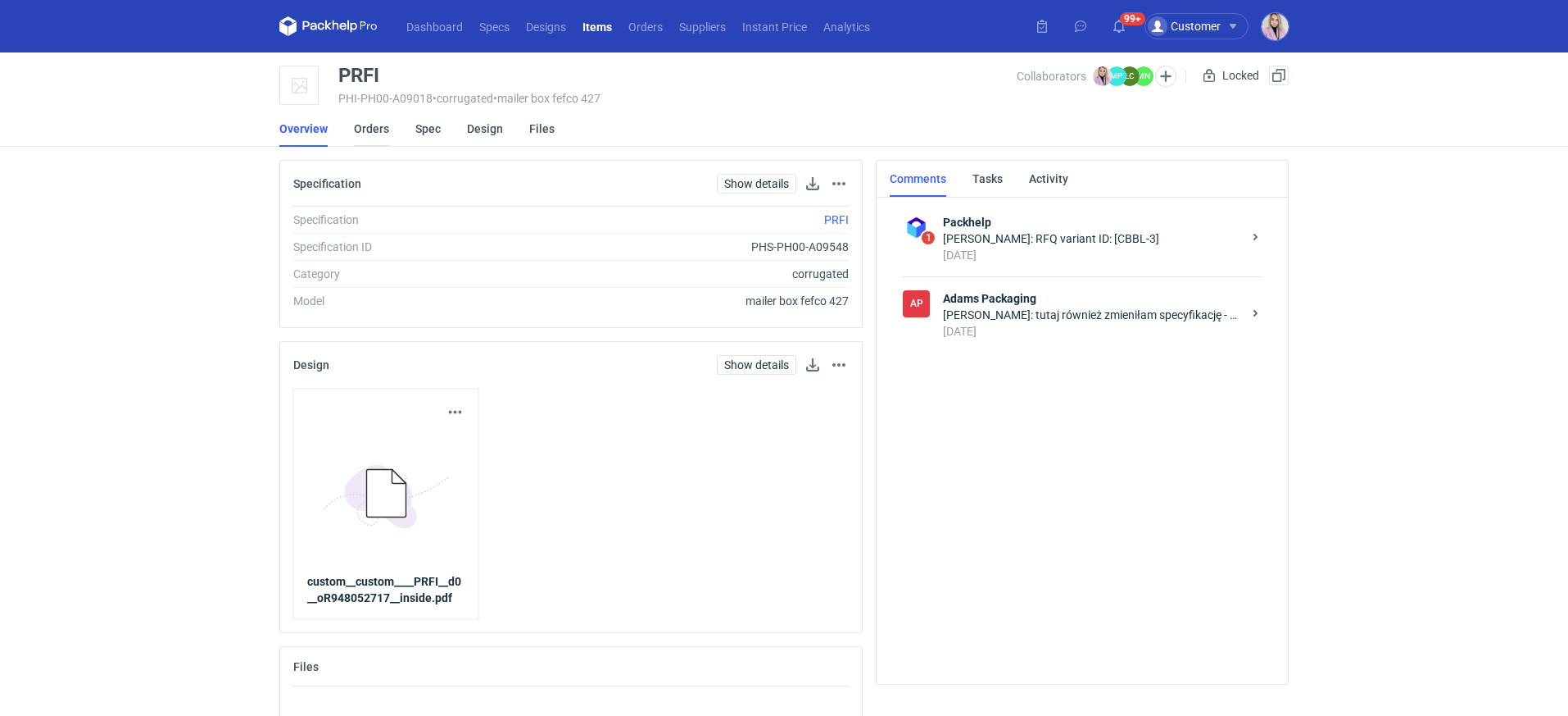
click at [369, 126] on link "Orders" at bounding box center [371, 129] width 35 height 36
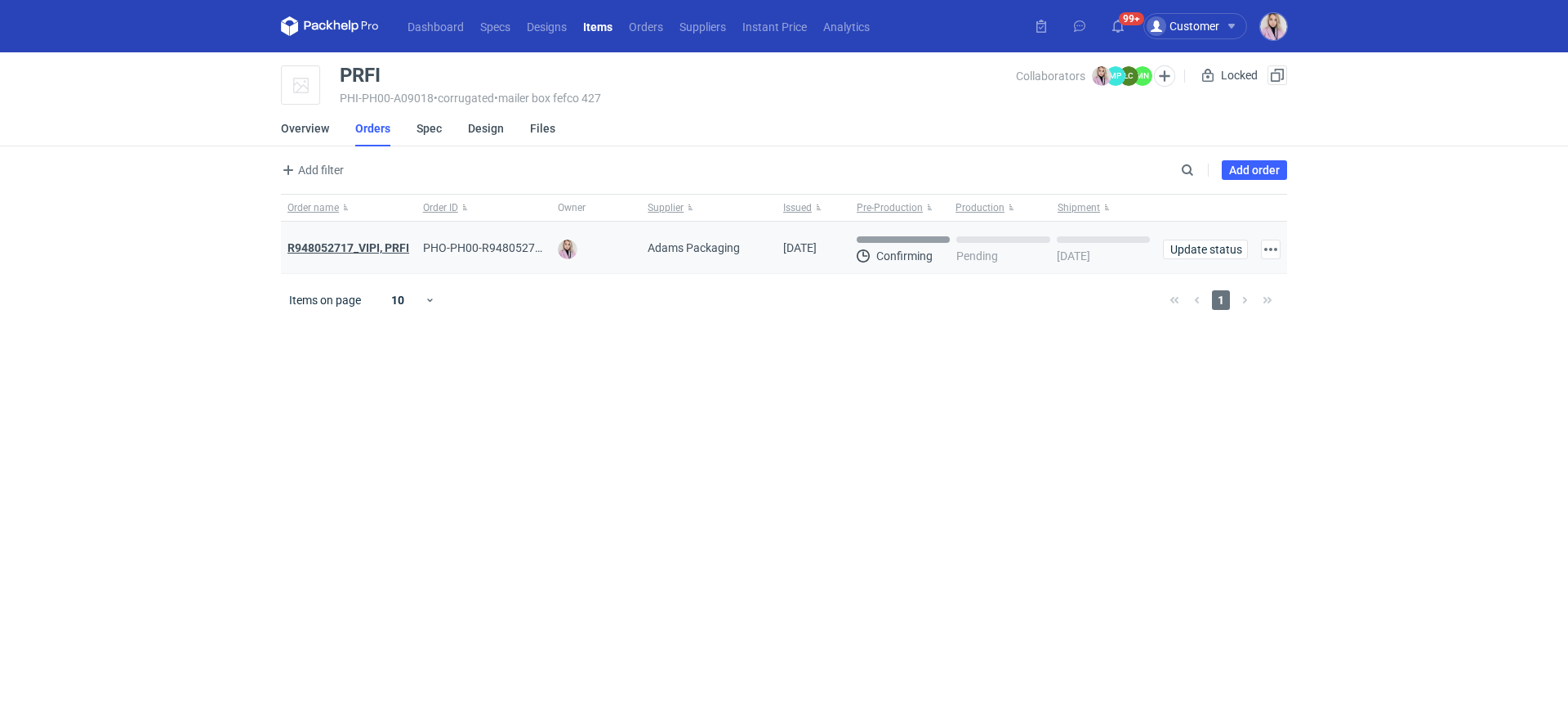
click at [372, 246] on strong "R948052717_VIPI, PRFI" at bounding box center [348, 247] width 122 height 13
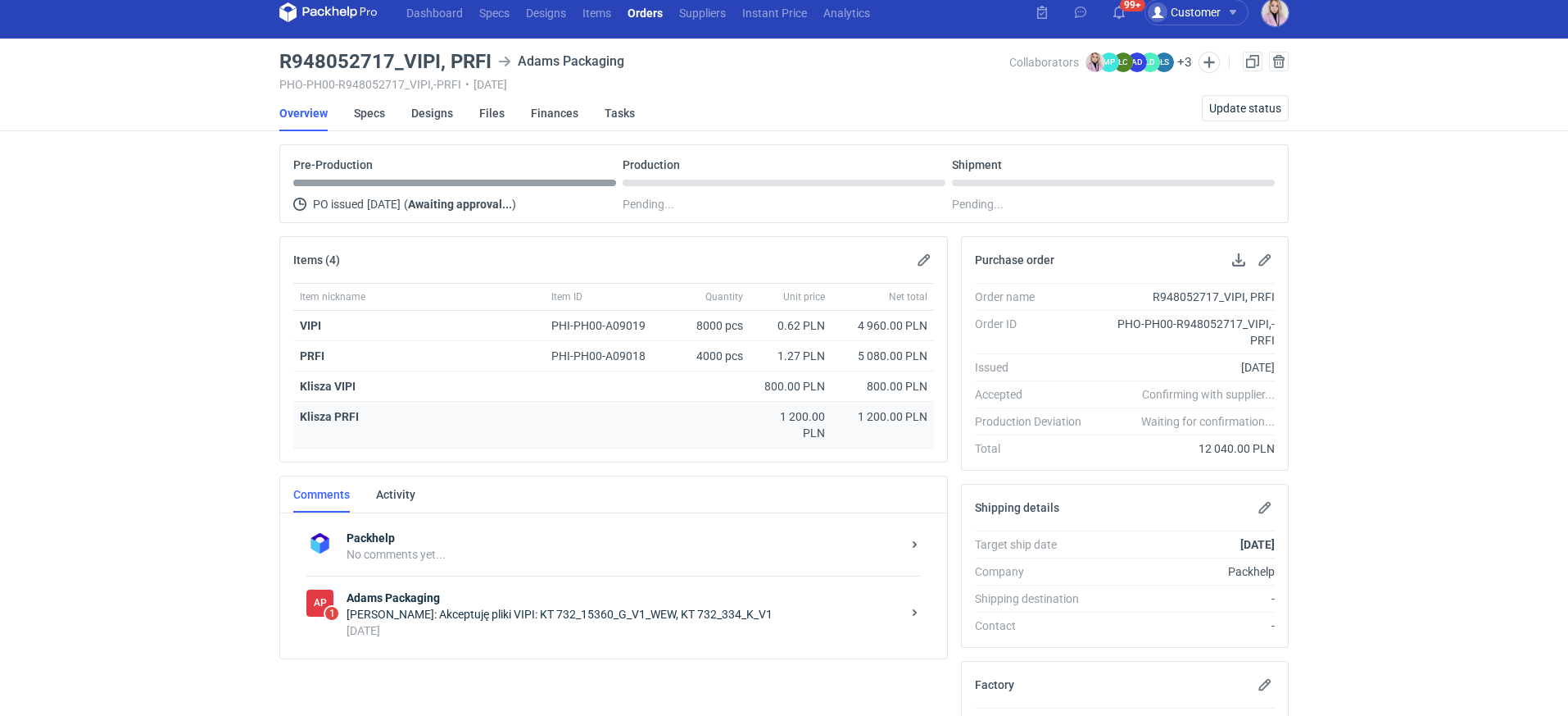
scroll to position [69, 0]
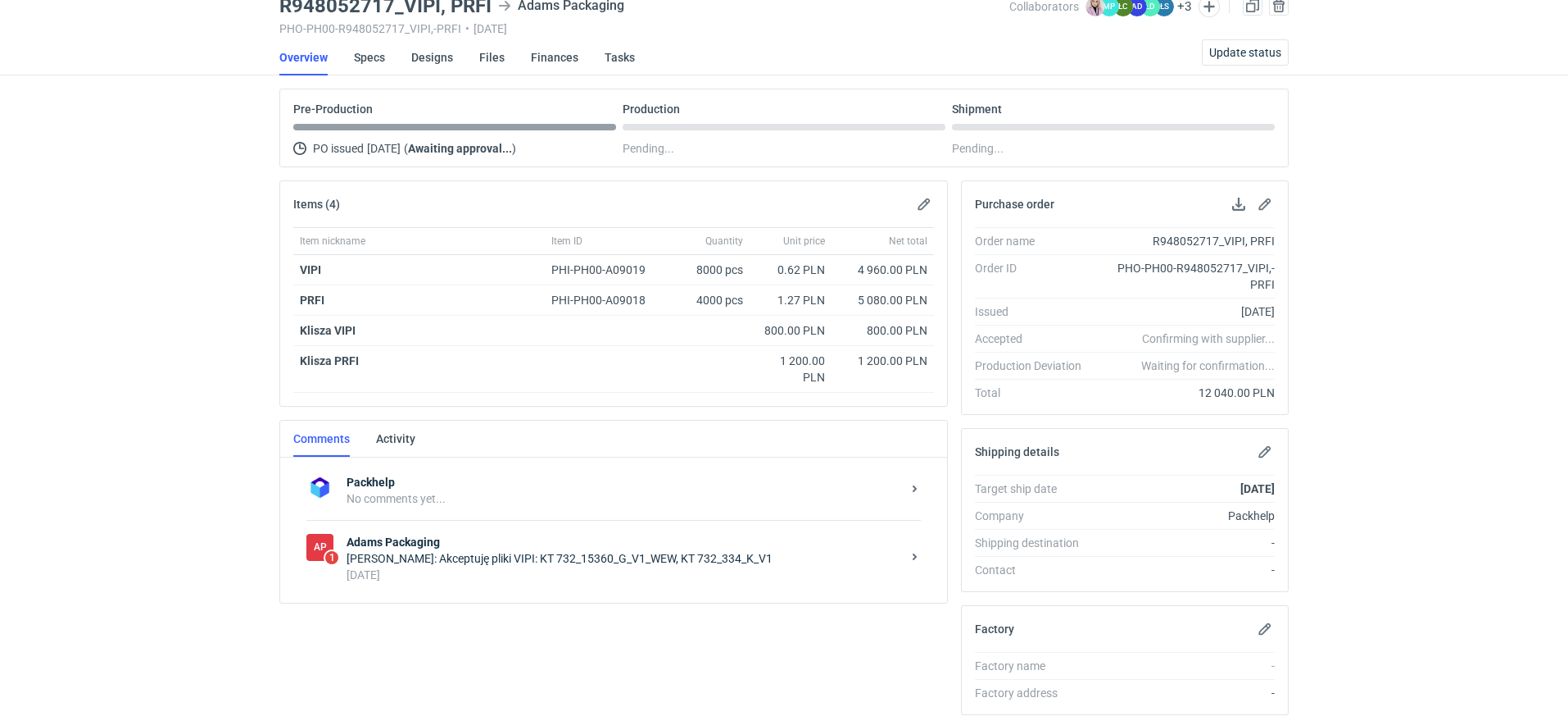
click at [524, 554] on div "[PERSON_NAME]: Akceptuję pliki VIPI: KT 732_15360_G_V1_WEW, KT 732_334_K_V1" at bounding box center [624, 558] width 554 height 16
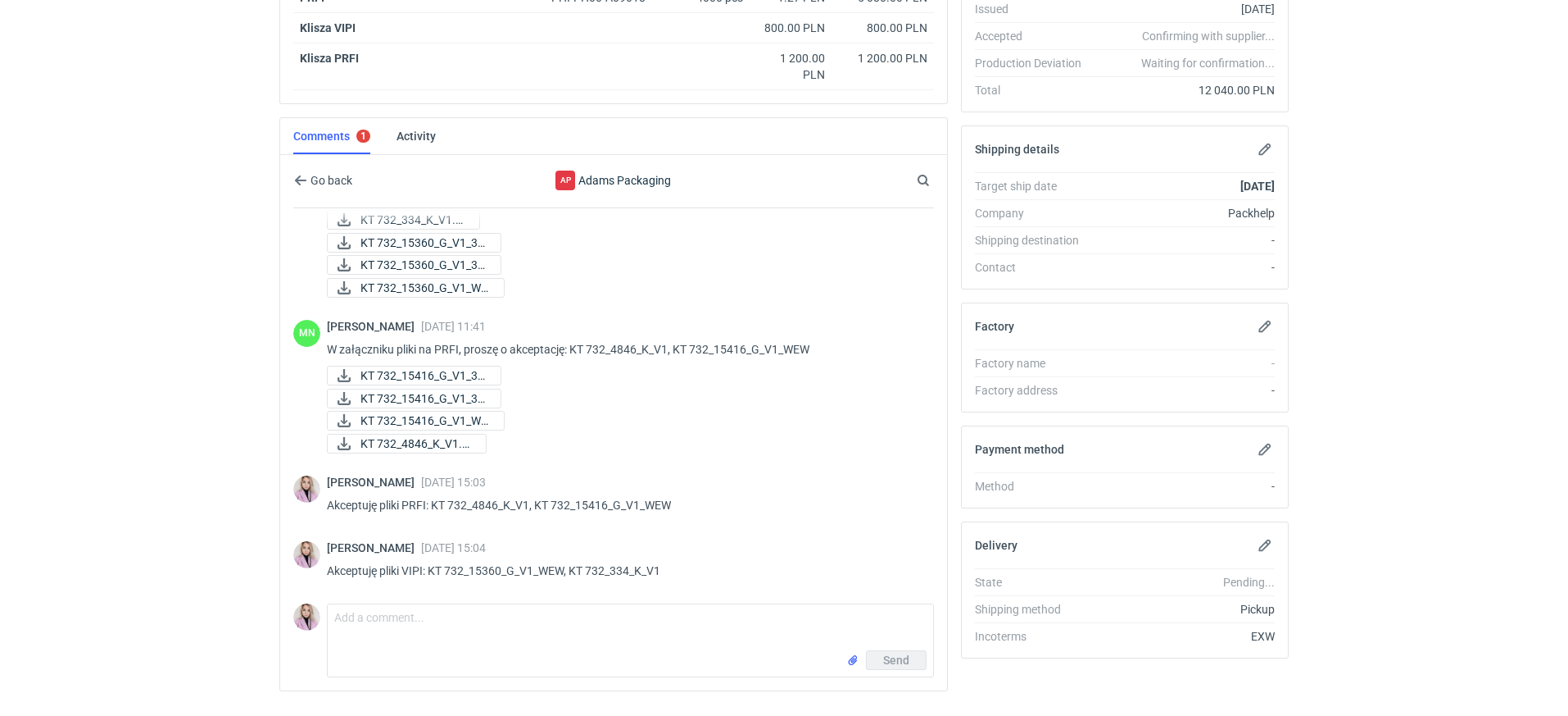
scroll to position [408, 0]
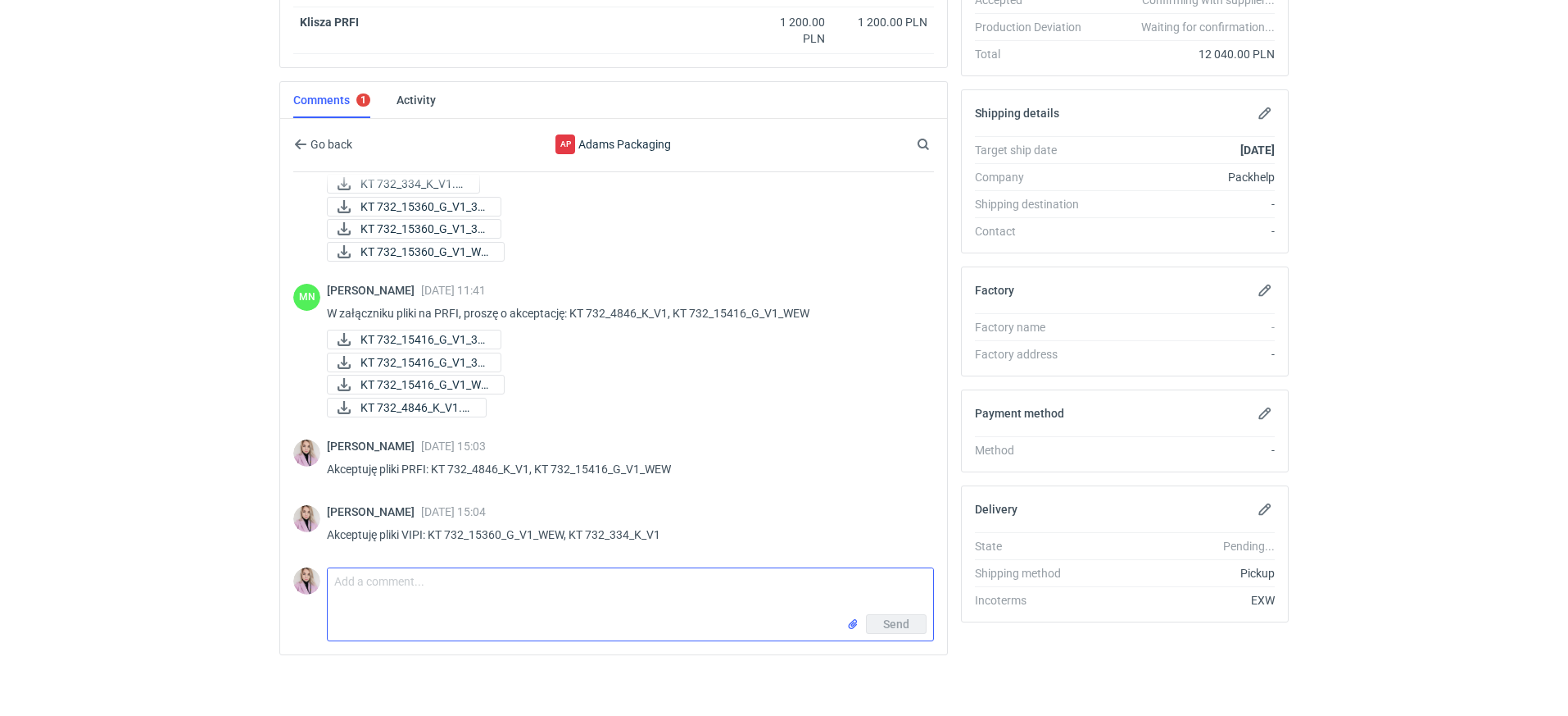
click at [410, 591] on textarea "Comment message" at bounding box center [630, 591] width 606 height 46
type textarea "[PERSON_NAME], czy mamy tutaj już termin"
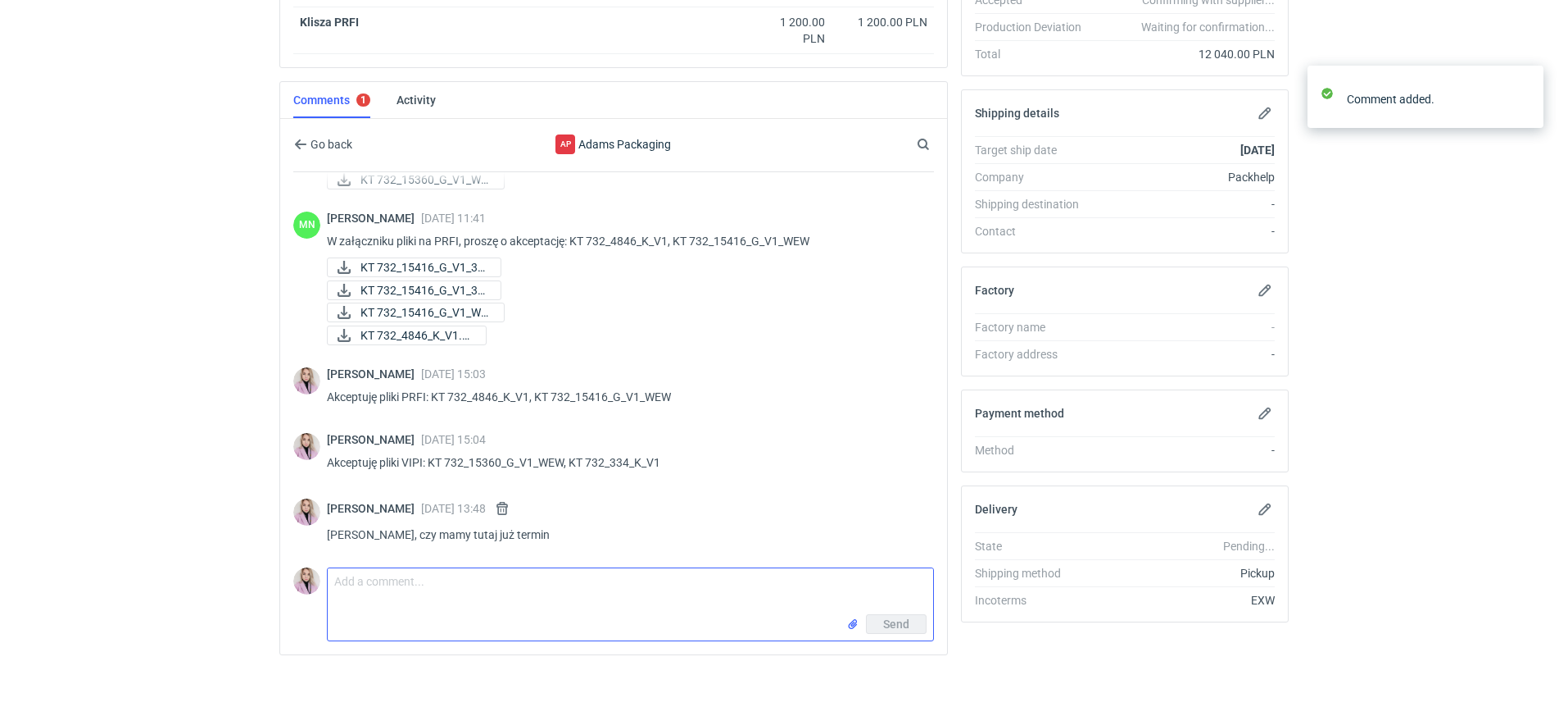
scroll to position [216, 0]
click at [479, 534] on p "[PERSON_NAME], czy mamy tutaj już termin" at bounding box center [624, 534] width 594 height 20
click at [477, 535] on p "[PERSON_NAME], czy mamy tutaj już termin" at bounding box center [624, 534] width 594 height 20
copy p "[PERSON_NAME], czy mamy tutaj już termin"
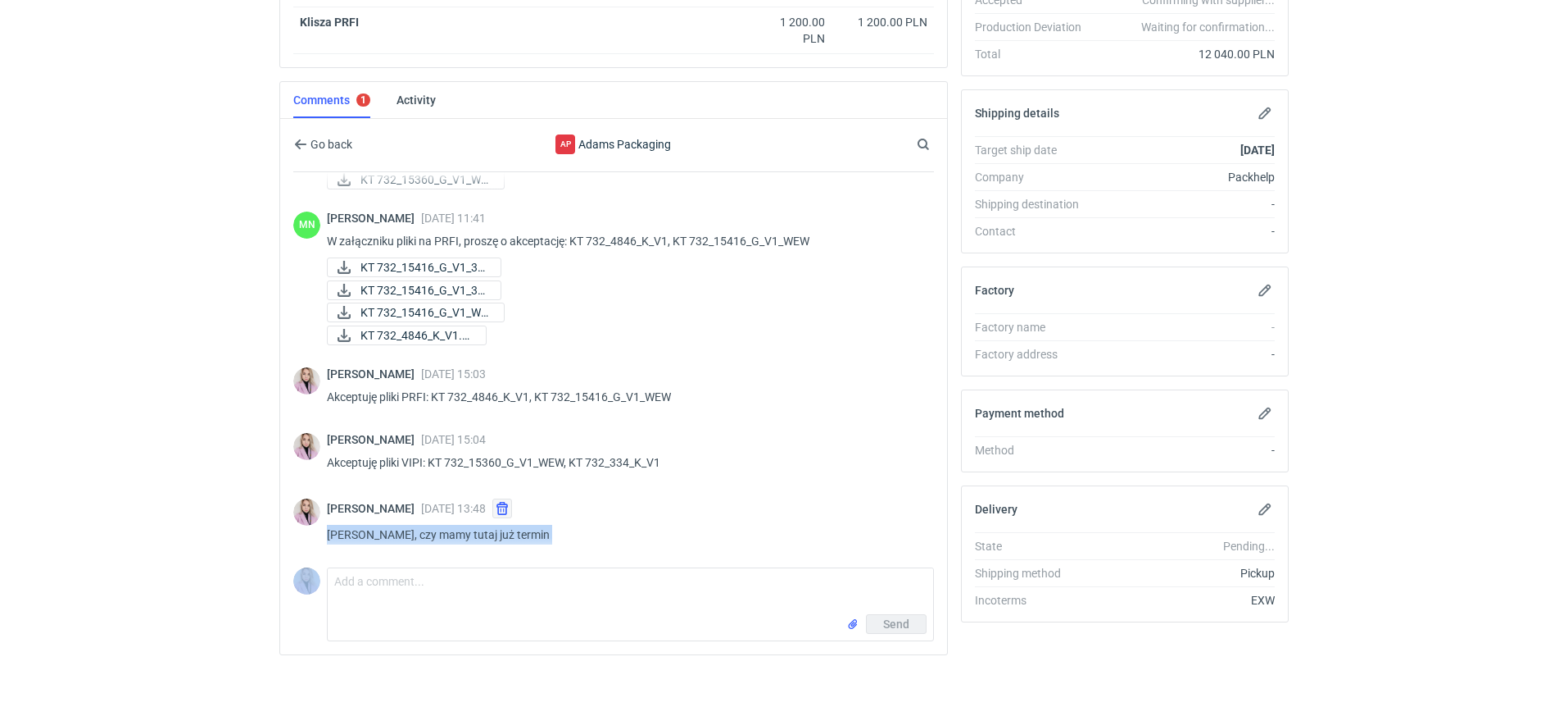
click at [512, 505] on button "button" at bounding box center [502, 508] width 20 height 20
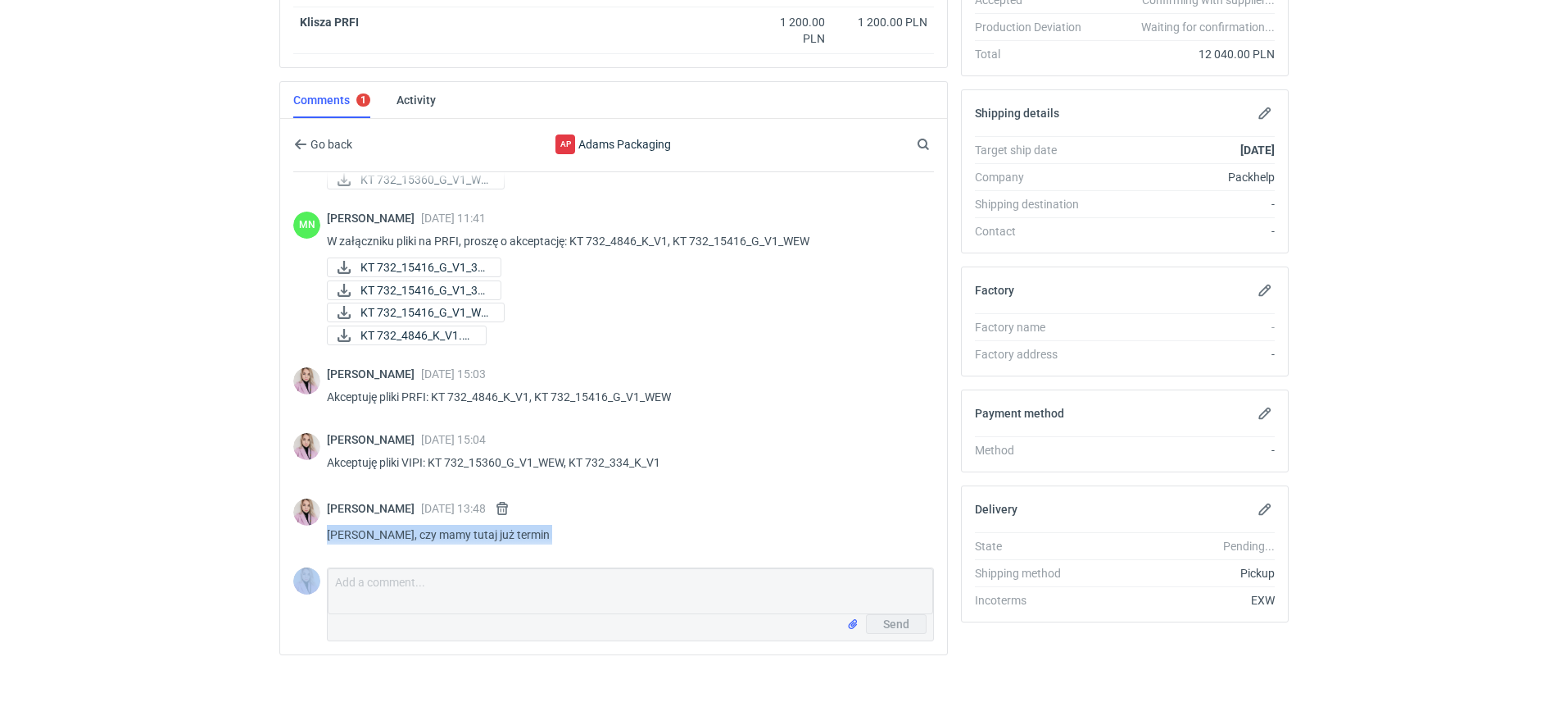
scroll to position [144, 0]
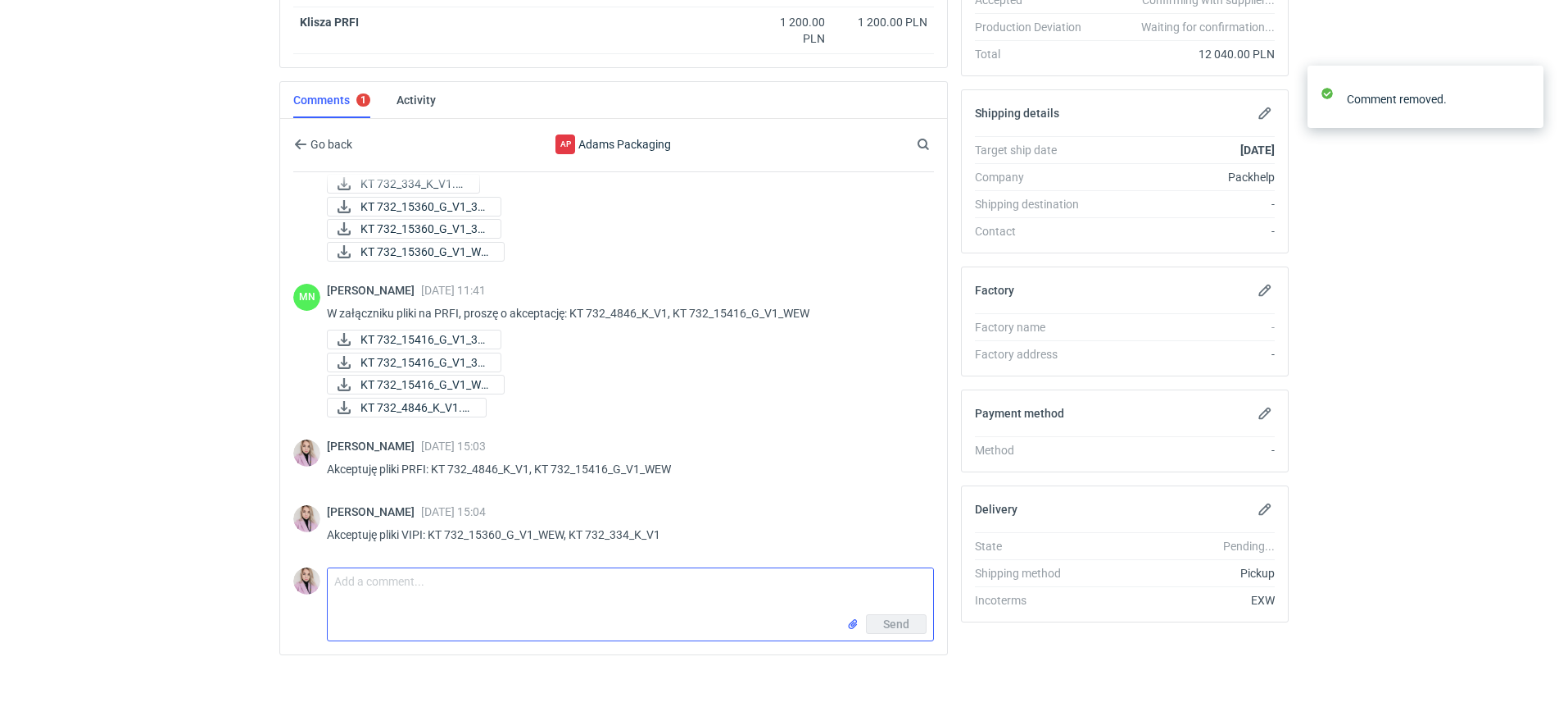
click at [465, 584] on textarea "Comment message" at bounding box center [630, 591] width 606 height 46
paste textarea "[PERSON_NAME], czy mamy tutaj już termin"
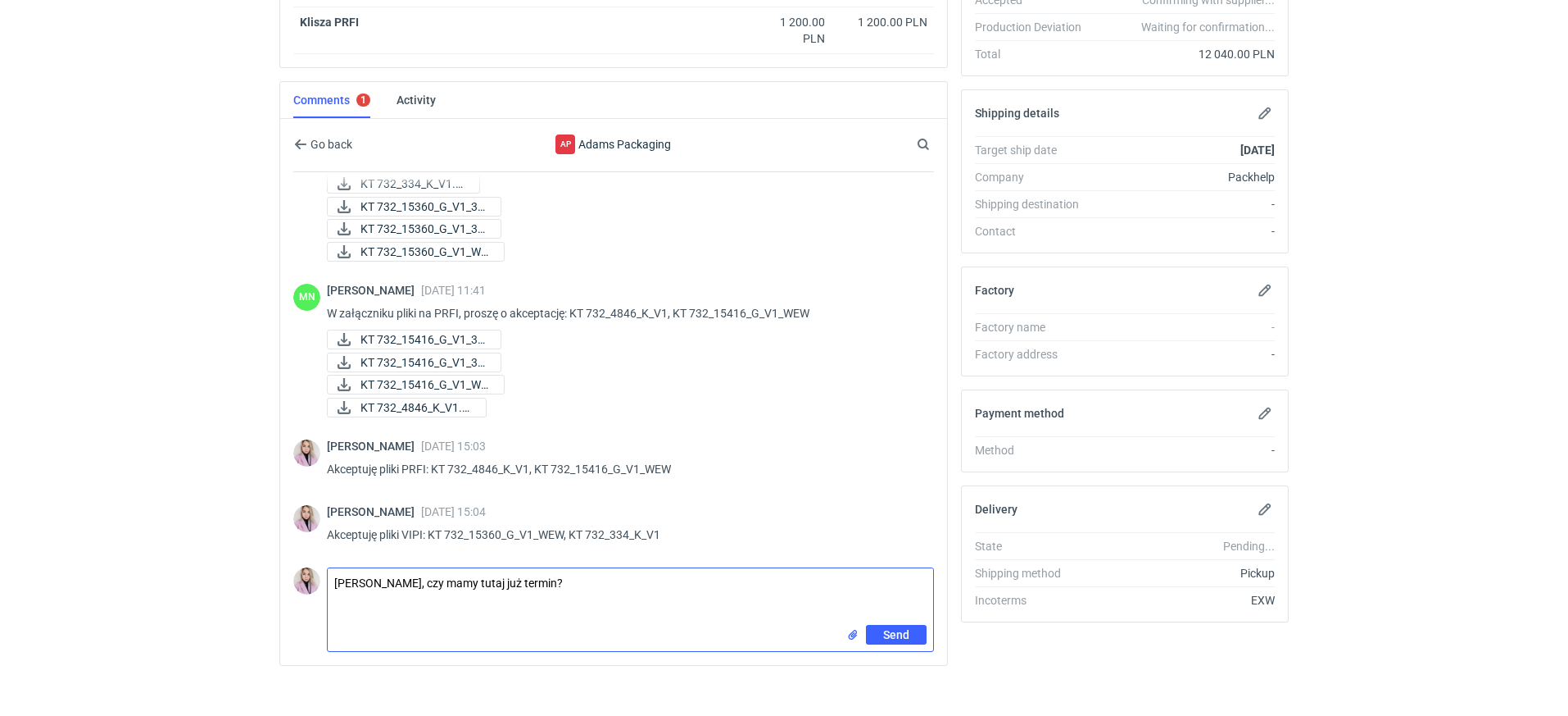
type textarea "[PERSON_NAME], czy mamy tutaj już termin?"
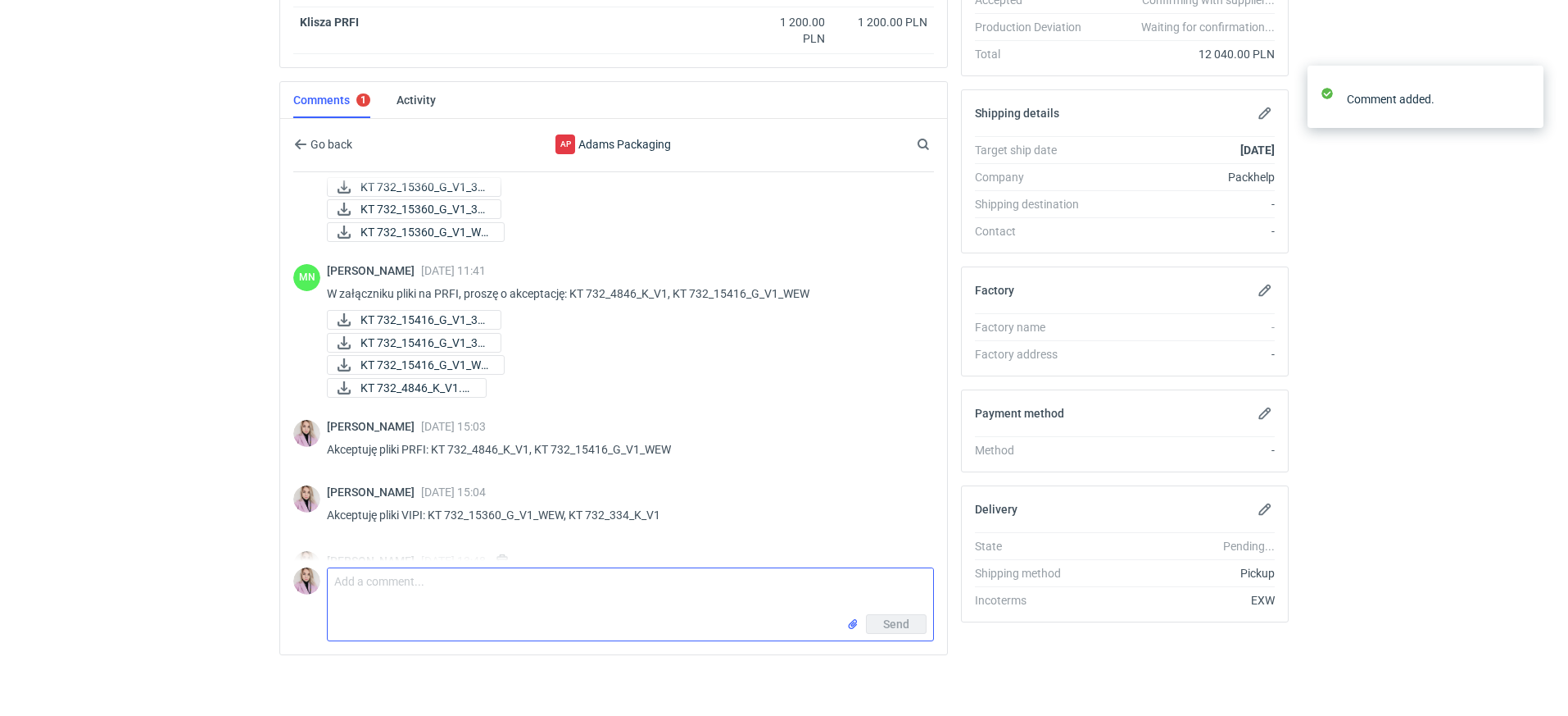
scroll to position [216, 0]
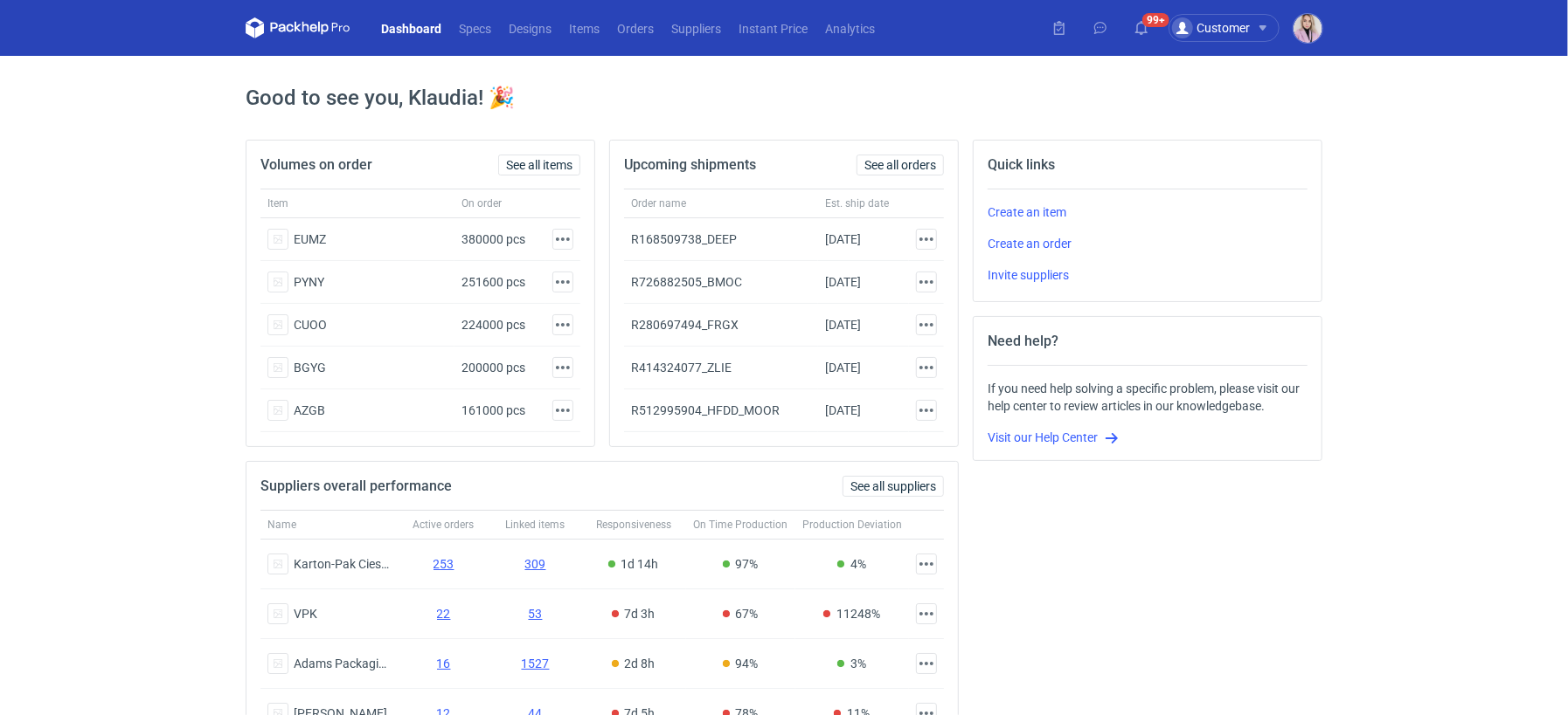
click at [621, 39] on nav "Dashboard Specs Designs Items Orders Suppliers Instant Price Analytics" at bounding box center [565, 28] width 638 height 56
click at [622, 30] on link "Orders" at bounding box center [635, 28] width 54 height 21
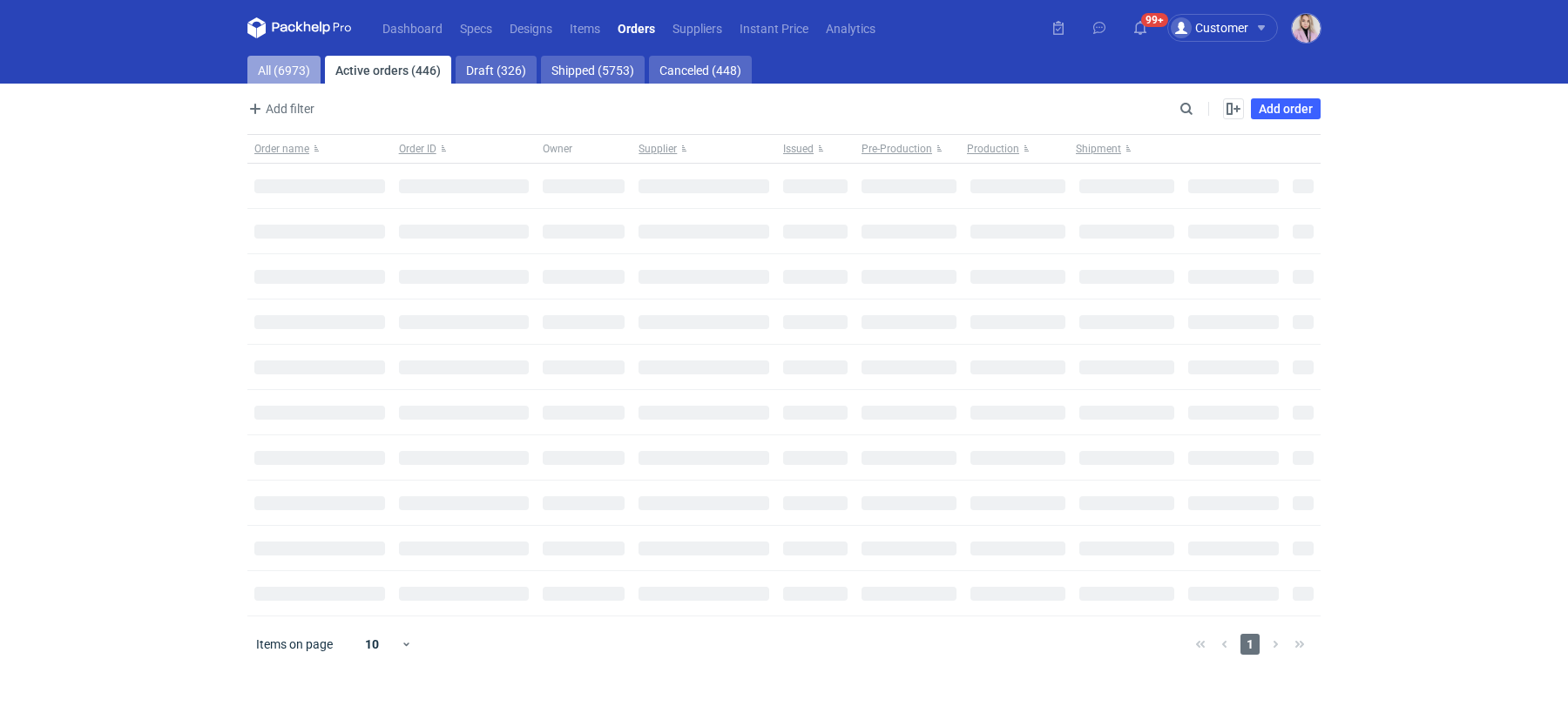
click at [302, 70] on link "All (6973)" at bounding box center [283, 69] width 73 height 28
click at [1201, 110] on div "Enable all Disable all Order name Order ID Owner Supplier Issued Milestone Free…" at bounding box center [1259, 109] width 123 height 21
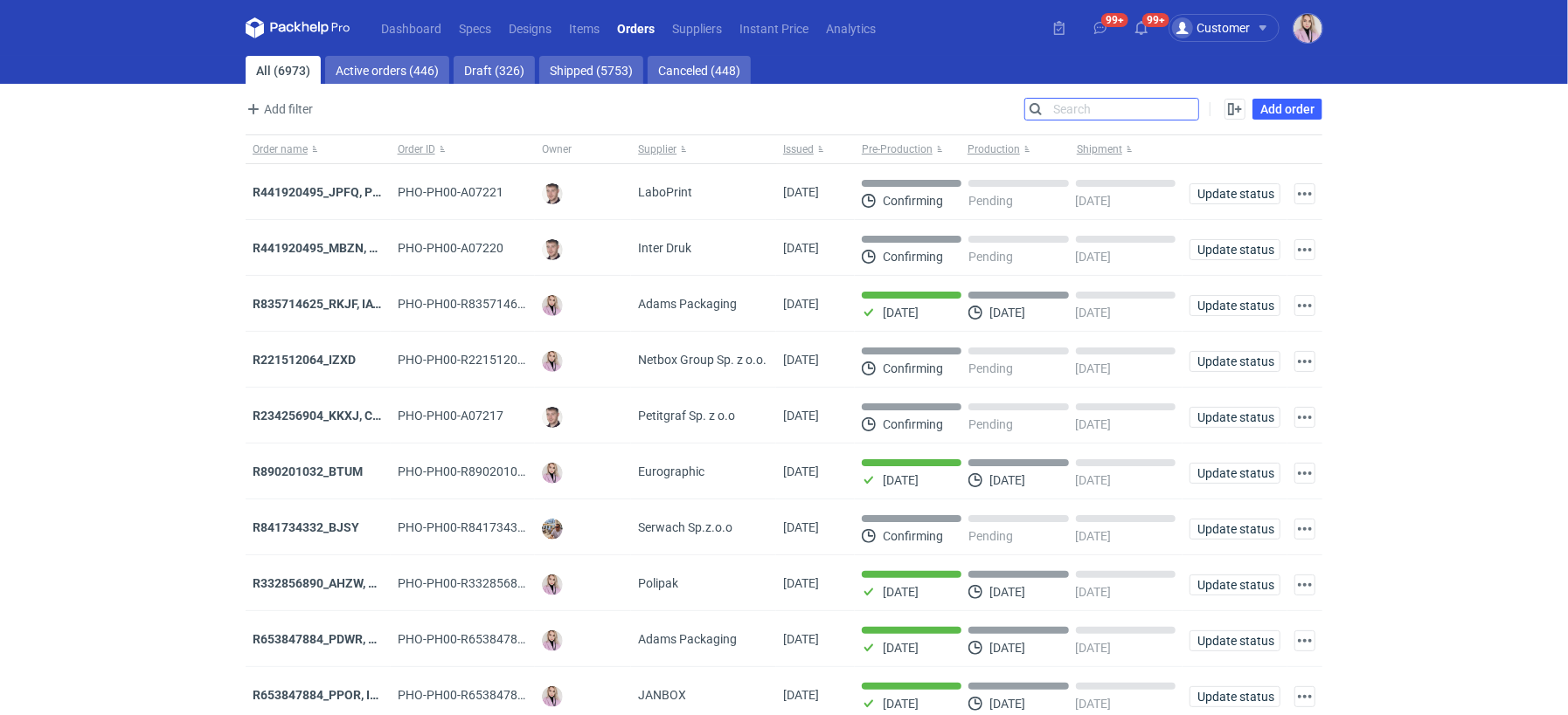
click at [1197, 111] on input "Search" at bounding box center [1112, 109] width 173 height 21
click at [1188, 111] on input "Search" at bounding box center [1112, 109] width 173 height 21
paste input "YKRY"
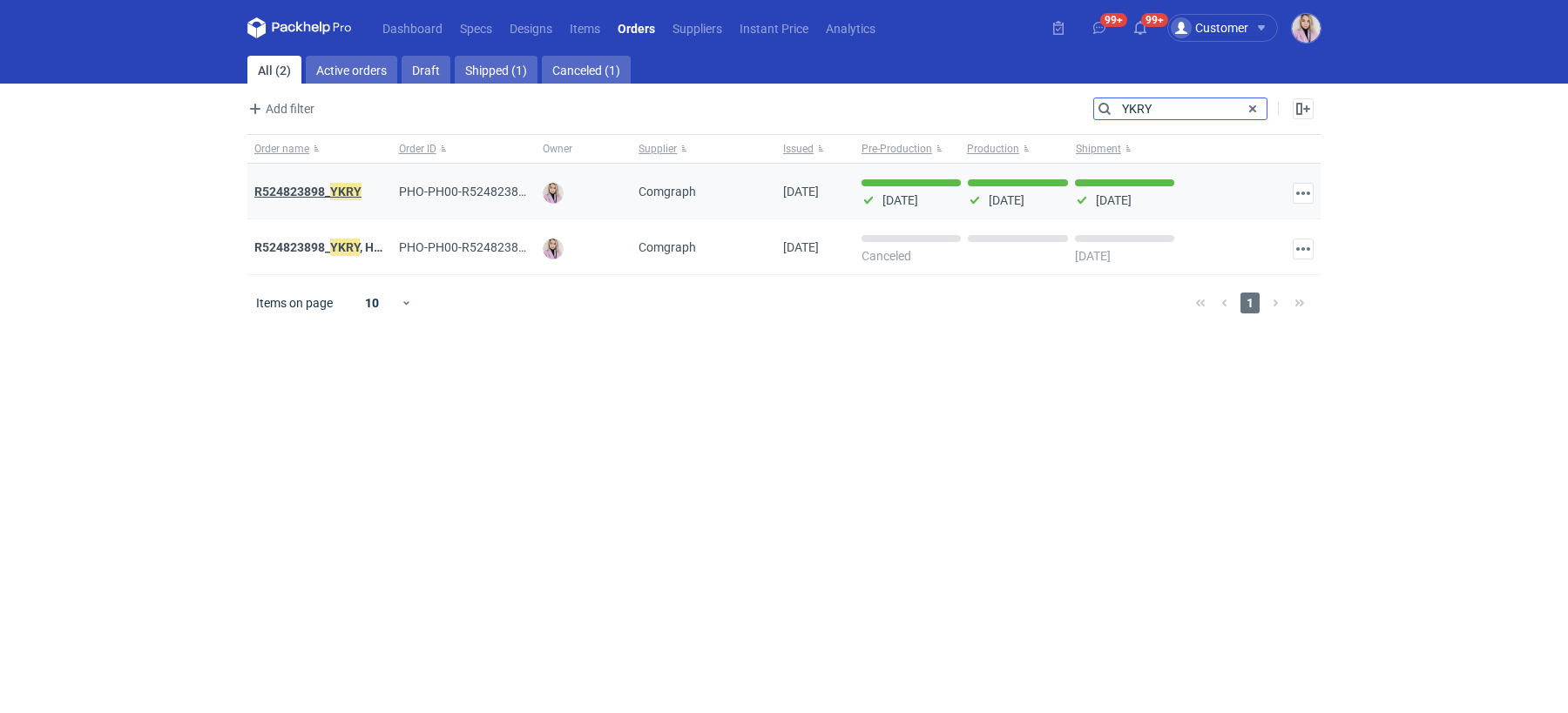
type input "YKRY"
click at [345, 189] on em "YKRY" at bounding box center [346, 191] width 32 height 19
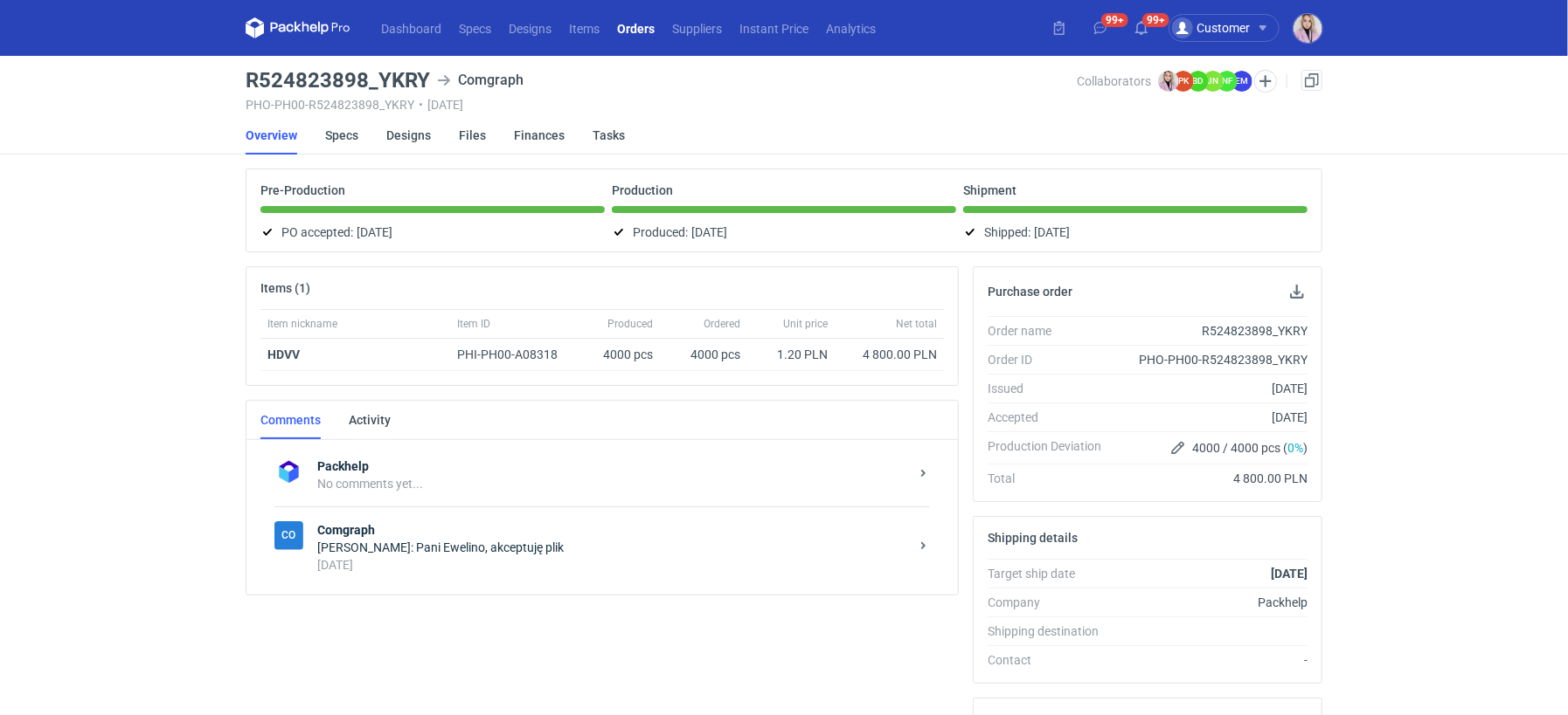
click at [541, 549] on div "Klaudia Wiśniewska: Pani Ewelino, akceptuję plik" at bounding box center [613, 548] width 591 height 17
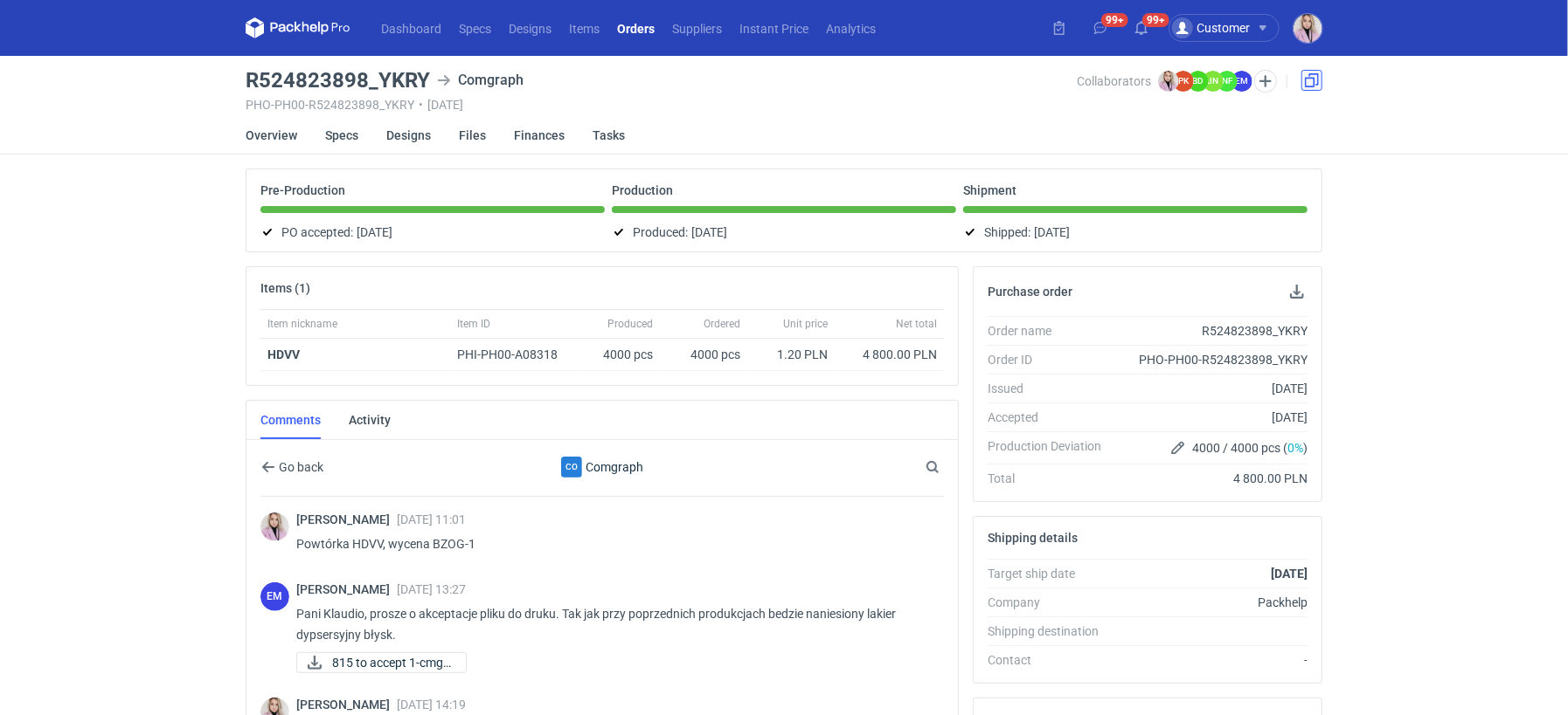
click at [1308, 85] on link at bounding box center [1312, 81] width 21 height 21
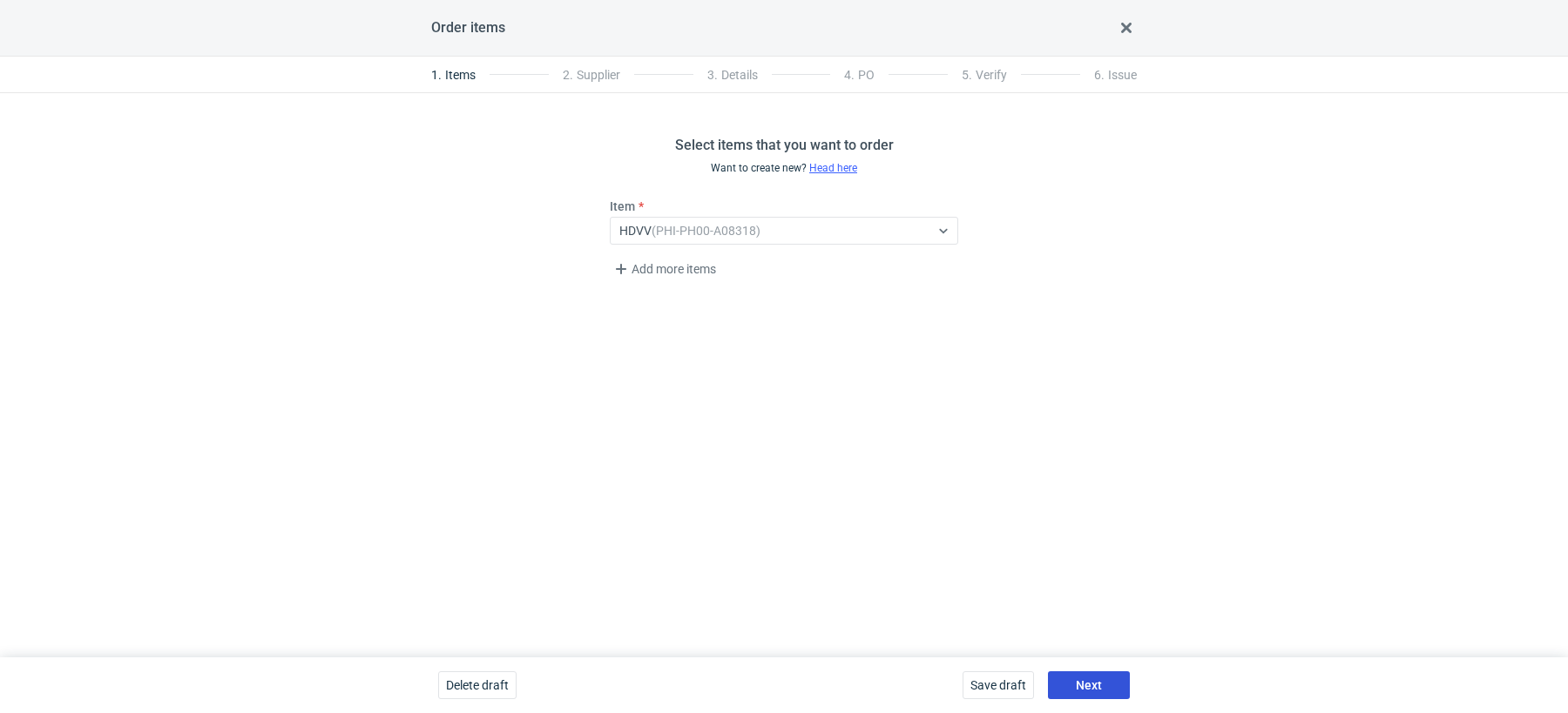
click at [1102, 679] on button "Next" at bounding box center [1089, 685] width 82 height 28
click at [1097, 694] on button "Next" at bounding box center [1089, 685] width 82 height 28
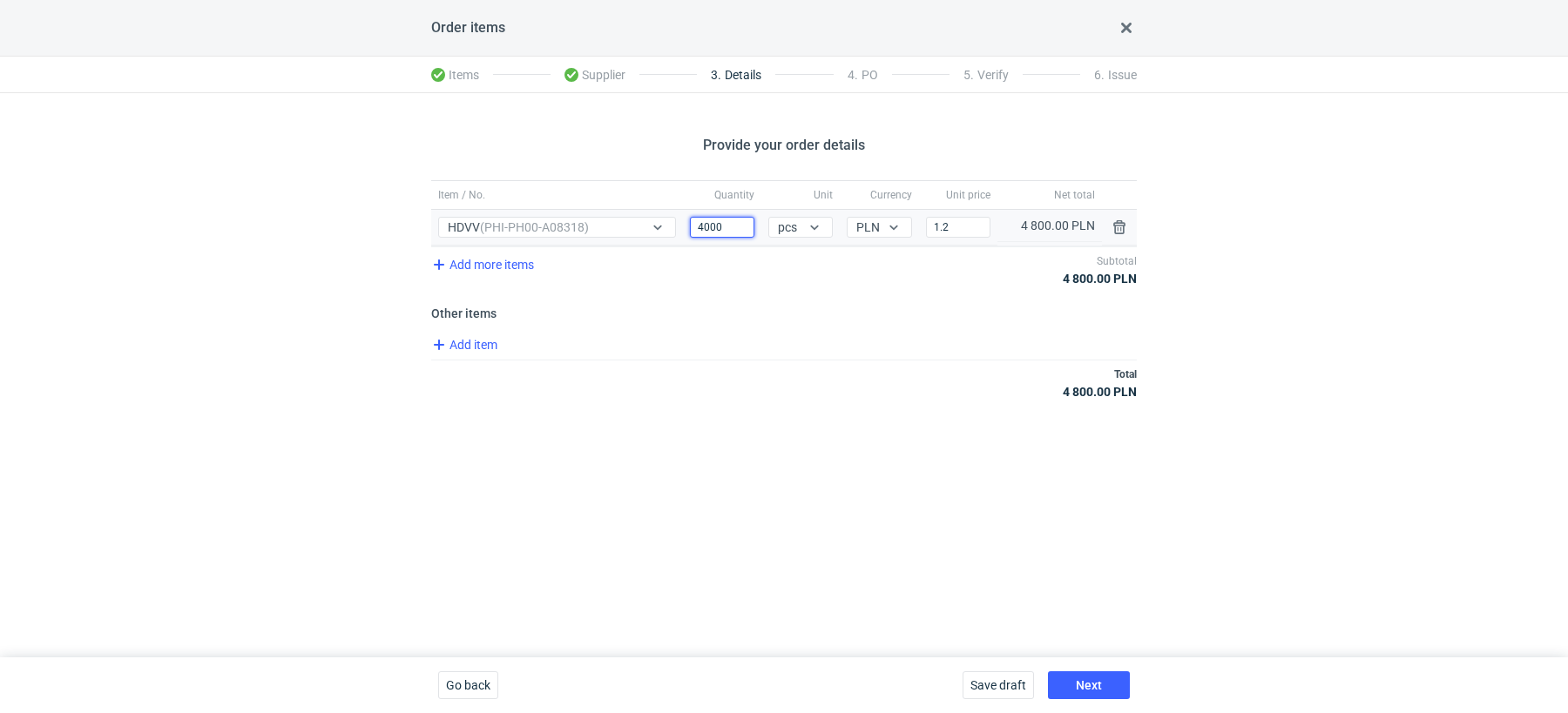
click at [693, 221] on input "4000" at bounding box center [722, 228] width 64 height 21
type input "2000"
click at [974, 221] on input "1.2" at bounding box center [957, 228] width 64 height 21
type input "1.58"
click at [899, 336] on div "Add item" at bounding box center [782, 346] width 709 height 25
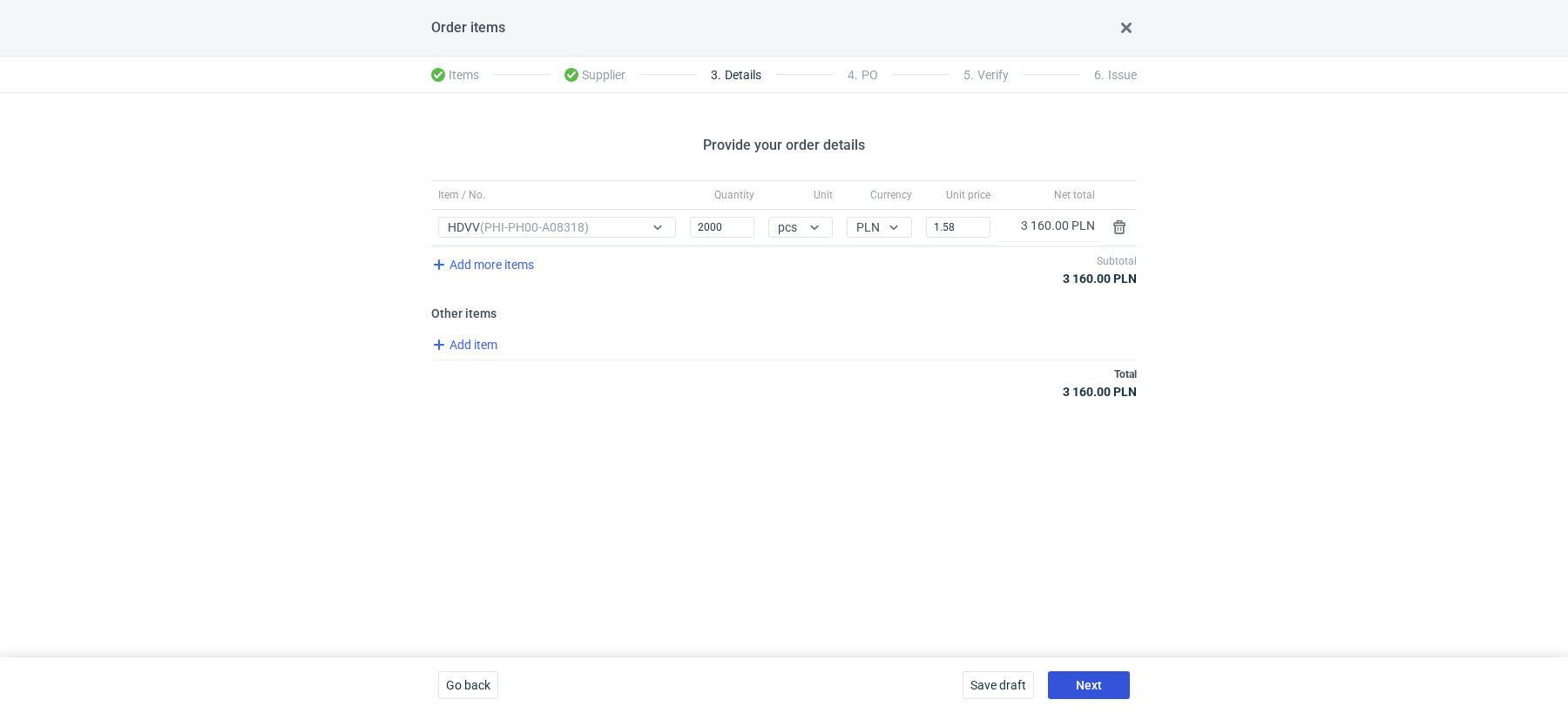
click at [1077, 674] on button "Next" at bounding box center [1089, 685] width 82 height 28
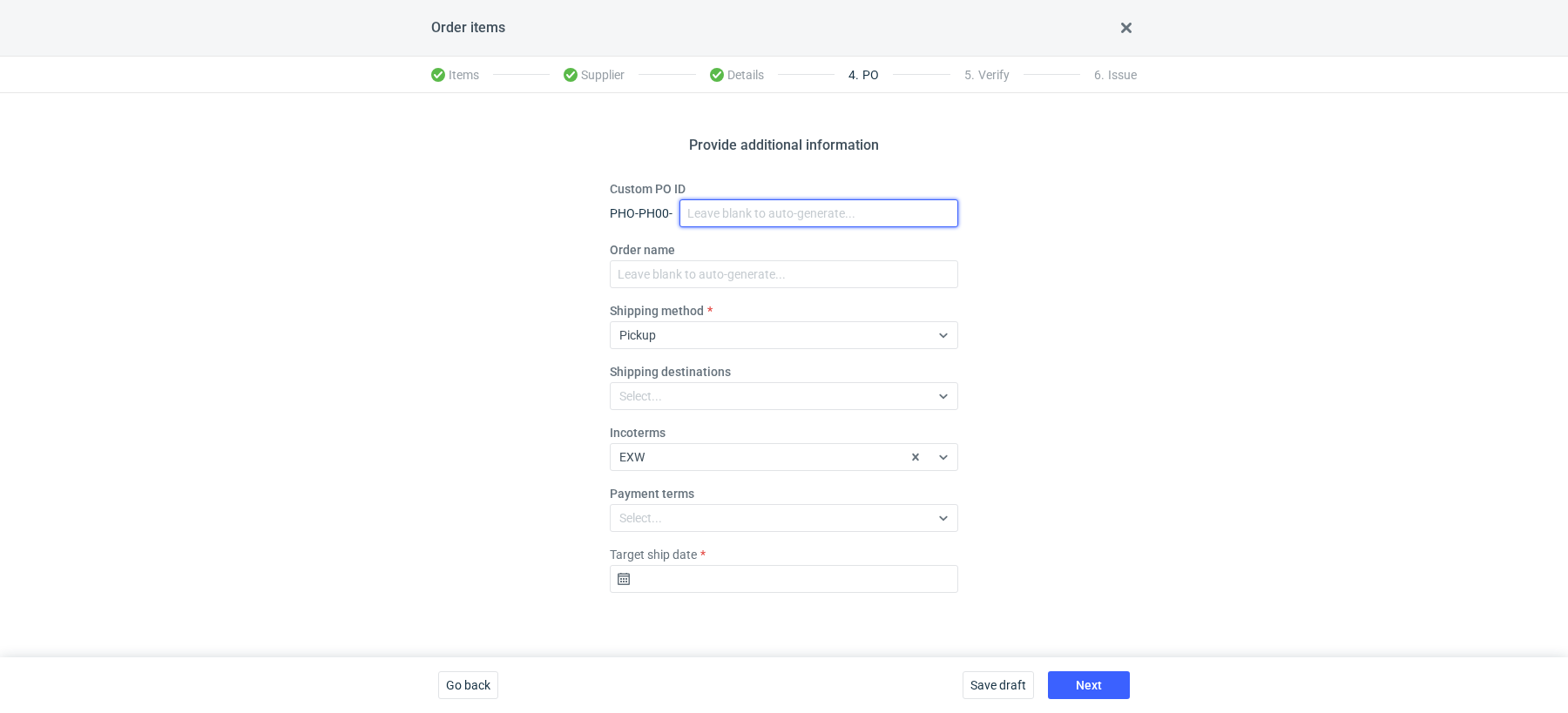
click at [792, 206] on input "Custom PO ID" at bounding box center [818, 212] width 279 height 28
paste input "R832330287_UKRF"
type input "R832330287_UKRF"
click at [693, 292] on fieldset "Custom PO ID PHO-PH00- R832330287_UKRF Order name Shipping method Pickup Shippi…" at bounding box center [784, 393] width 348 height 427
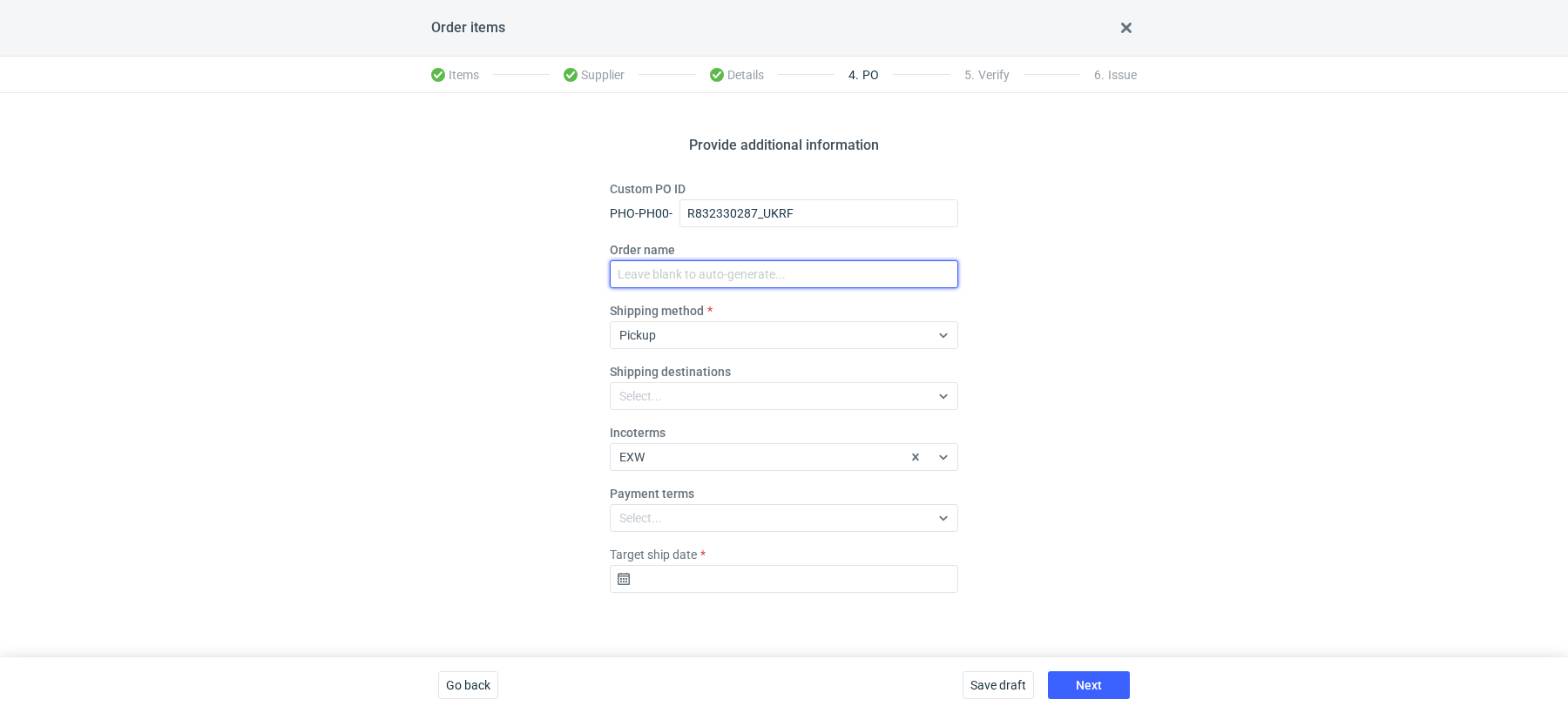
click at [714, 274] on input "Order name" at bounding box center [784, 274] width 348 height 28
paste input "R832330287_UKRF"
type input "R832330287_UKRF"
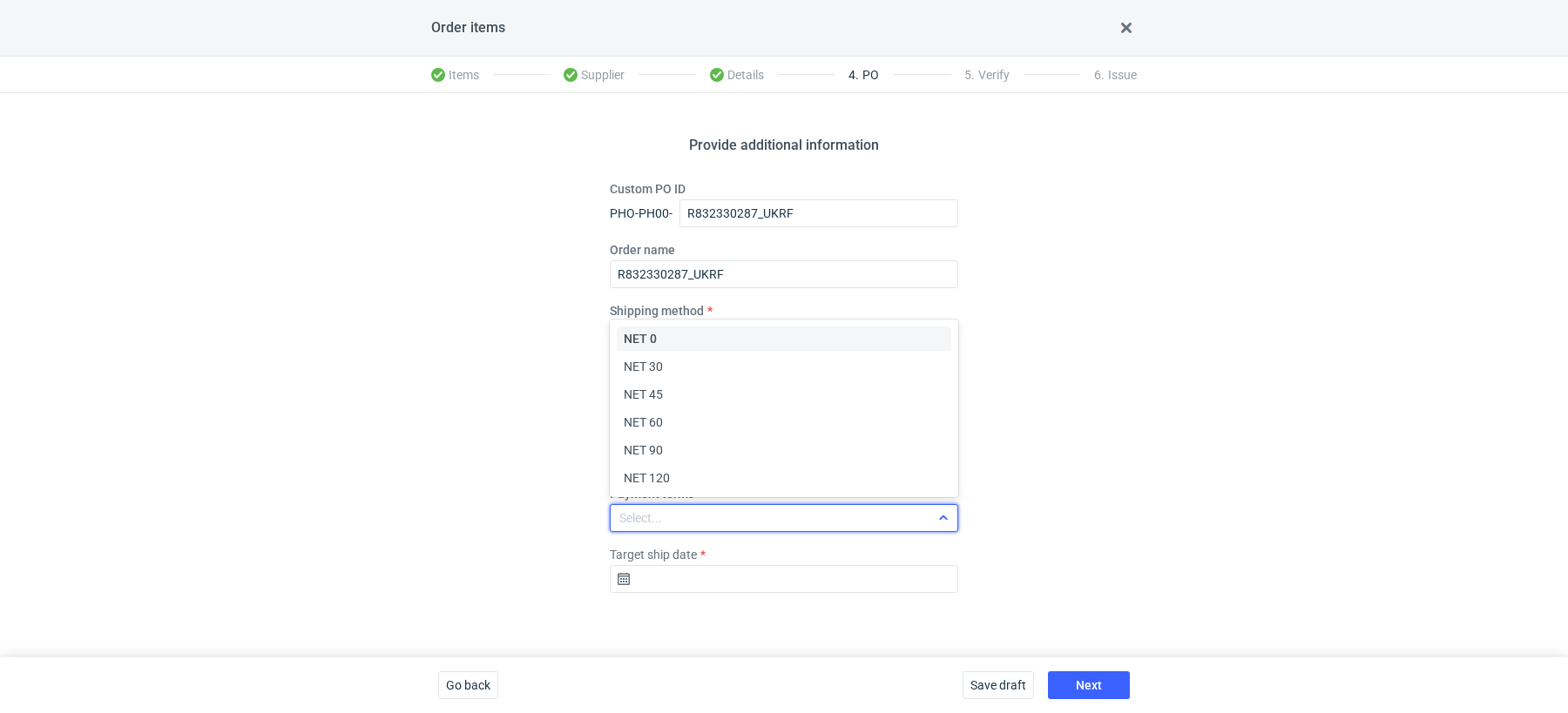
click at [655, 525] on div "Select..." at bounding box center [640, 518] width 43 height 17
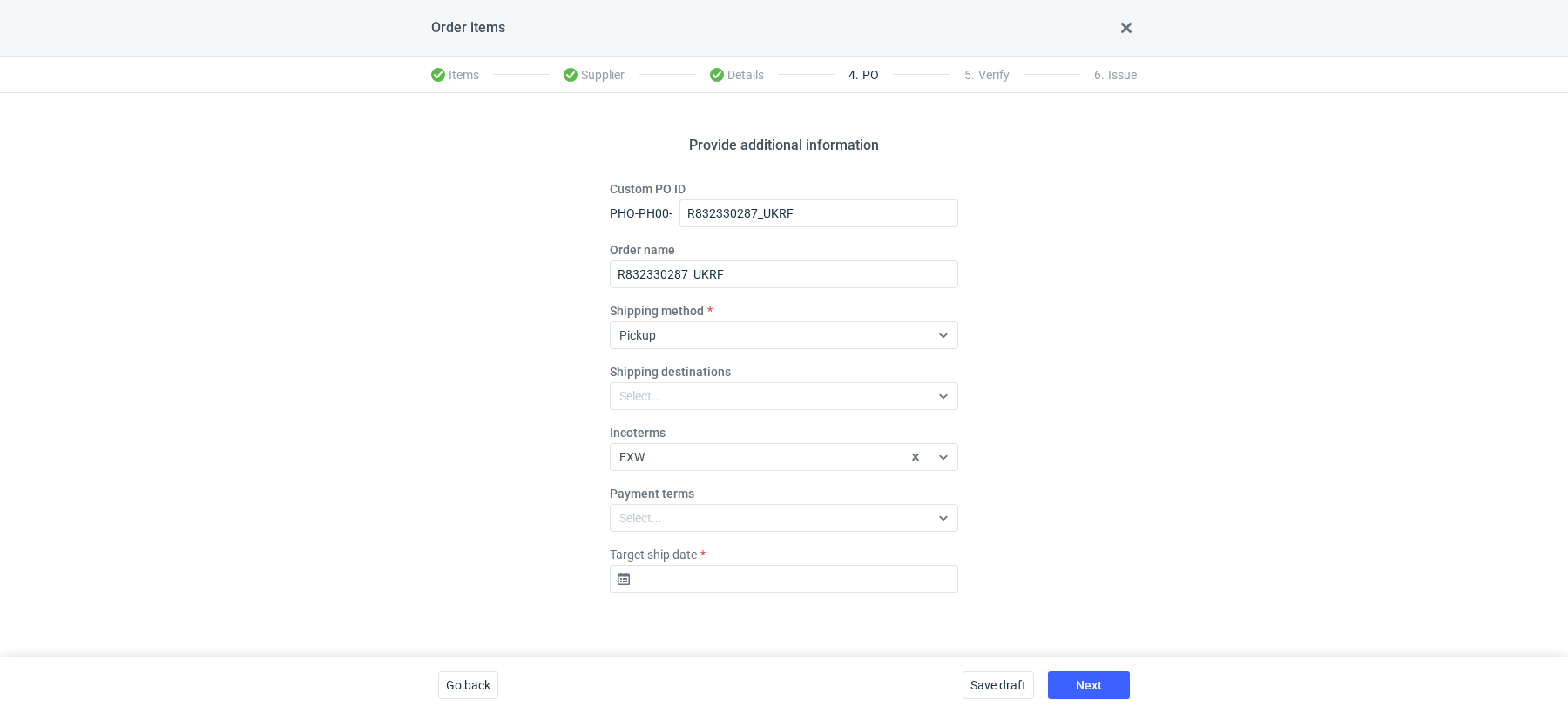
click at [459, 501] on div "Provide additional information Custom PO ID PHO-PH00- R832330287_UKRF Order nam…" at bounding box center [784, 375] width 1568 height 565
click at [700, 582] on input "Target ship date" at bounding box center [784, 579] width 348 height 28
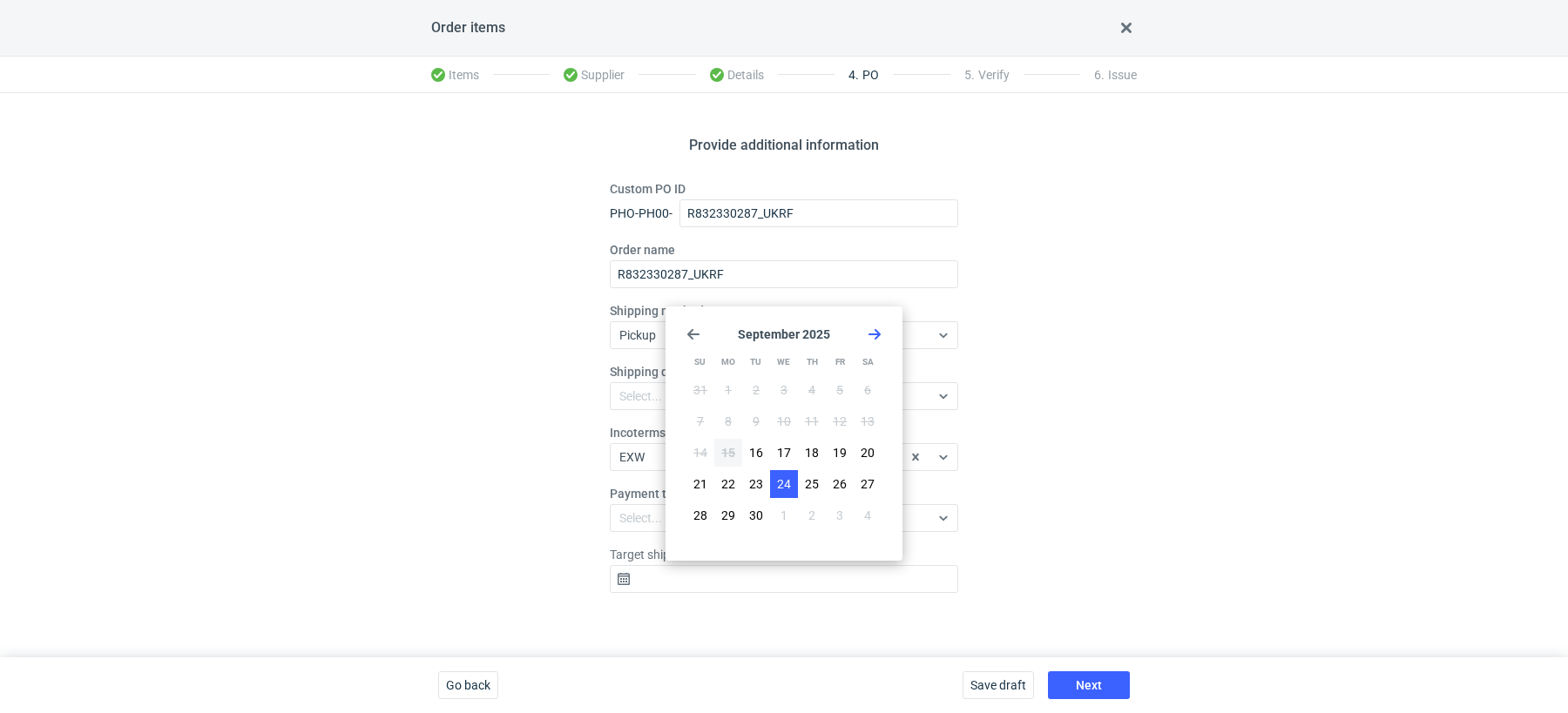
click at [788, 485] on span "24" at bounding box center [784, 484] width 14 height 17
type input "2025-09-24"
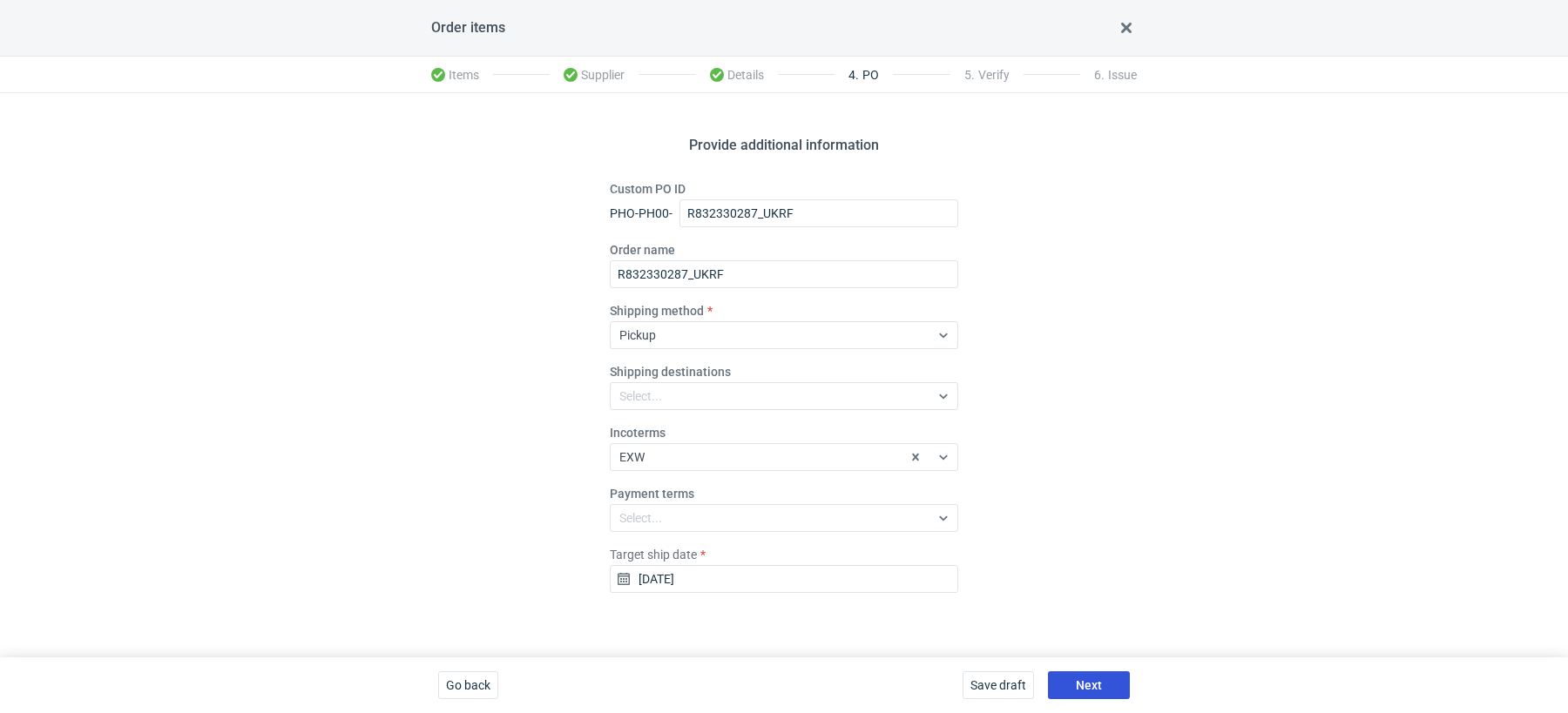
click at [1082, 680] on span "Next" at bounding box center [1088, 685] width 26 height 12
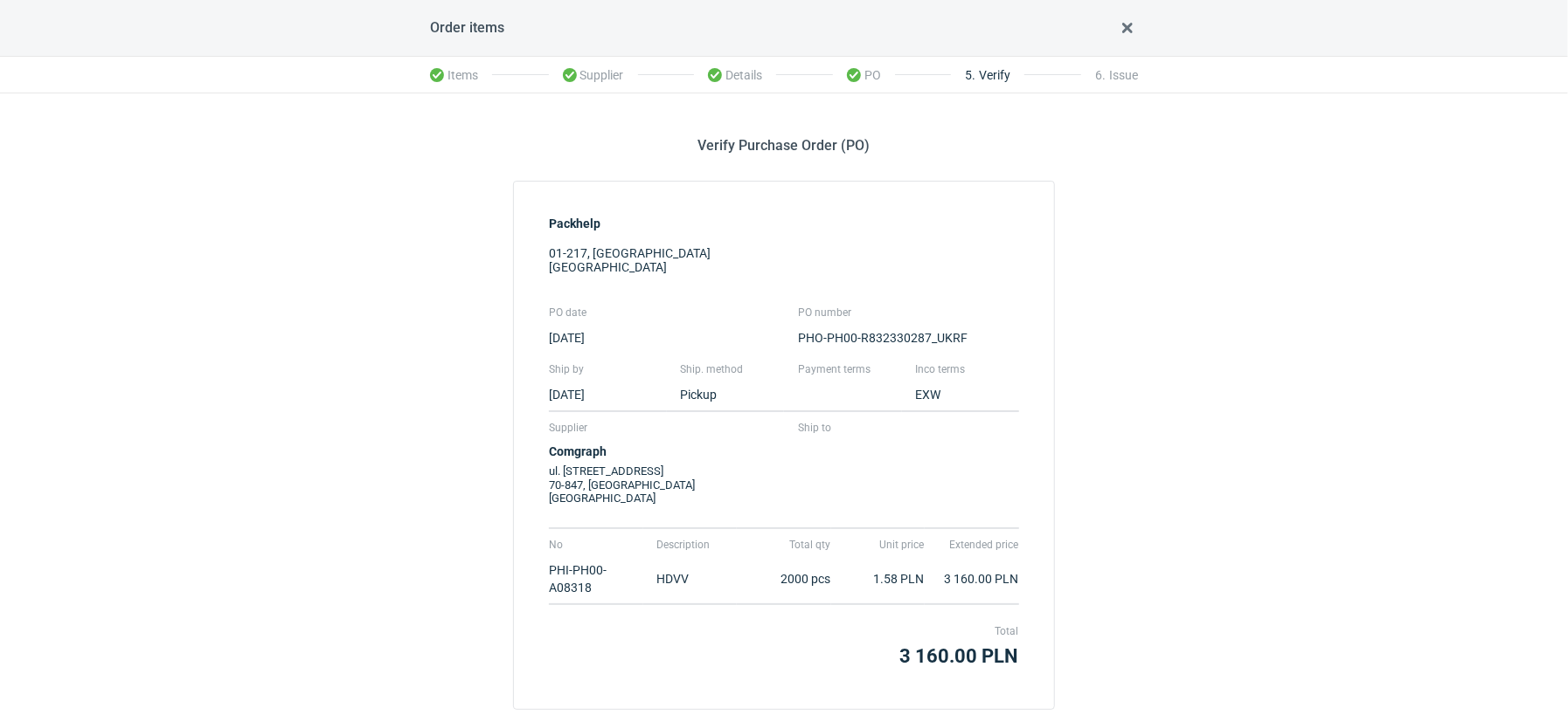
scroll to position [111, 0]
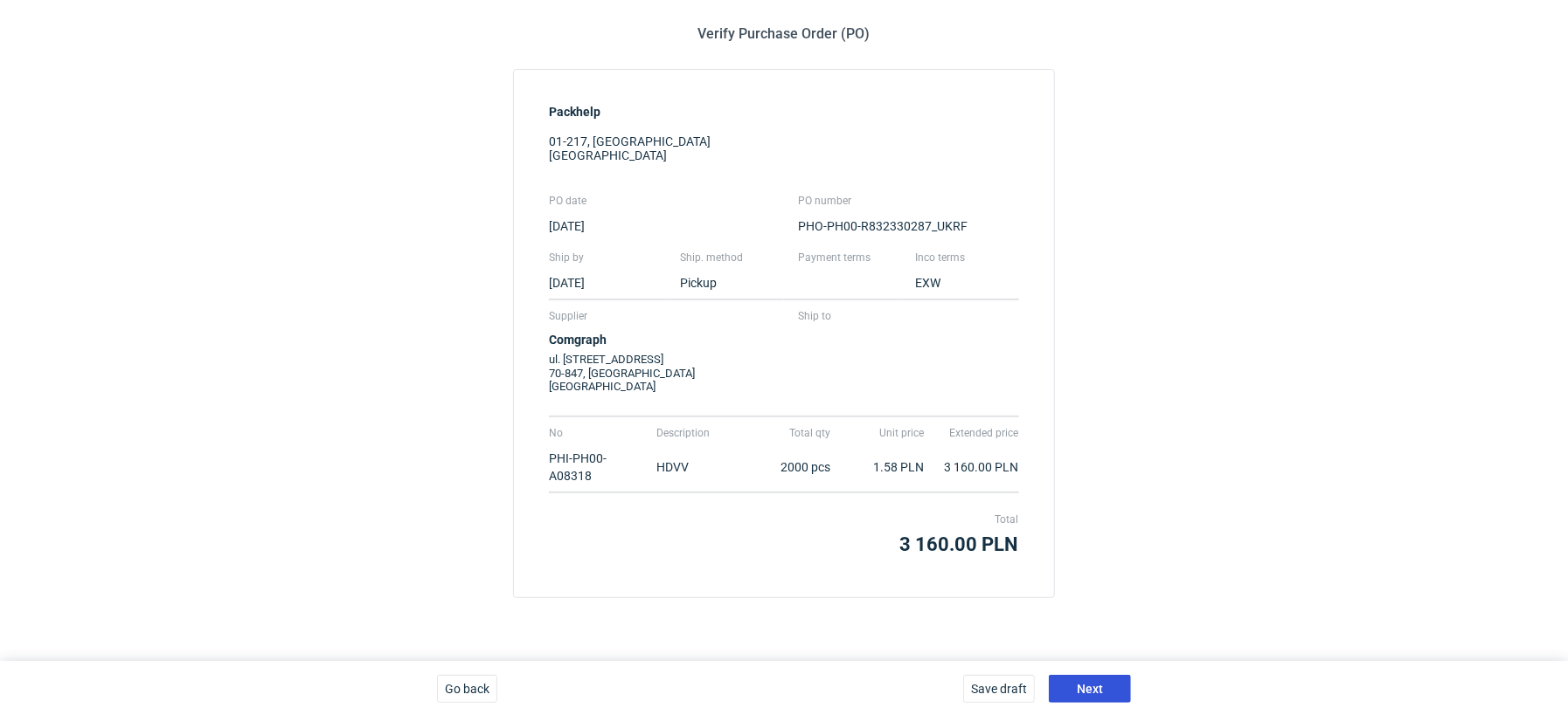
click at [1094, 693] on span "Next" at bounding box center [1089, 689] width 26 height 12
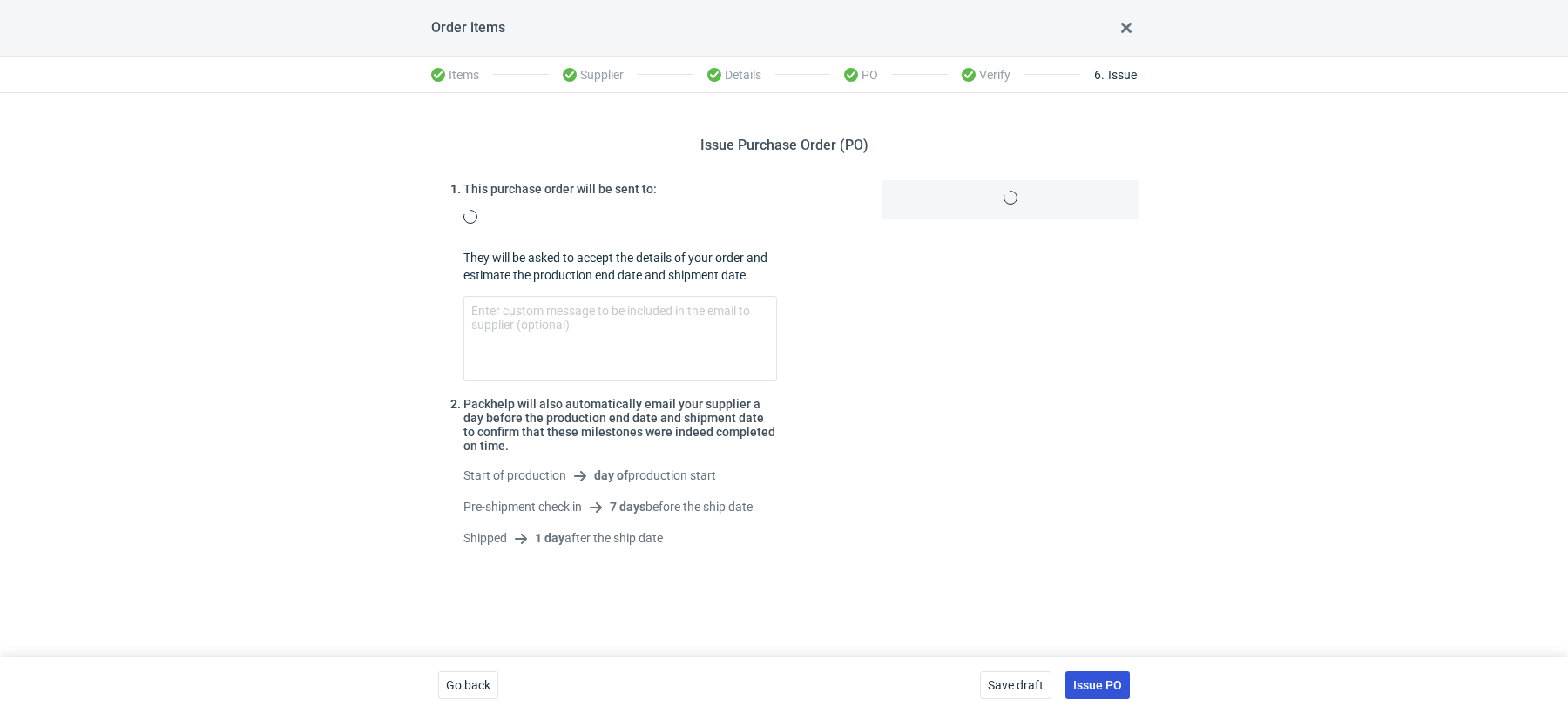
click at [1114, 675] on button "Issue PO" at bounding box center [1097, 685] width 64 height 28
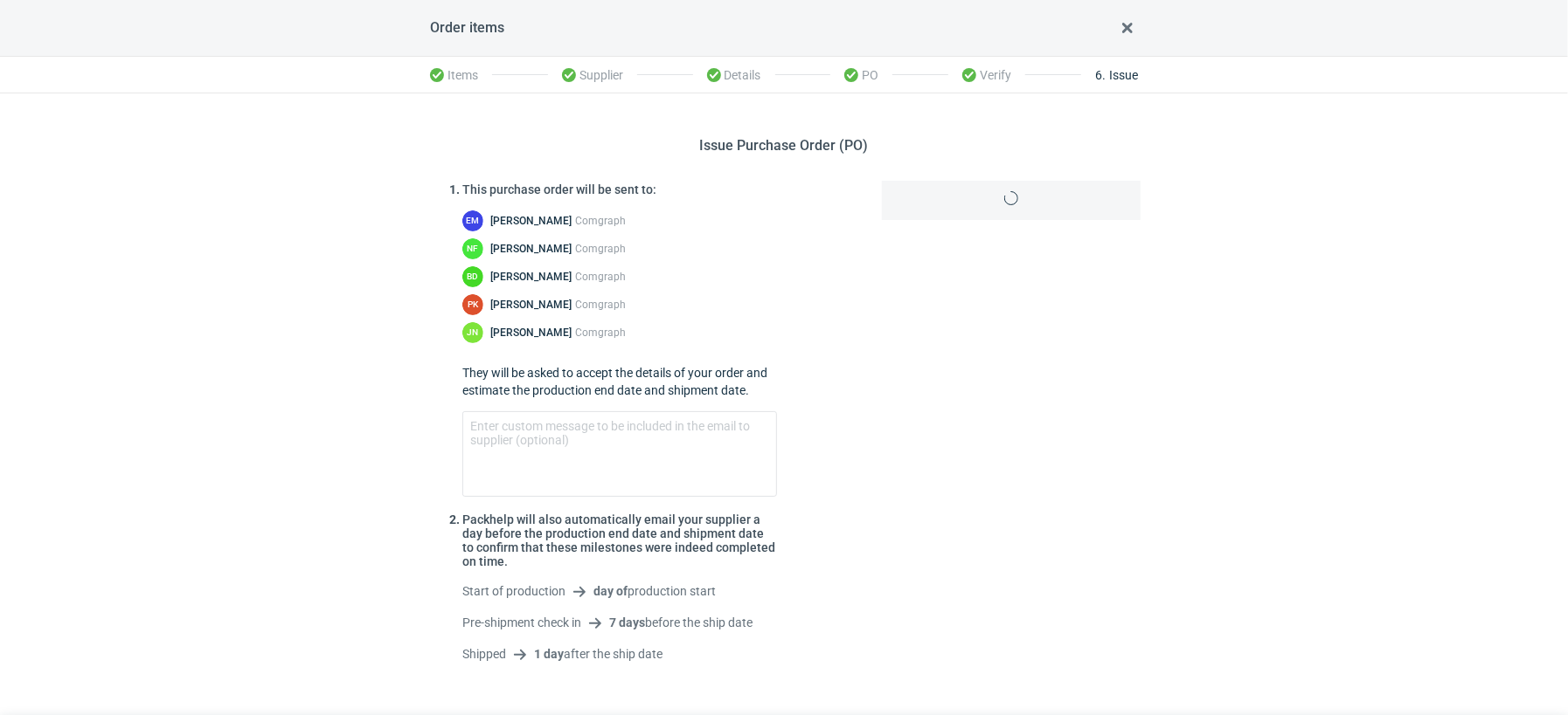
scroll to position [60, 0]
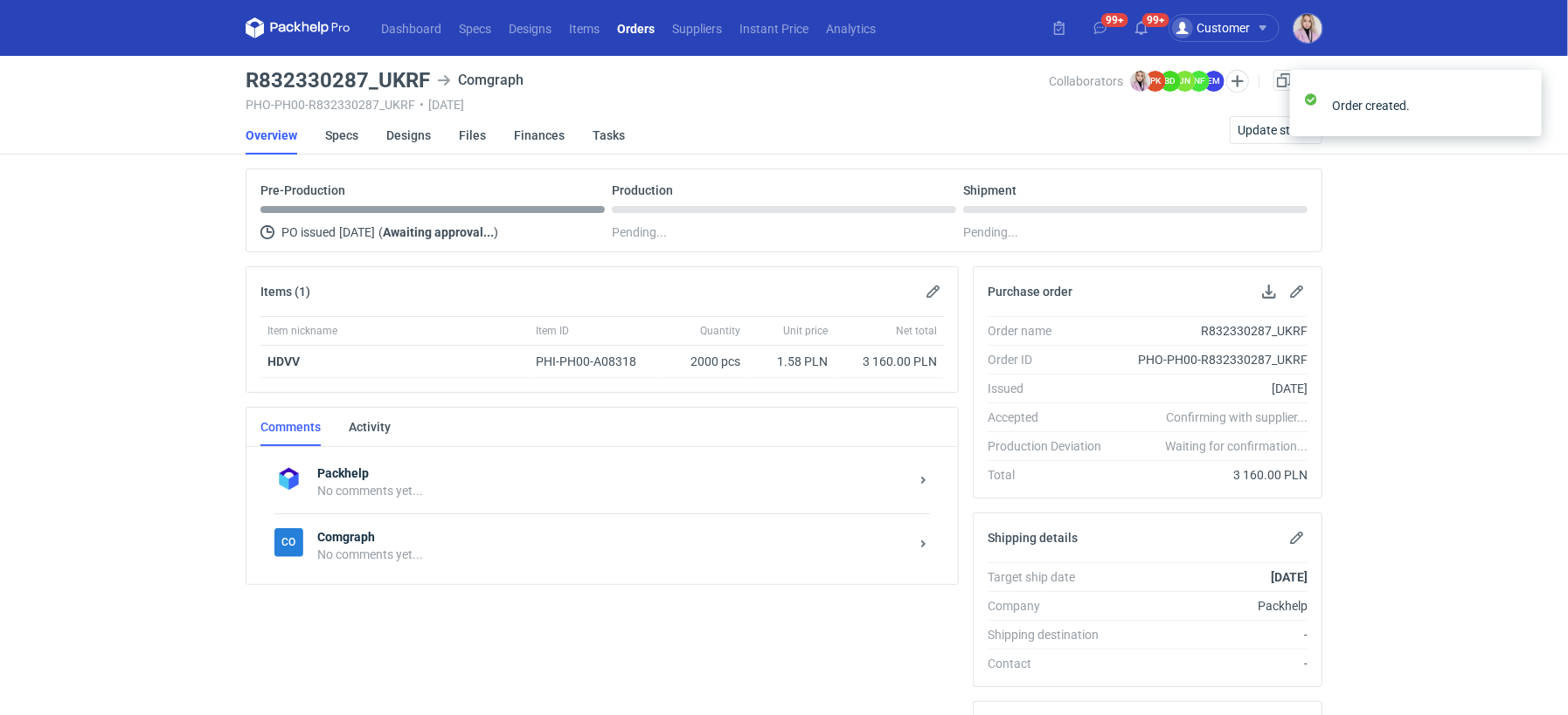
click at [448, 583] on div "Items (1) Item nickname Item ID Quantity Unit price Net total HDVV PHI-PH00-A08…" at bounding box center [601, 680] width 727 height 828
click at [462, 554] on div "No comments yet..." at bounding box center [613, 555] width 591 height 17
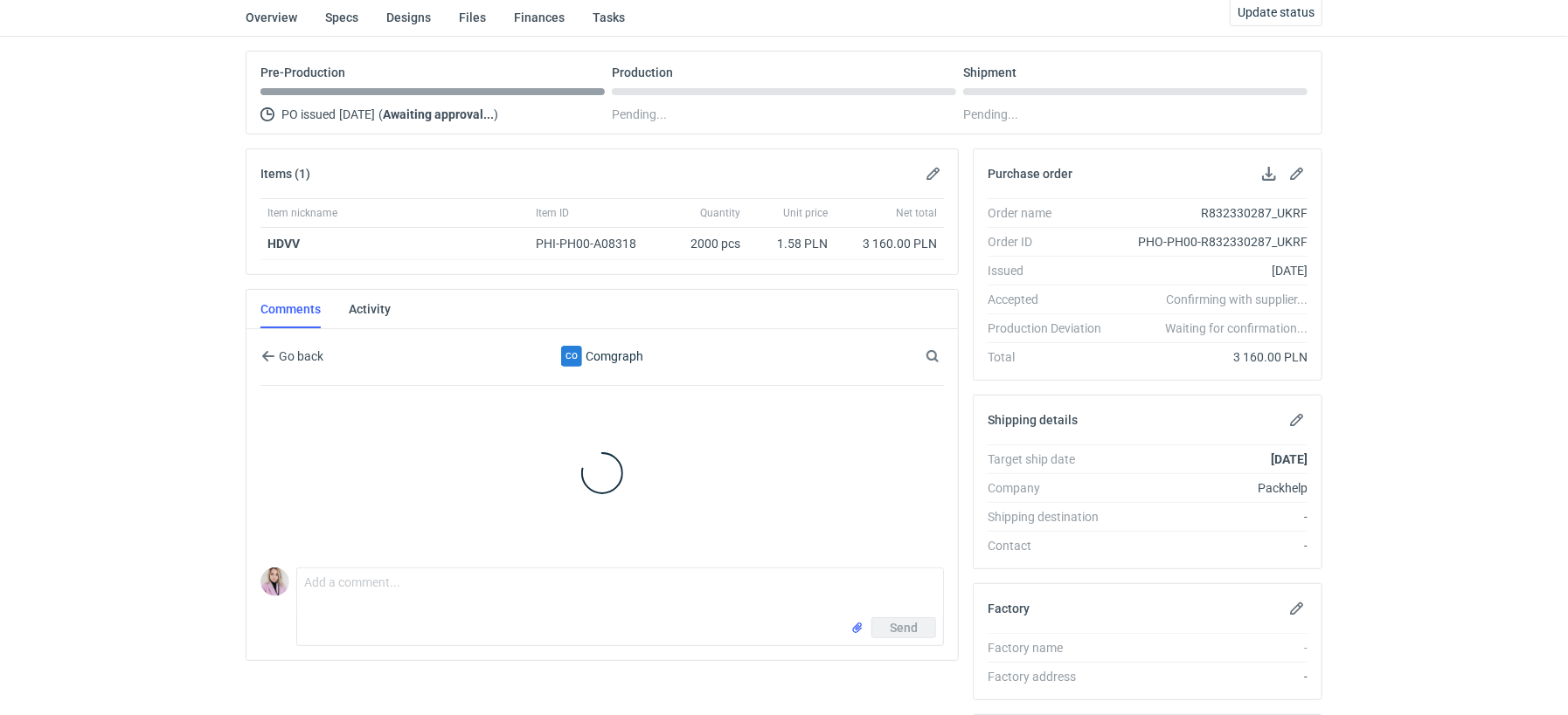
scroll to position [150, 0]
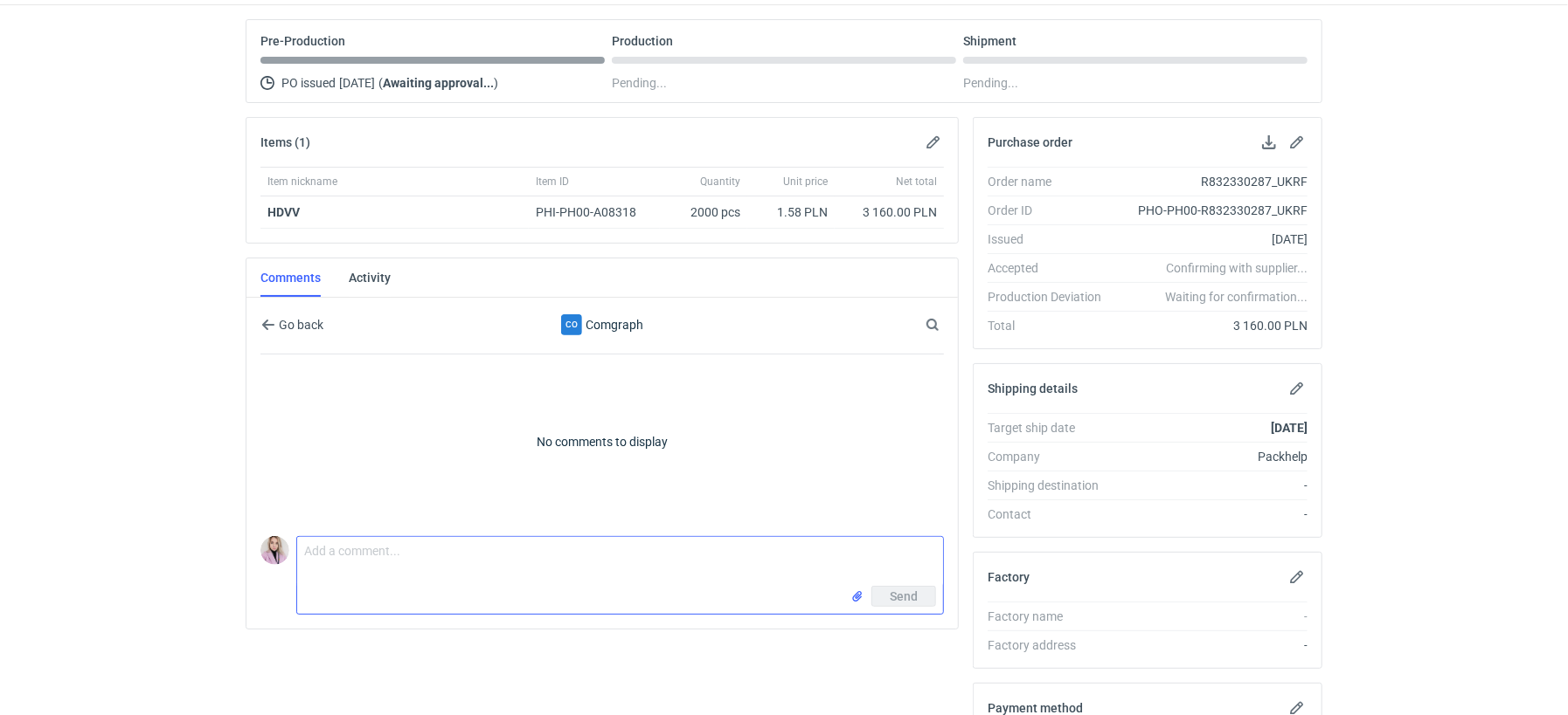
click at [406, 543] on textarea "Comment message" at bounding box center [619, 561] width 646 height 49
paste textarea "R524823898_YKRY"
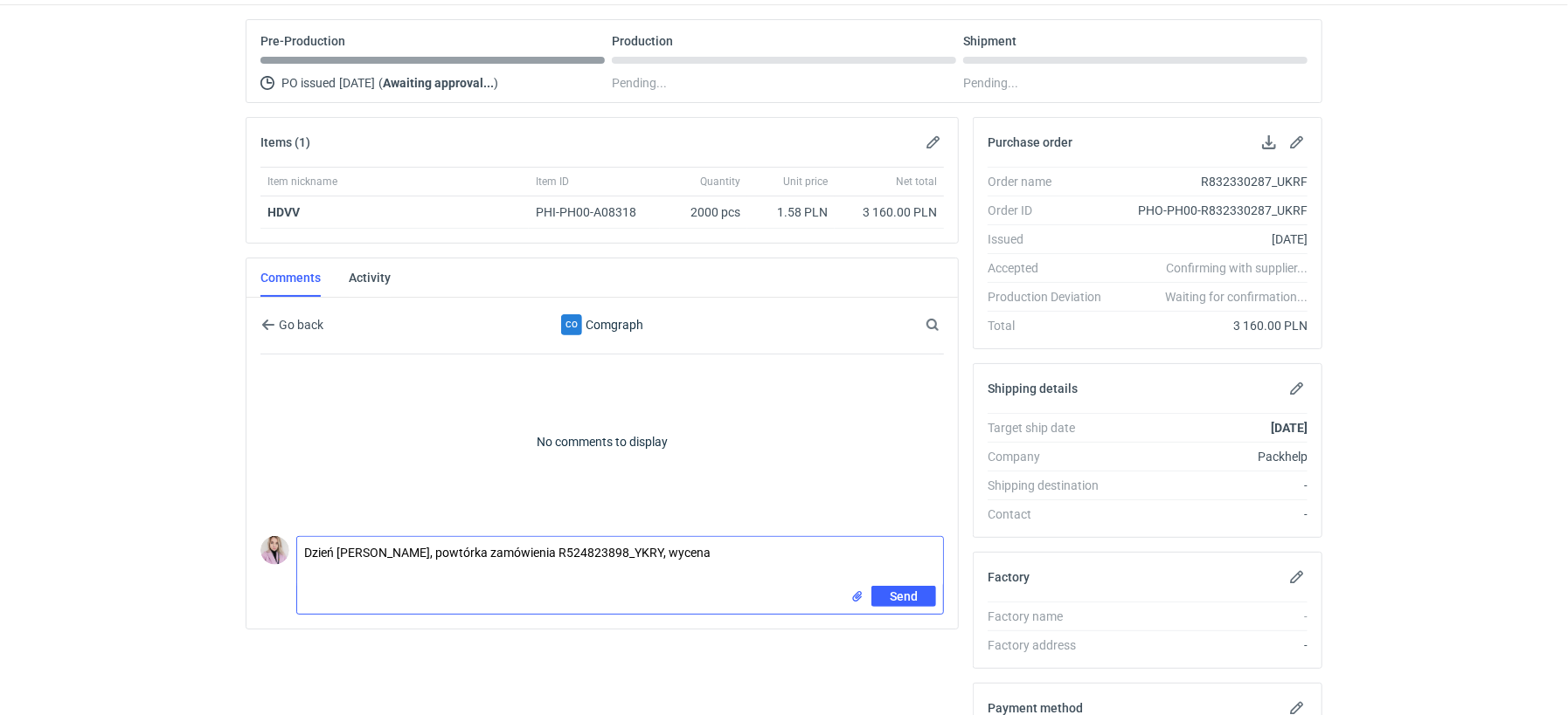
paste textarea "CBJC - 1"
type textarea "Dzień dobry, powtórka zamówienia R524823898_YKRY, wycena CBJC - 1"
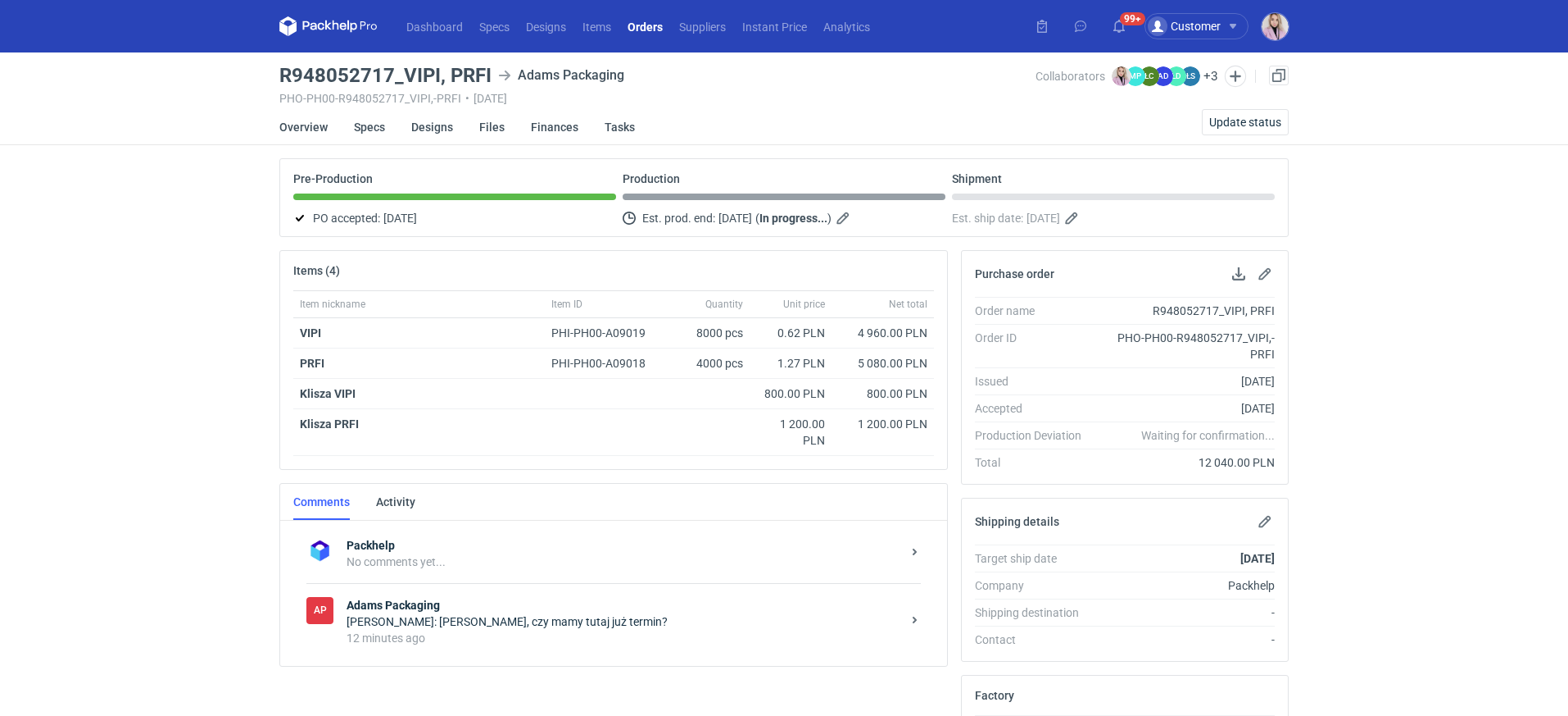
click at [481, 77] on h3 "R948052717_VIPI, PRFI" at bounding box center [385, 76] width 212 height 20
copy h3 "PRFI"
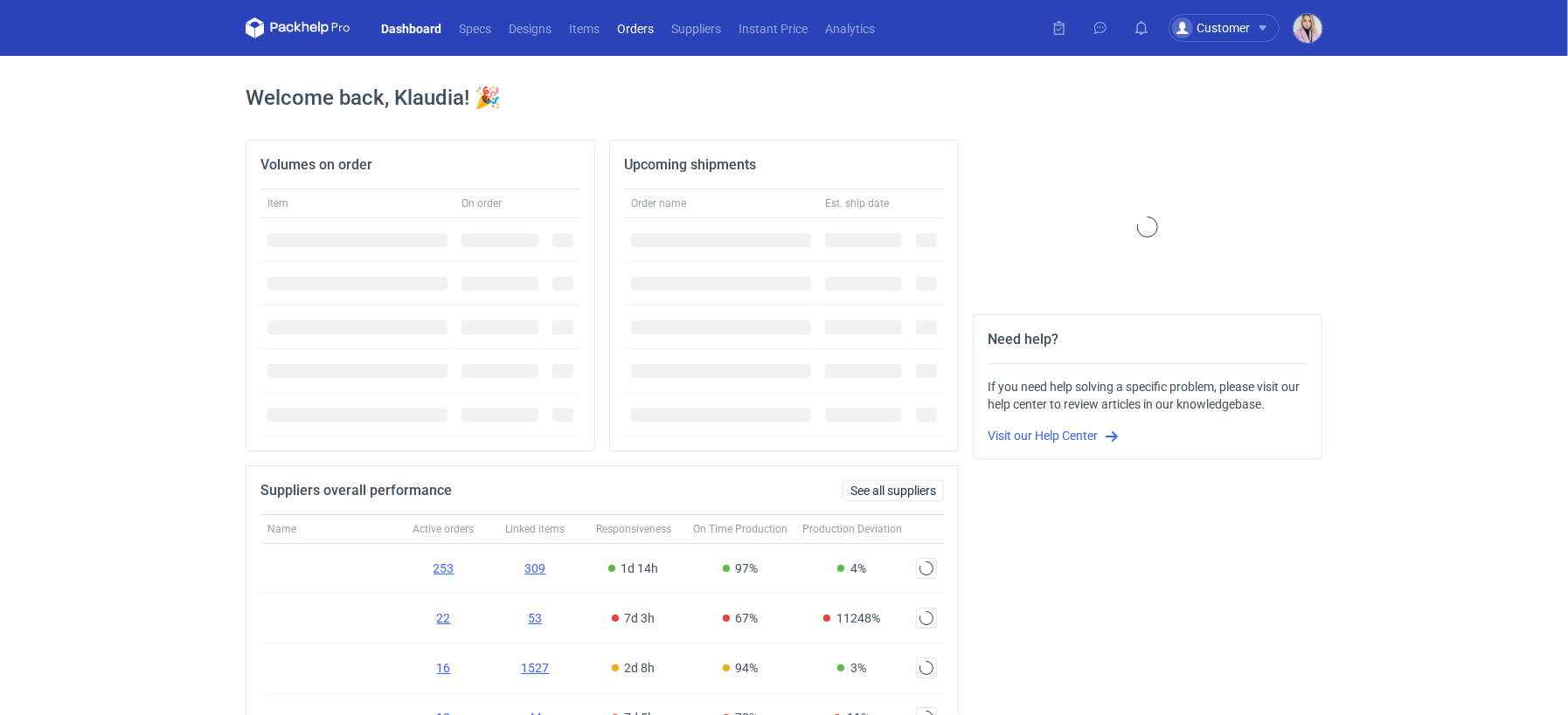
click at [639, 32] on link "Orders" at bounding box center [635, 28] width 54 height 21
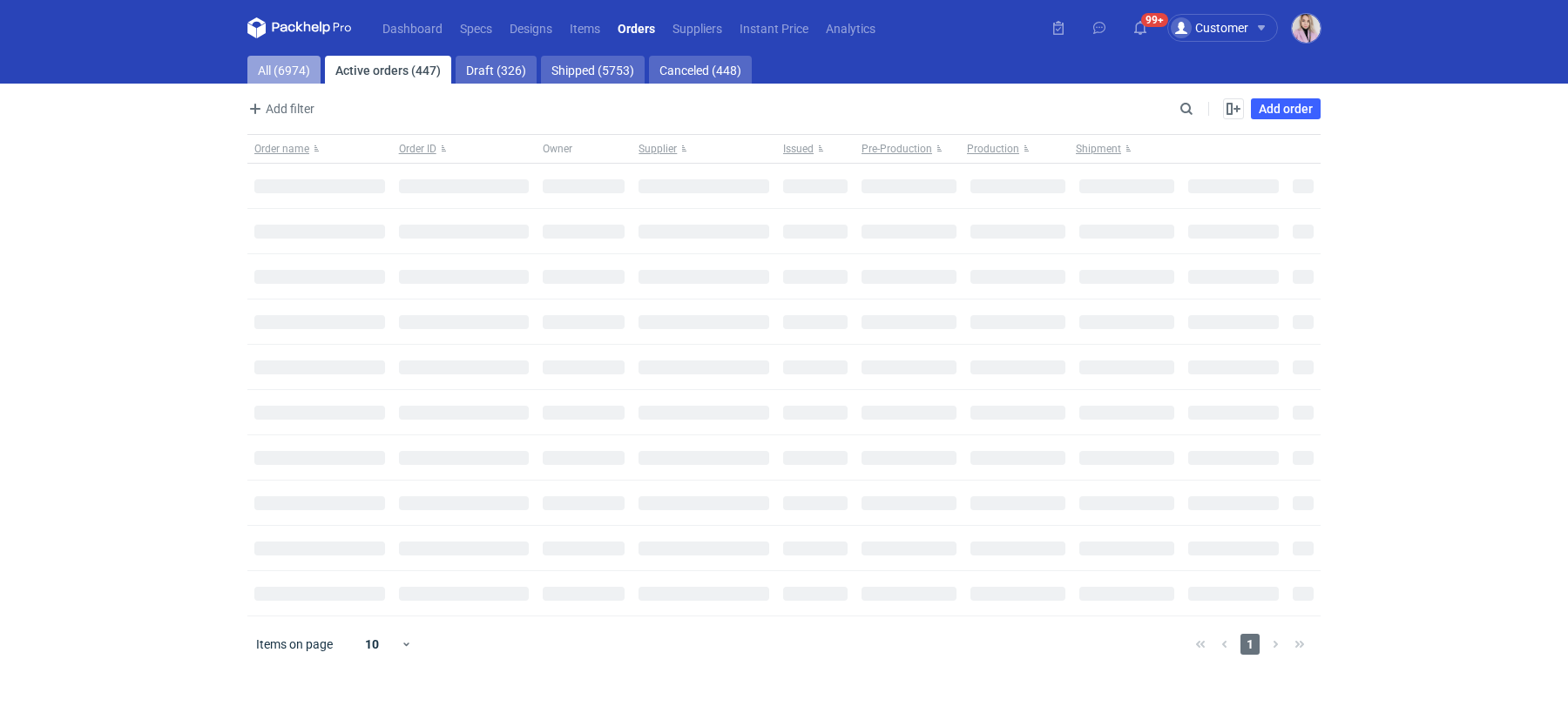
click at [281, 74] on link "All (6974)" at bounding box center [283, 69] width 73 height 28
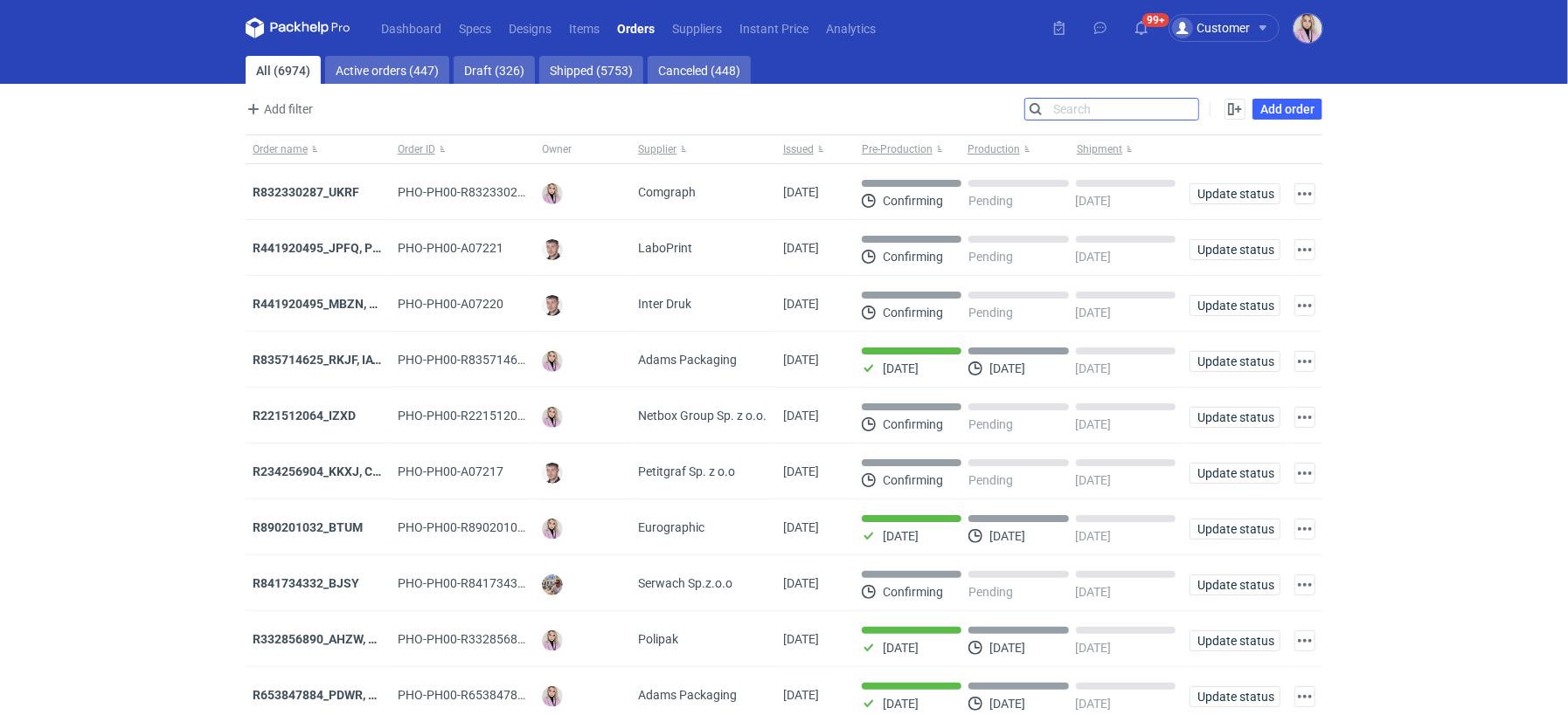
click at [1184, 107] on input "Search" at bounding box center [1112, 109] width 173 height 21
paste input "YJGP"
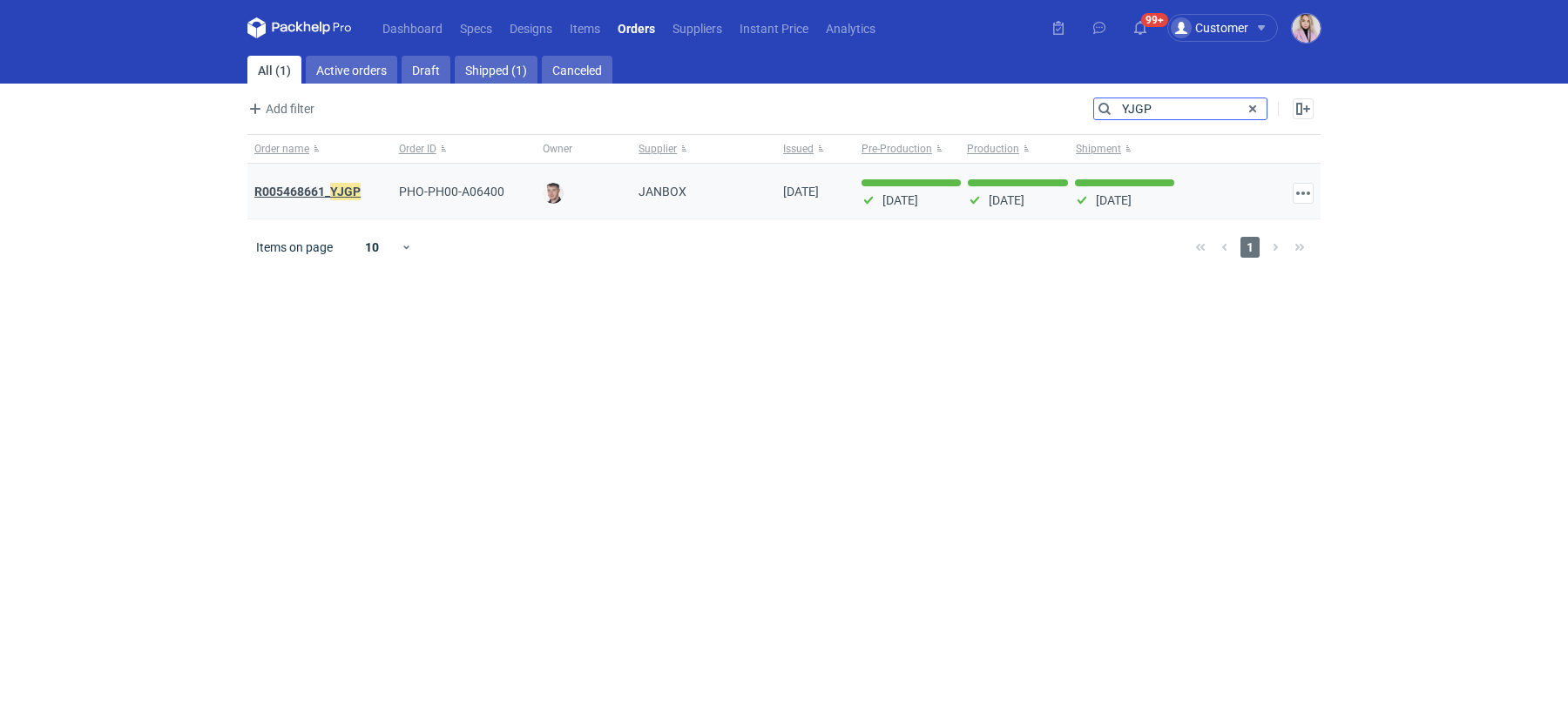
type input "YJGP"
click at [331, 190] on em "YJGP" at bounding box center [346, 191] width 31 height 19
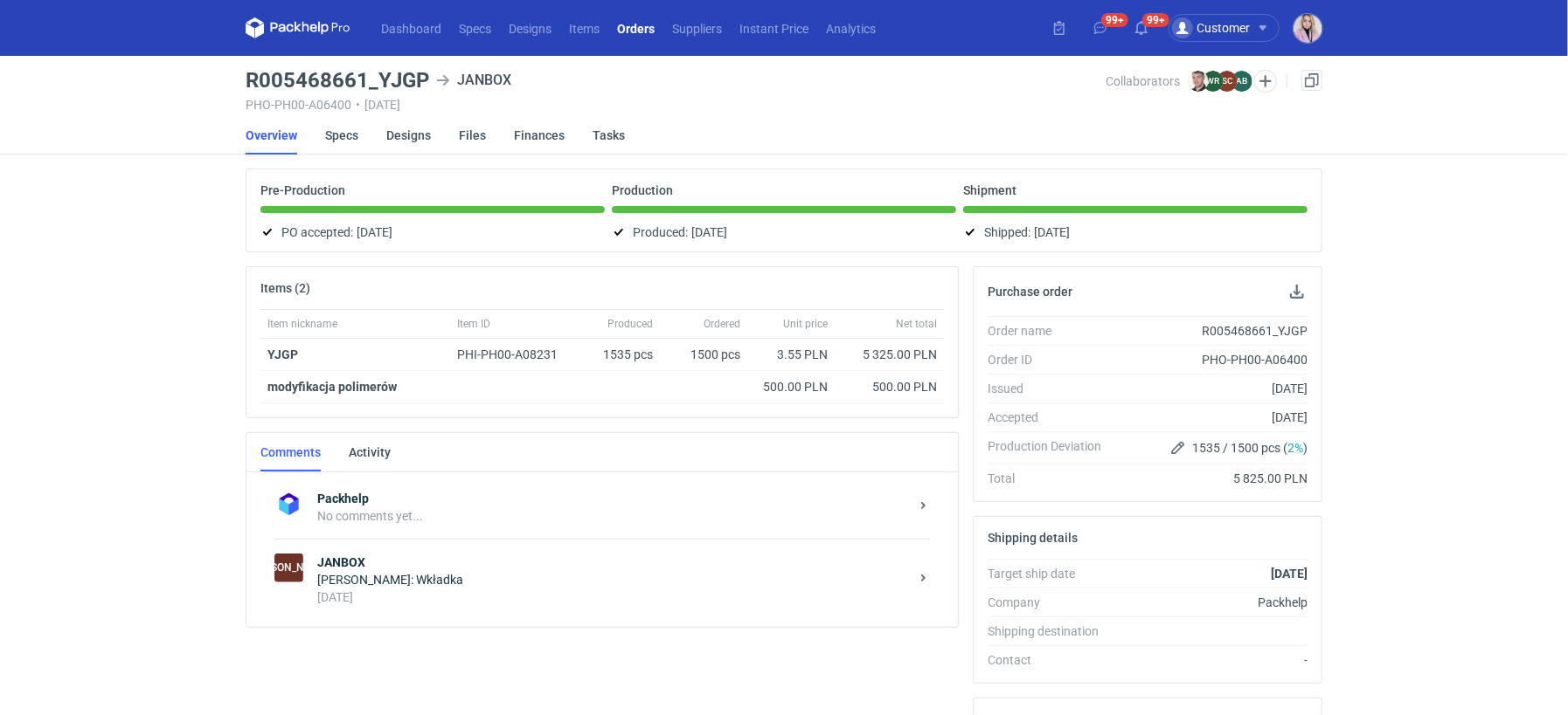
click at [583, 588] on div "[DATE]" at bounding box center [613, 597] width 591 height 17
